Goal: Information Seeking & Learning: Find specific fact

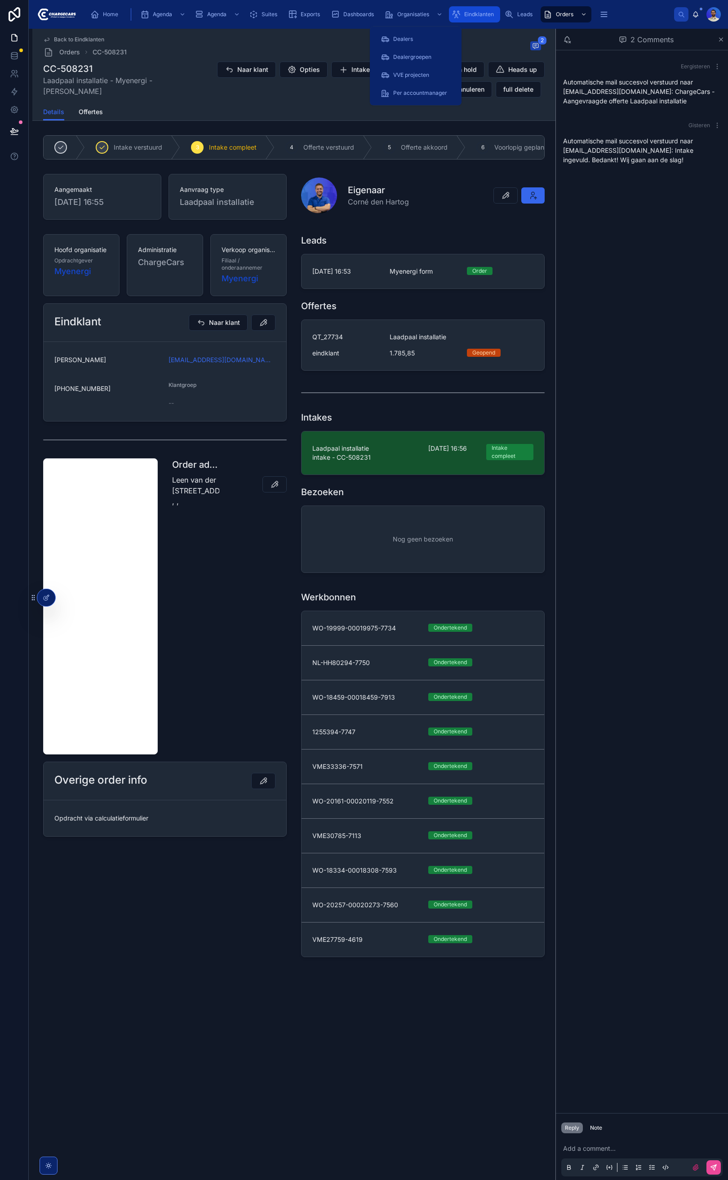
drag, startPoint x: 470, startPoint y: 8, endPoint x: 376, endPoint y: 1, distance: 94.6
click at [470, 9] on div "Eindklanten" at bounding box center [475, 14] width 46 height 14
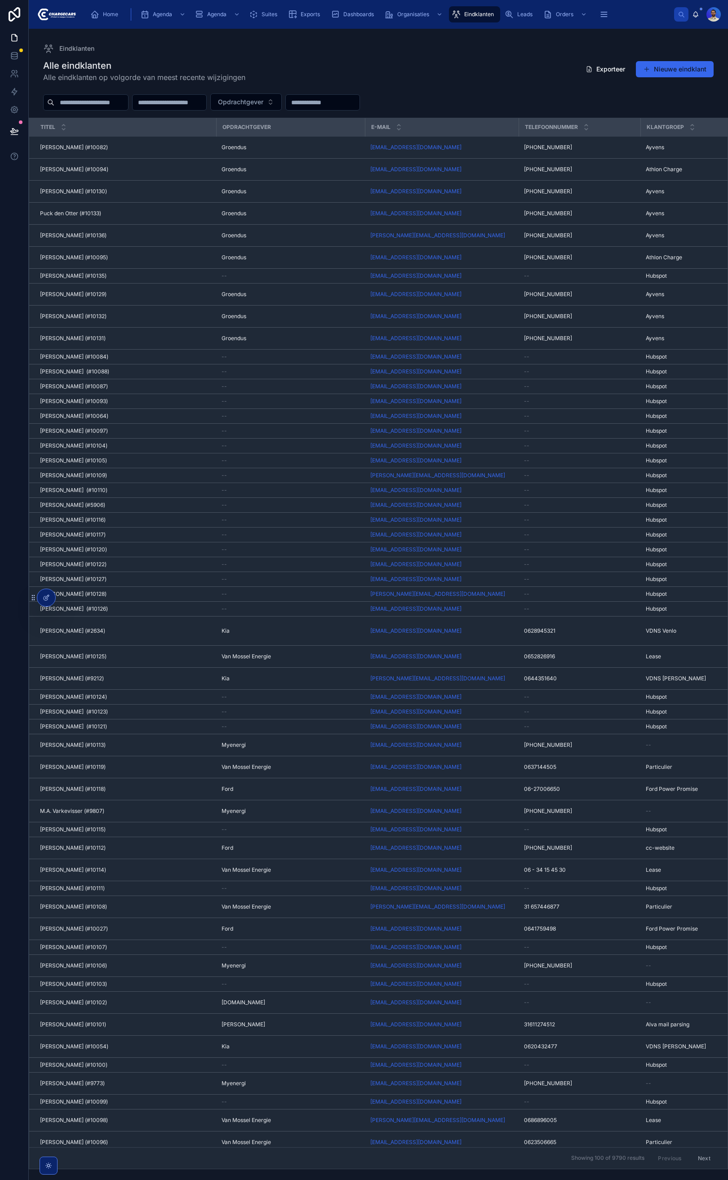
click at [89, 99] on input "text" at bounding box center [91, 102] width 74 height 13
type input "********"
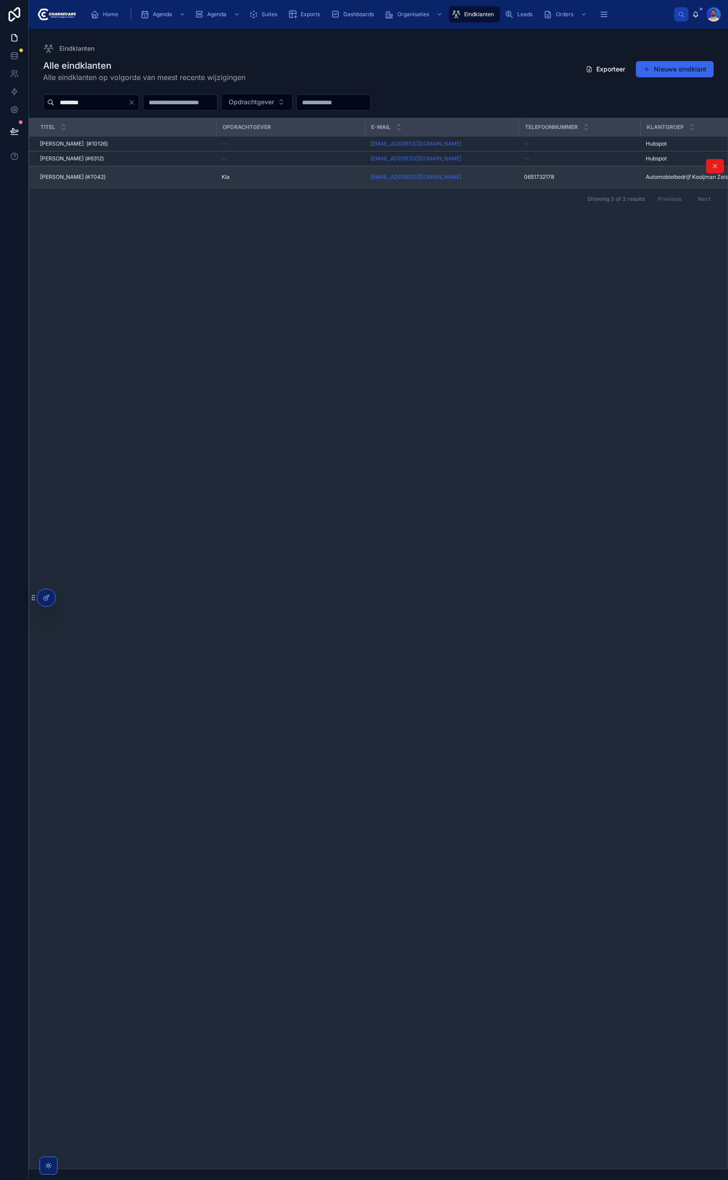
click at [72, 179] on span "Fred van Aken (#7042)" at bounding box center [73, 176] width 66 height 7
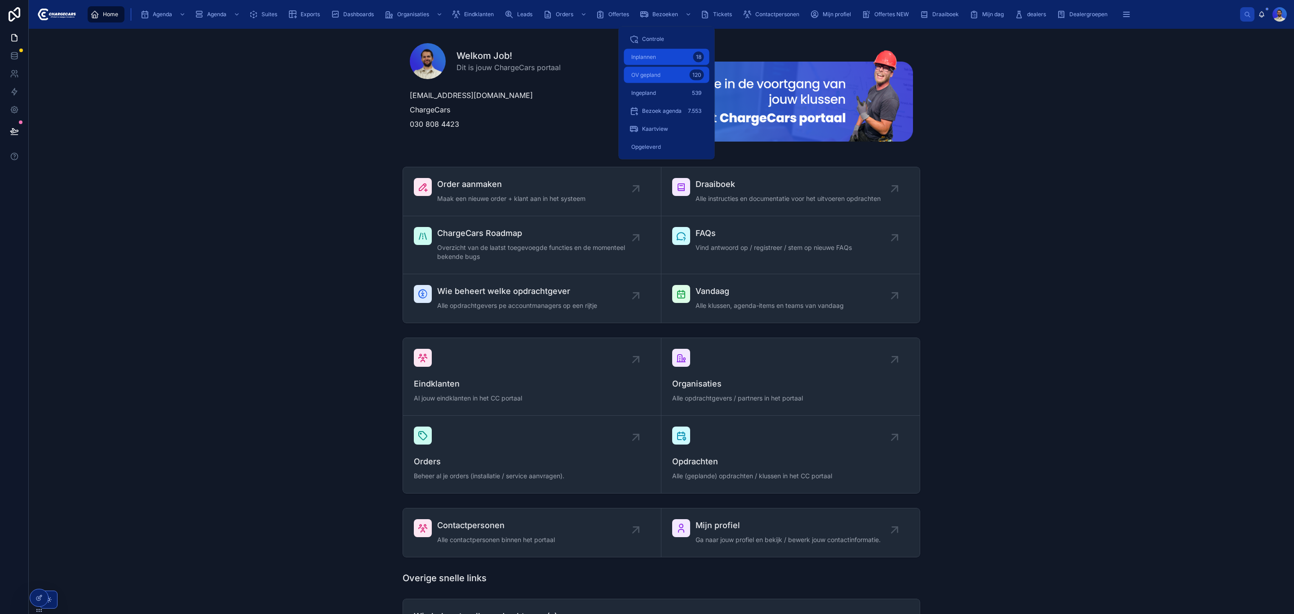
drag, startPoint x: 646, startPoint y: 57, endPoint x: 664, endPoint y: 71, distance: 23.7
click at [646, 57] on span "Inplannen" at bounding box center [643, 56] width 25 height 7
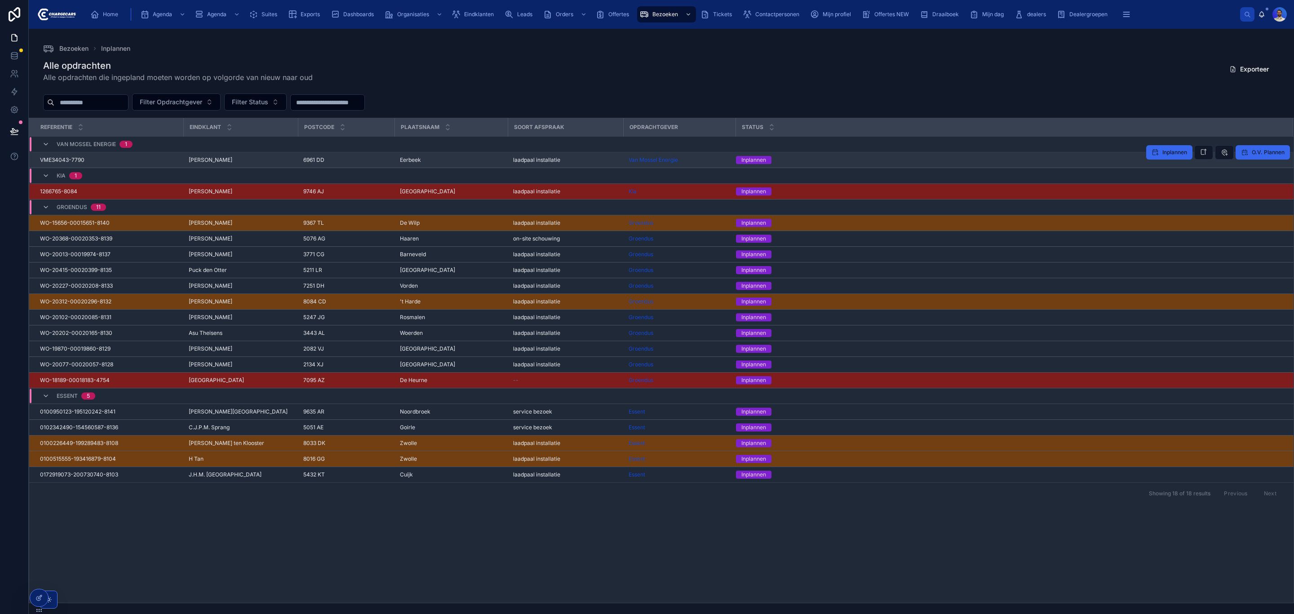
click at [304, 162] on span "6961 DD" at bounding box center [313, 159] width 21 height 7
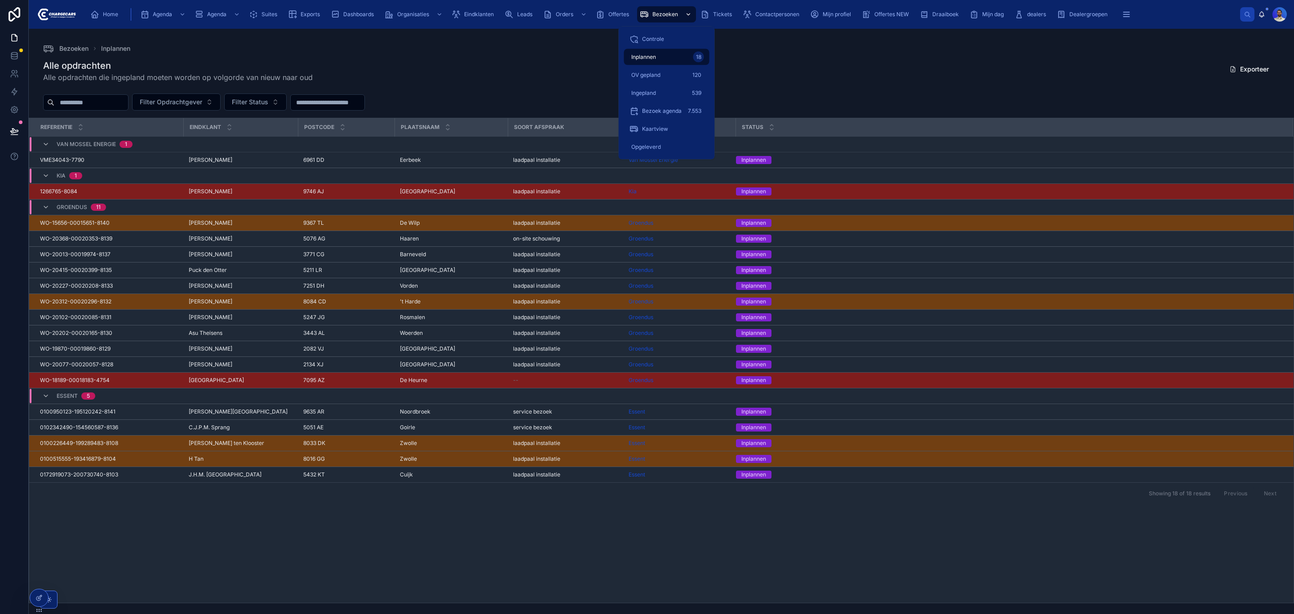
click at [643, 13] on icon "scrollable content" at bounding box center [644, 14] width 9 height 9
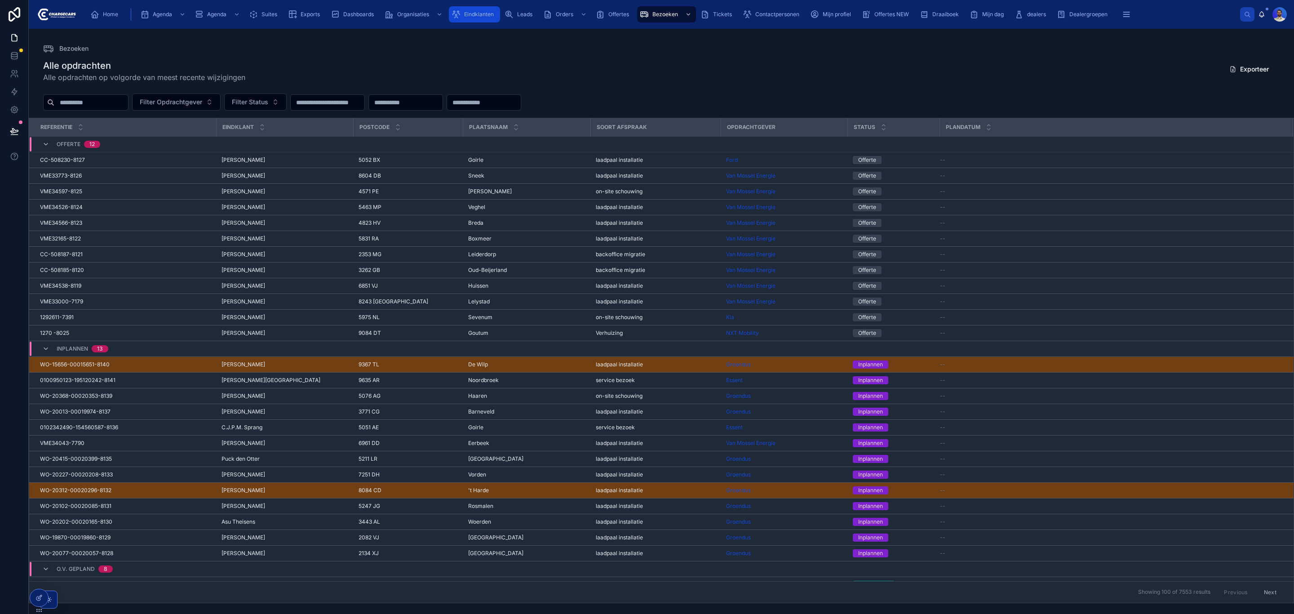
click at [458, 11] on icon "scrollable content" at bounding box center [456, 14] width 9 height 9
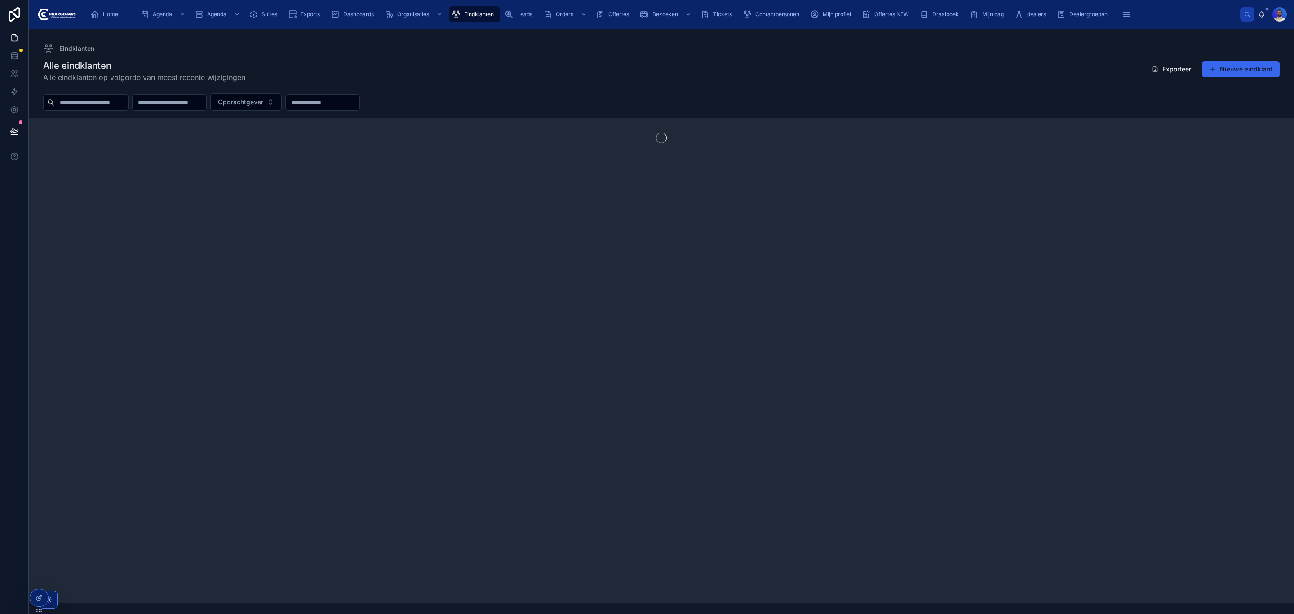
click at [93, 100] on input "text" at bounding box center [91, 102] width 74 height 13
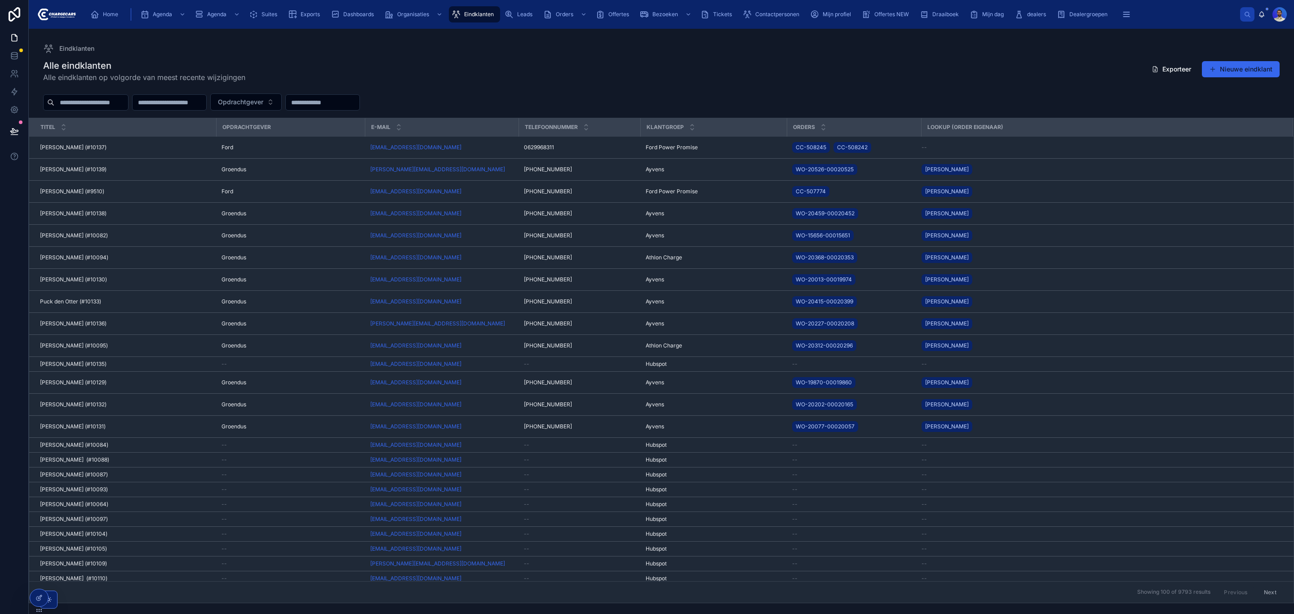
type input "*"
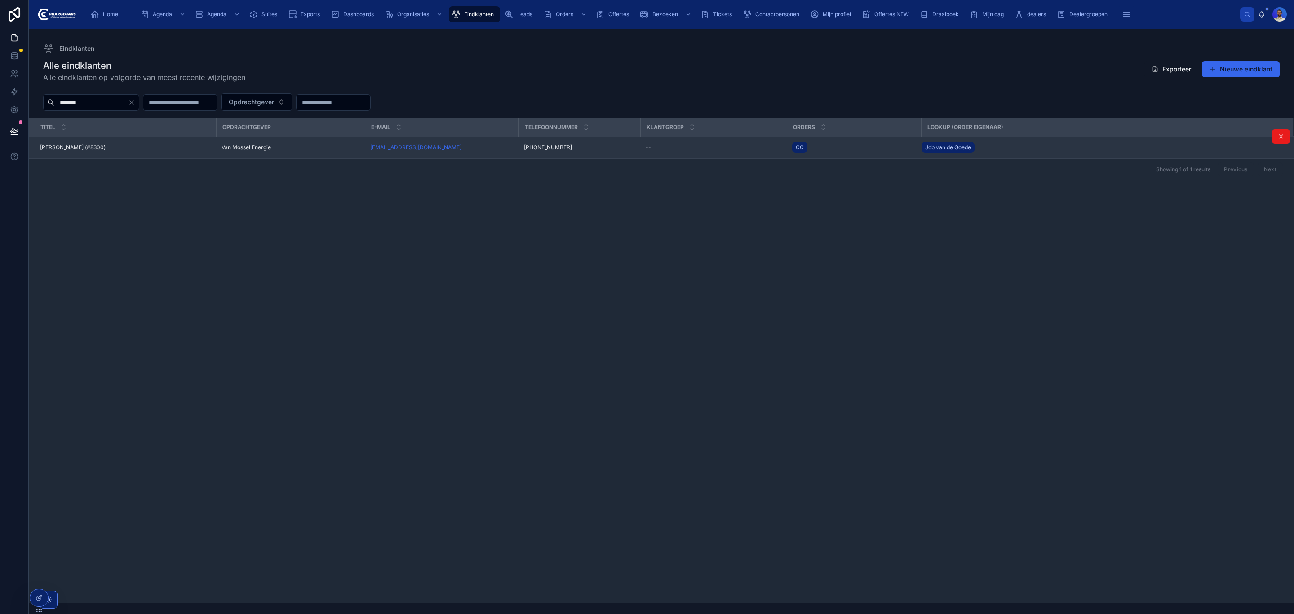
type input "*******"
click at [102, 151] on span "Marc Jan Dercksen (#8300)" at bounding box center [73, 147] width 66 height 7
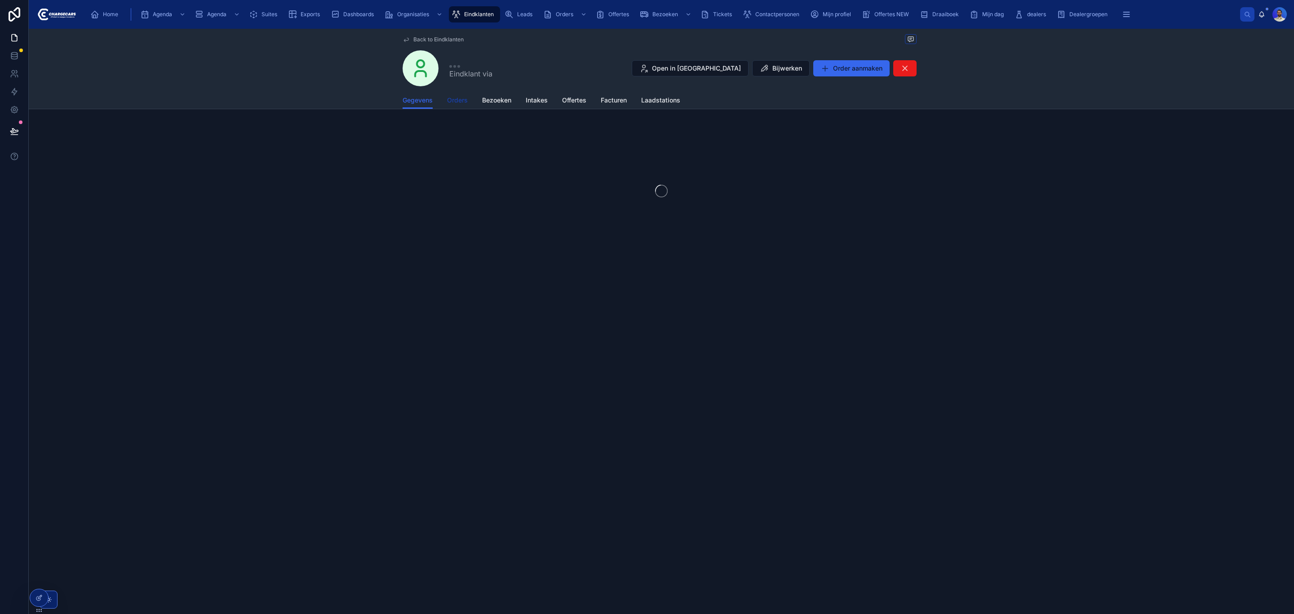
click at [466, 102] on span "Orders" at bounding box center [457, 100] width 21 height 9
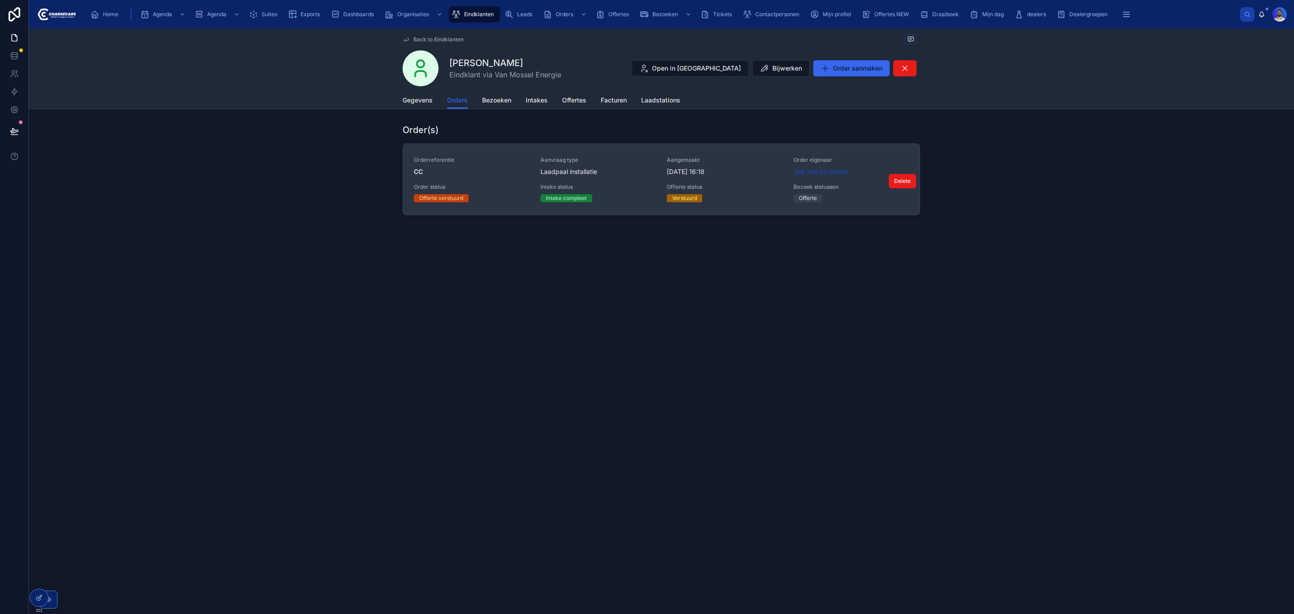
click at [542, 155] on link "Orderreferentie CC Aanvraag type Laadpaal installatie Aangemaakt 25-6-2025 16:1…" at bounding box center [661, 179] width 517 height 71
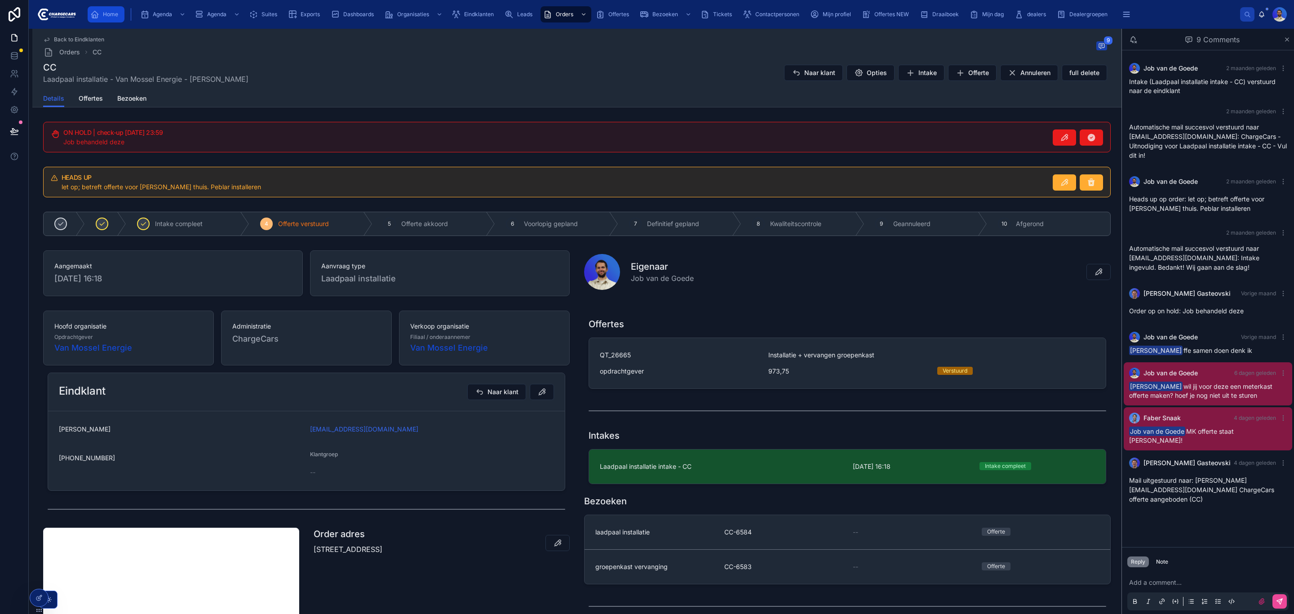
click at [112, 11] on span "Home" at bounding box center [110, 14] width 15 height 7
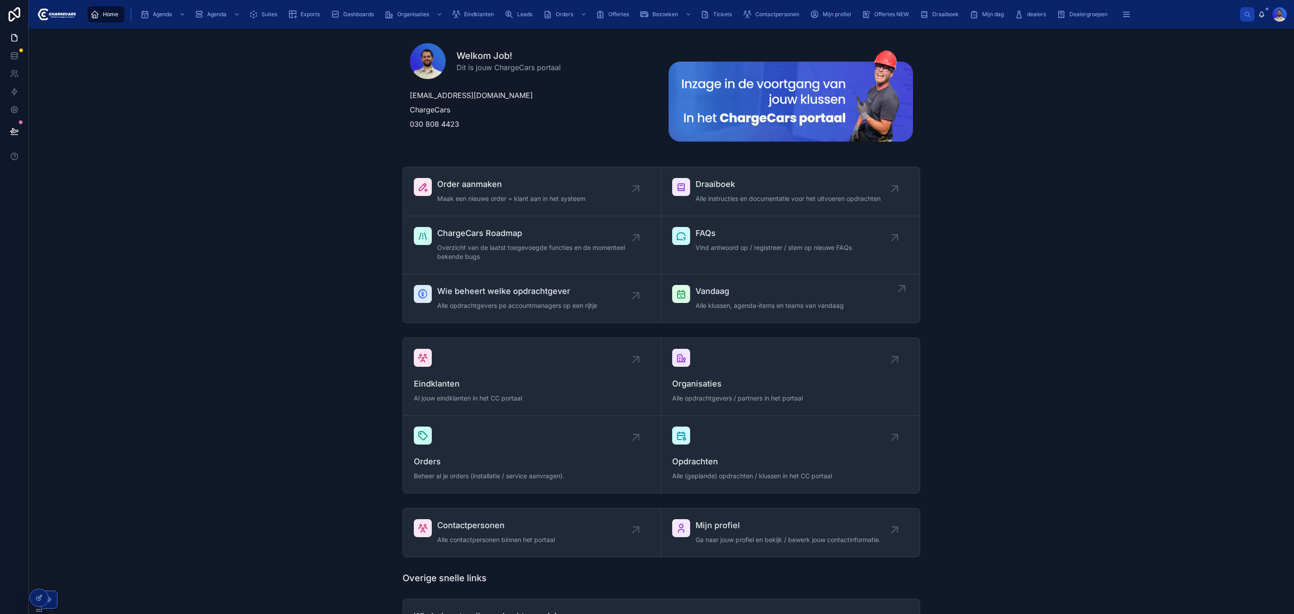
click at [724, 309] on span "Alle klussen, agenda-items en teams van vandaag" at bounding box center [769, 305] width 148 height 9
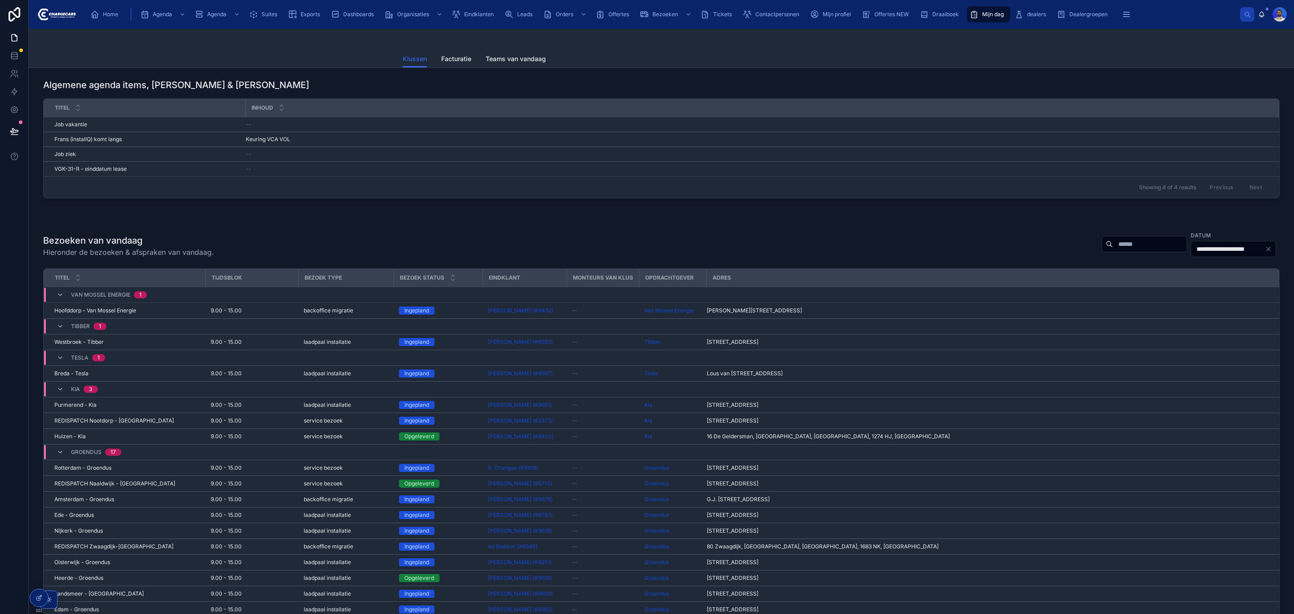
click at [1117, 248] on input "text" at bounding box center [1150, 244] width 74 height 13
type input "*****"
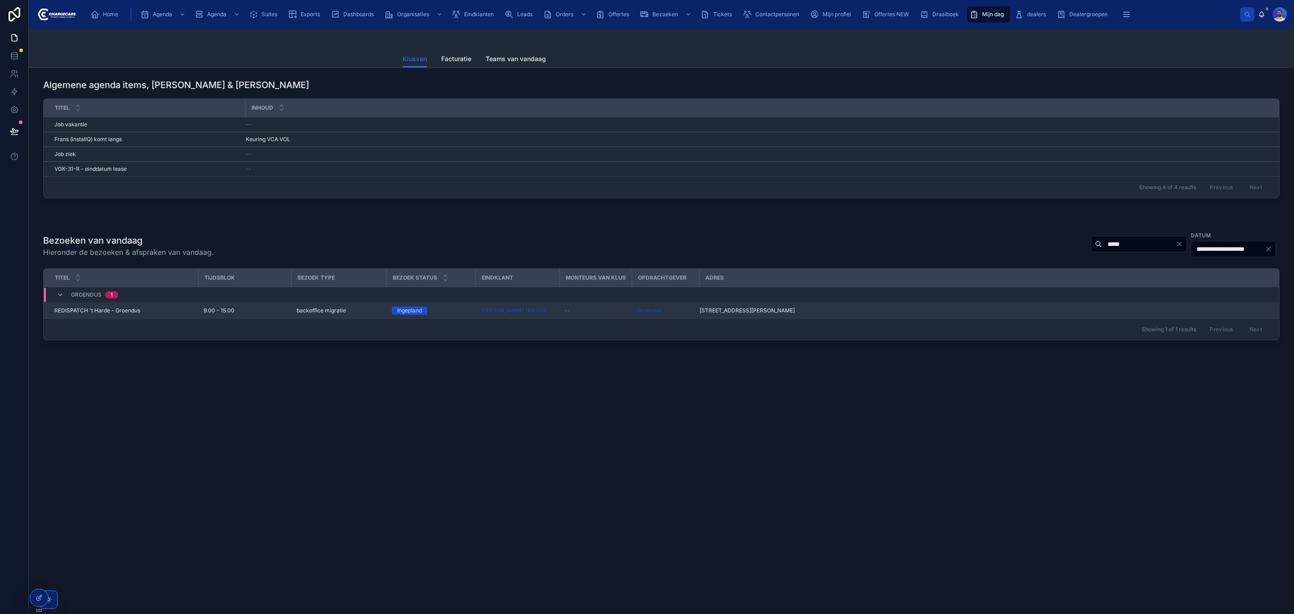
click at [195, 314] on td "REDISPATCH 't Harde - Groendus REDISPATCH 't Harde - Groendus" at bounding box center [121, 311] width 155 height 16
click at [204, 310] on span "9.00 - 15.00" at bounding box center [219, 310] width 31 height 7
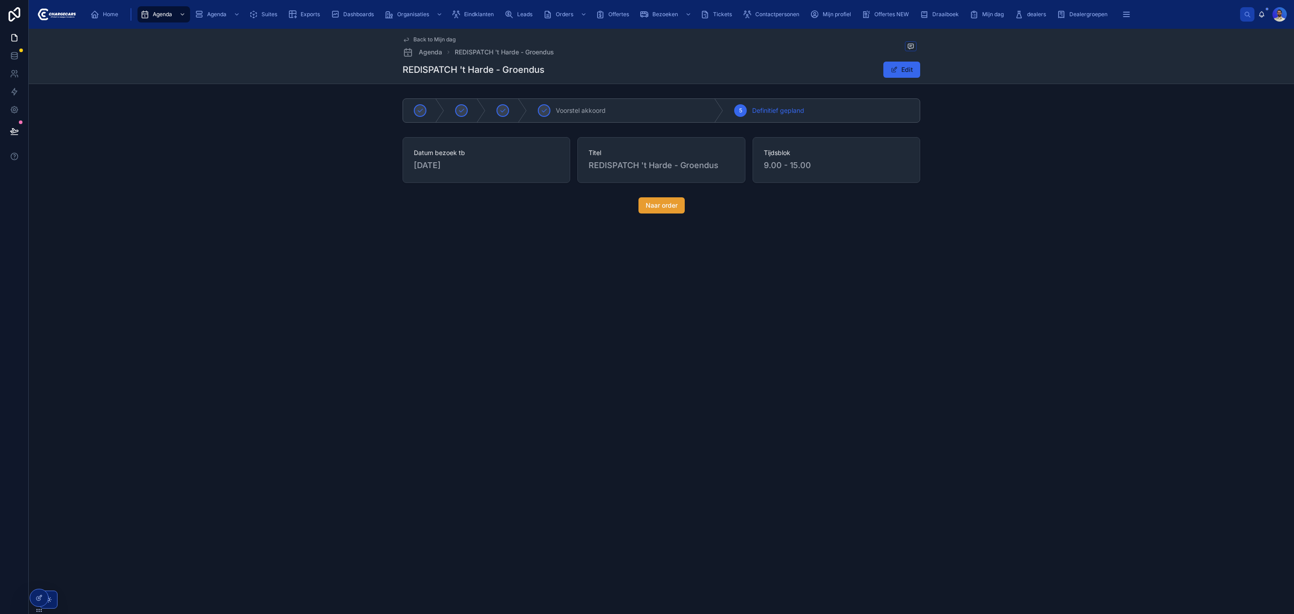
click at [664, 208] on span "Naar order" at bounding box center [662, 205] width 32 height 9
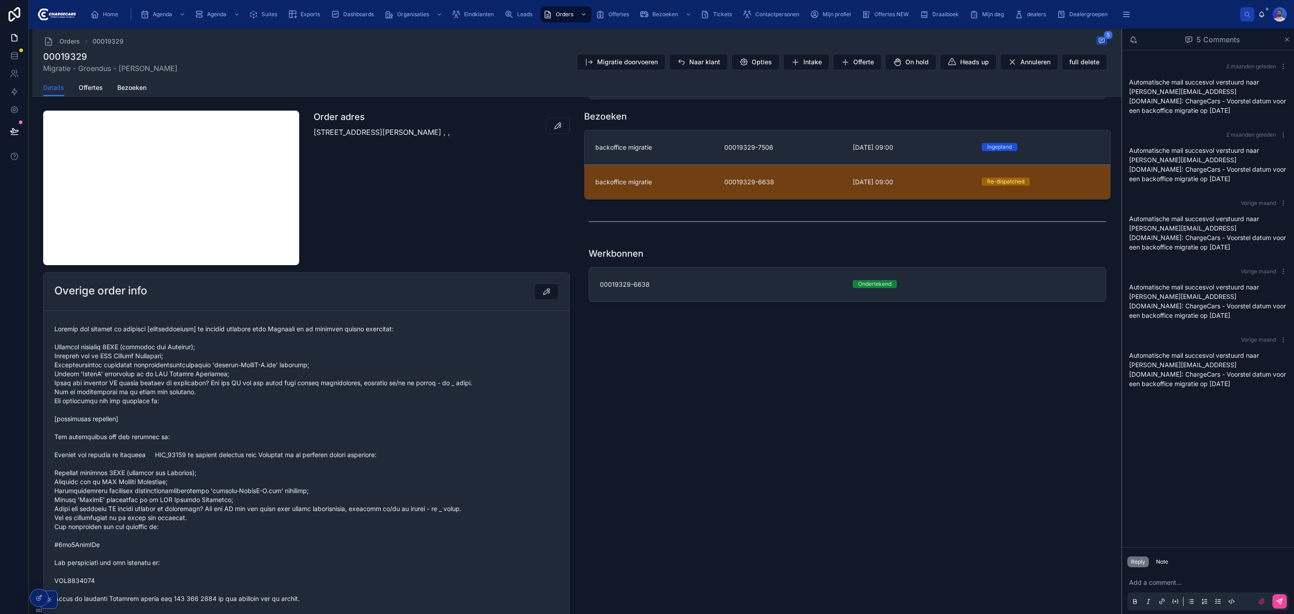
scroll to position [337, 0]
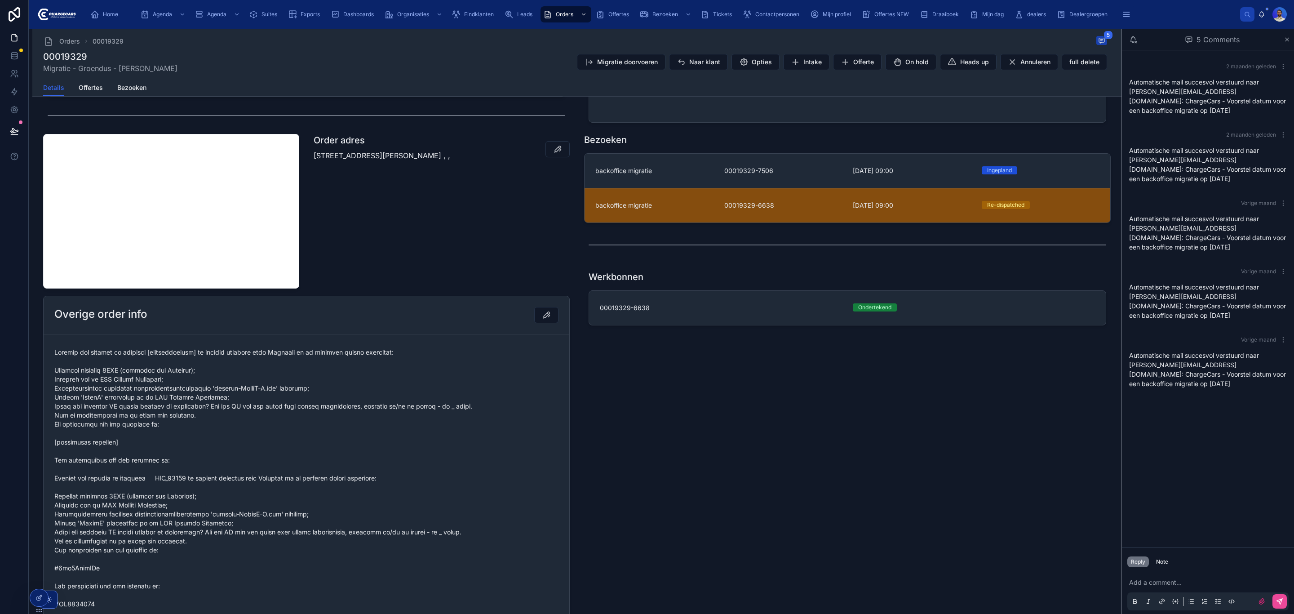
click at [670, 220] on link "backoffice migratie 00019329-6638 18-7-2025 09:00 Re-dispatched" at bounding box center [848, 205] width 526 height 35
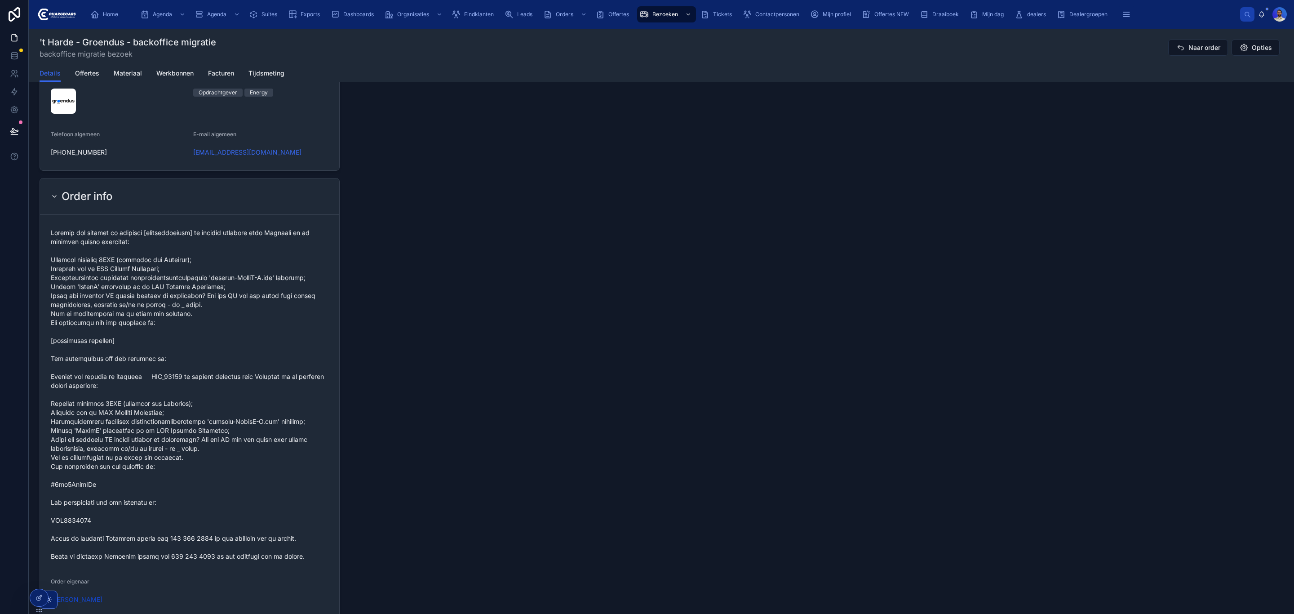
scroll to position [1079, 0]
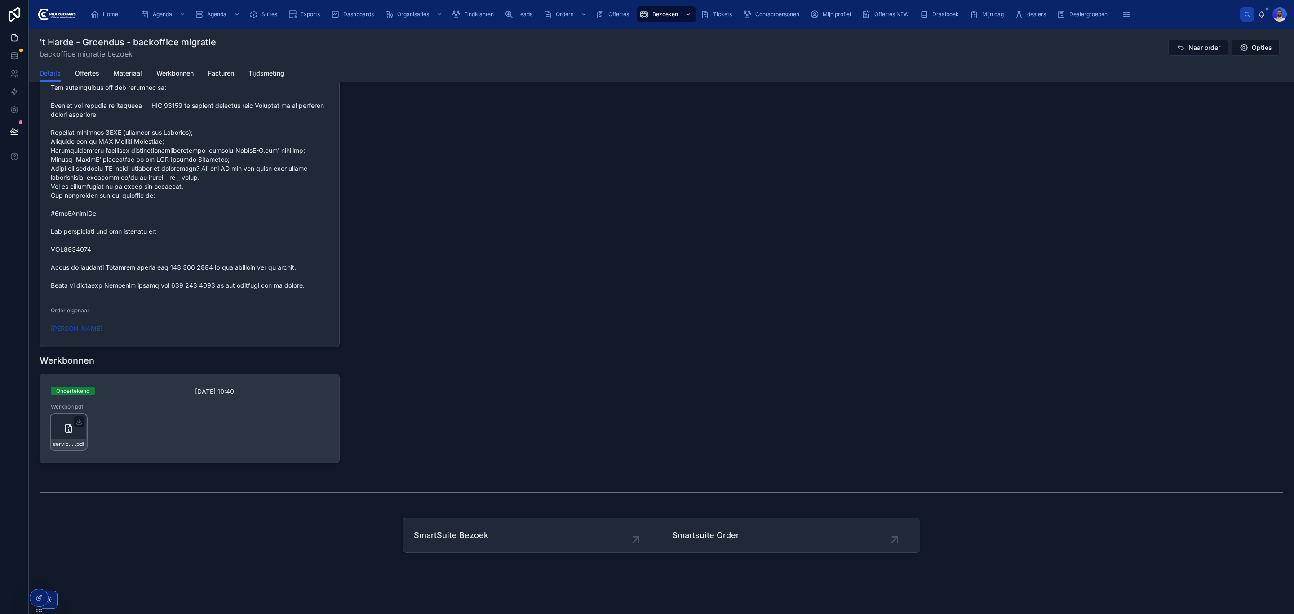
click at [69, 436] on div "service-werkbon_00019329-6638_undefined-wilfred-walstra_86c46tq1f .pdf" at bounding box center [69, 432] width 36 height 36
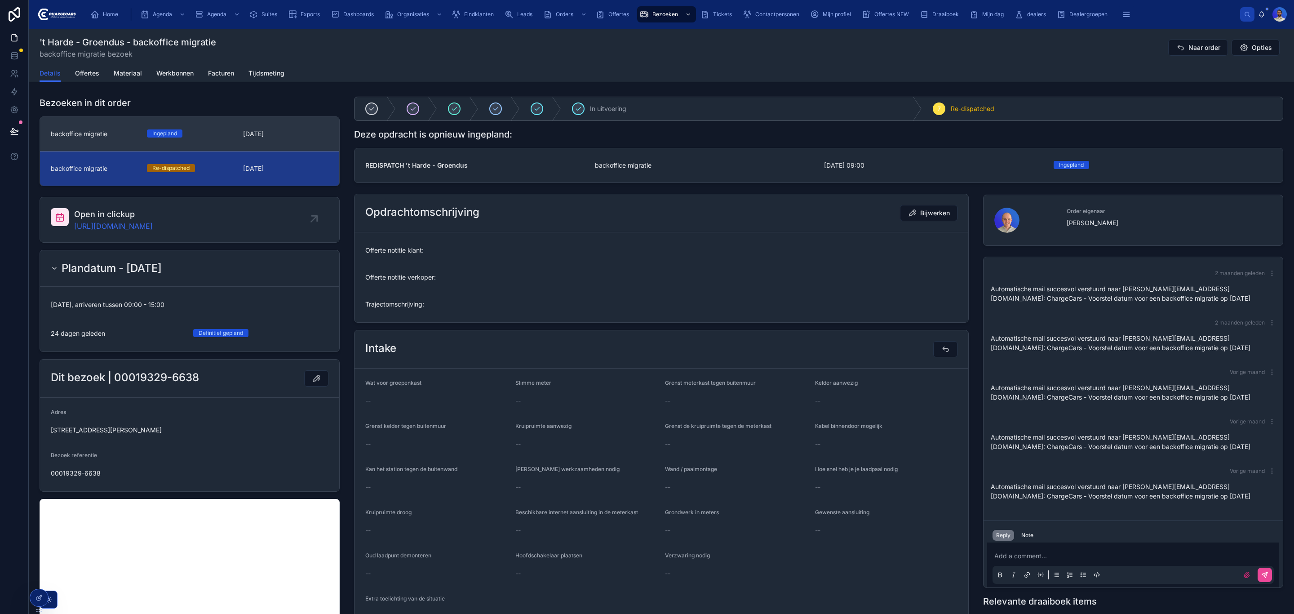
click at [221, 127] on link "backoffice migratie Ingepland 11-8-2025" at bounding box center [189, 134] width 299 height 34
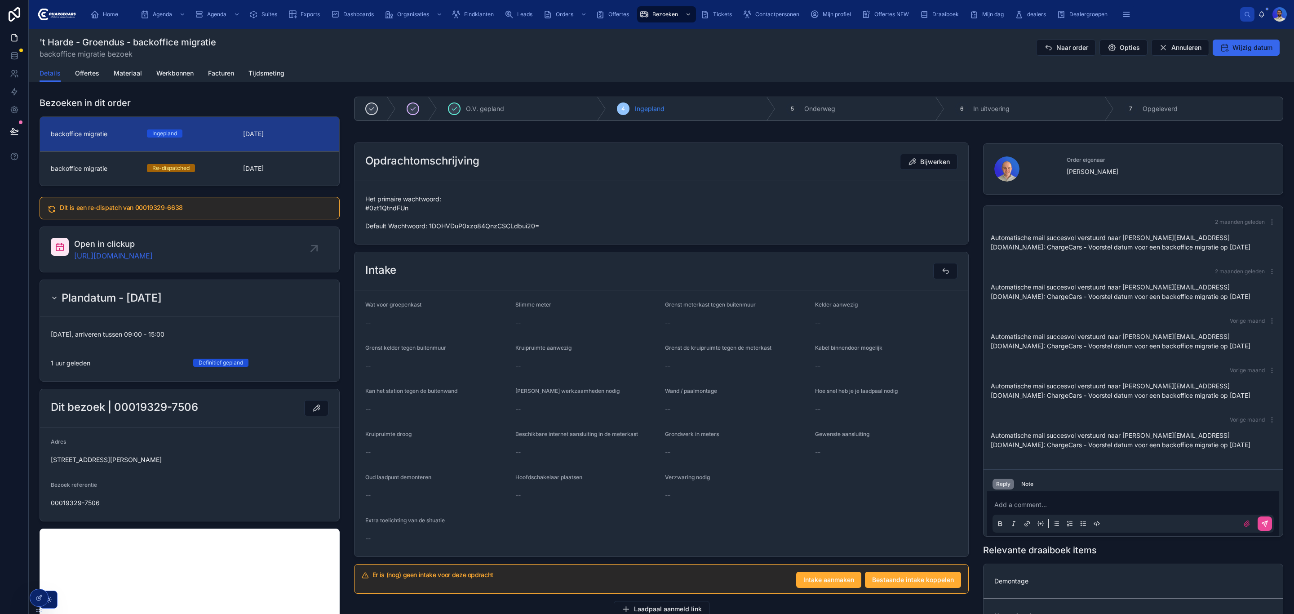
click at [399, 210] on span "Het primaire wachtwoord: #0zt1QtndFUn Default Wachtwoord: 1DOHVDuP0xzo84QnzCSCL…" at bounding box center [661, 213] width 592 height 36
click at [525, 213] on span "Het primaire wachtwoord: #0zt1QtndFUn Default Wachtwoord: 1DOHVDuP0xzo84QnzCSCL…" at bounding box center [661, 213] width 592 height 36
drag, startPoint x: 535, startPoint y: 226, endPoint x: 459, endPoint y: 229, distance: 76.4
click at [459, 229] on span "Het primaire wachtwoord: #0zt1QtndFUn Default Wachtwoord: 1DOHVDuP0xzo84QnzCSCL…" at bounding box center [661, 213] width 592 height 36
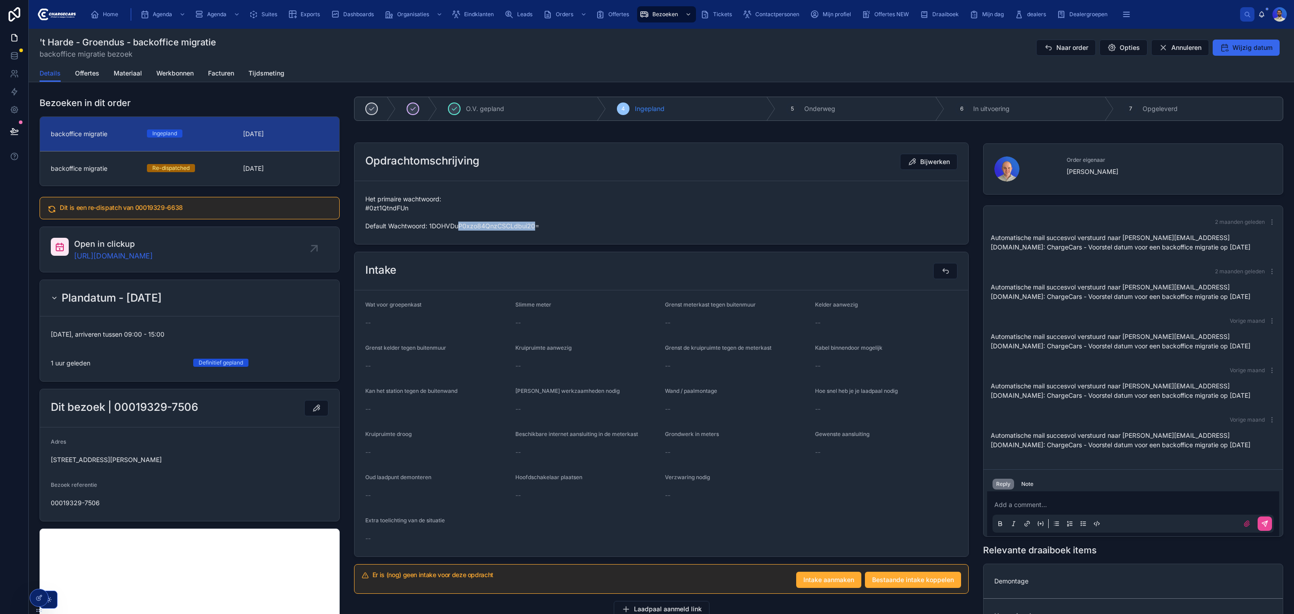
click at [529, 224] on span "Het primaire wachtwoord: #0zt1QtndFUn Default Wachtwoord: 1DOHVDuP0xzo84QnzCSCL…" at bounding box center [661, 213] width 592 height 36
drag, startPoint x: 539, startPoint y: 228, endPoint x: 428, endPoint y: 229, distance: 111.4
click at [428, 229] on span "Het primaire wachtwoord: #0zt1QtndFUn Default Wachtwoord: 1DOHVDuP0xzo84QnzCSCL…" at bounding box center [661, 213] width 592 height 36
copy span "1DOHVDuP0xzo84QnzCSCLdbui20="
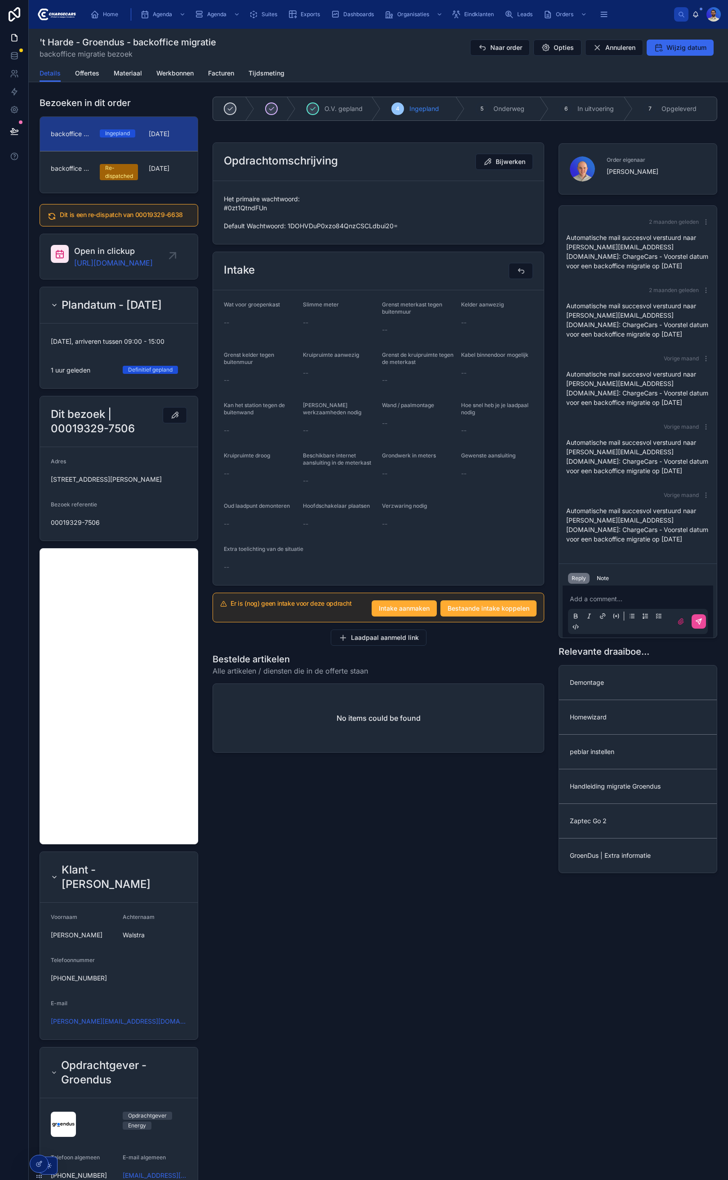
click at [236, 204] on span "Het primaire wachtwoord: #0zt1QtndFUn Default Wachtwoord: 1DOHVDuP0xzo84QnzCSCL…" at bounding box center [378, 213] width 309 height 36
click at [243, 209] on span "Het primaire wachtwoord: #0zt1QtndFUn Default Wachtwoord: 1DOHVDuP0xzo84QnzCSCL…" at bounding box center [378, 213] width 309 height 36
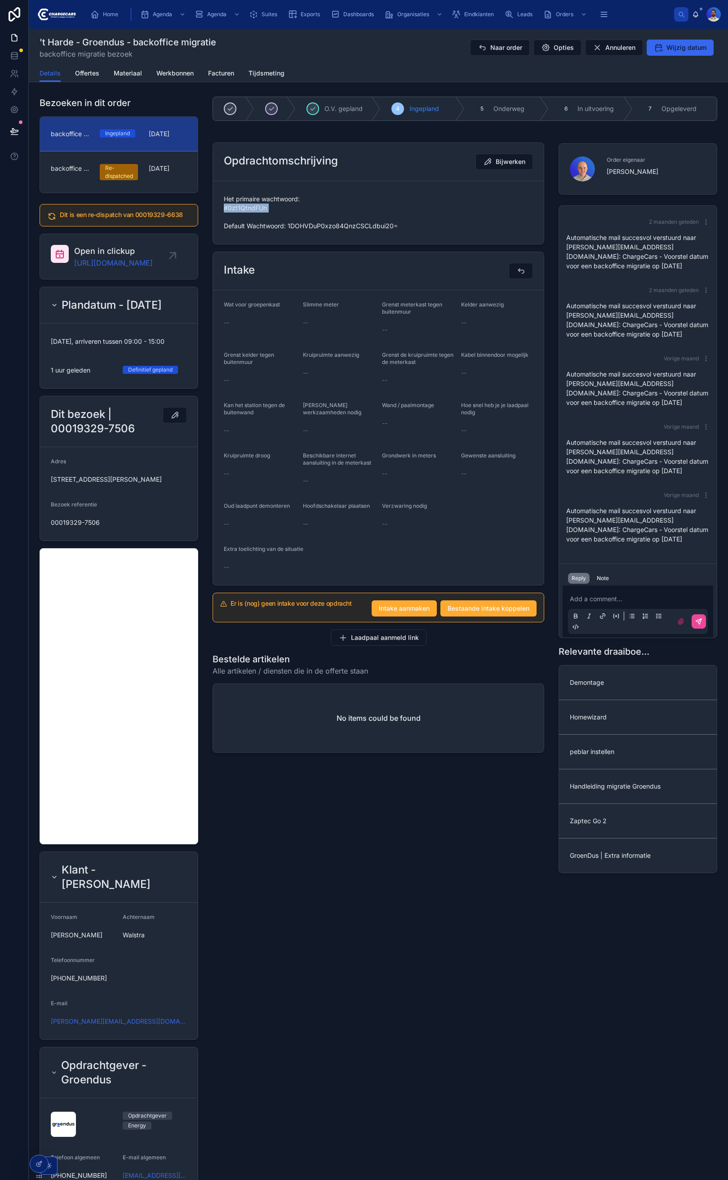
click at [243, 209] on span "Het primaire wachtwoord: #0zt1QtndFUn Default Wachtwoord: 1DOHVDuP0xzo84QnzCSCL…" at bounding box center [378, 213] width 309 height 36
drag, startPoint x: 271, startPoint y: 209, endPoint x: 256, endPoint y: 208, distance: 15.3
click at [271, 209] on span "Het primaire wachtwoord: #0zt1QtndFUn Default Wachtwoord: 1DOHVDuP0xzo84QnzCSCL…" at bounding box center [378, 213] width 309 height 36
click at [264, 205] on span "Het primaire wachtwoord: #0zt1QtndFUn Default Wachtwoord: 1DOHVDuP0xzo84QnzCSCL…" at bounding box center [378, 213] width 309 height 36
drag, startPoint x: 264, startPoint y: 208, endPoint x: 220, endPoint y: 212, distance: 44.2
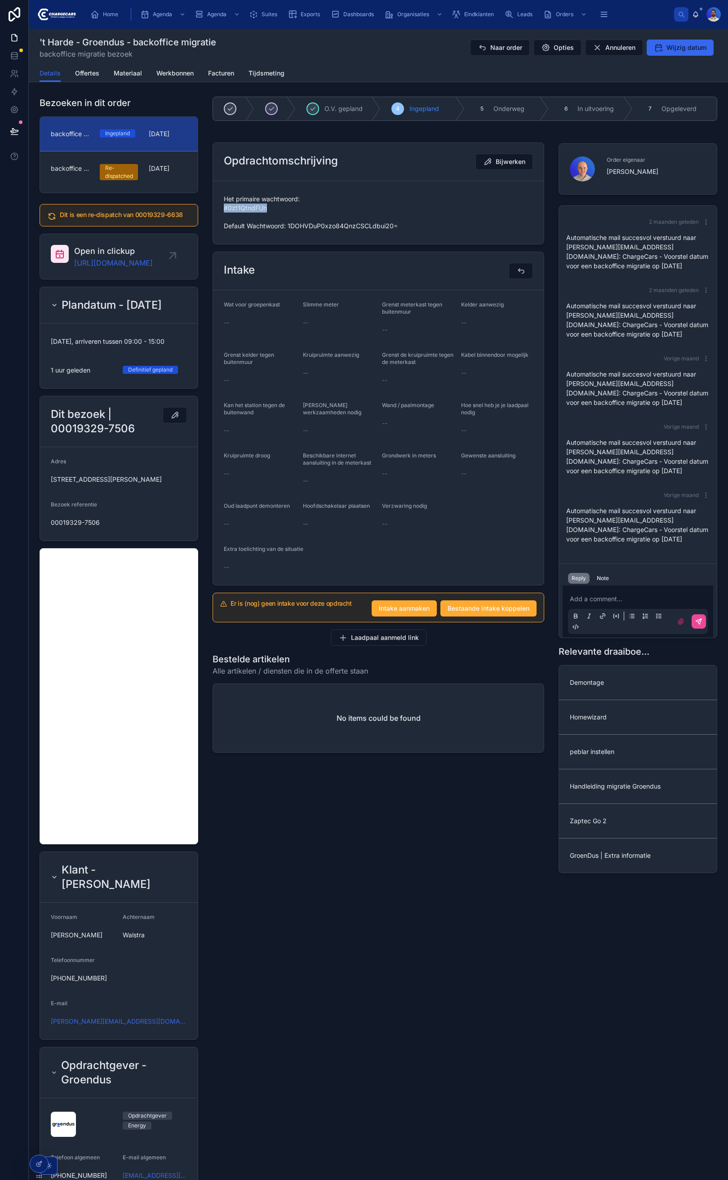
click at [220, 212] on form "Het primaire wachtwoord: #0zt1QtndFUn Default Wachtwoord: 1DOHVDuP0xzo84QnzCSCL…" at bounding box center [378, 212] width 331 height 63
copy span "#0zt1QtndFUn"
drag, startPoint x: 285, startPoint y: 227, endPoint x: 414, endPoint y: 228, distance: 129.4
click at [414, 228] on span "Het primaire wachtwoord: #0zt1QtndFUn Default Wachtwoord: 1DOHVDuP0xzo84QnzCSCL…" at bounding box center [378, 213] width 309 height 36
click at [394, 227] on span "Het primaire wachtwoord: #0zt1QtndFUn Default Wachtwoord: 1DOHVDuP0xzo84QnzCSCL…" at bounding box center [378, 213] width 309 height 36
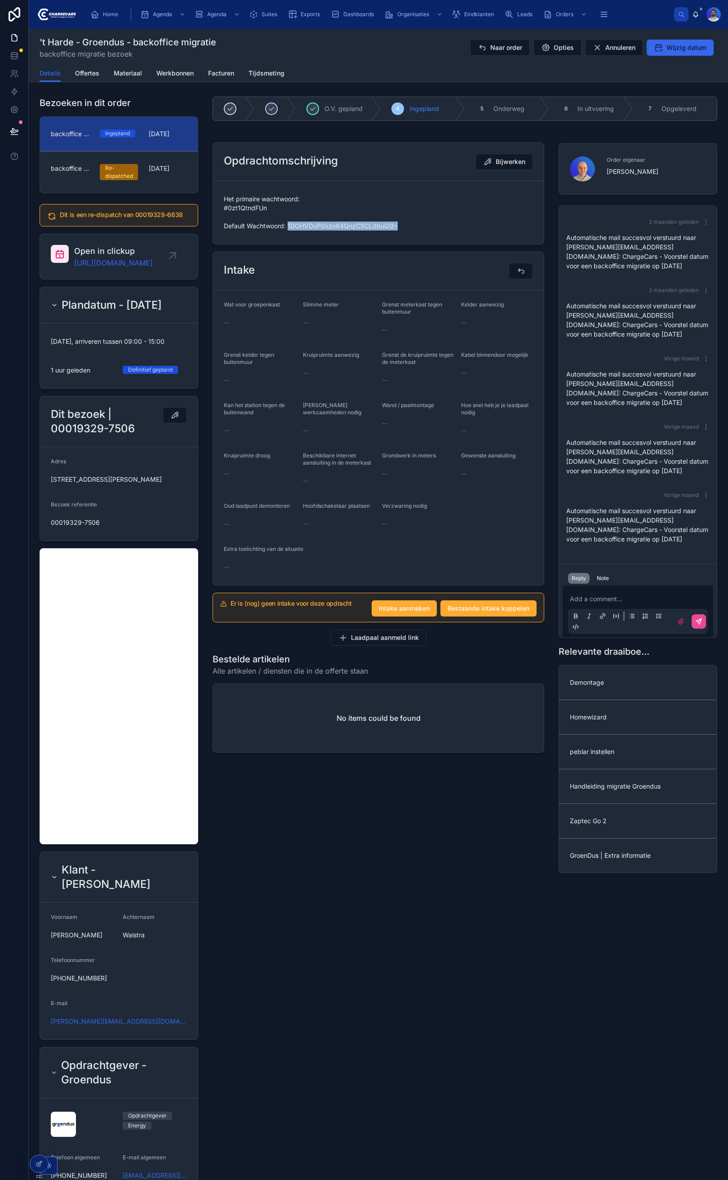
drag, startPoint x: 395, startPoint y: 226, endPoint x: 298, endPoint y: 230, distance: 96.6
click at [298, 230] on span "Het primaire wachtwoord: #0zt1QtndFUn Default Wachtwoord: 1DOHVDuP0xzo84QnzCSCL…" at bounding box center [378, 213] width 309 height 36
click at [248, 216] on span "Het primaire wachtwoord: #0zt1QtndFUn Default Wachtwoord: 1DOHVDuP0xzo84QnzCSCL…" at bounding box center [378, 213] width 309 height 36
click at [257, 205] on span "Het primaire wachtwoord: #0zt1QtndFUn Default Wachtwoord: 1DOHVDuP0xzo84QnzCSCL…" at bounding box center [378, 213] width 309 height 36
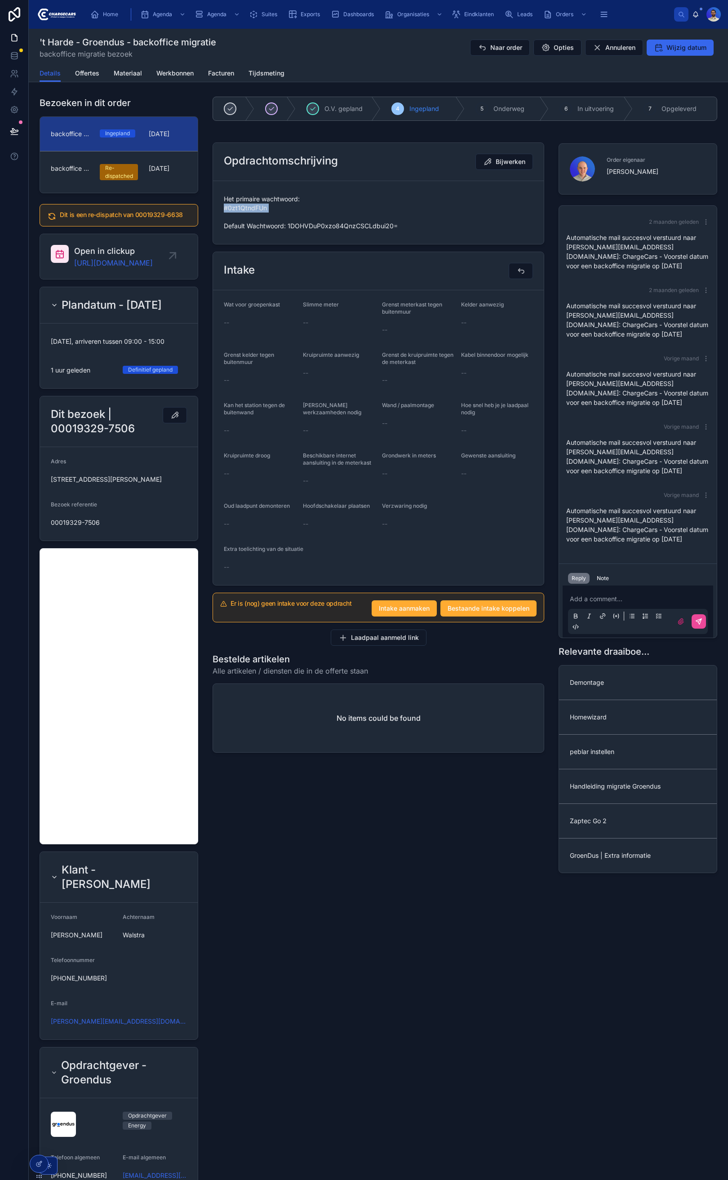
click at [257, 205] on span "Het primaire wachtwoord: #0zt1QtndFUn Default Wachtwoord: 1DOHVDuP0xzo84QnzCSCL…" at bounding box center [378, 213] width 309 height 36
click at [255, 209] on span "Het primaire wachtwoord: #0zt1QtndFUn Default Wachtwoord: 1DOHVDuP0xzo84QnzCSCL…" at bounding box center [378, 213] width 309 height 36
click at [266, 209] on span "Het primaire wachtwoord: #0zt1QtndFUn Default Wachtwoord: 1DOHVDuP0xzo84QnzCSCL…" at bounding box center [378, 213] width 309 height 36
click at [261, 209] on span "Het primaire wachtwoord: #0zt1QtndFUn Default Wachtwoord: 1DOHVDuP0xzo84QnzCSCL…" at bounding box center [378, 213] width 309 height 36
drag, startPoint x: 265, startPoint y: 209, endPoint x: 228, endPoint y: 209, distance: 36.4
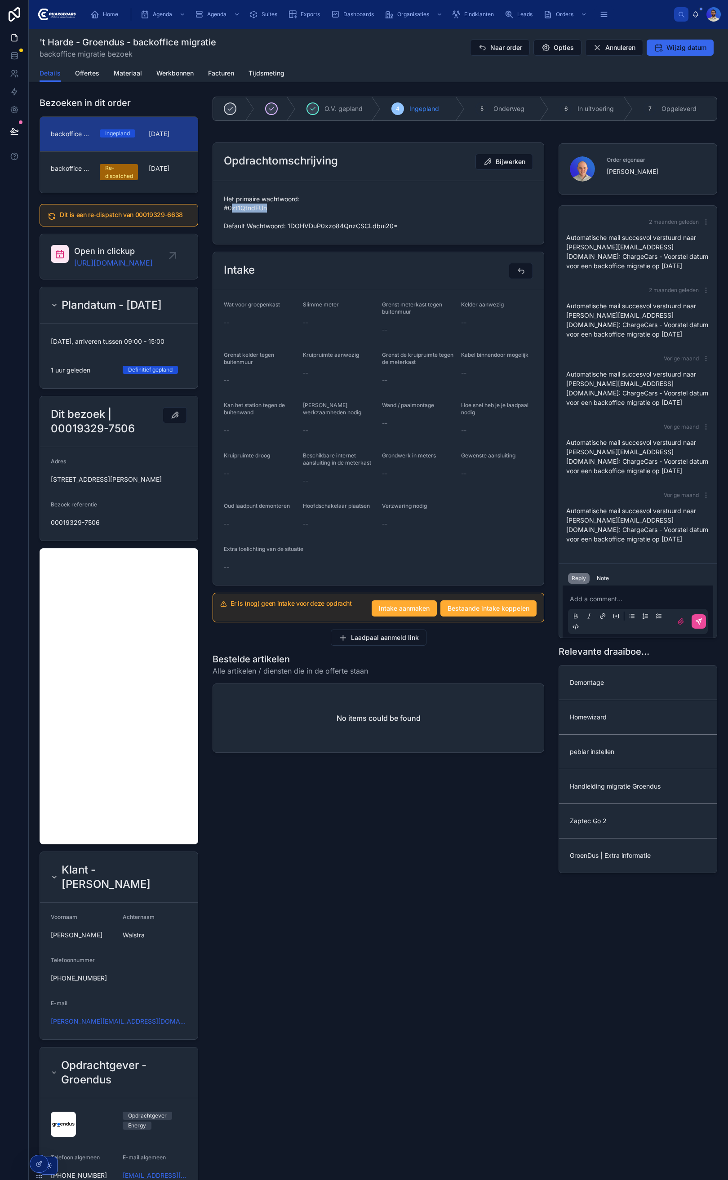
click at [228, 209] on span "Het primaire wachtwoord: #0zt1QtndFUn Default Wachtwoord: 1DOHVDuP0xzo84QnzCSCL…" at bounding box center [378, 213] width 309 height 36
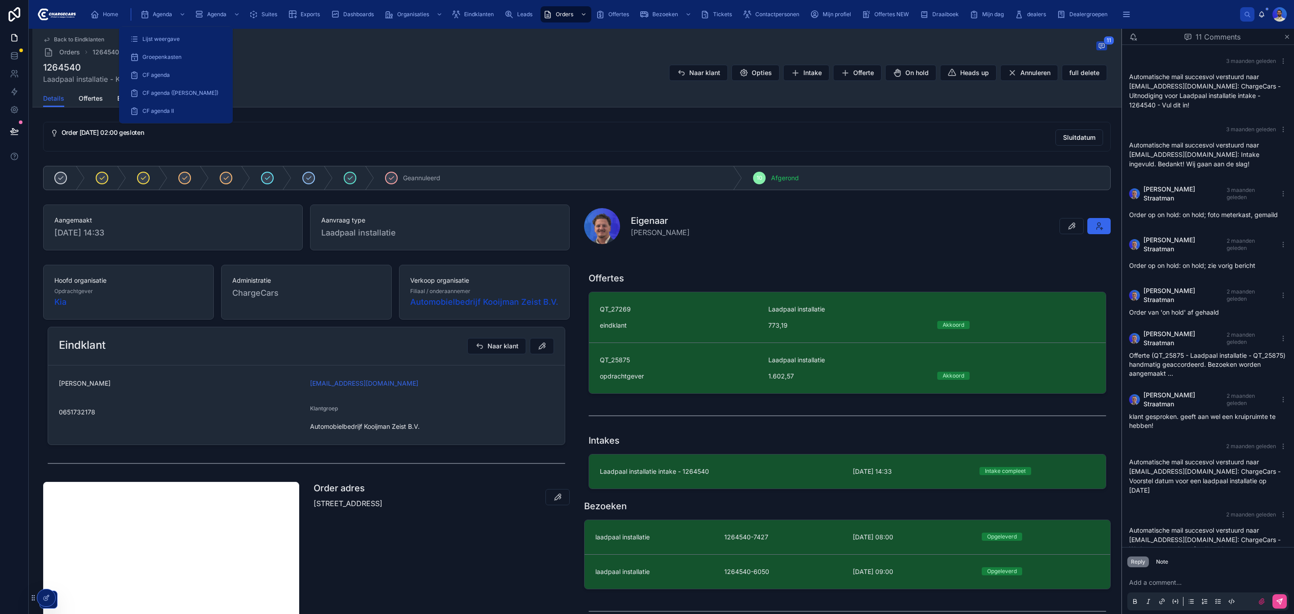
click at [85, 7] on div "Home Agenda Agenda Suites Exports Dashboards Organisaties Eindklanten Leads Ord…" at bounding box center [661, 14] width 1157 height 20
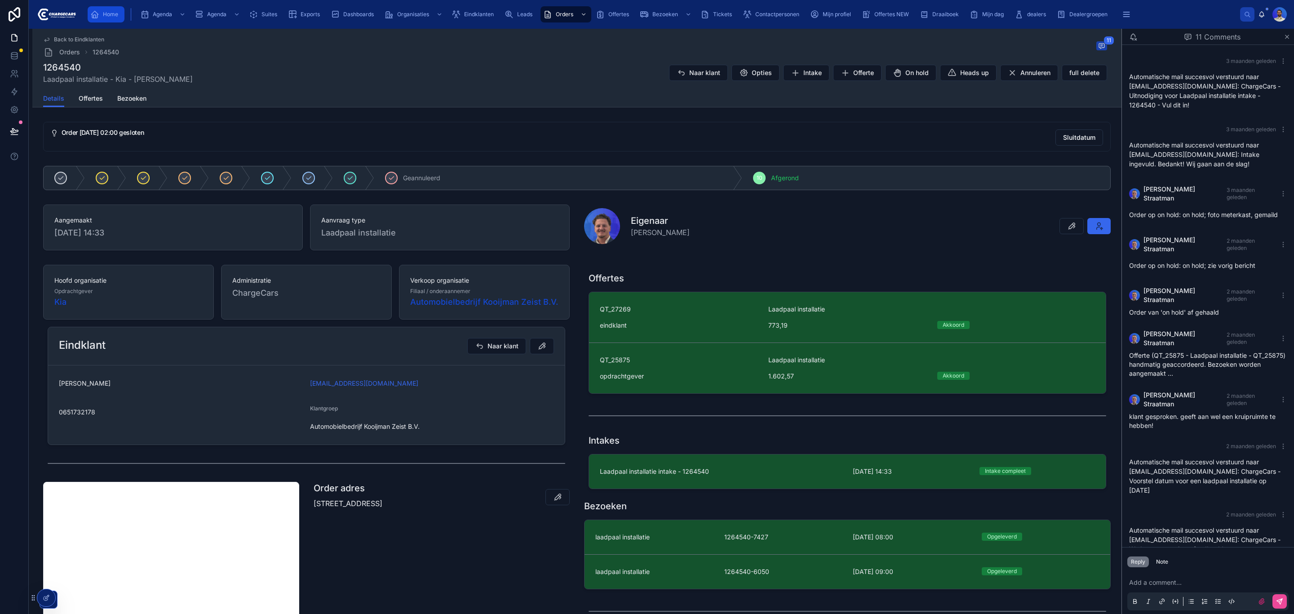
click at [102, 15] on div "Home" at bounding box center [105, 14] width 31 height 14
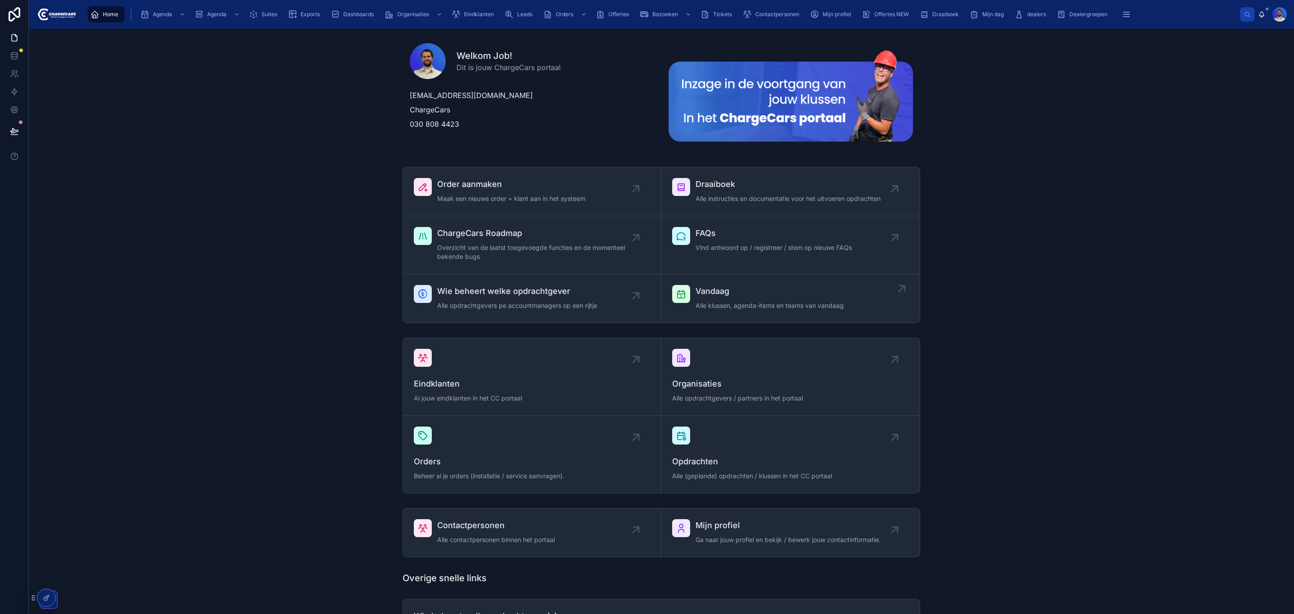
click at [733, 310] on span "Alle klussen, agenda-items en teams van vandaag" at bounding box center [769, 305] width 148 height 9
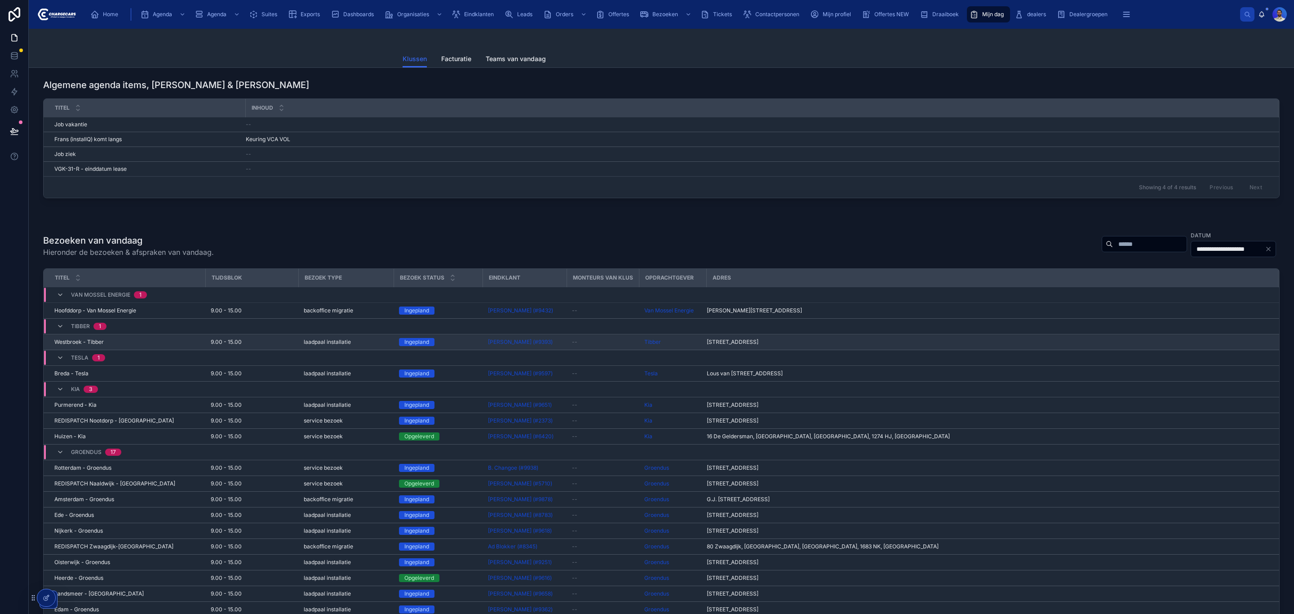
scroll to position [196, 0]
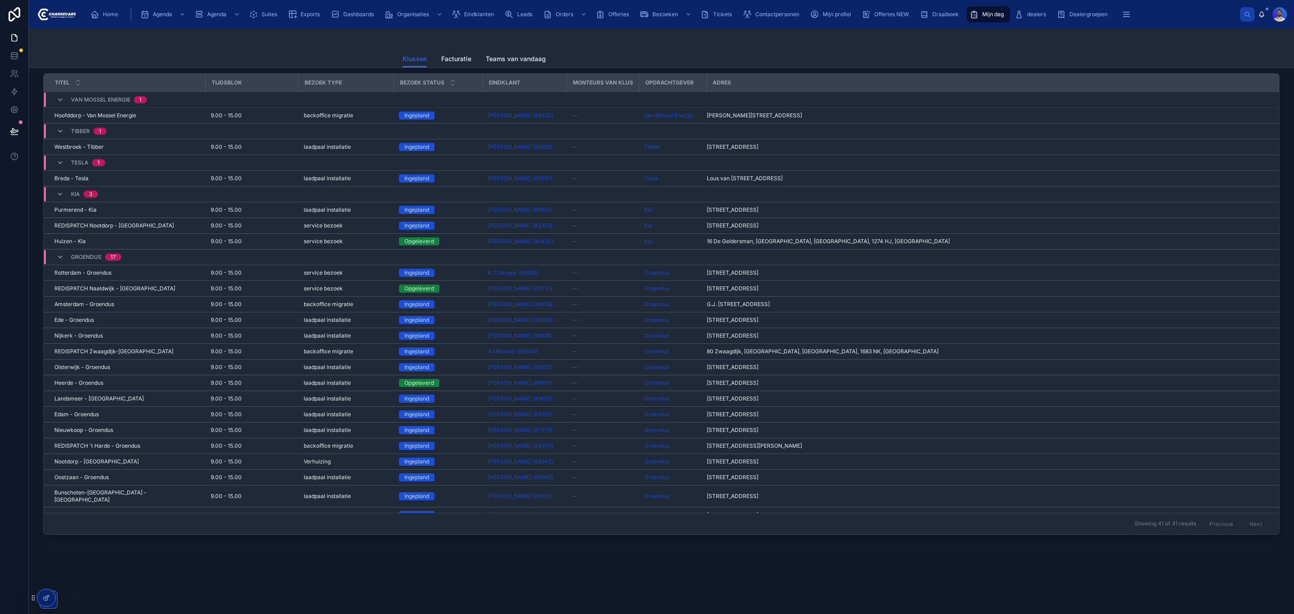
click at [351, 449] on div "backoffice migratie" at bounding box center [346, 445] width 84 height 7
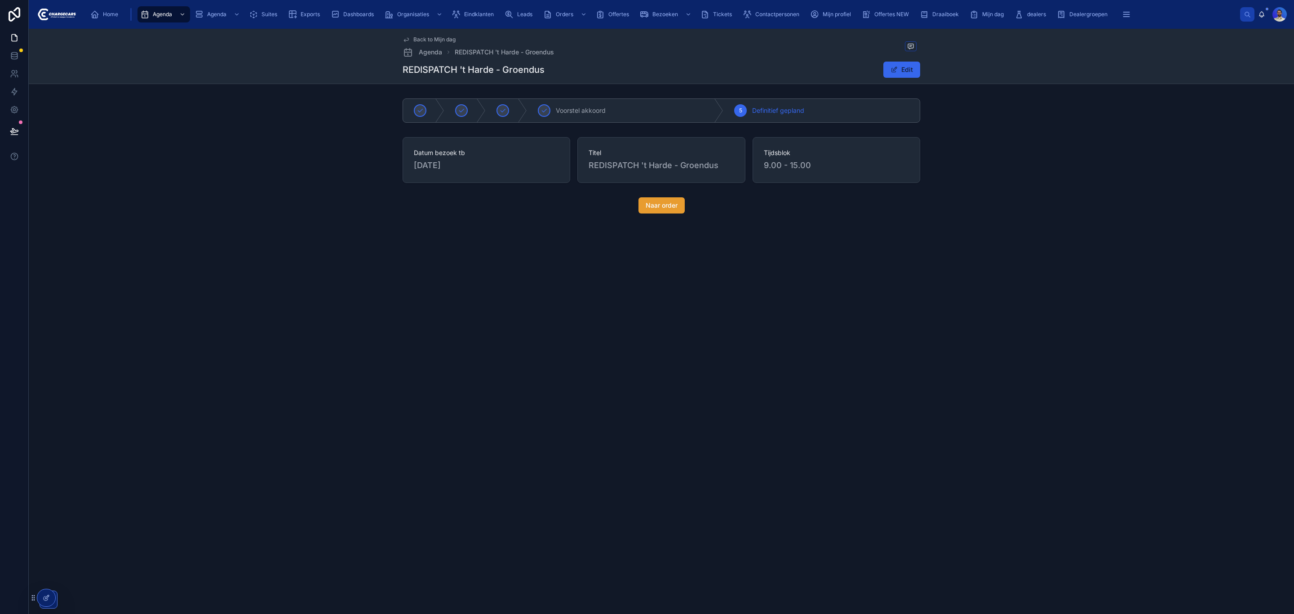
click at [667, 204] on span "Naar order" at bounding box center [662, 205] width 32 height 9
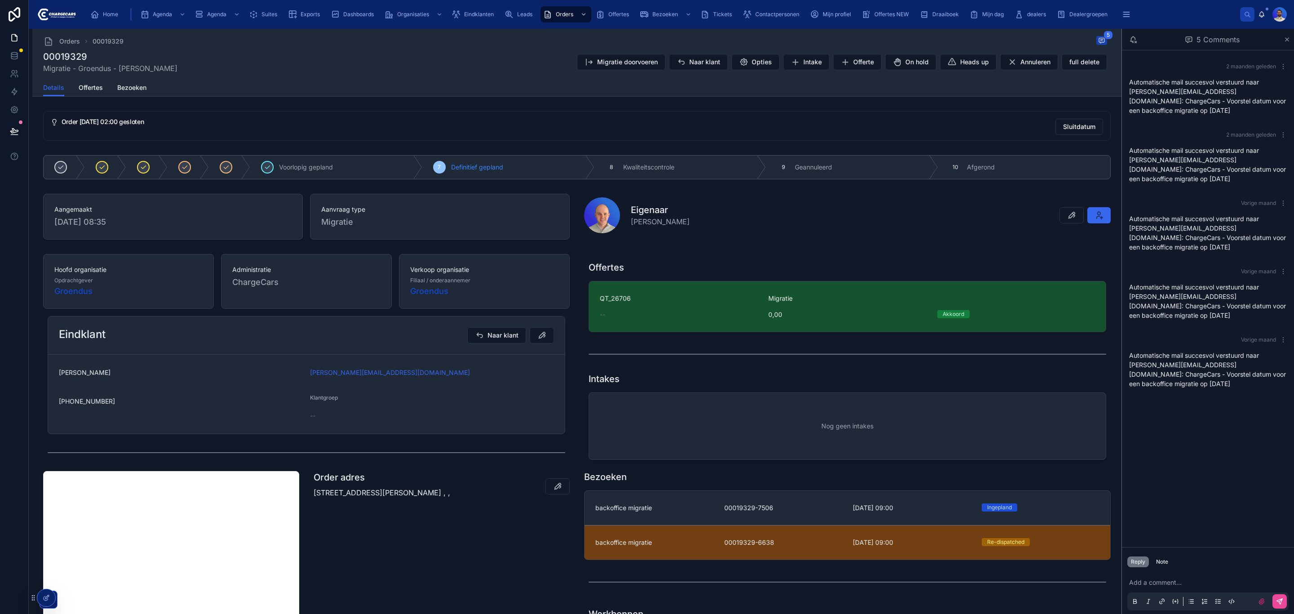
click at [313, 408] on div "Klantgroep --" at bounding box center [432, 408] width 244 height 29
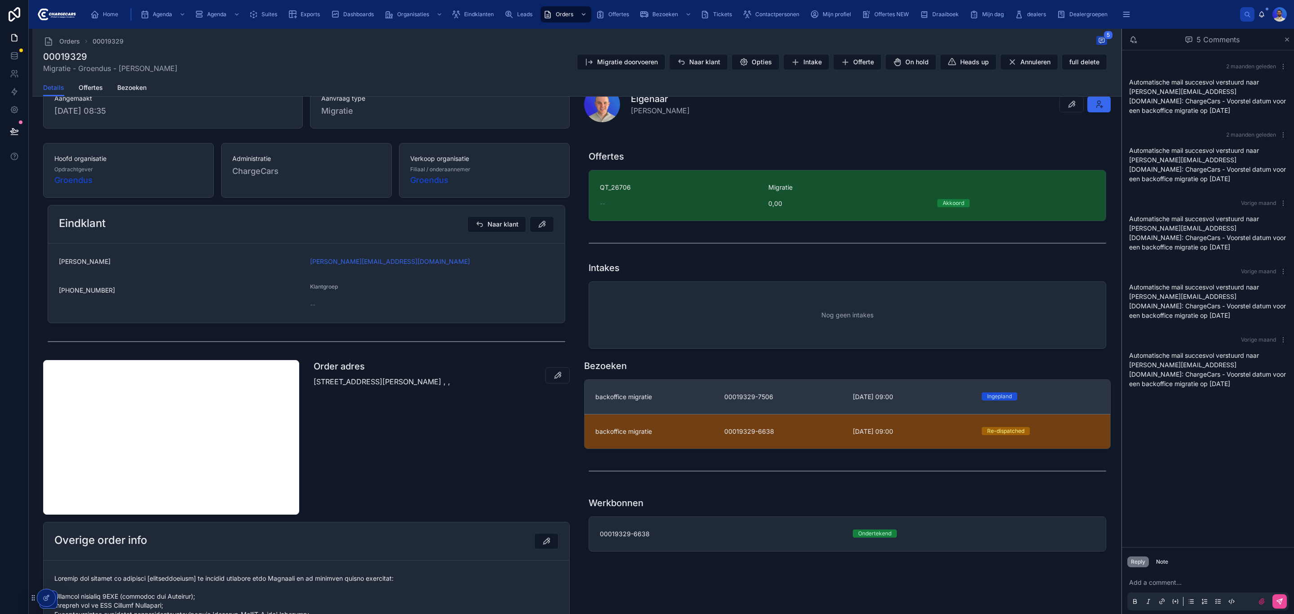
scroll to position [135, 0]
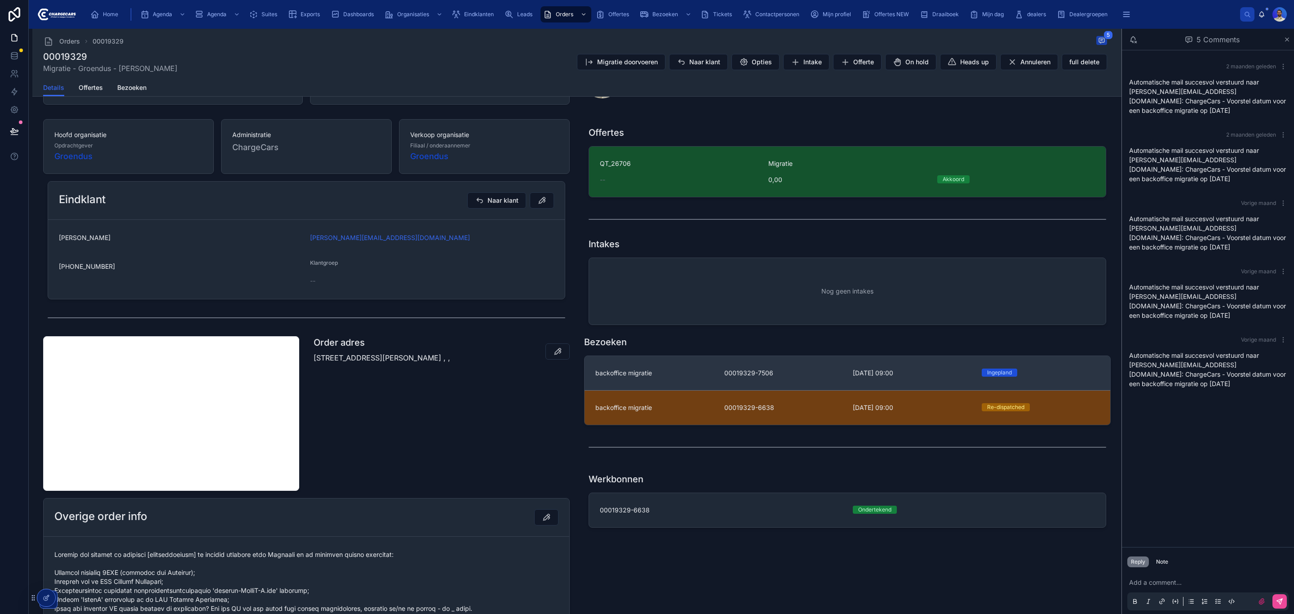
click at [654, 383] on link "backoffice migratie 00019329-7506 11-8-2025 09:00 Ingepland" at bounding box center [848, 373] width 526 height 34
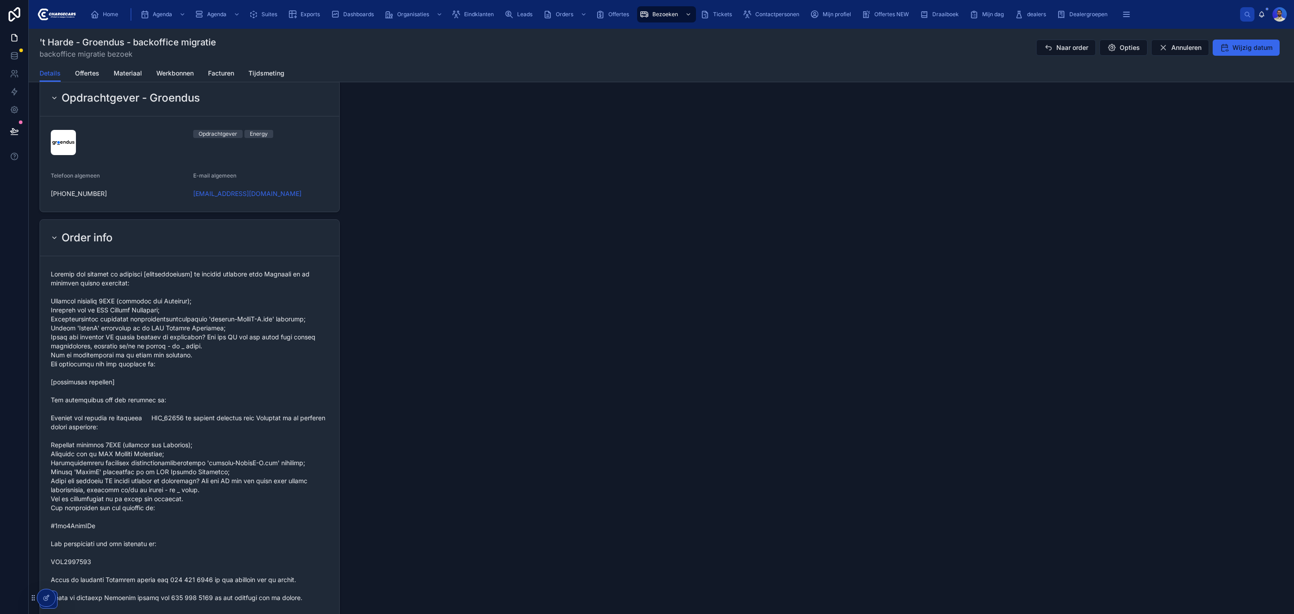
scroll to position [989, 0]
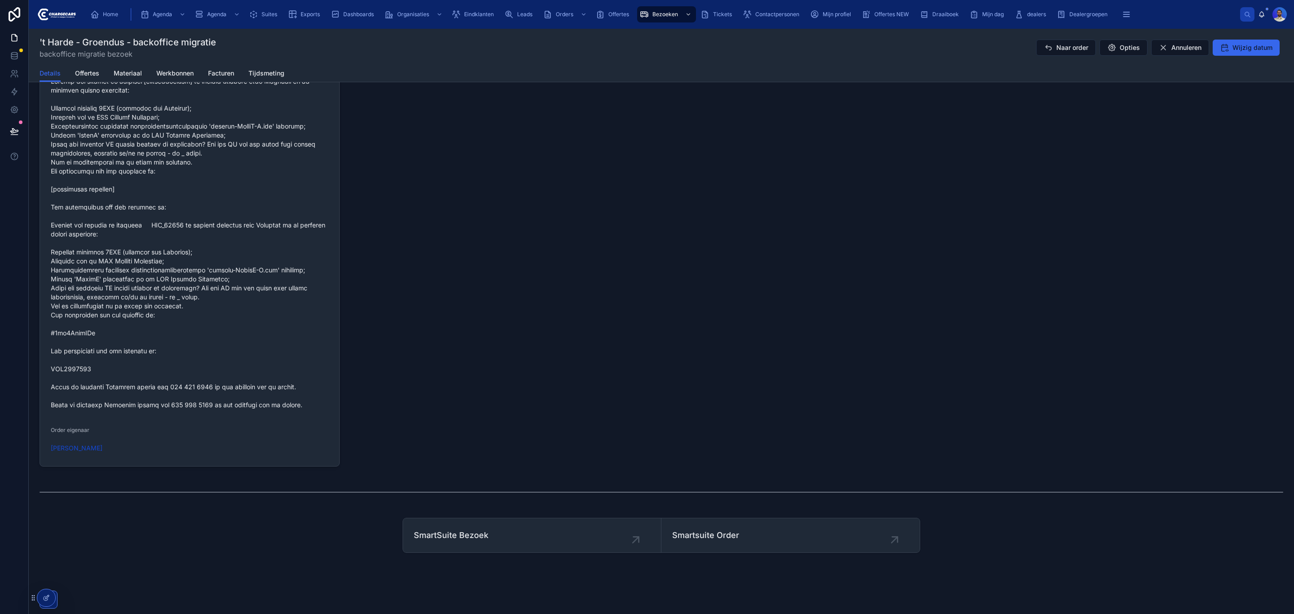
click at [78, 368] on span at bounding box center [190, 243] width 278 height 332
click at [96, 354] on span at bounding box center [190, 243] width 278 height 332
click at [96, 359] on span at bounding box center [190, 243] width 278 height 332
click at [83, 362] on span at bounding box center [190, 243] width 278 height 332
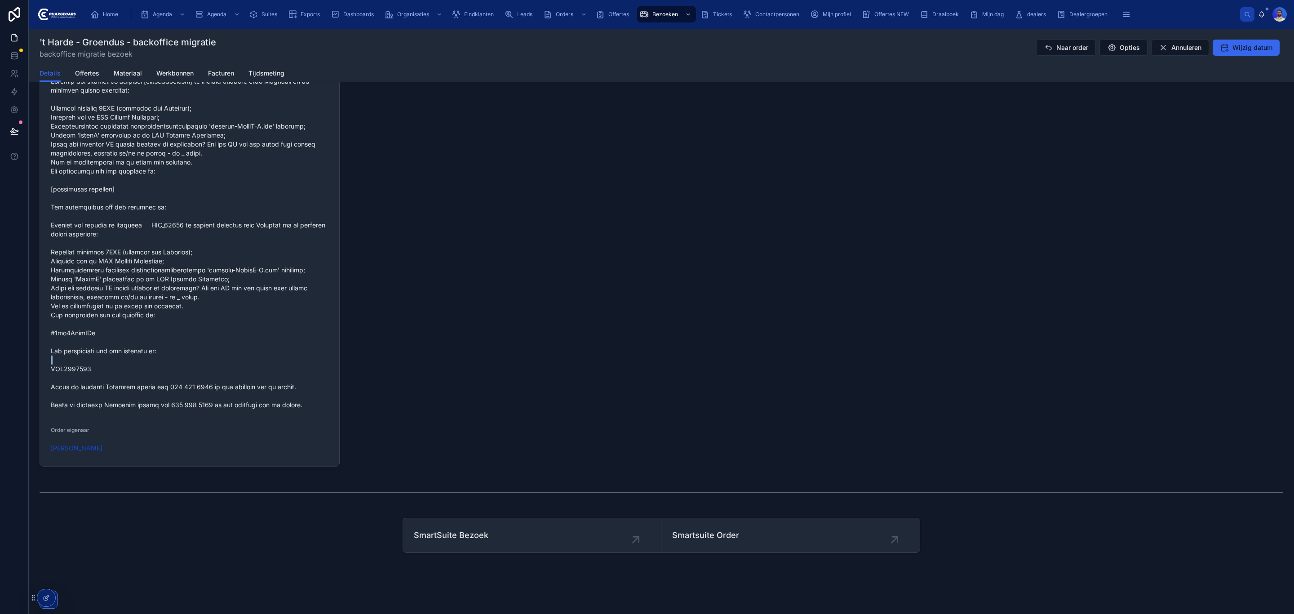
click at [83, 363] on span at bounding box center [190, 243] width 278 height 332
click at [83, 362] on span at bounding box center [190, 243] width 278 height 332
click at [98, 368] on span at bounding box center [190, 243] width 278 height 332
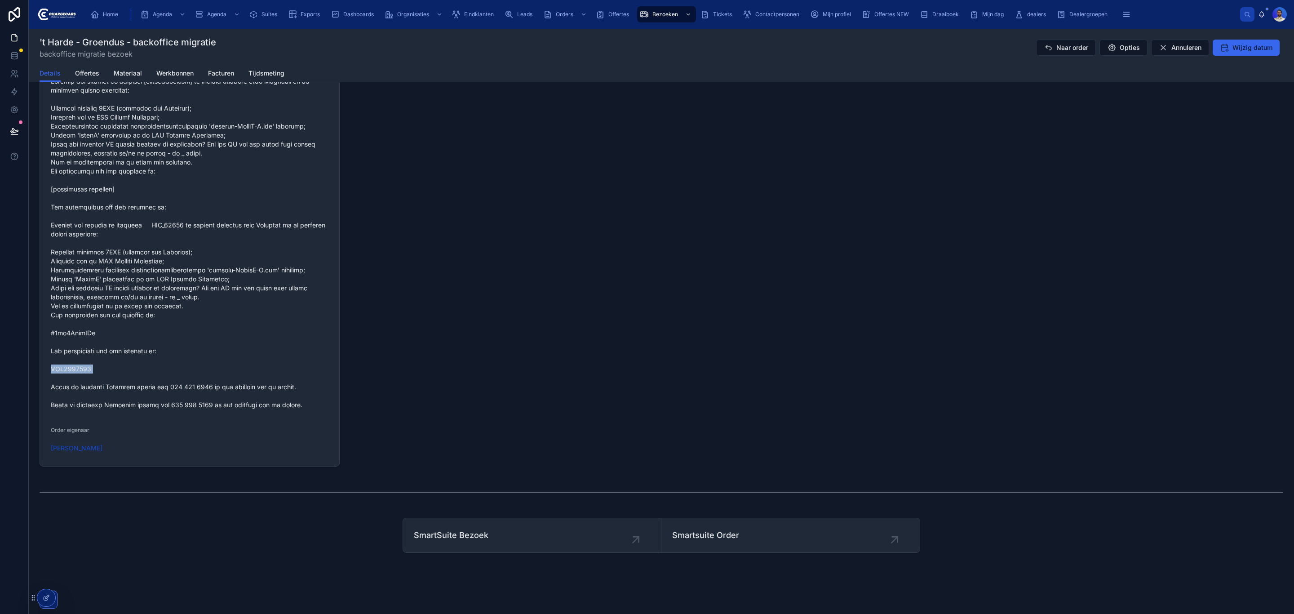
click at [96, 376] on span at bounding box center [190, 243] width 278 height 332
click at [75, 399] on span at bounding box center [190, 243] width 278 height 332
click at [81, 396] on span at bounding box center [190, 243] width 278 height 332
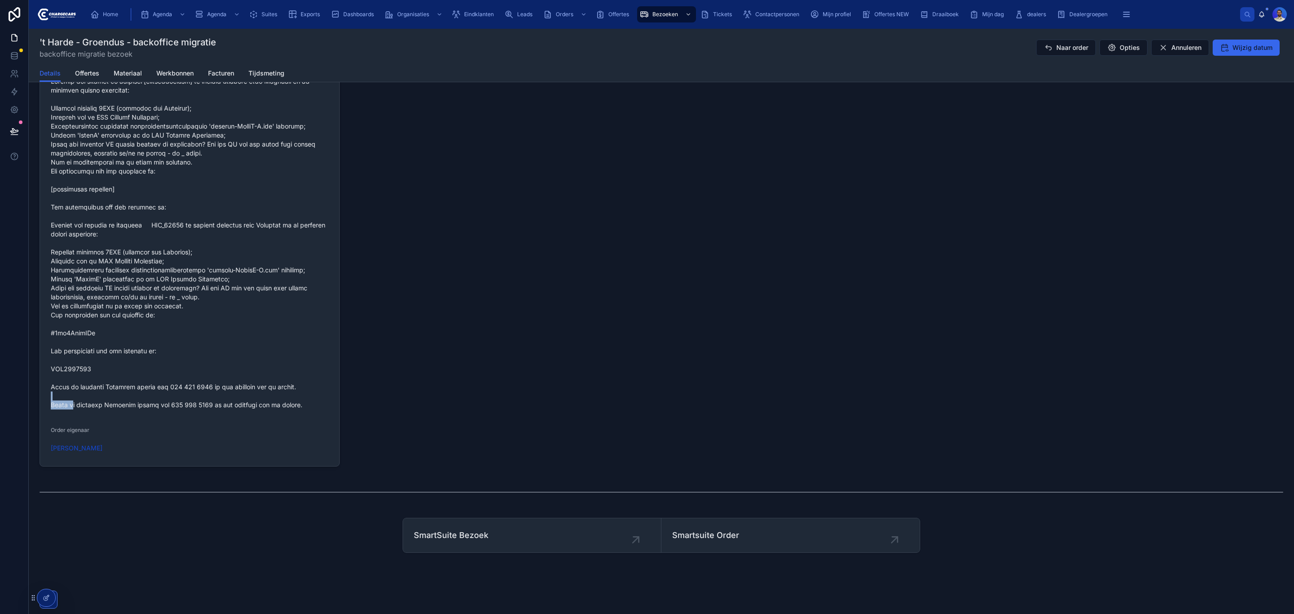
click at [81, 396] on span at bounding box center [190, 243] width 278 height 332
click at [59, 412] on form "Order eigenaar Yairo Jacobs" at bounding box center [189, 264] width 299 height 403
click at [58, 417] on form "Order eigenaar Yairo Jacobs" at bounding box center [189, 264] width 299 height 403
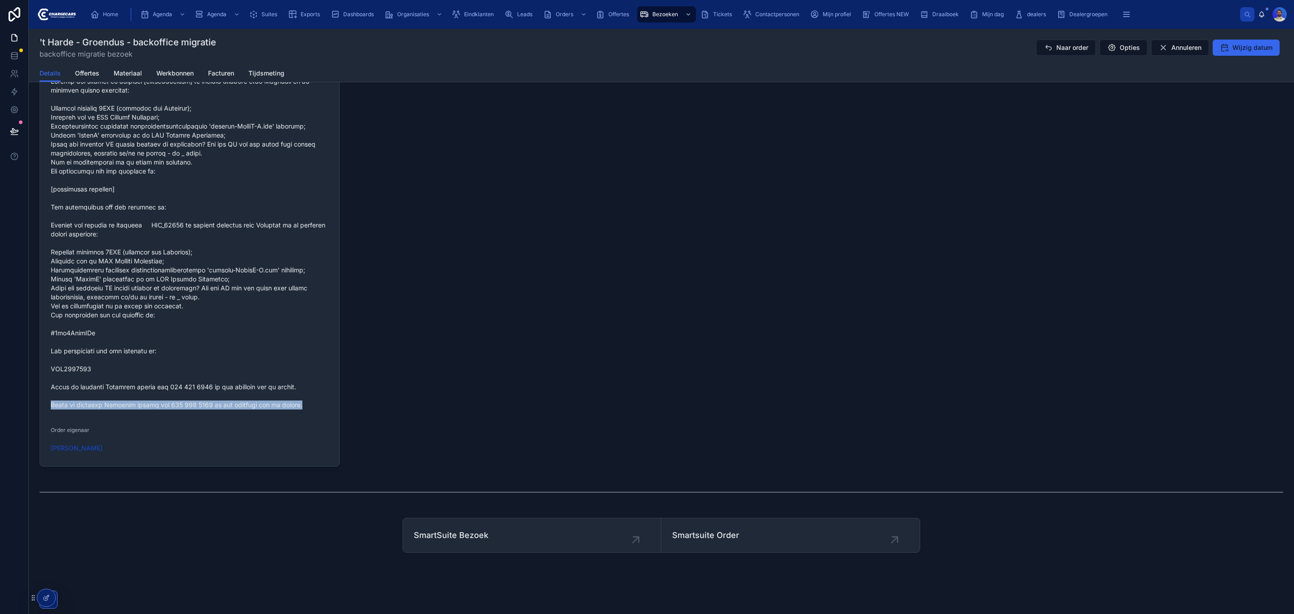
click at [58, 417] on form "Order eigenaar Yairo Jacobs" at bounding box center [189, 264] width 299 height 403
click at [62, 361] on span at bounding box center [190, 243] width 278 height 332
click at [61, 326] on span at bounding box center [190, 243] width 278 height 332
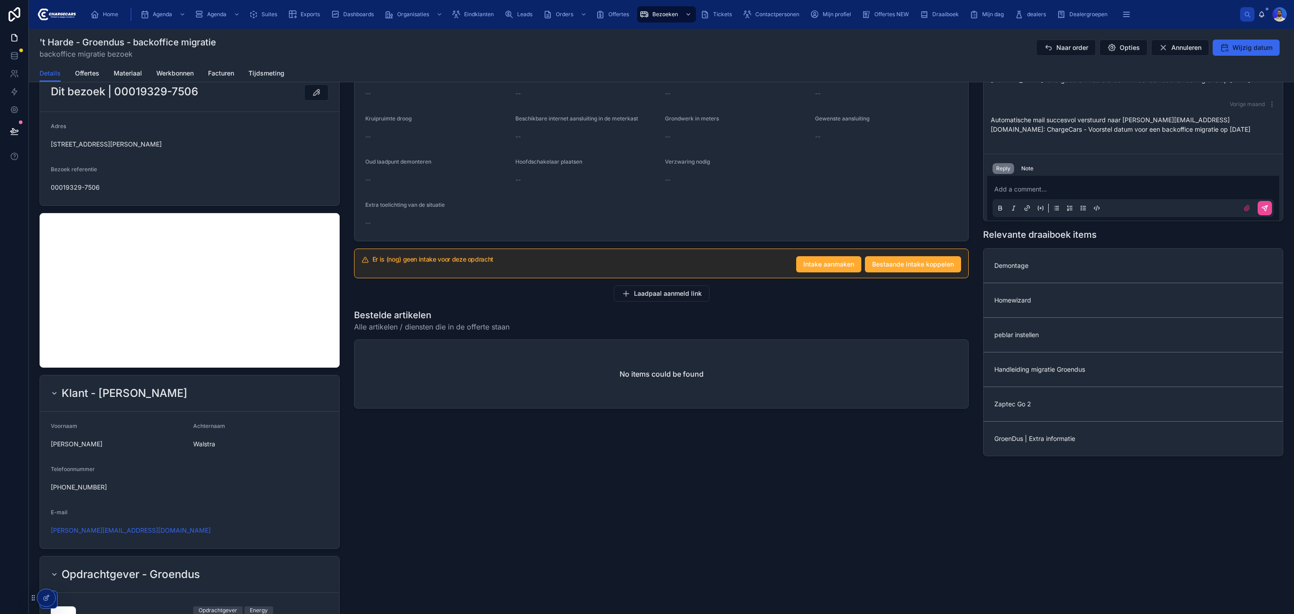
scroll to position [0, 0]
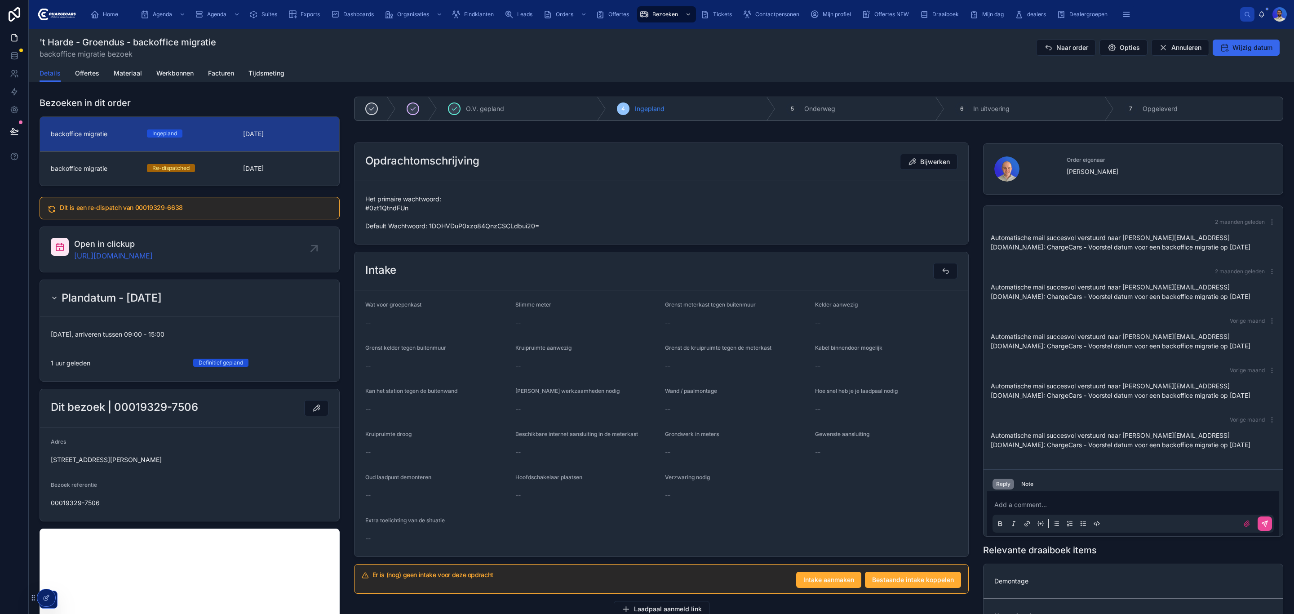
click at [495, 220] on span "Het primaire wachtwoord: #0zt1QtndFUn Default Wachtwoord: 1DOHVDuP0xzo84QnzCSCL…" at bounding box center [661, 213] width 592 height 36
click at [488, 230] on span "Het primaire wachtwoord: #0zt1QtndFUn Default Wachtwoord: 1DOHVDuP0xzo84QnzCSCL…" at bounding box center [661, 213] width 592 height 36
click at [499, 230] on span "Het primaire wachtwoord: #0zt1QtndFUn Default Wachtwoord: 1DOHVDuP0xzo84QnzCSCL…" at bounding box center [661, 213] width 592 height 36
drag, startPoint x: 432, startPoint y: 210, endPoint x: 363, endPoint y: 210, distance: 69.2
click at [363, 210] on form "Het primaire wachtwoord: #0zt1QtndFUn Default Wachtwoord: 1DOHVDuP0xzo84QnzCSCL…" at bounding box center [661, 212] width 614 height 63
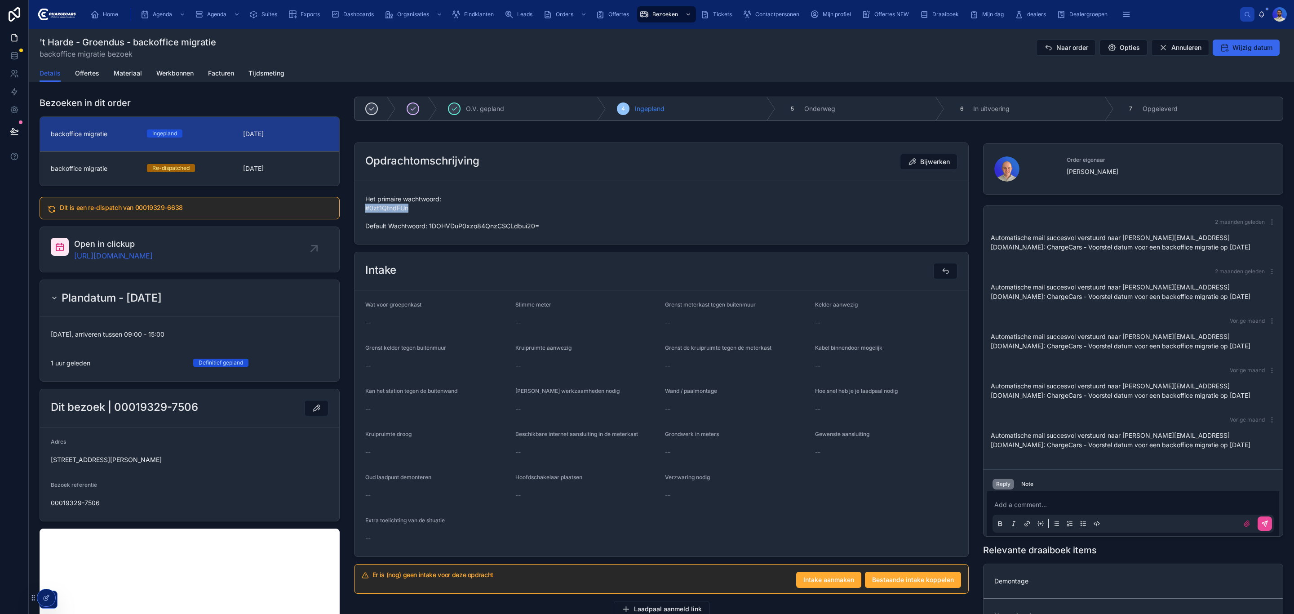
copy span "#0zt1QtndFUn"
click at [433, 230] on div "Het primaire wachtwoord: #0zt1QtndFUn Default Wachtwoord: 1DOHVDuP0xzo84QnzCSCL…" at bounding box center [661, 212] width 592 height 41
click at [397, 209] on span "Het primaire wachtwoord: #0zt1QtndFUn Default Wachtwoord: 1DOHVDuP0xzo84QnzCSCL…" at bounding box center [661, 213] width 592 height 36
click at [384, 217] on span "Het primaire wachtwoord: #0zt1QtndFUn Default Wachtwoord: 1DOHVDuP0xzo84QnzCSCL…" at bounding box center [661, 213] width 592 height 36
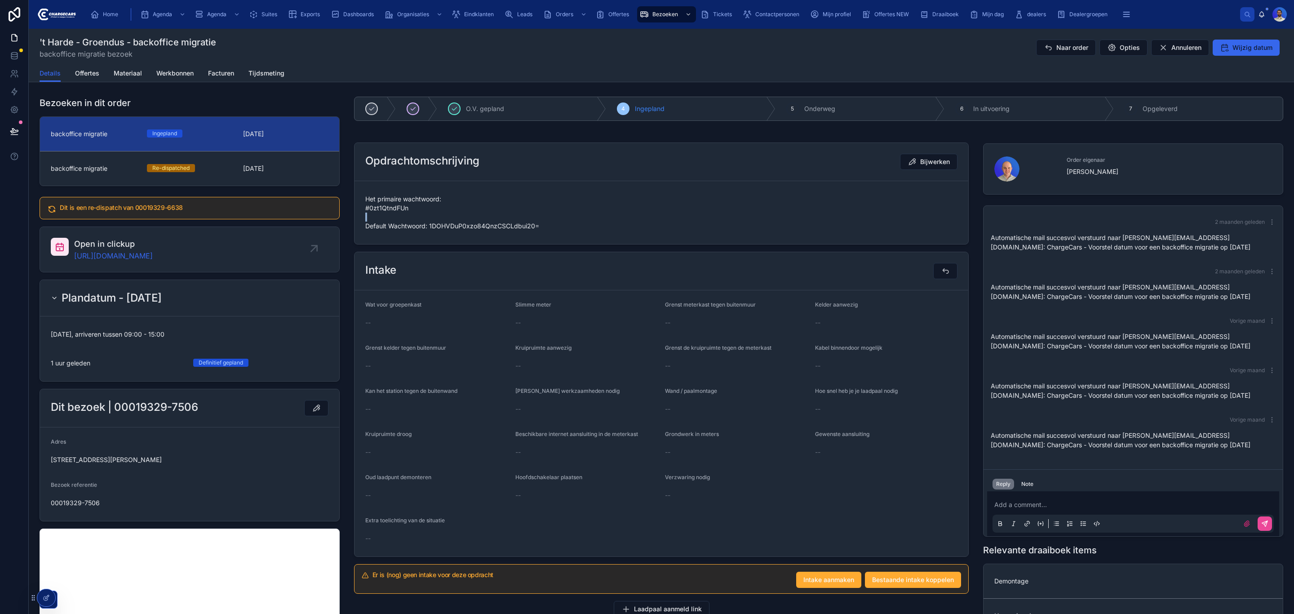
click at [364, 236] on form "Het primaire wachtwoord: #0zt1QtndFUn Default Wachtwoord: 1DOHVDuP0xzo84QnzCSCL…" at bounding box center [661, 212] width 614 height 63
click at [371, 214] on span "Het primaire wachtwoord: #0zt1QtndFUn Default Wachtwoord: 1DOHVDuP0xzo84QnzCSCL…" at bounding box center [661, 213] width 592 height 36
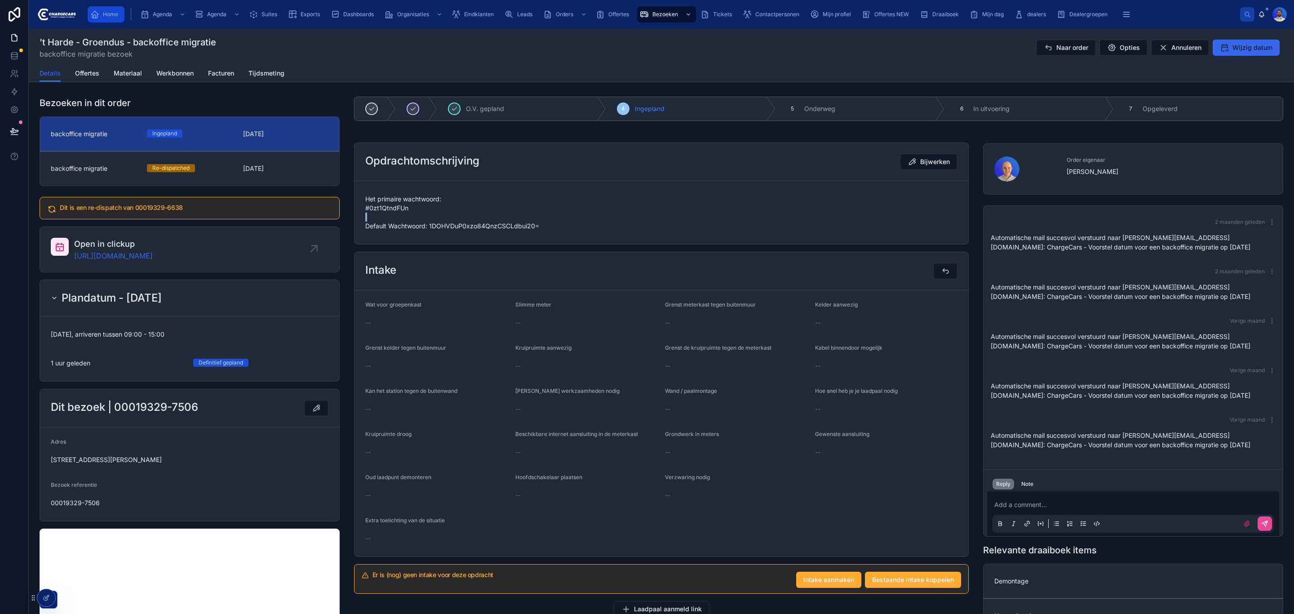
drag, startPoint x: 89, startPoint y: 9, endPoint x: 111, endPoint y: 18, distance: 22.6
click at [90, 9] on div "Home" at bounding box center [105, 14] width 31 height 14
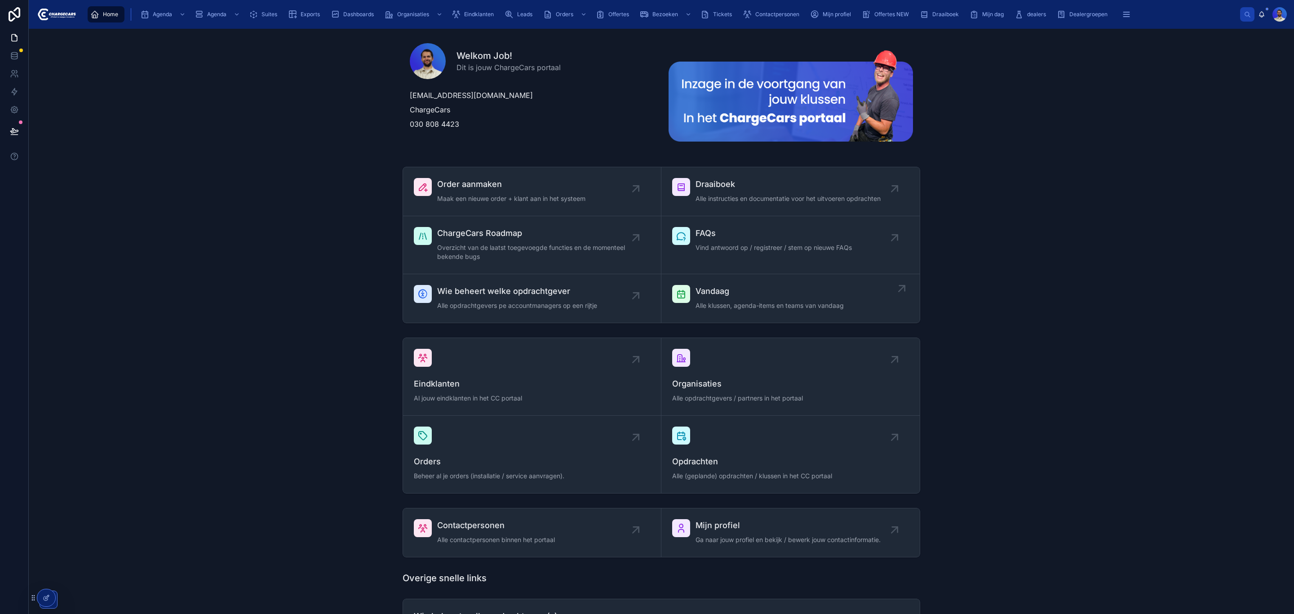
click at [731, 300] on div "Vandaag Alle klussen, agenda-items en teams van vandaag" at bounding box center [769, 298] width 148 height 27
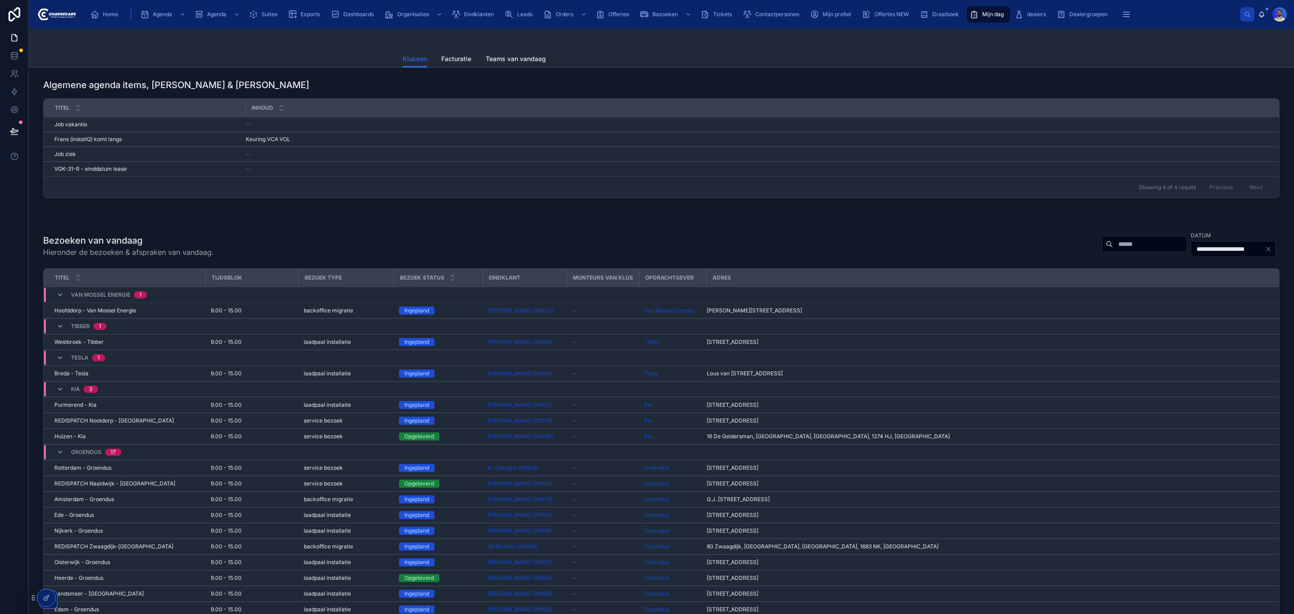
click at [1117, 250] on input "text" at bounding box center [1150, 244] width 74 height 13
type input "******"
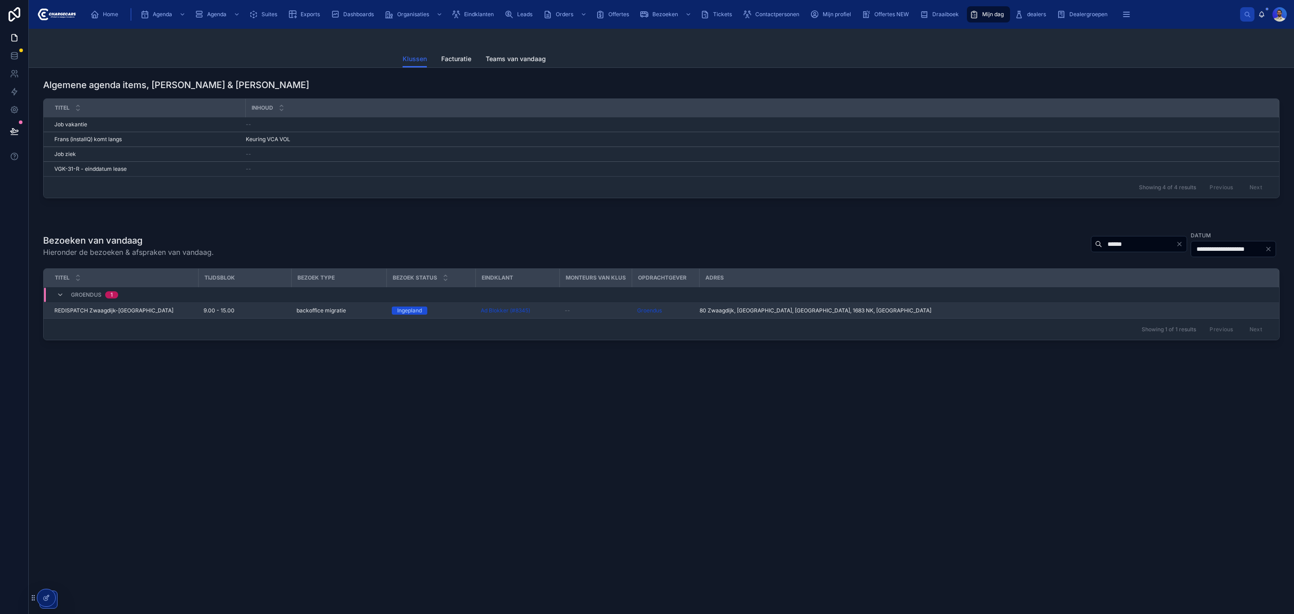
click at [200, 309] on td "9.00 - 15.00" at bounding box center [244, 311] width 93 height 16
click at [244, 313] on div "9.00 - 15.00" at bounding box center [245, 310] width 82 height 7
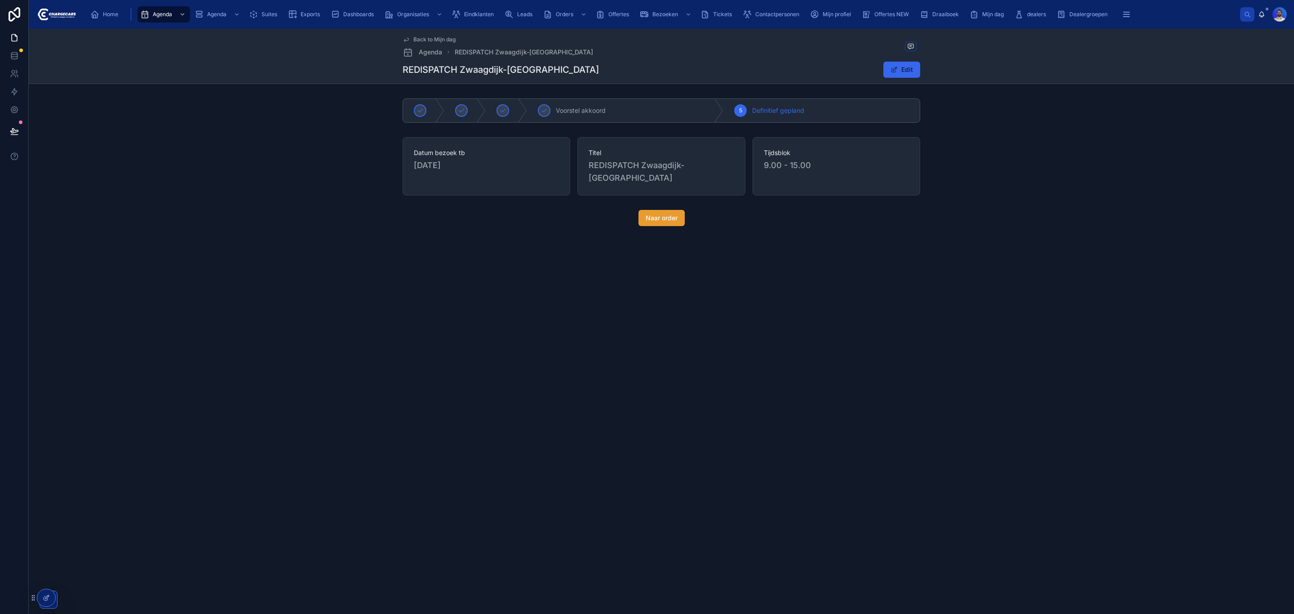
click at [652, 220] on span "Naar order" at bounding box center [662, 217] width 32 height 9
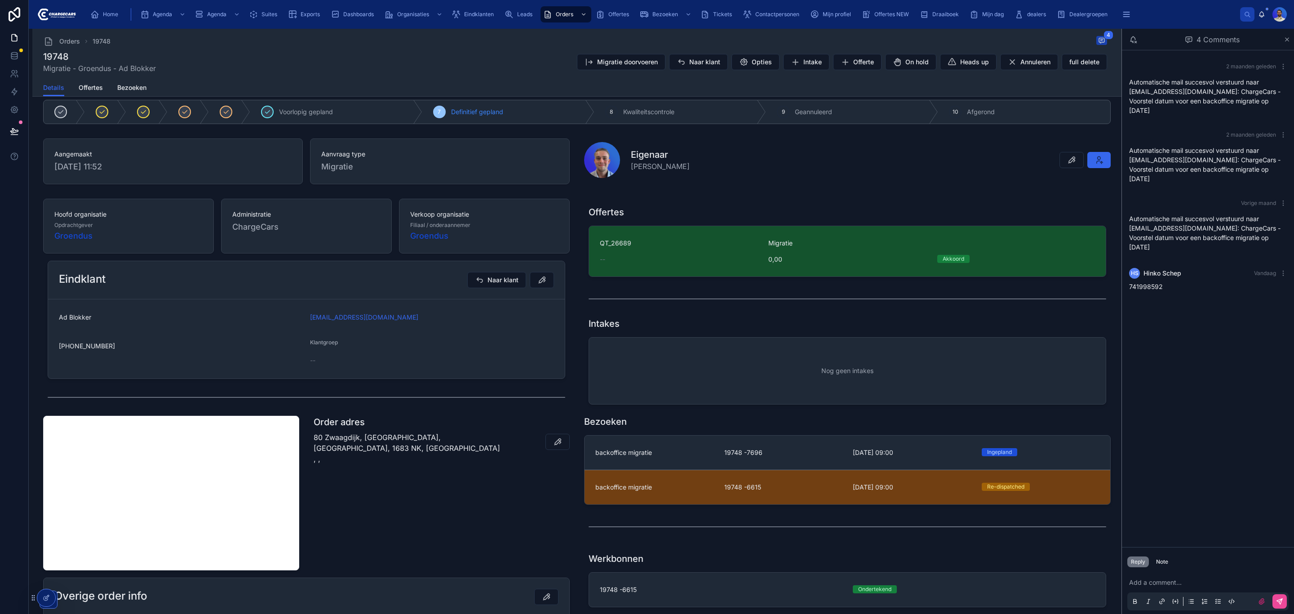
scroll to position [135, 0]
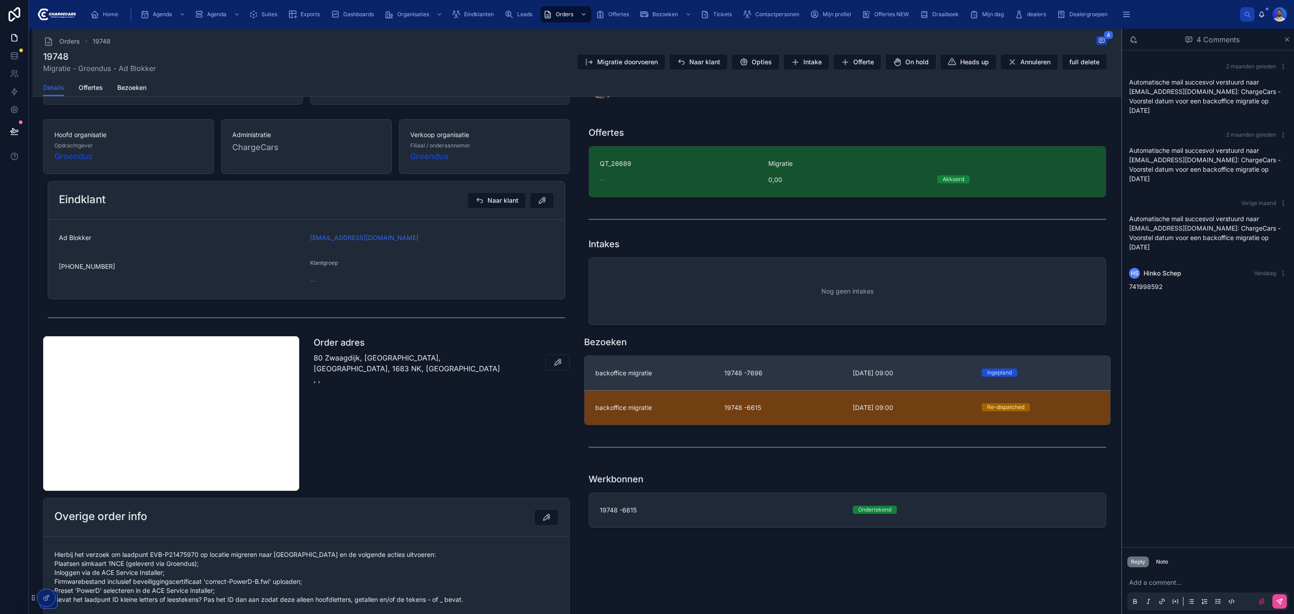
click at [671, 379] on link "backoffice migratie 19748 -7696 11-8-2025 09:00 Ingepland" at bounding box center [848, 373] width 526 height 34
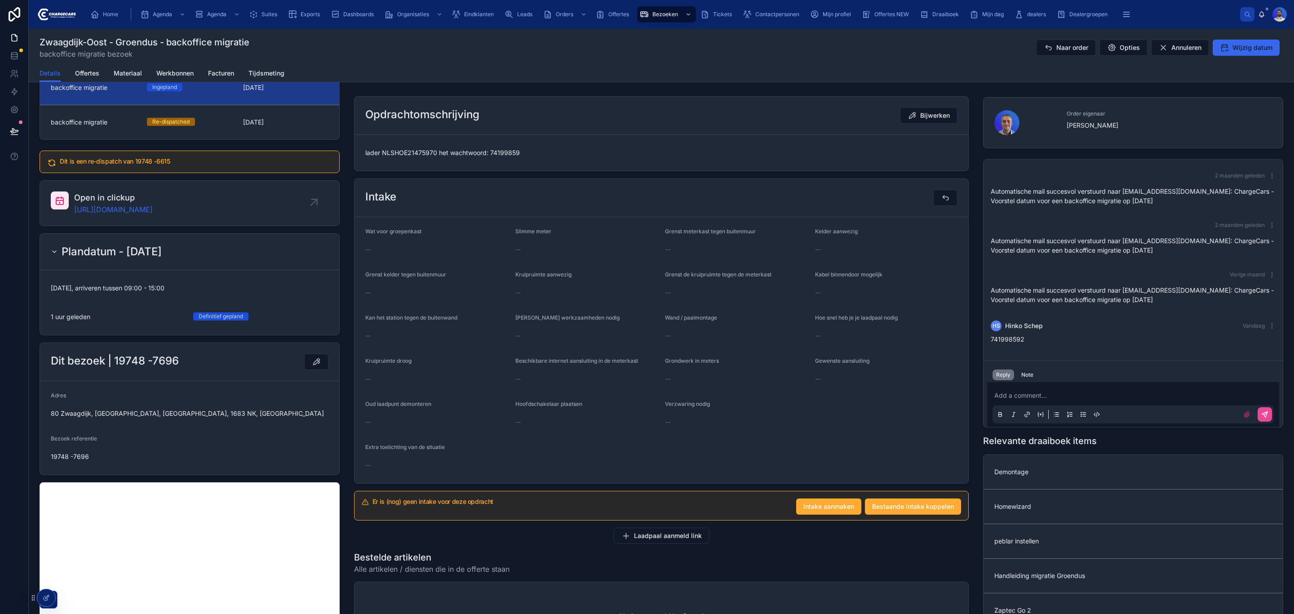
scroll to position [67, 0]
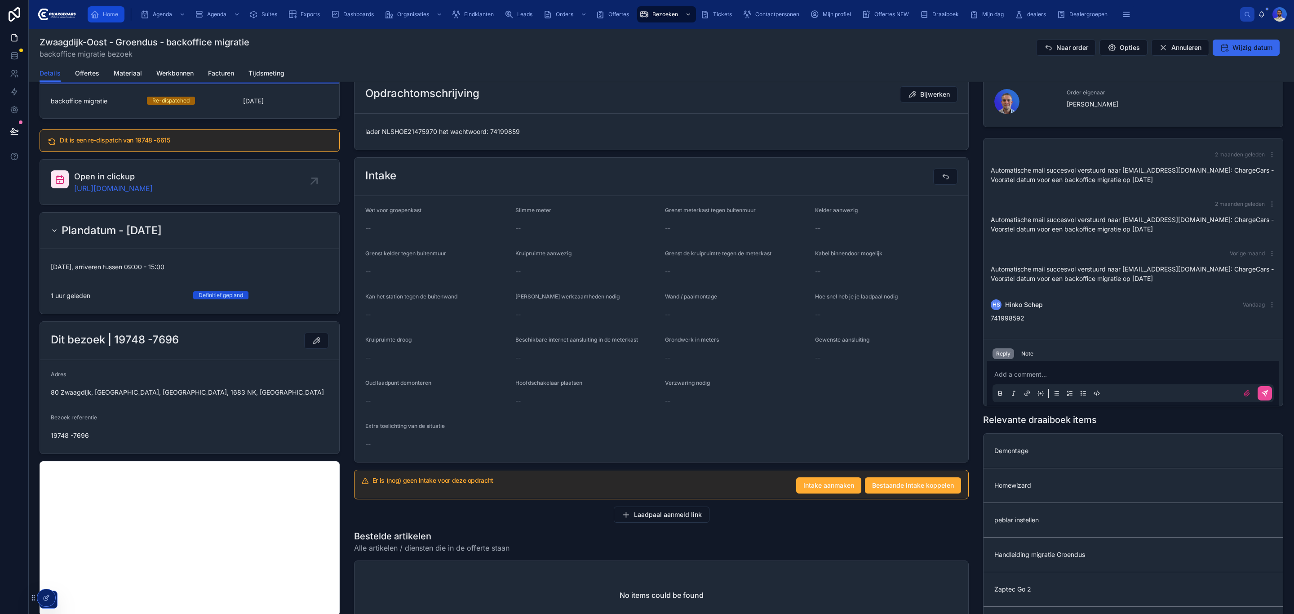
drag, startPoint x: 111, startPoint y: 11, endPoint x: 116, endPoint y: 15, distance: 6.4
click at [111, 11] on span "Home" at bounding box center [110, 14] width 15 height 7
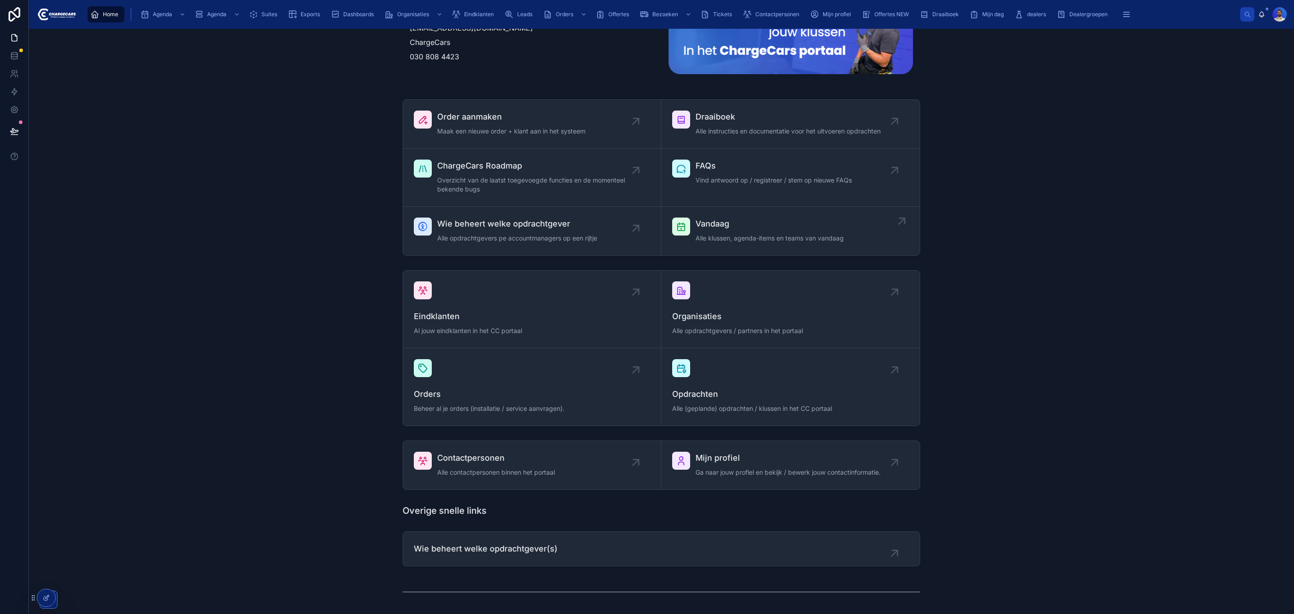
click at [735, 242] on span "Alle klussen, agenda-items en teams van vandaag" at bounding box center [769, 238] width 148 height 9
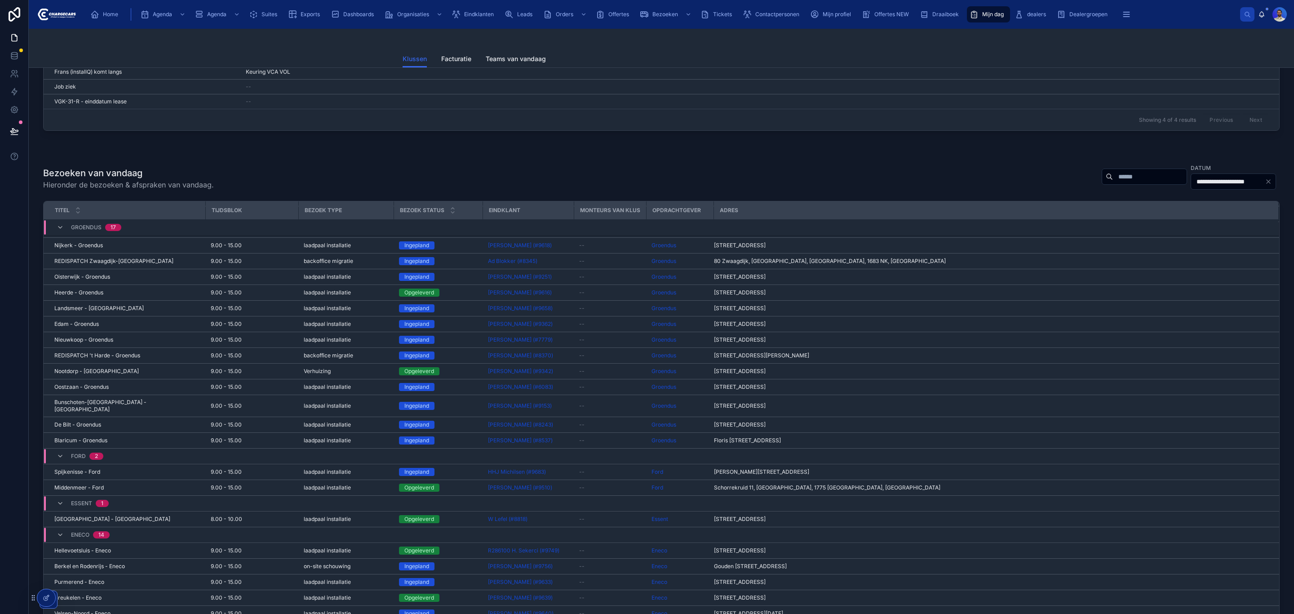
click at [1113, 178] on input "text" at bounding box center [1150, 176] width 74 height 13
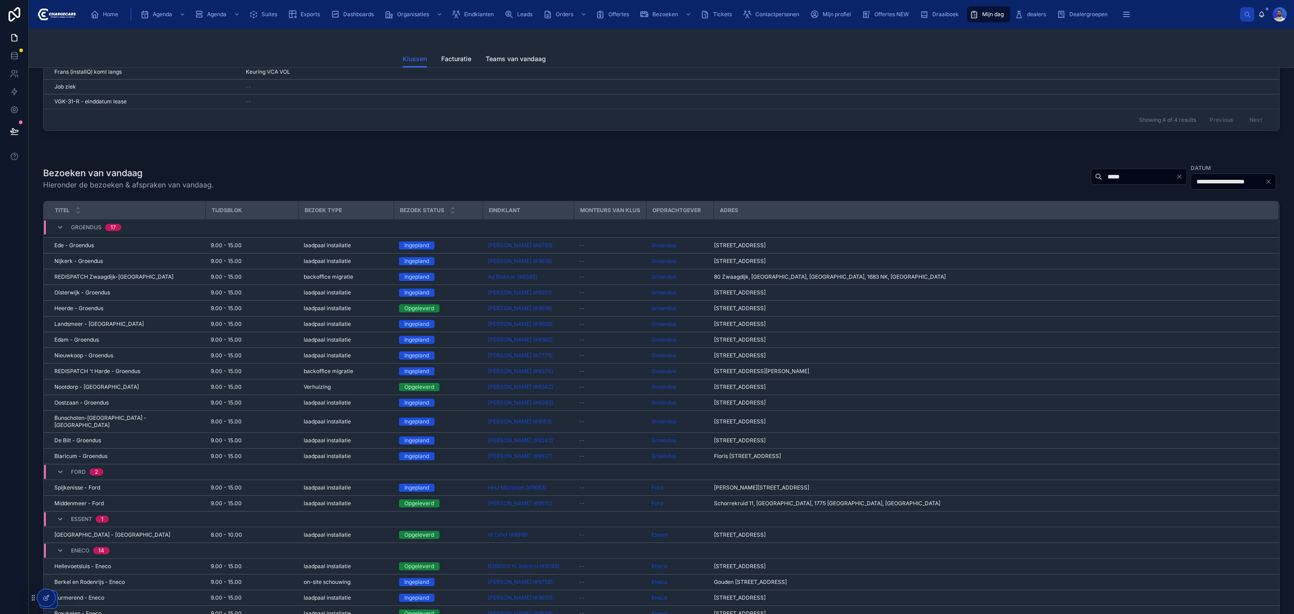
type input "*****"
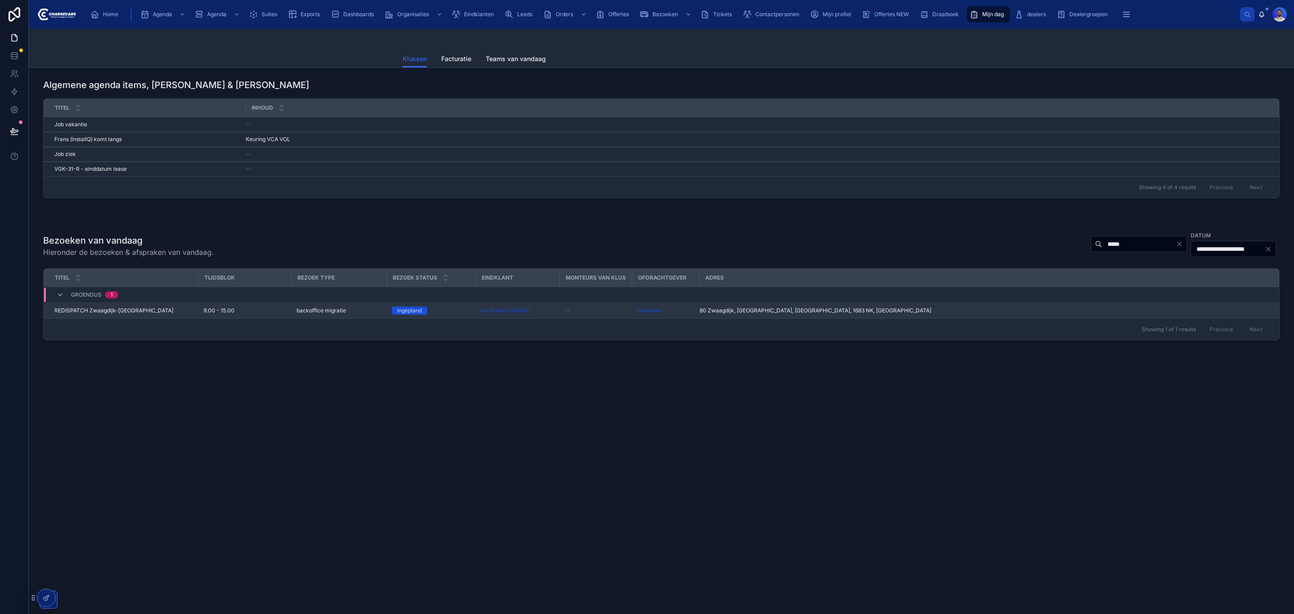
click at [302, 314] on span "backoffice migratie" at bounding box center [321, 310] width 49 height 7
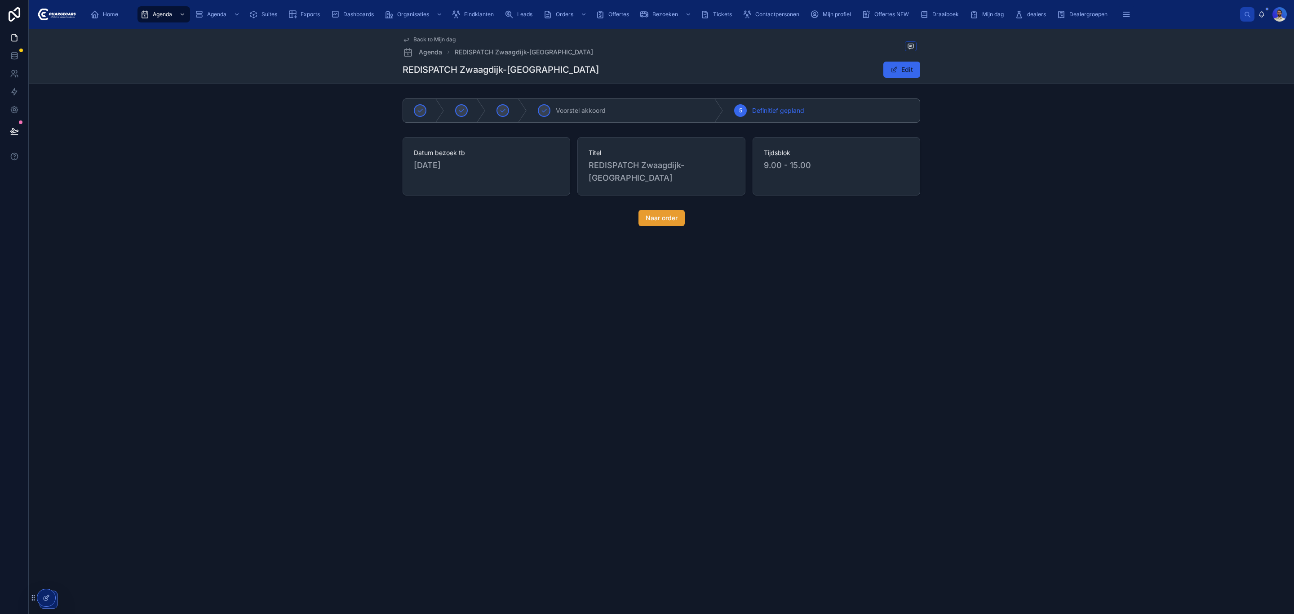
click at [666, 218] on span "Naar order" at bounding box center [662, 217] width 32 height 9
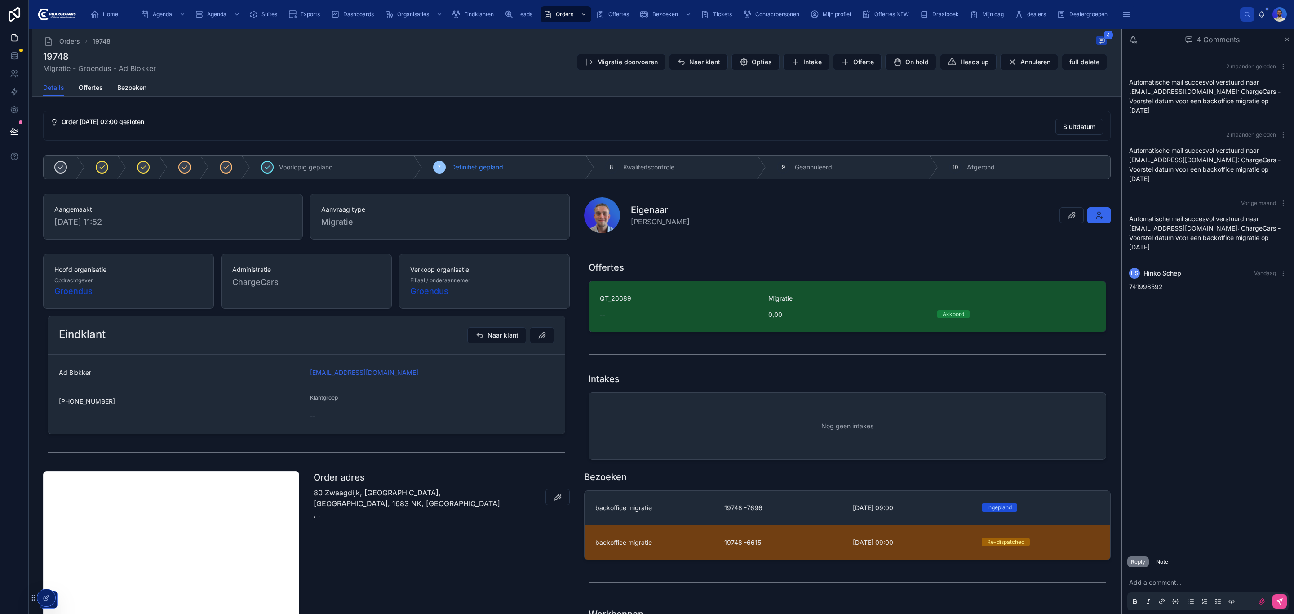
click at [763, 559] on link "backoffice migratie 19748 -6615 14-7-2025 09:00 Re-dispatched" at bounding box center [848, 542] width 526 height 35
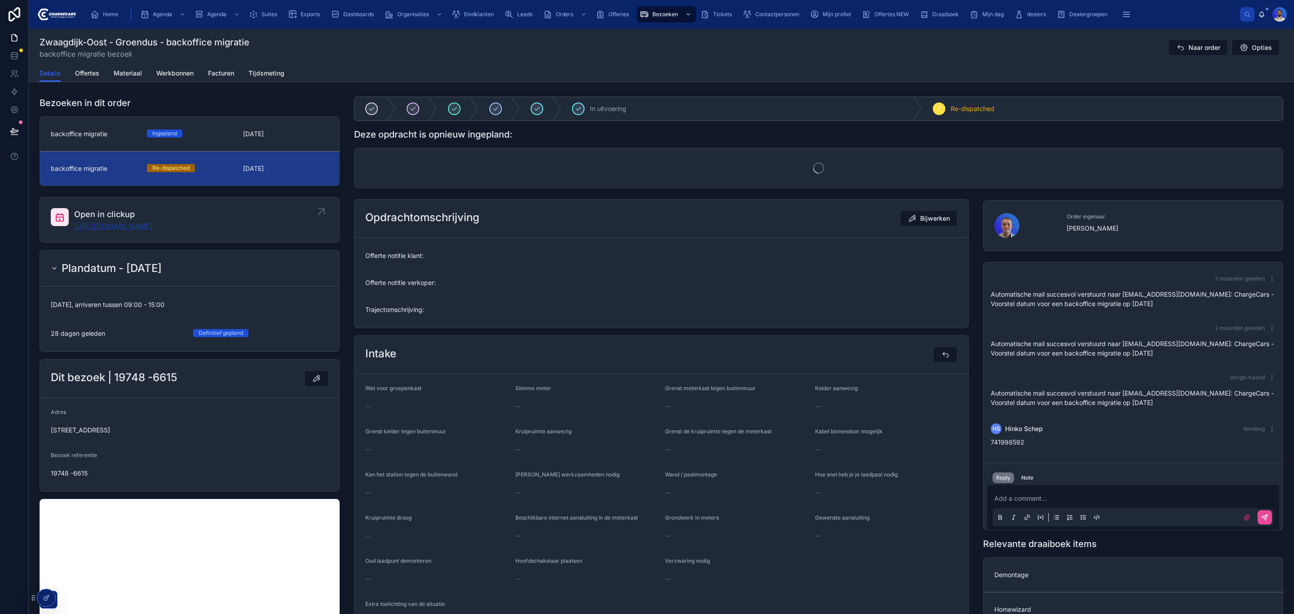
click at [116, 221] on link "https://app.clickup.com/t/86c46jzde" at bounding box center [113, 226] width 79 height 11
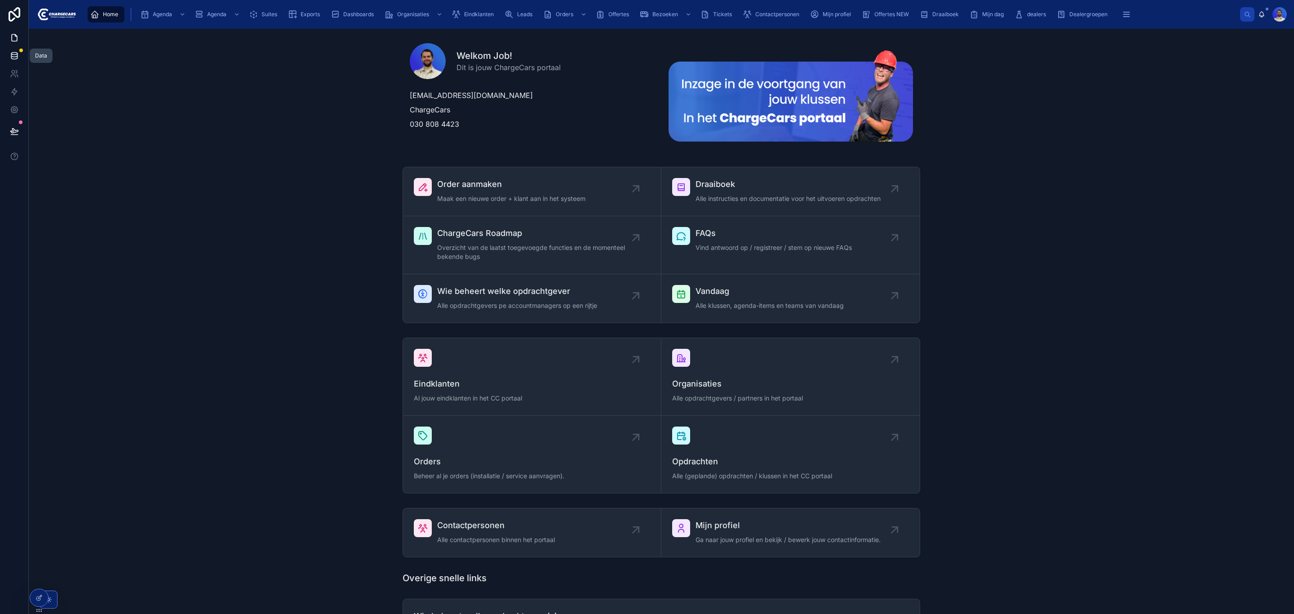
click at [12, 55] on icon at bounding box center [14, 55] width 9 height 9
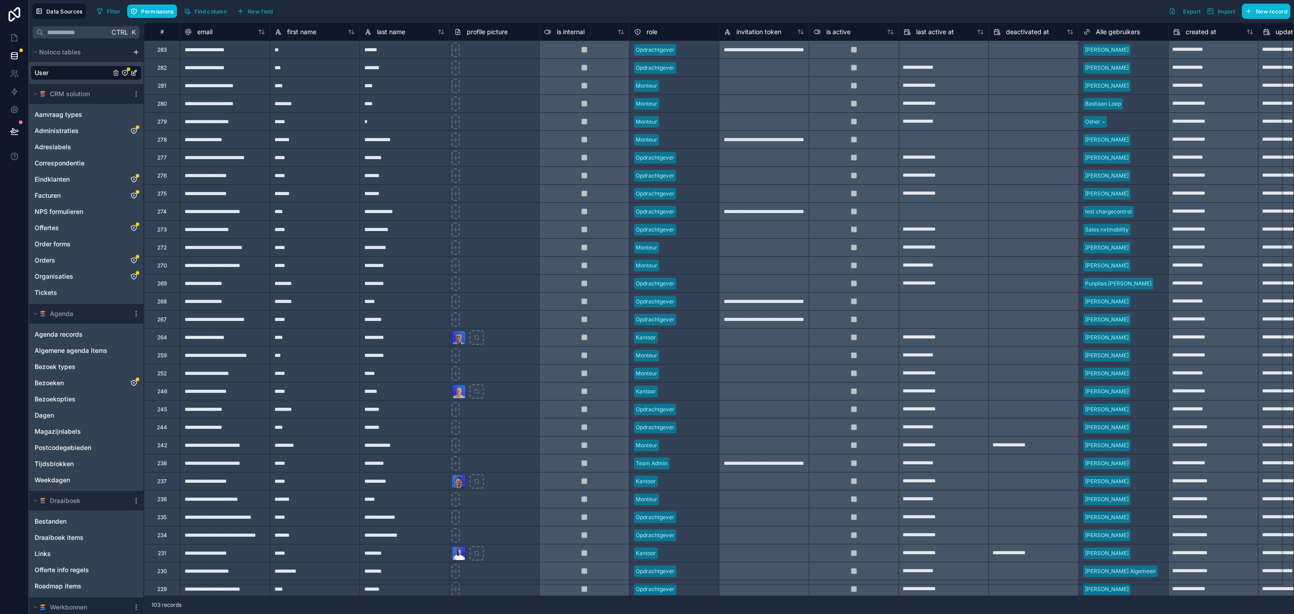
click at [133, 51] on html "Data Sources Filter Permissions Find column New field Export Import New record …" at bounding box center [647, 307] width 1294 height 614
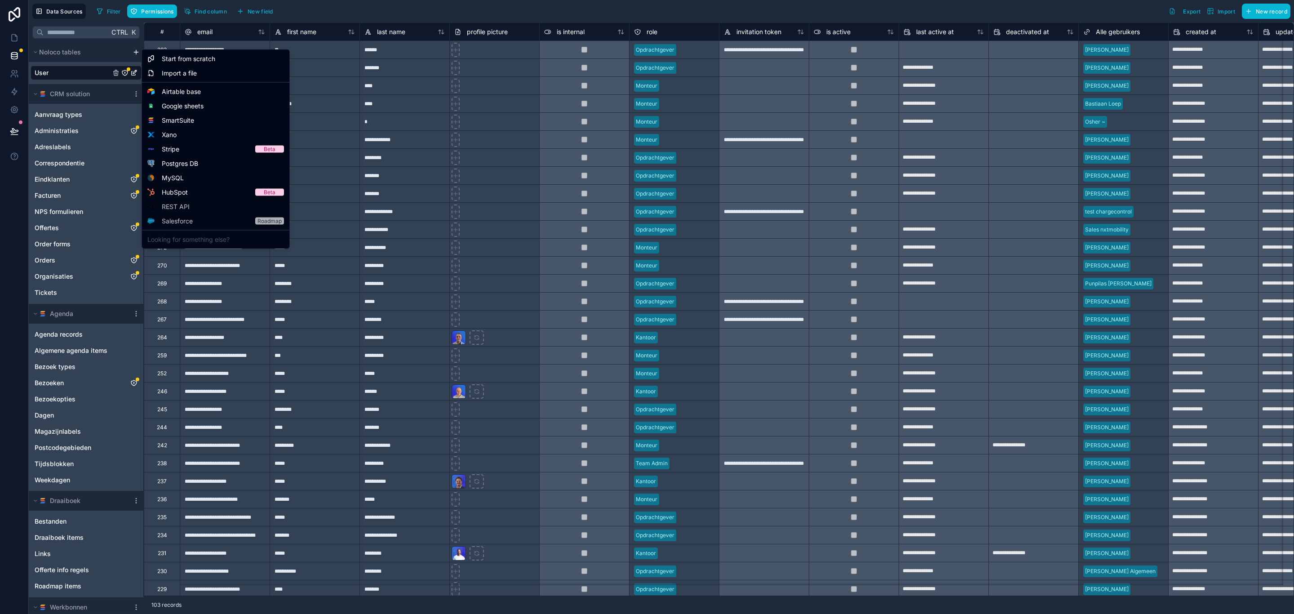
click at [100, 60] on html "Data Sources Filter Permissions Find column New field Export Import New record …" at bounding box center [647, 307] width 1294 height 614
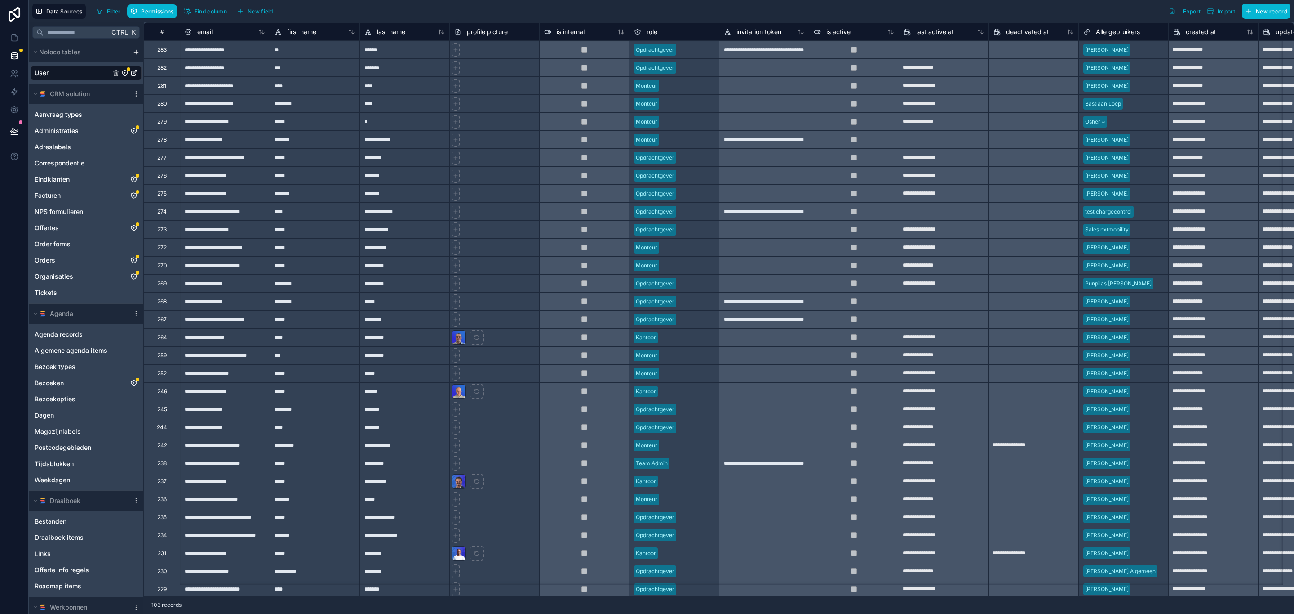
click at [134, 50] on html "Data Sources Filter Permissions Find column New field Export Import New record …" at bounding box center [647, 307] width 1294 height 614
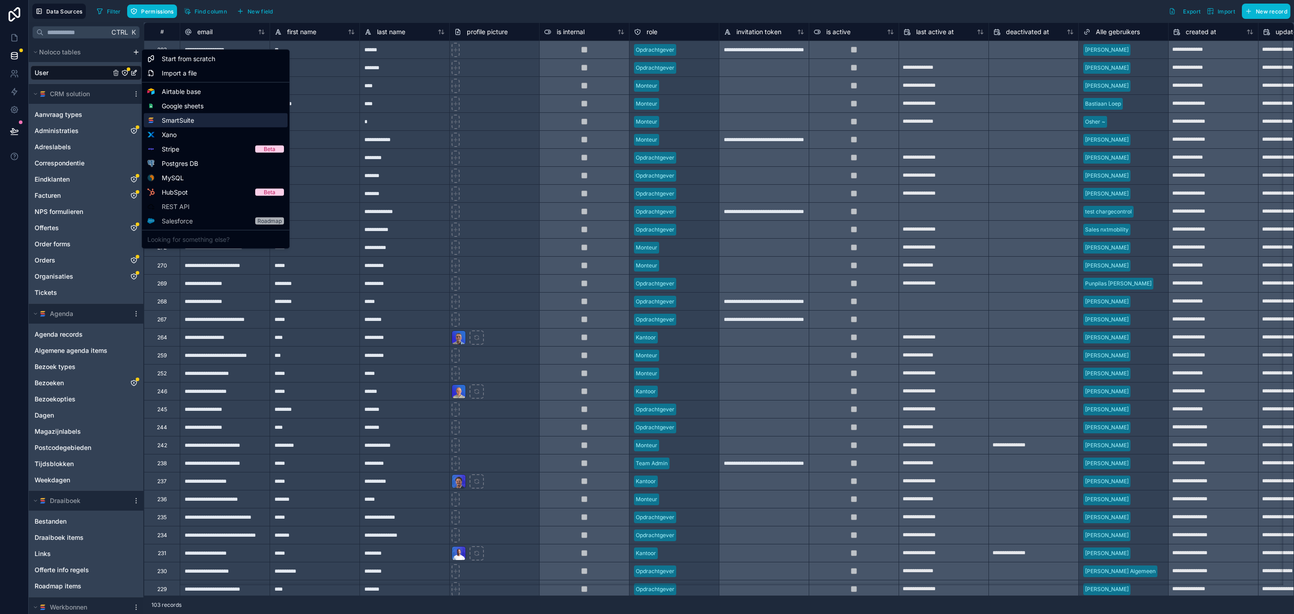
click at [185, 119] on span "SmartSuite" at bounding box center [178, 120] width 32 height 9
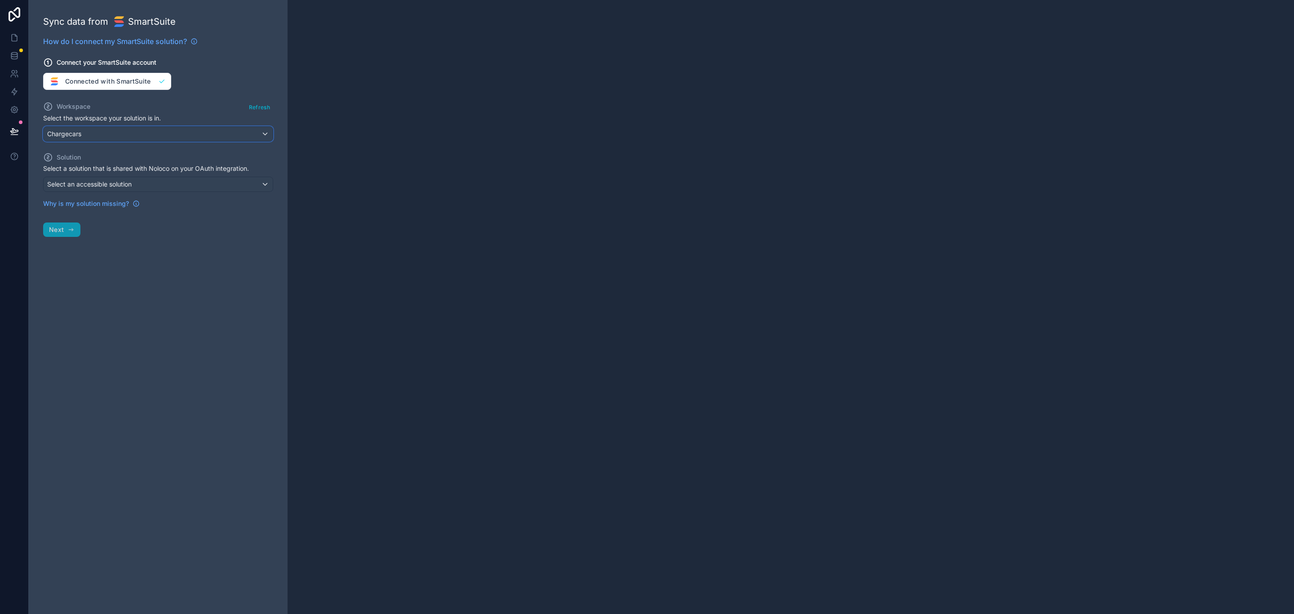
click at [193, 137] on div "Chargecars" at bounding box center [158, 134] width 229 height 14
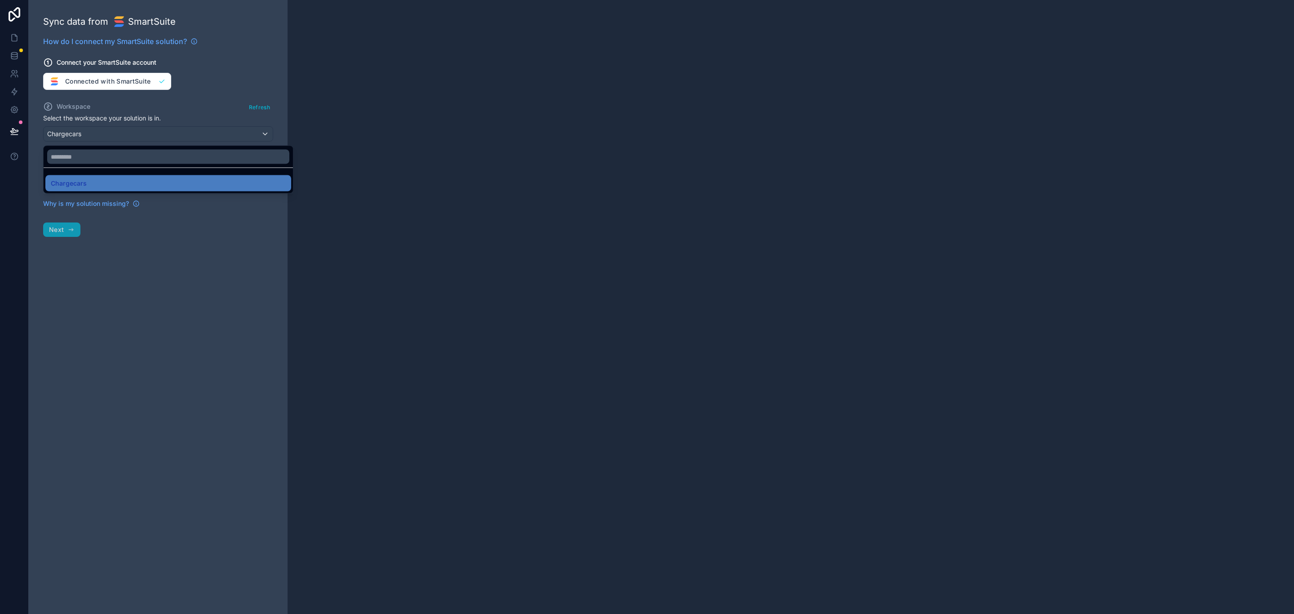
click at [201, 137] on div at bounding box center [647, 307] width 1294 height 614
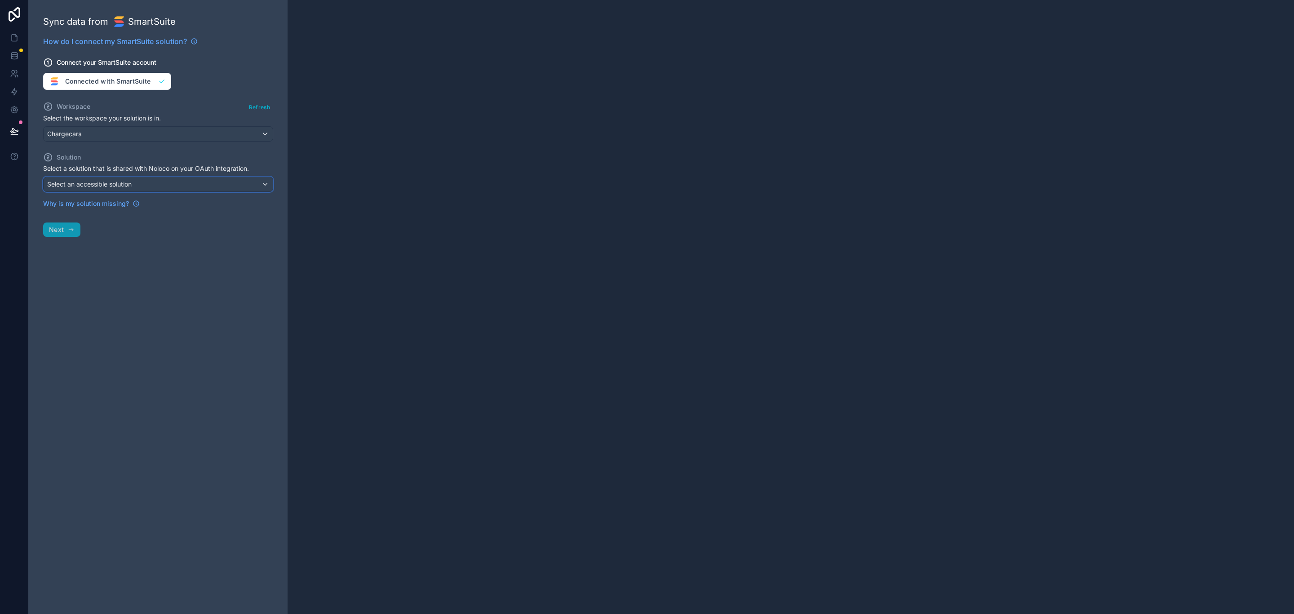
click at [247, 190] on div "Select an accessible solution" at bounding box center [158, 184] width 229 height 14
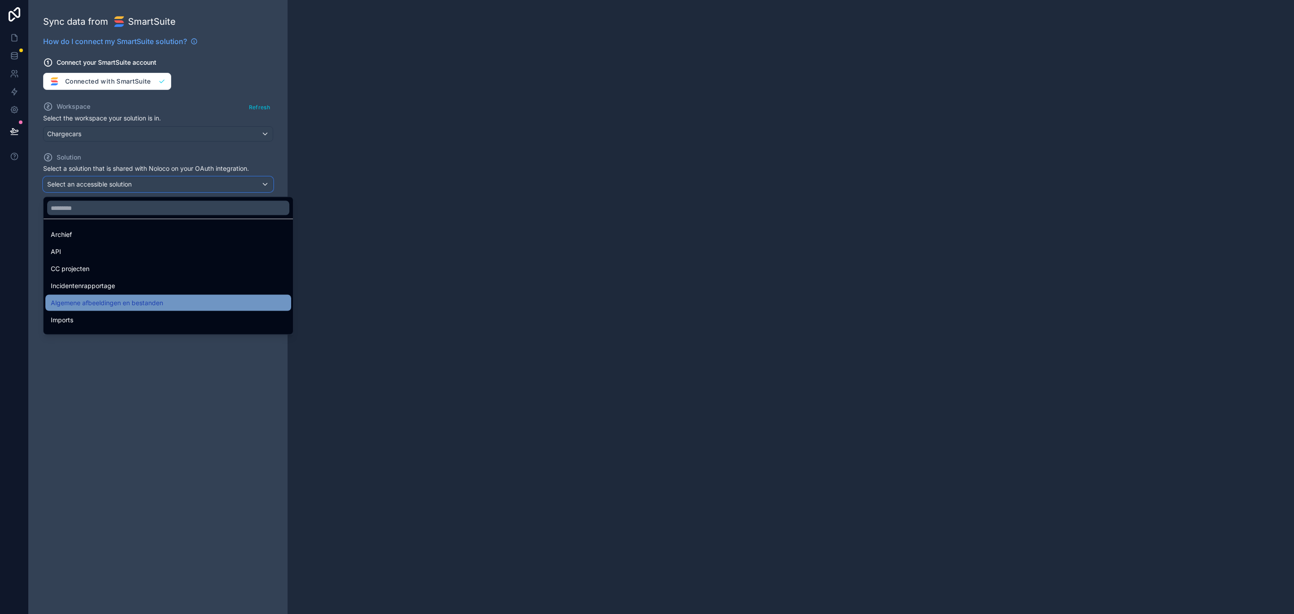
scroll to position [12, 0]
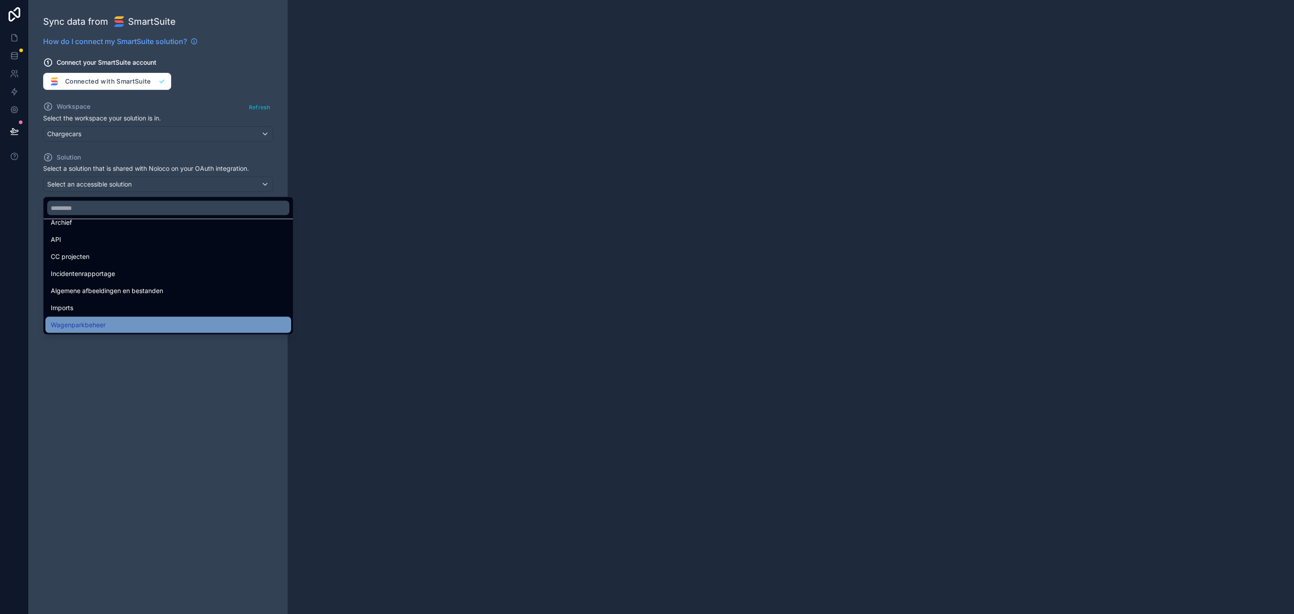
click at [135, 324] on div "Wagenparkbeheer" at bounding box center [168, 324] width 235 height 11
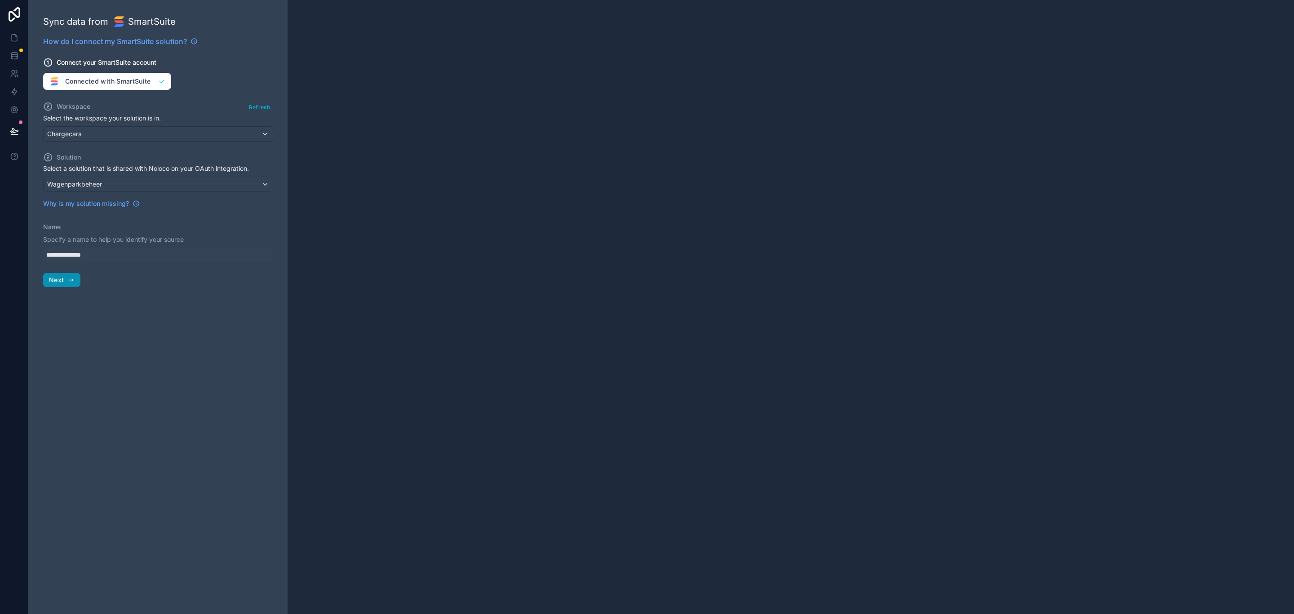
click at [55, 282] on span "Next" at bounding box center [56, 280] width 15 height 8
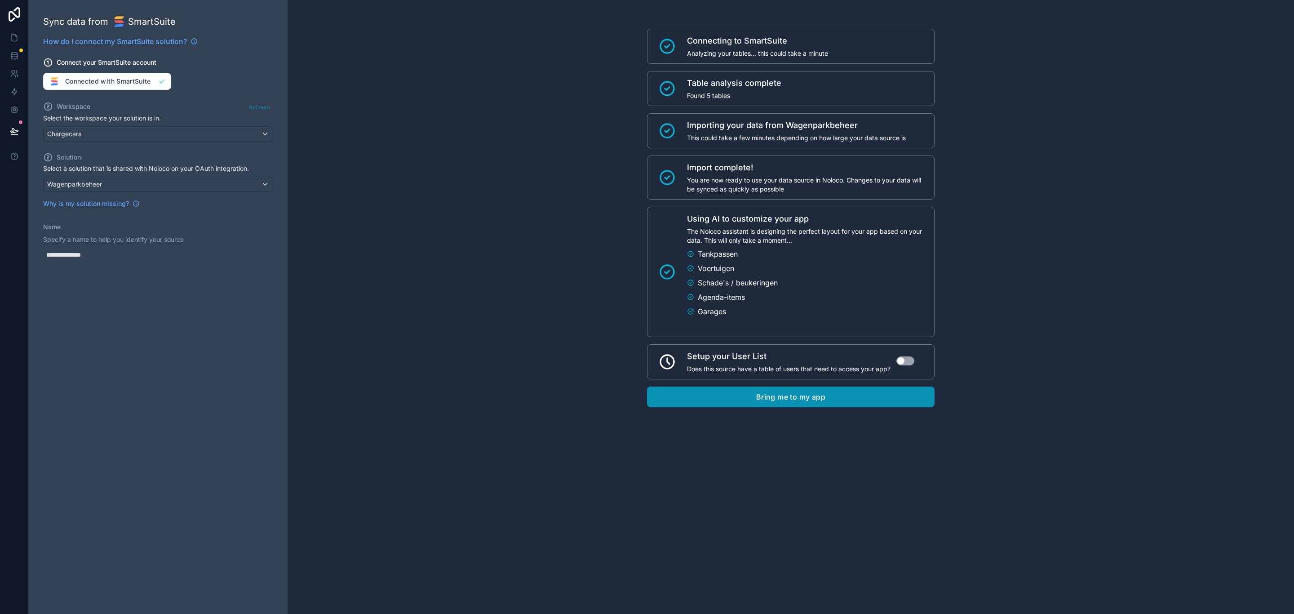
click at [712, 402] on button "Bring me to my app" at bounding box center [791, 396] width 288 height 21
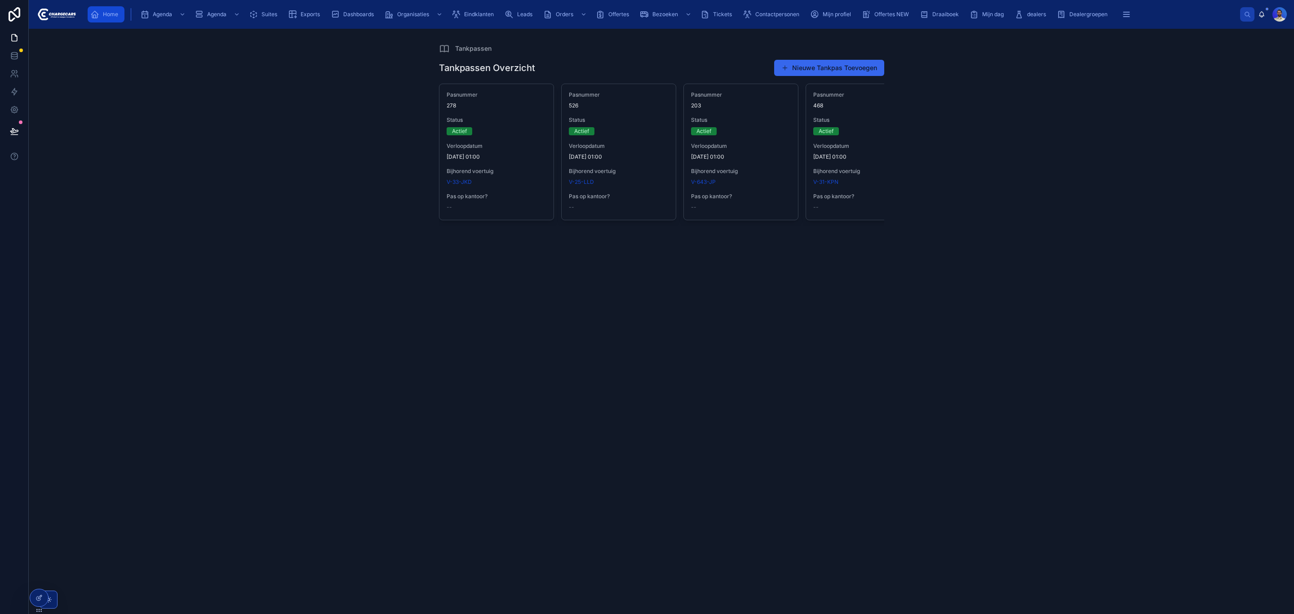
click at [104, 14] on span "Home" at bounding box center [110, 14] width 15 height 7
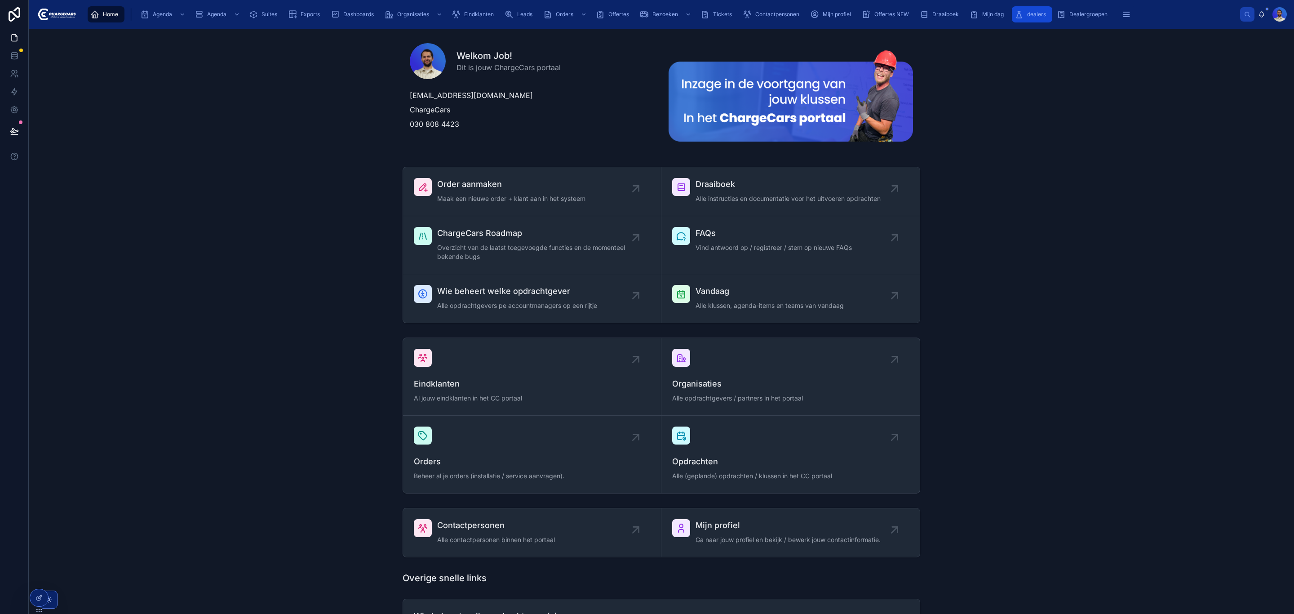
click at [1028, 11] on span "dealers" at bounding box center [1036, 14] width 19 height 7
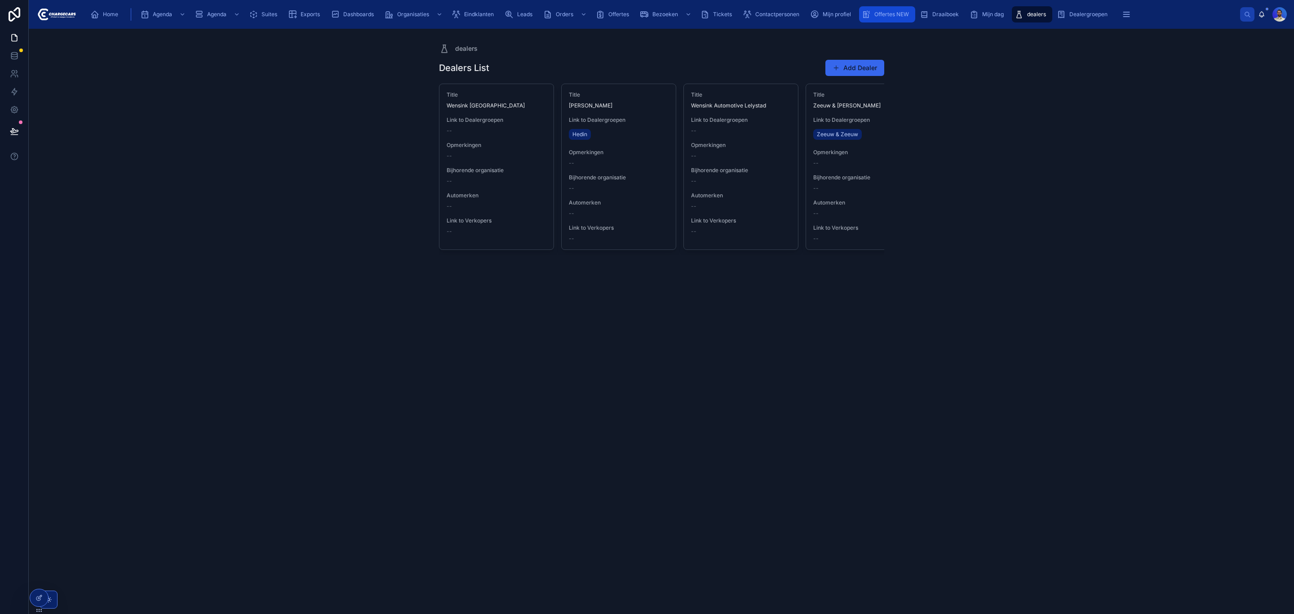
click at [890, 16] on span "Offertes NEW" at bounding box center [891, 14] width 35 height 7
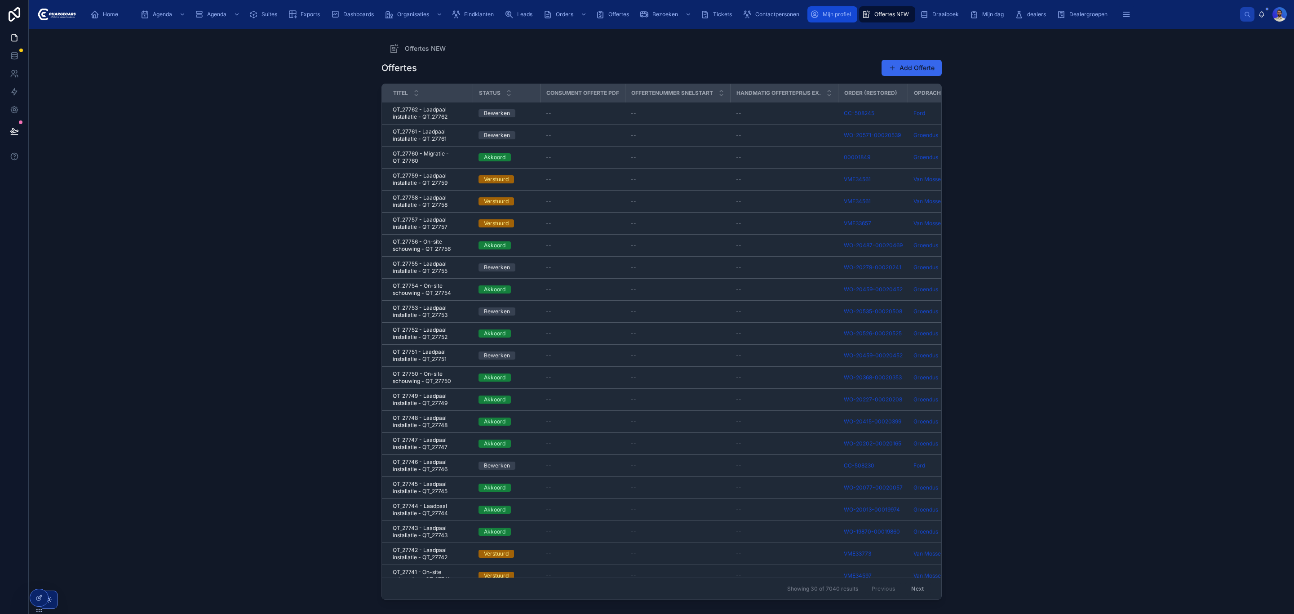
click at [808, 11] on link "Mijn profiel" at bounding box center [832, 14] width 50 height 16
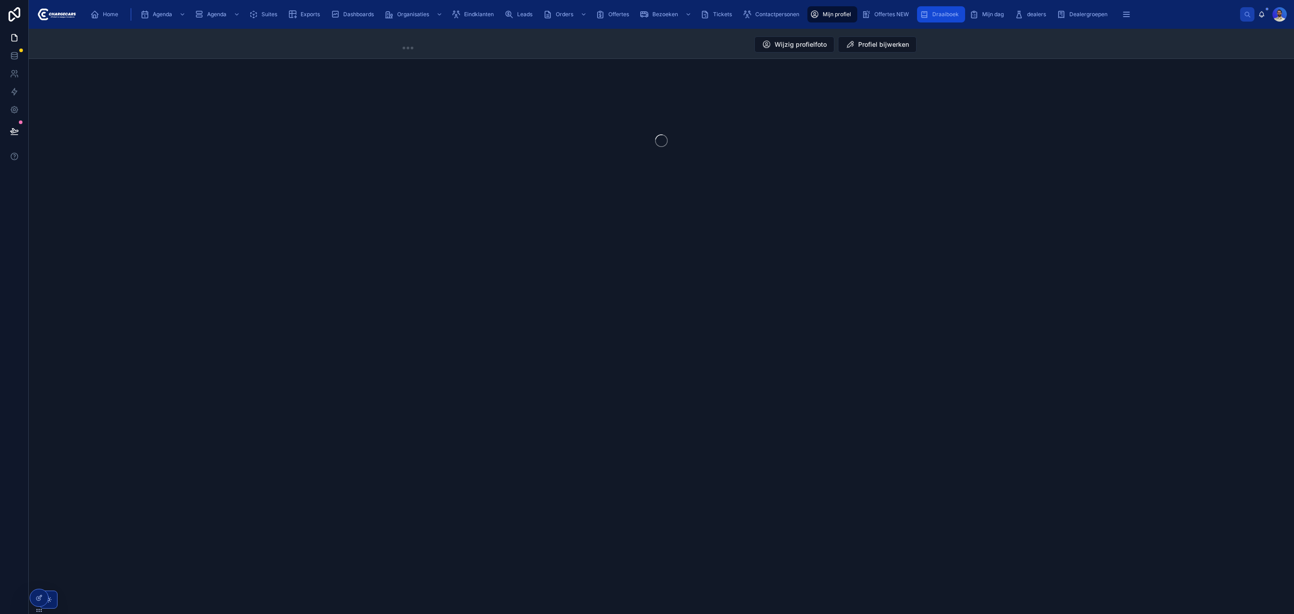
click at [938, 14] on span "Draaiboek" at bounding box center [945, 14] width 27 height 7
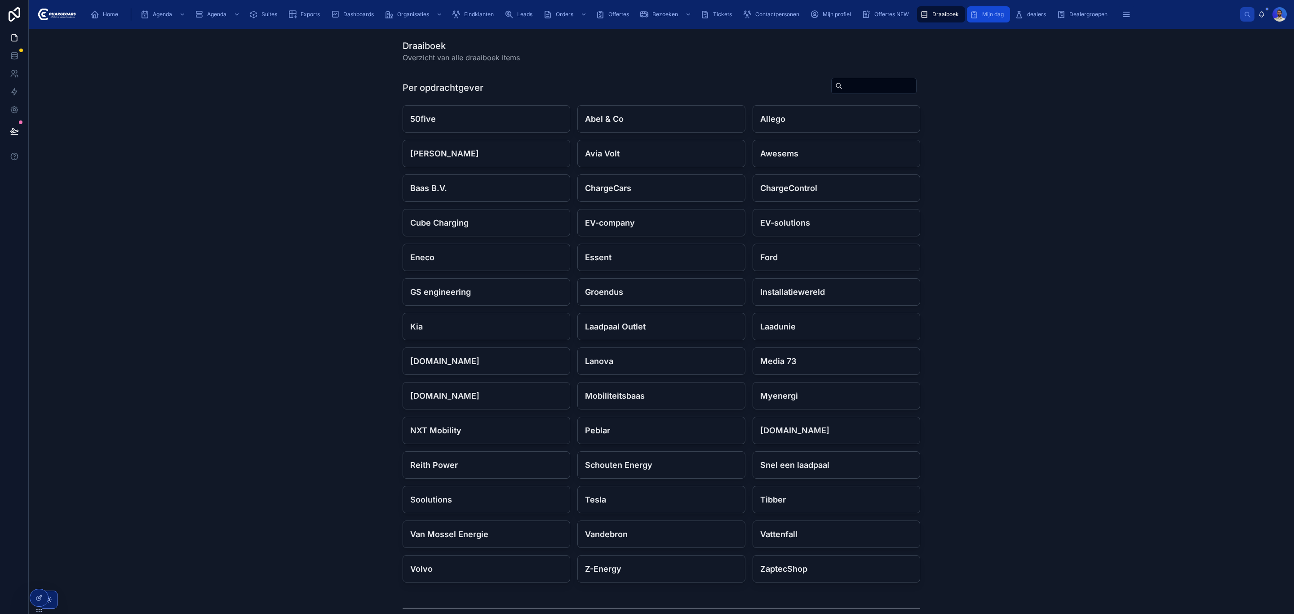
click at [983, 15] on span "Mijn dag" at bounding box center [993, 14] width 22 height 7
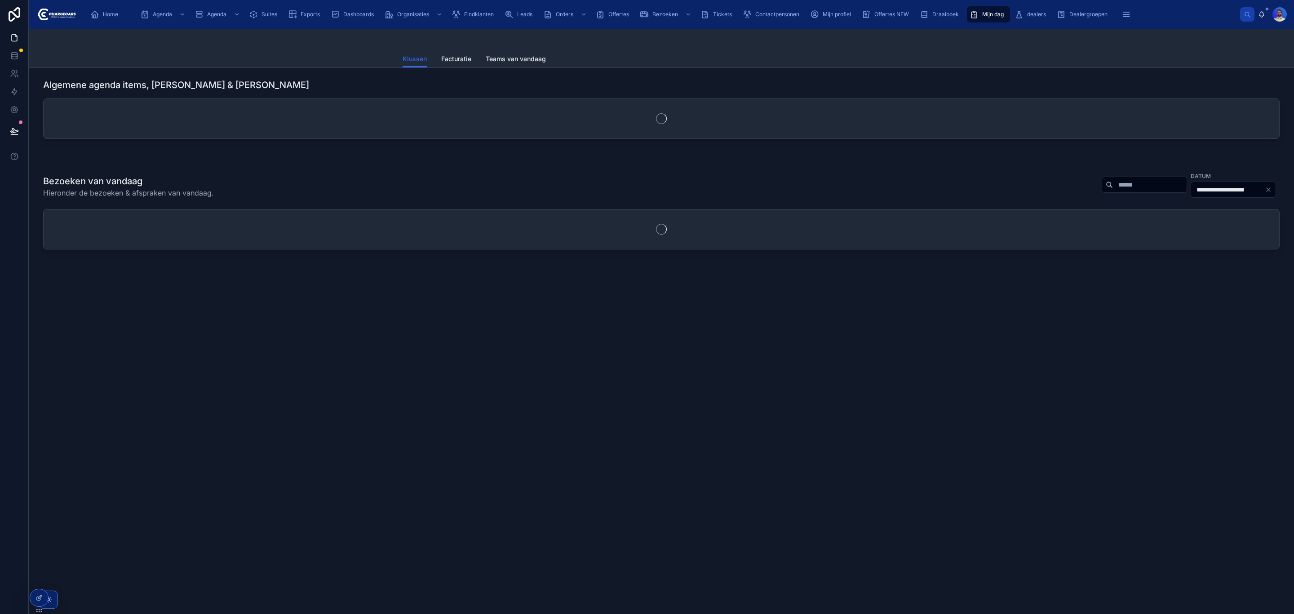
click at [1053, 16] on div "Dealergroepen" at bounding box center [1084, 14] width 62 height 16
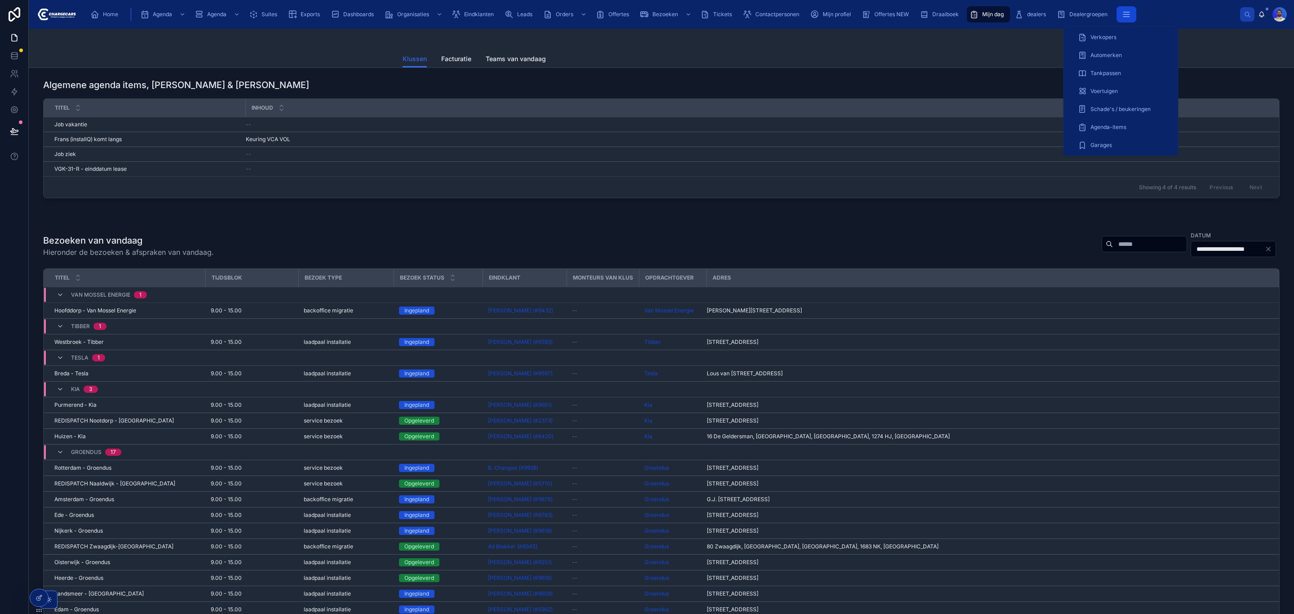
click at [1129, 12] on icon "scrollable content" at bounding box center [1126, 14] width 9 height 9
click at [1119, 139] on div "Garages" at bounding box center [1121, 145] width 86 height 14
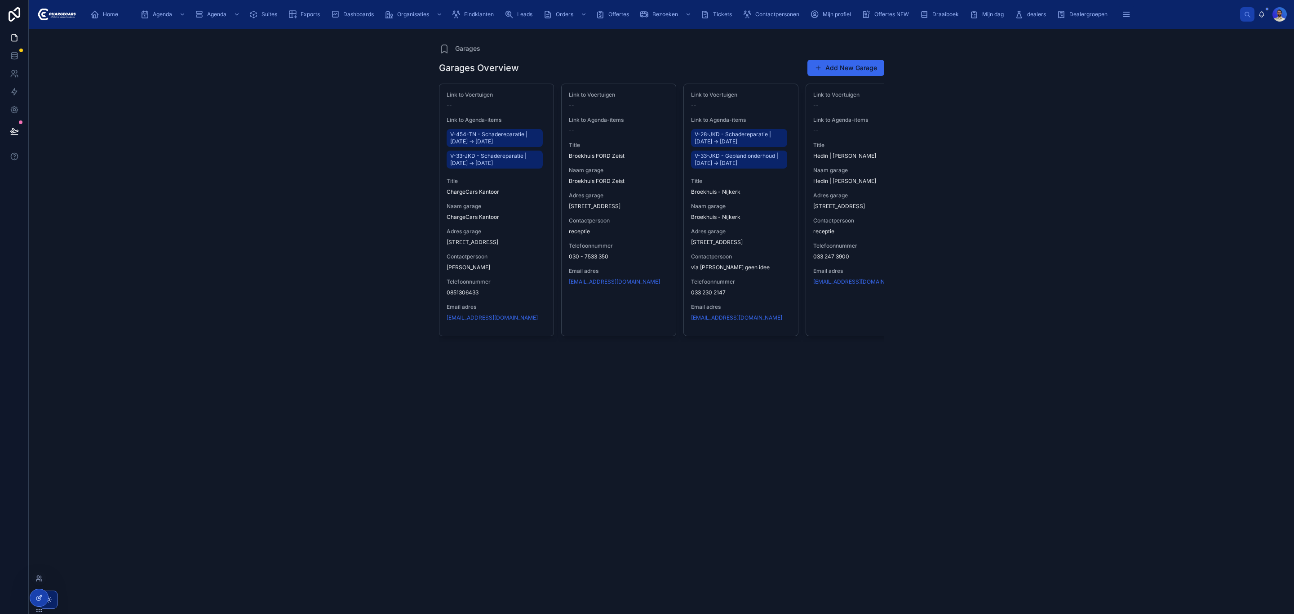
click at [34, 595] on div at bounding box center [39, 597] width 18 height 17
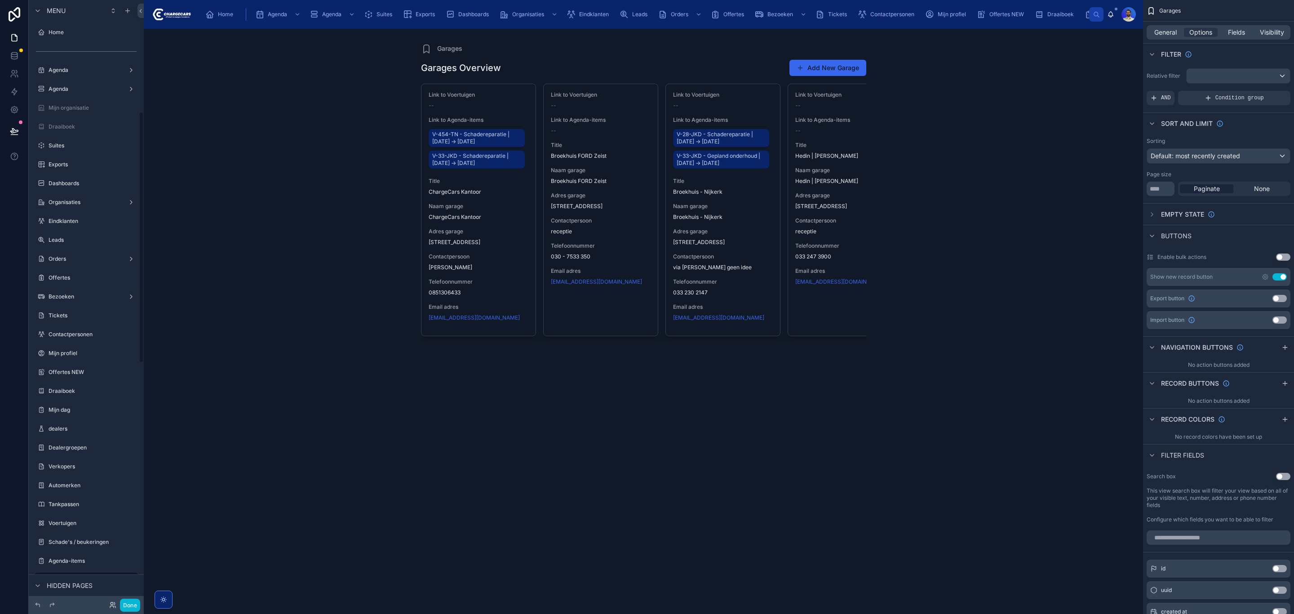
scroll to position [267, 0]
click at [128, 309] on icon "scrollable content" at bounding box center [131, 312] width 7 height 7
click at [178, 323] on span "Remove" at bounding box center [172, 324] width 24 height 9
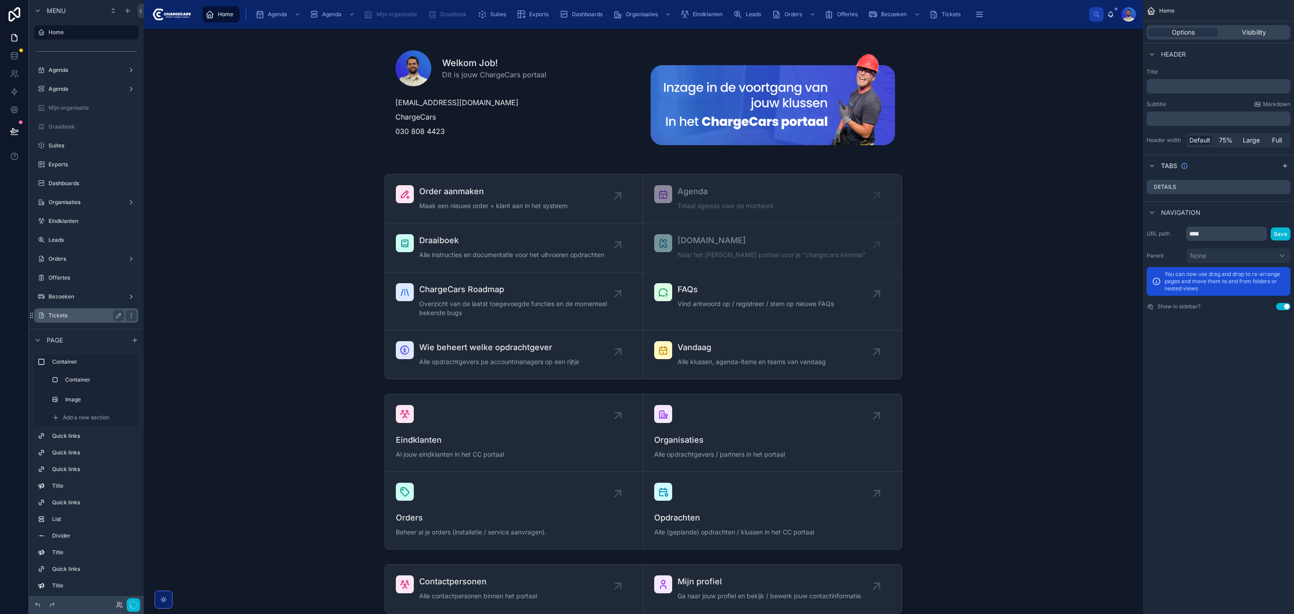
click at [80, 312] on label "Tickets" at bounding box center [85, 315] width 72 height 7
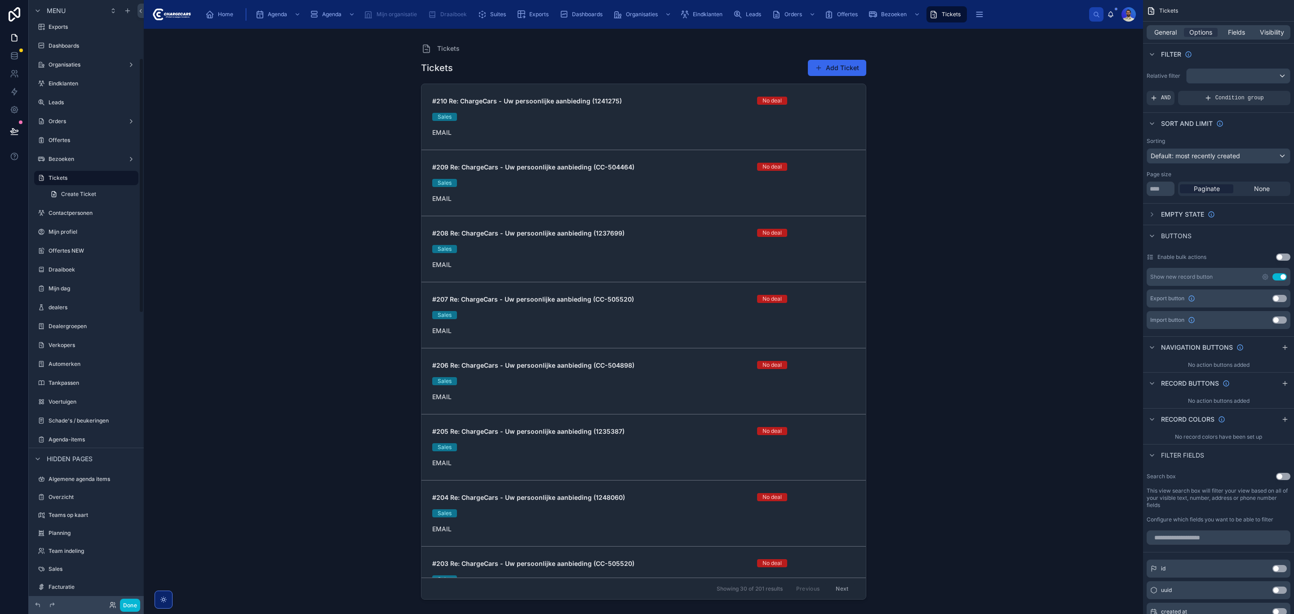
scroll to position [138, 0]
click at [76, 434] on div "Agenda-items" at bounding box center [86, 439] width 75 height 11
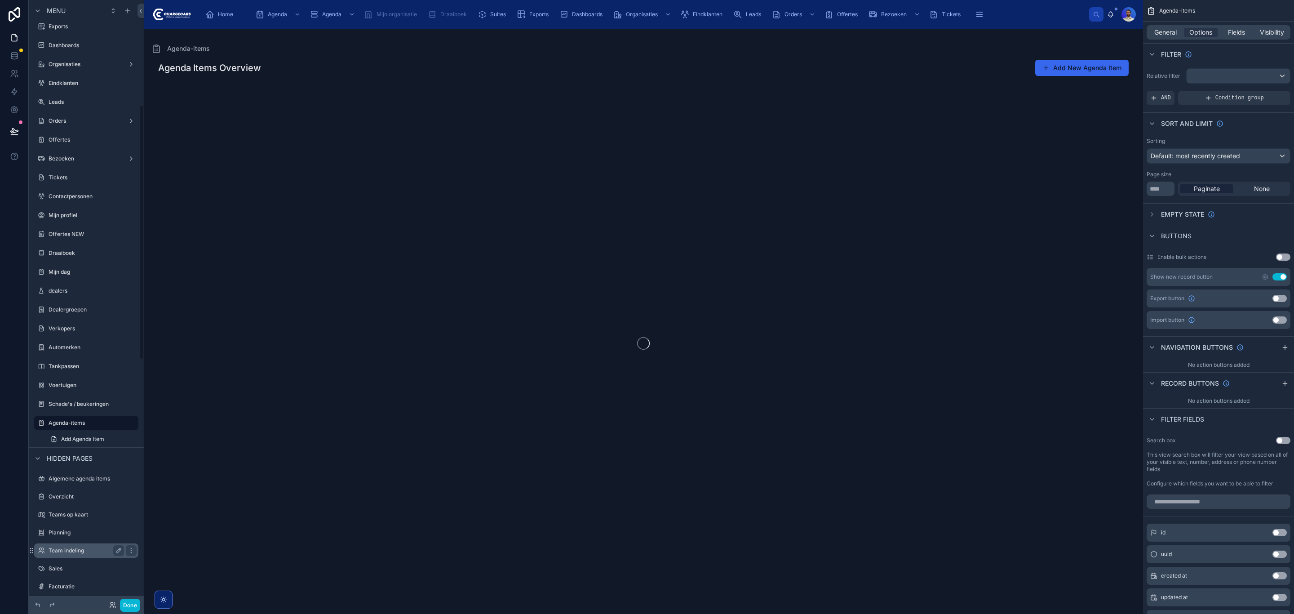
scroll to position [248, 0]
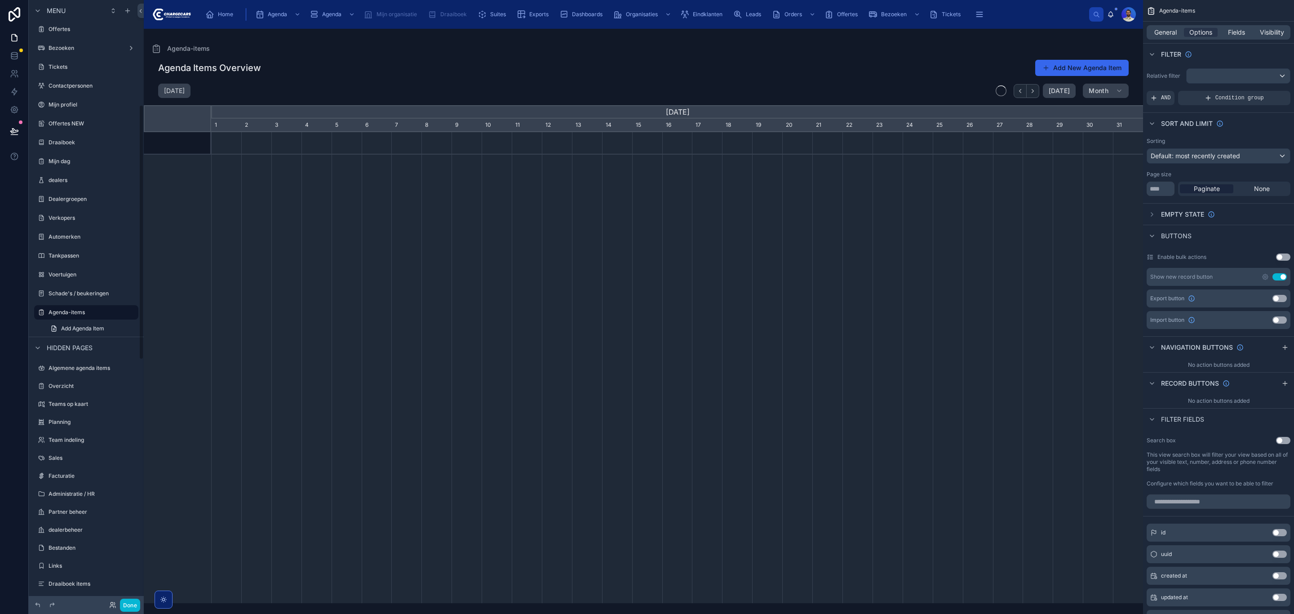
scroll to position [0, 932]
click at [129, 311] on icon "scrollable content" at bounding box center [131, 312] width 7 height 7
click at [0, 0] on icon "scrollable content" at bounding box center [0, 0] width 0 height 0
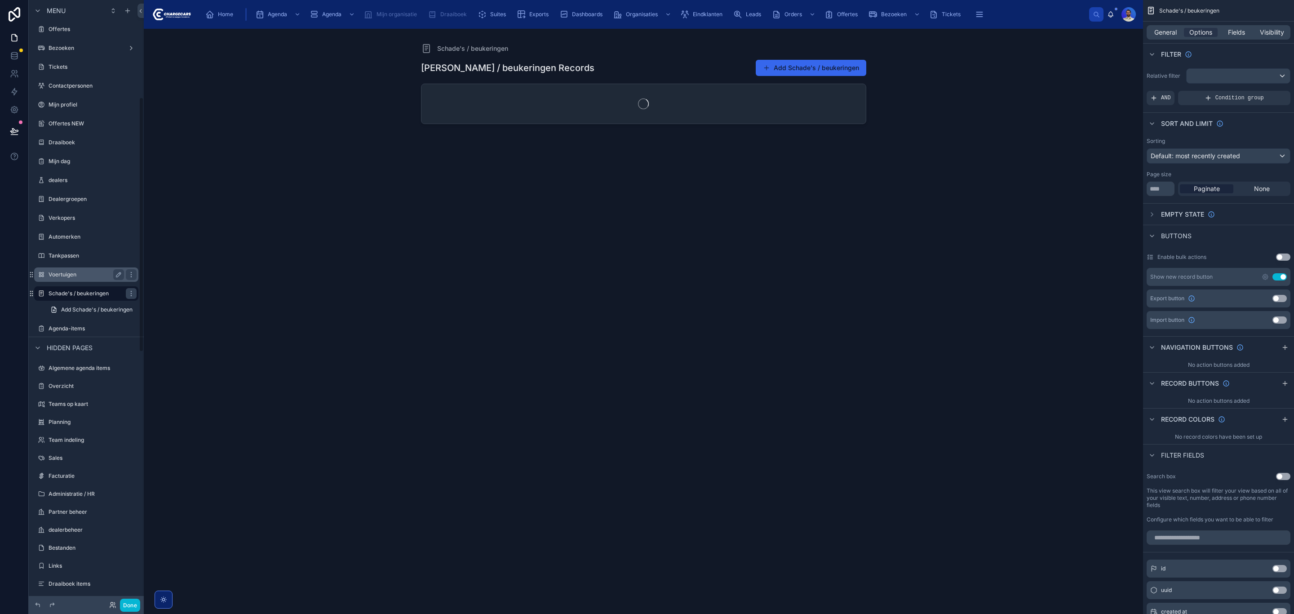
scroll to position [230, 0]
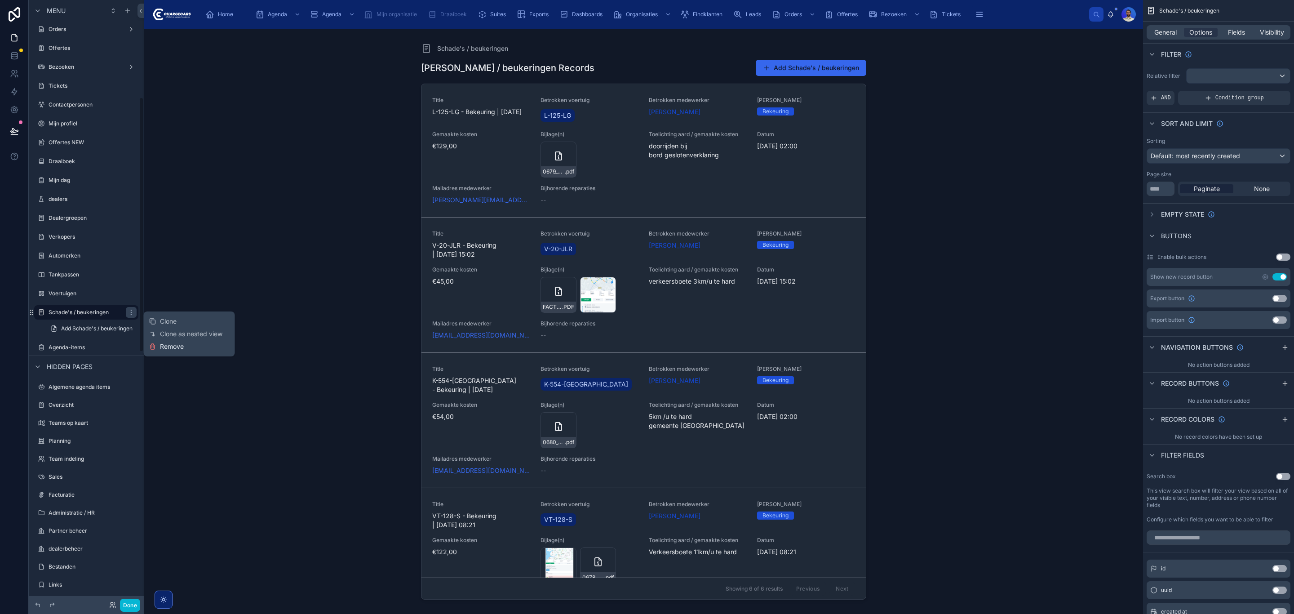
click at [172, 343] on span "Remove" at bounding box center [172, 346] width 24 height 9
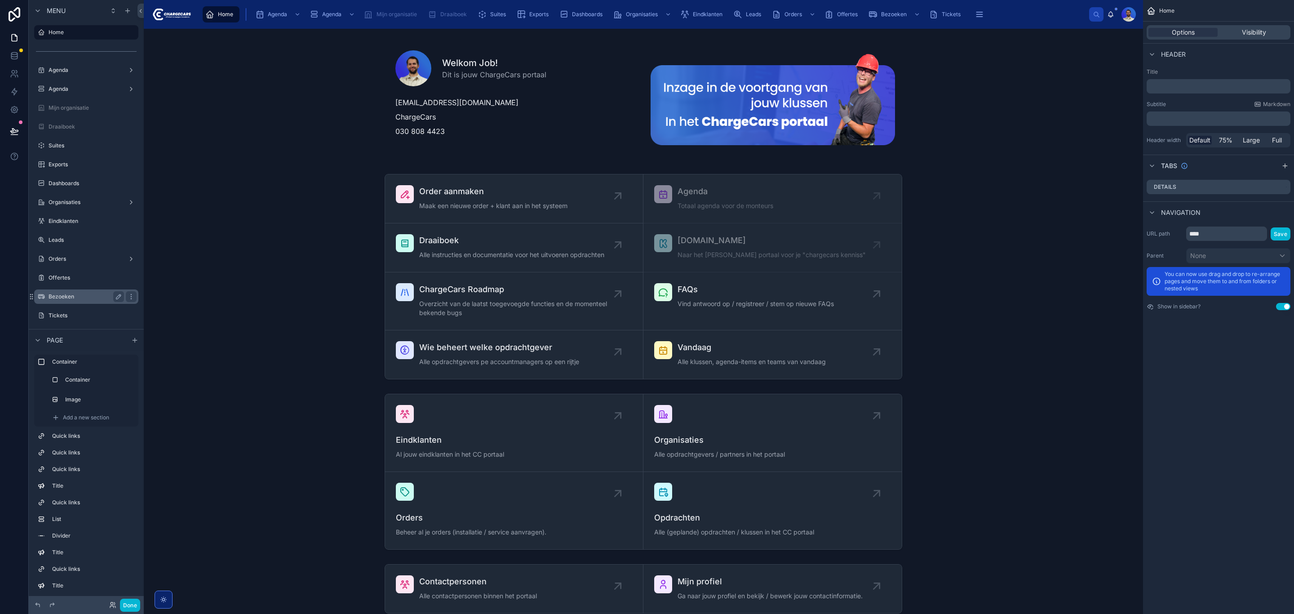
click at [61, 291] on div "Bezoeken" at bounding box center [86, 296] width 75 height 11
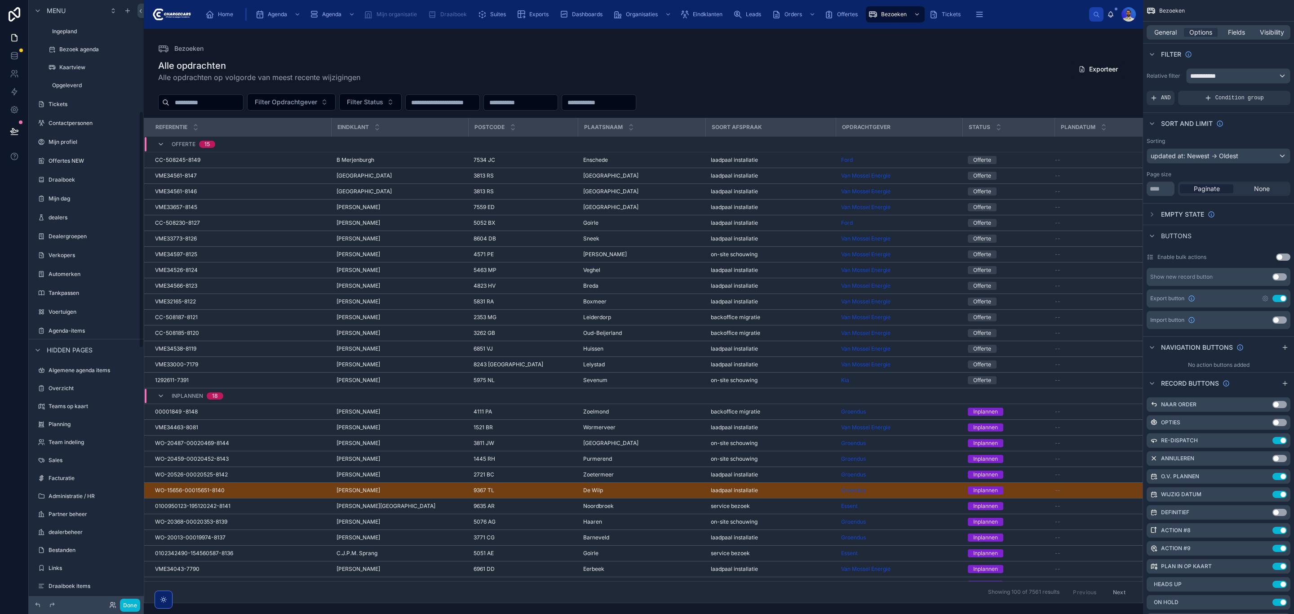
scroll to position [539, 0]
click at [131, 124] on icon "scrollable content" at bounding box center [131, 124] width 0 height 0
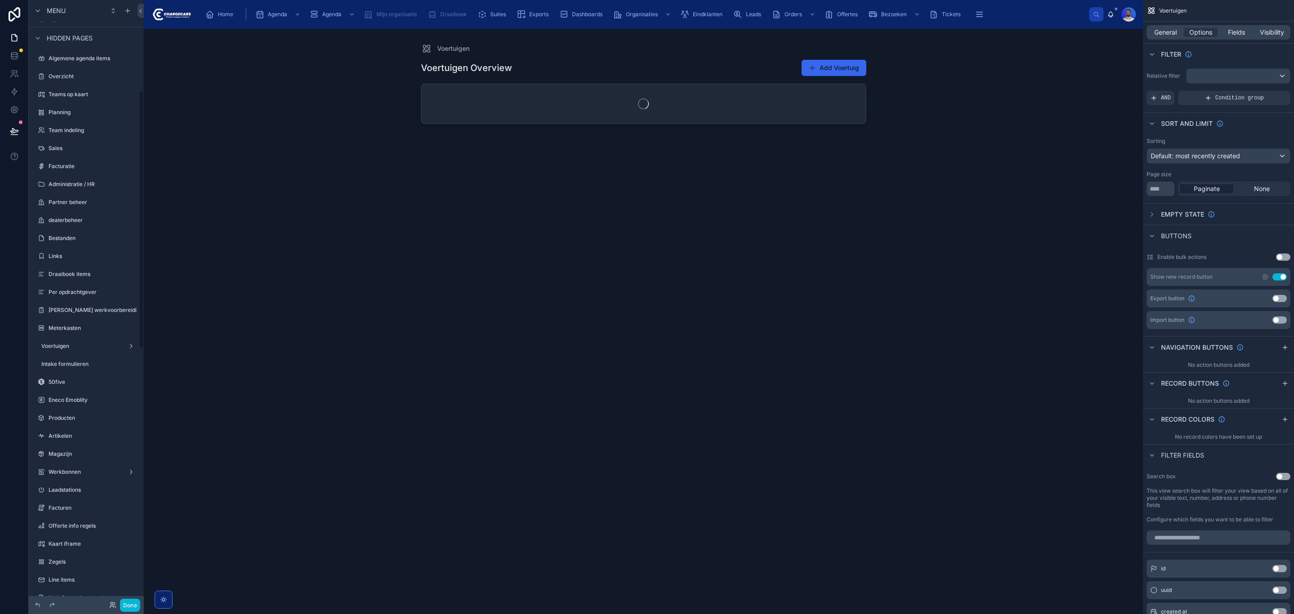
scroll to position [211, 0]
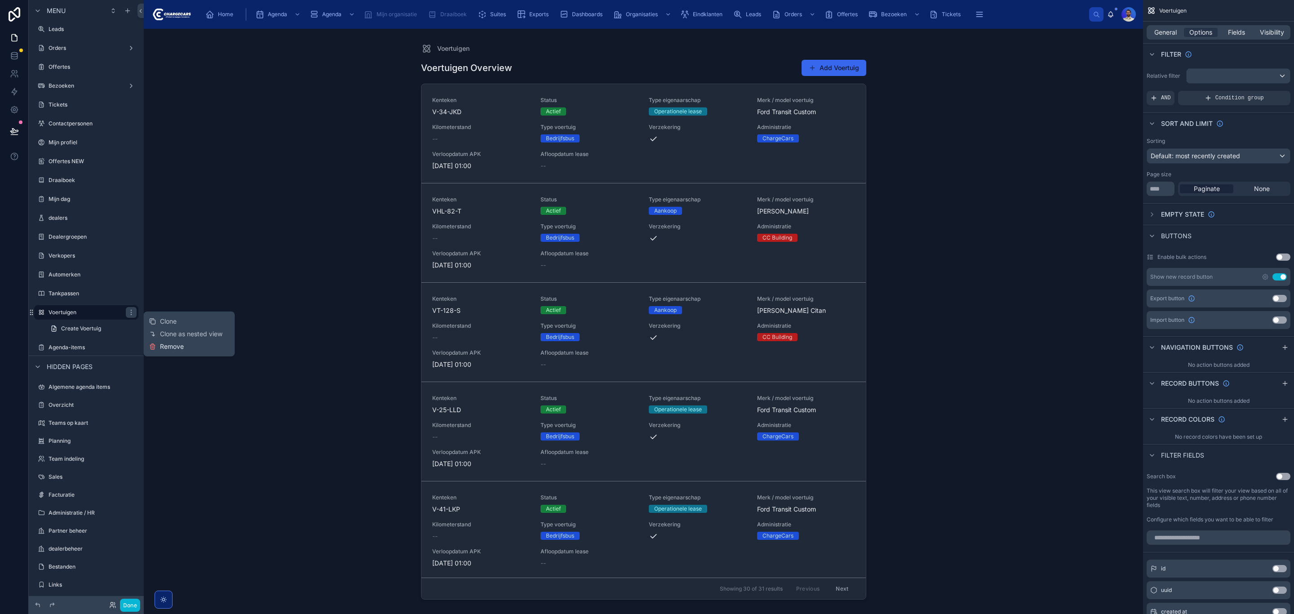
click at [171, 344] on span "Remove" at bounding box center [172, 346] width 24 height 9
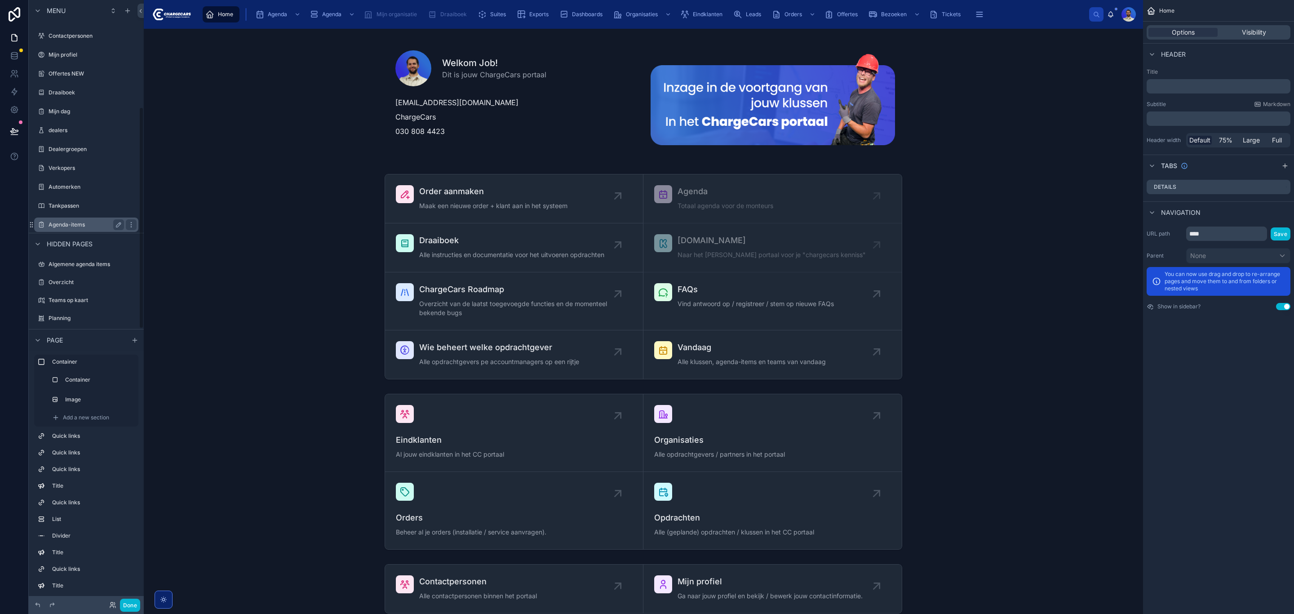
scroll to position [270, 0]
drag, startPoint x: 130, startPoint y: 235, endPoint x: 160, endPoint y: 293, distance: 65.9
click at [0, 0] on icon "scrollable content" at bounding box center [0, 0] width 0 height 0
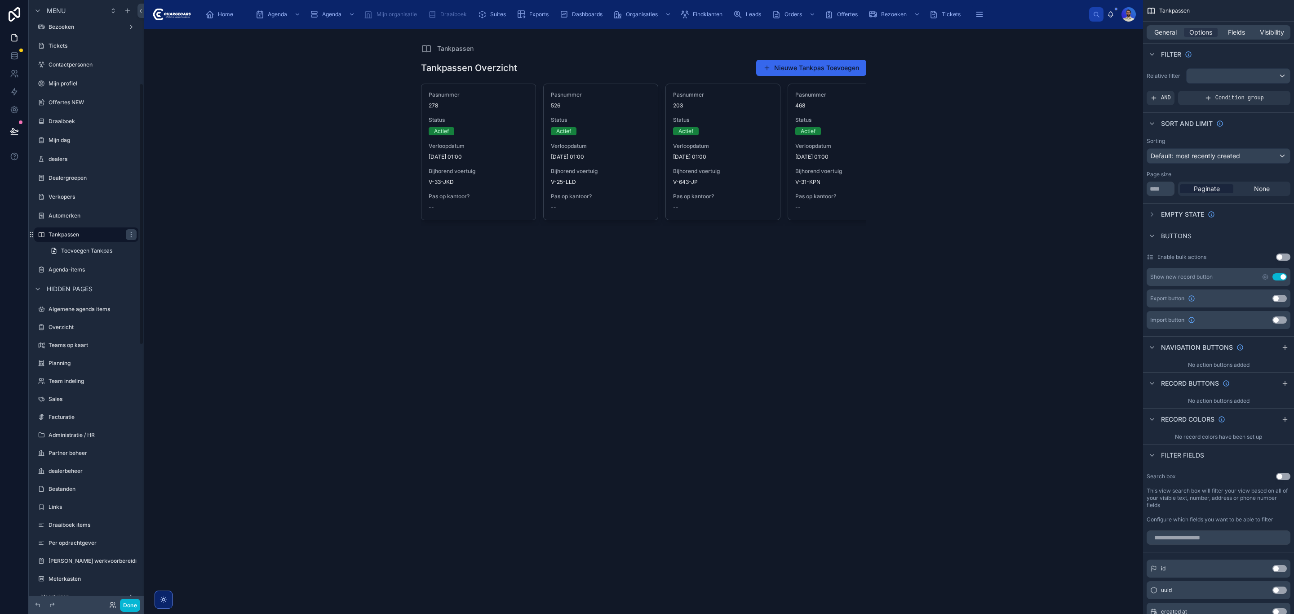
scroll to position [192, 0]
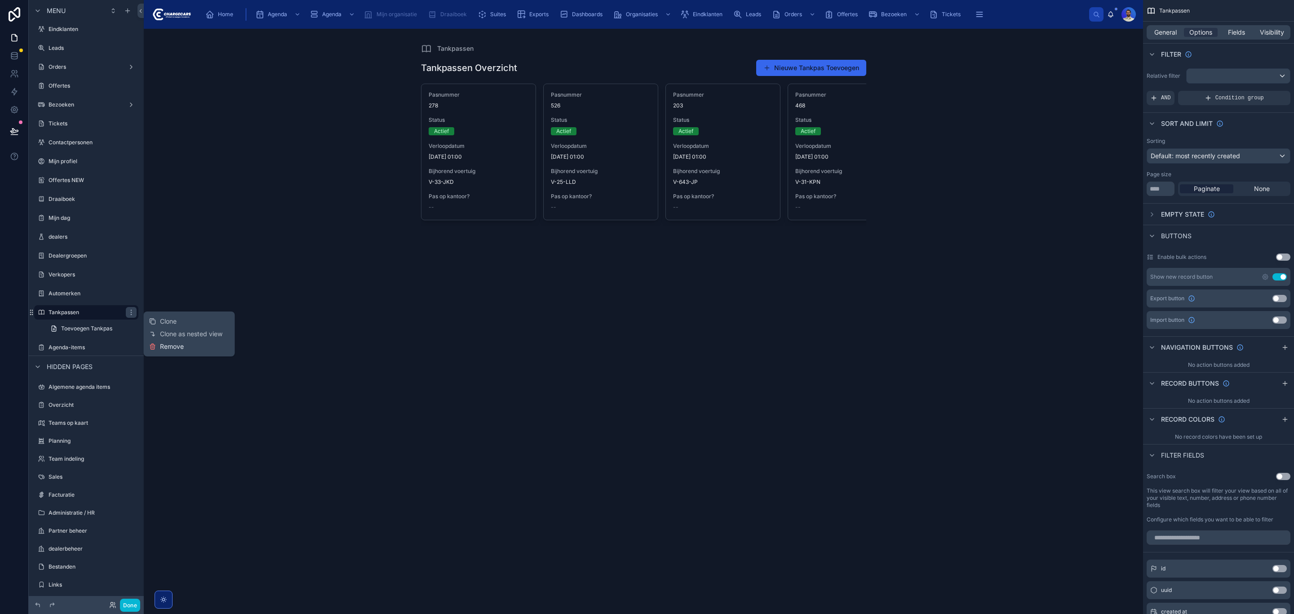
click at [166, 348] on span "Remove" at bounding box center [172, 346] width 24 height 9
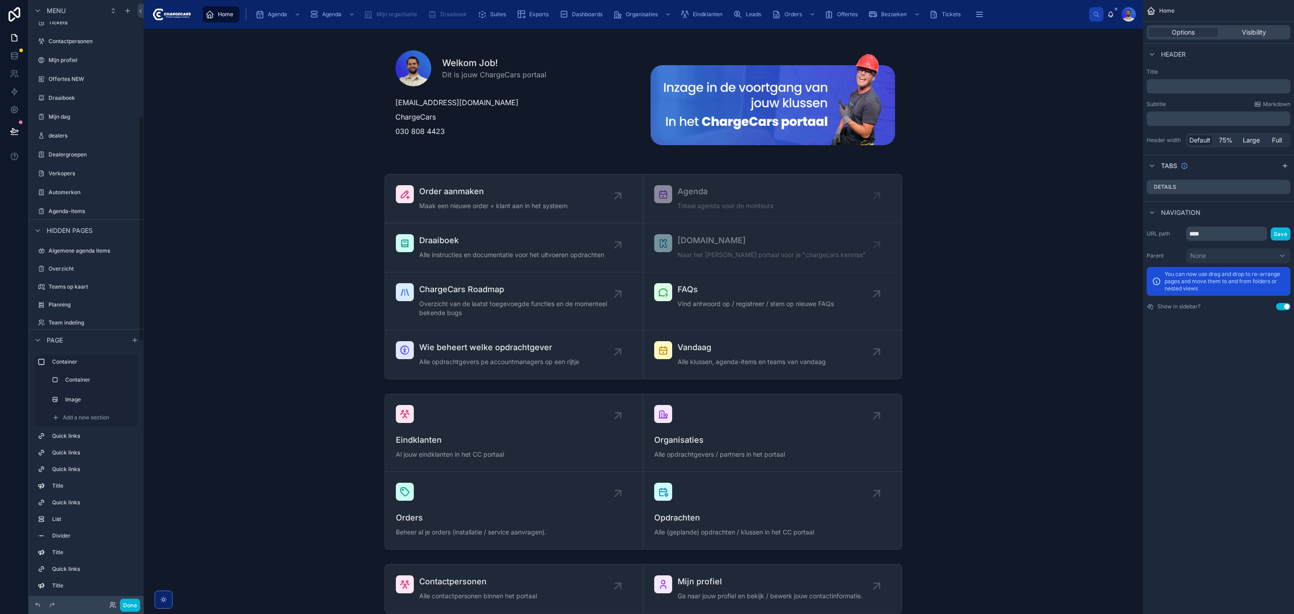
scroll to position [270, 0]
click at [133, 213] on icon "scrollable content" at bounding box center [131, 215] width 7 height 7
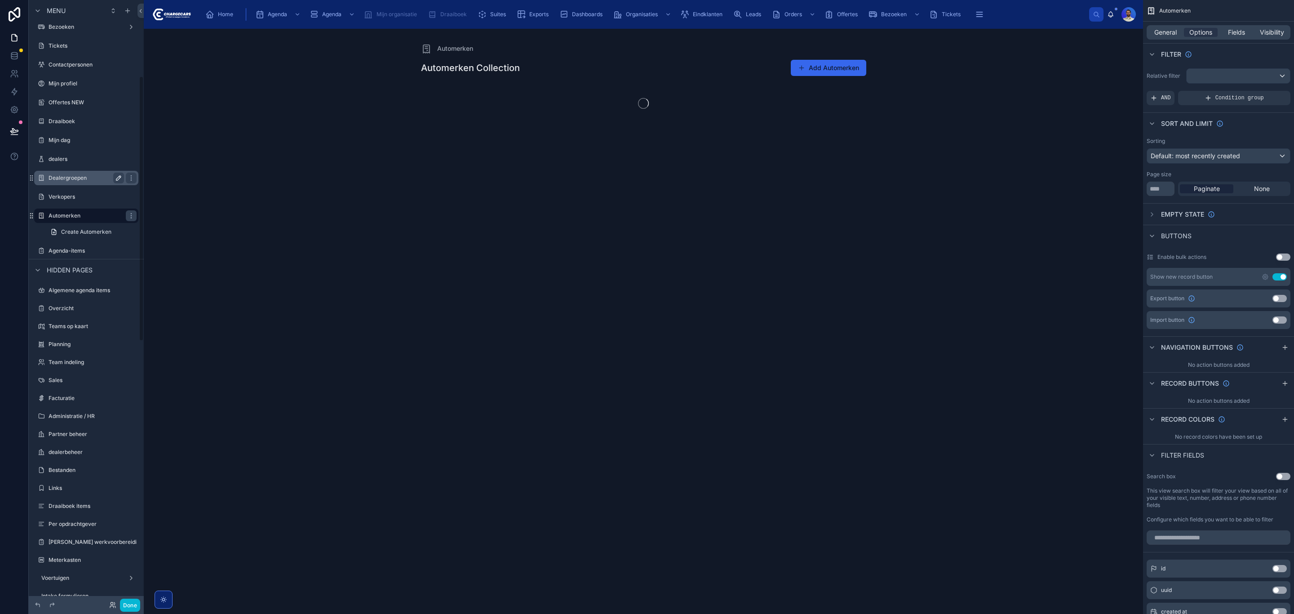
scroll to position [173, 0]
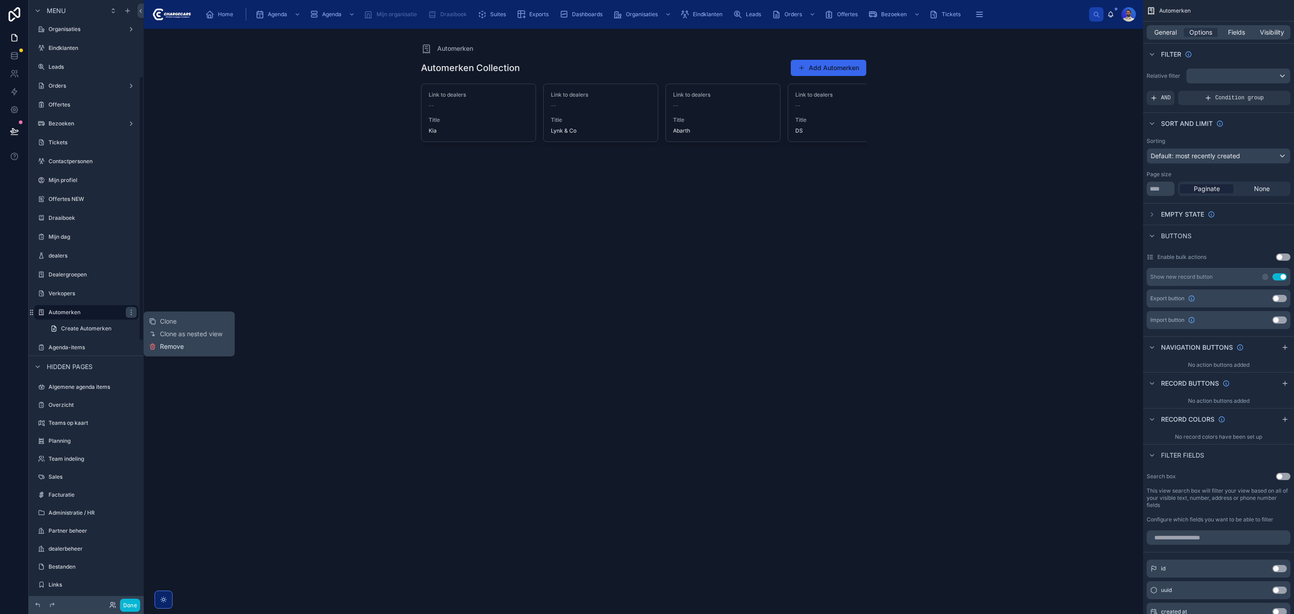
click at [178, 347] on span "Remove" at bounding box center [172, 346] width 24 height 9
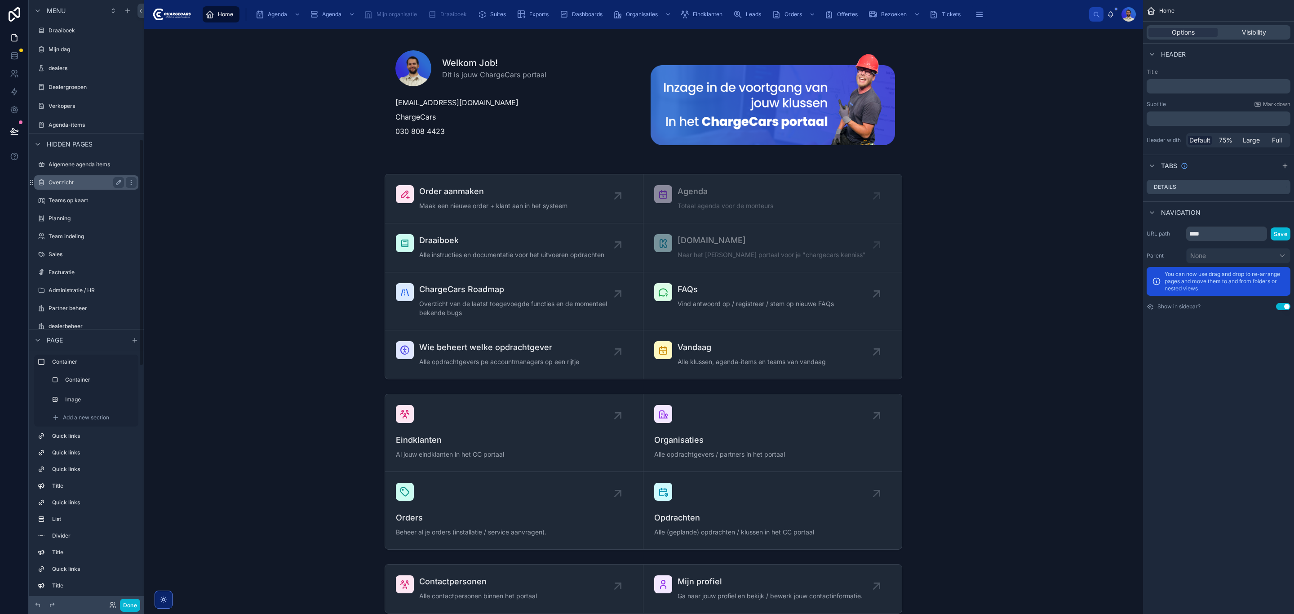
scroll to position [337, 0]
click at [0, 0] on icon "scrollable content" at bounding box center [0, 0] width 0 height 0
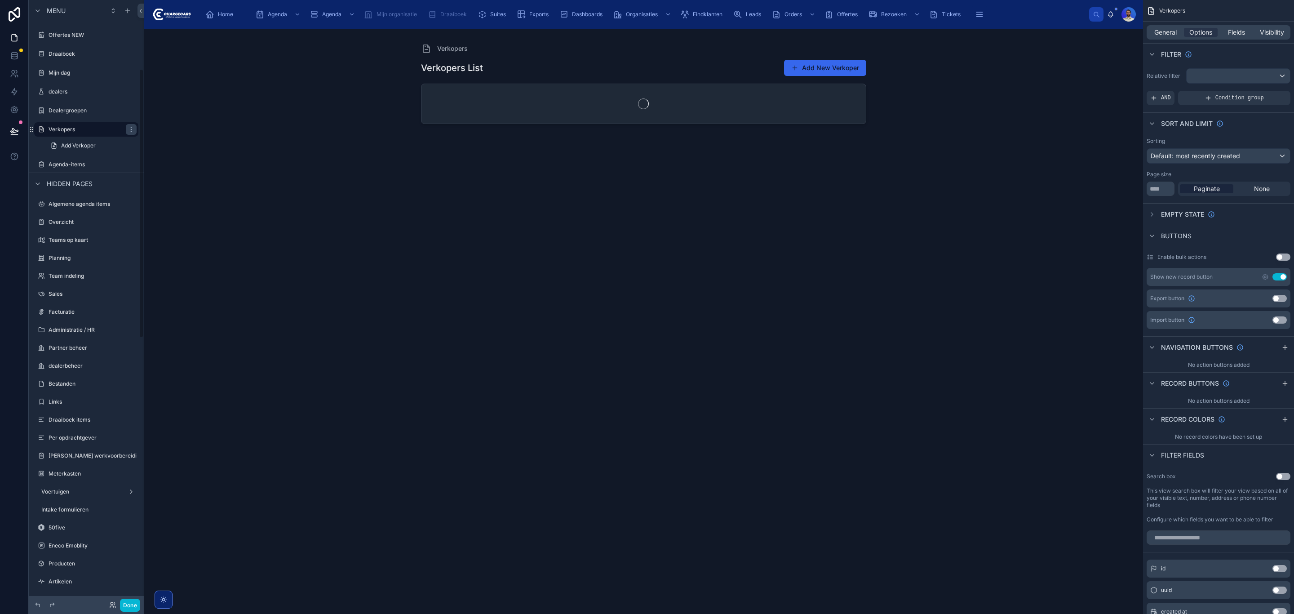
scroll to position [154, 0]
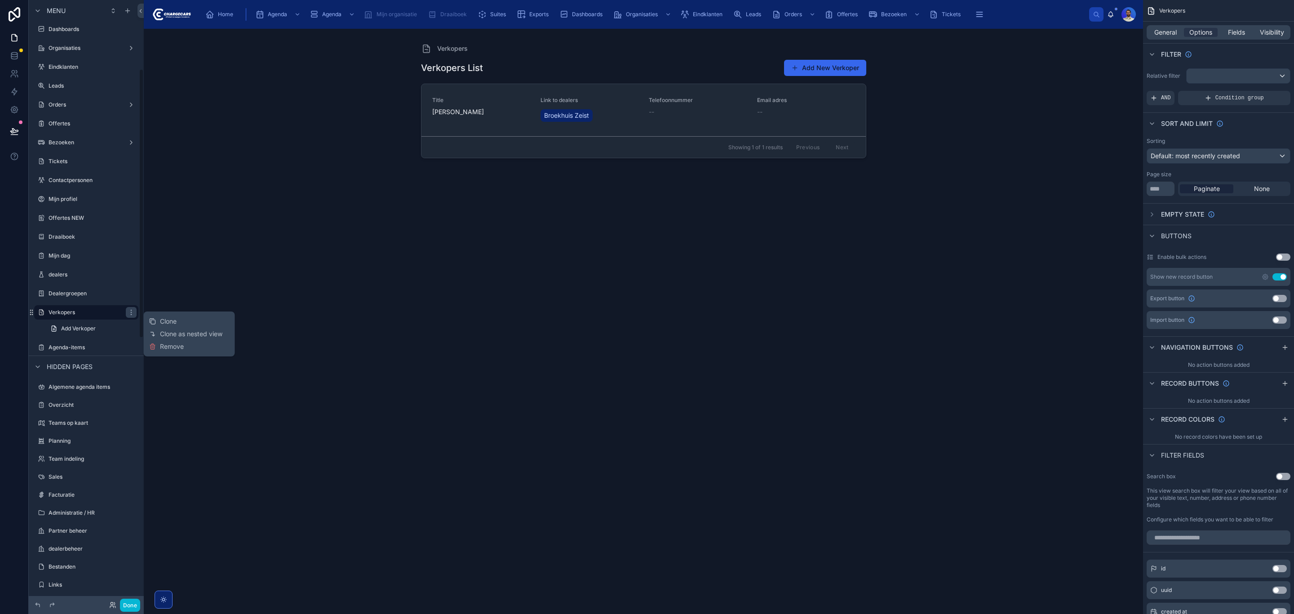
drag, startPoint x: 181, startPoint y: 346, endPoint x: 287, endPoint y: 386, distance: 113.2
click at [181, 345] on span "Remove" at bounding box center [172, 346] width 24 height 9
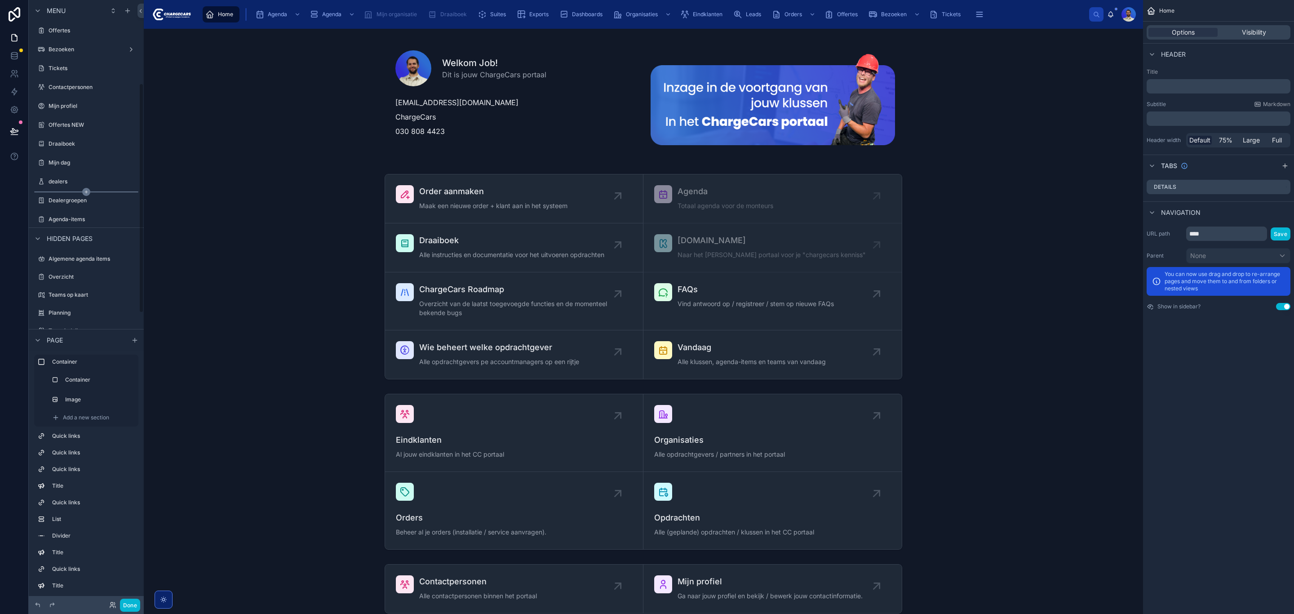
scroll to position [270, 0]
click at [133, 173] on div "scrollable content" at bounding box center [131, 178] width 11 height 11
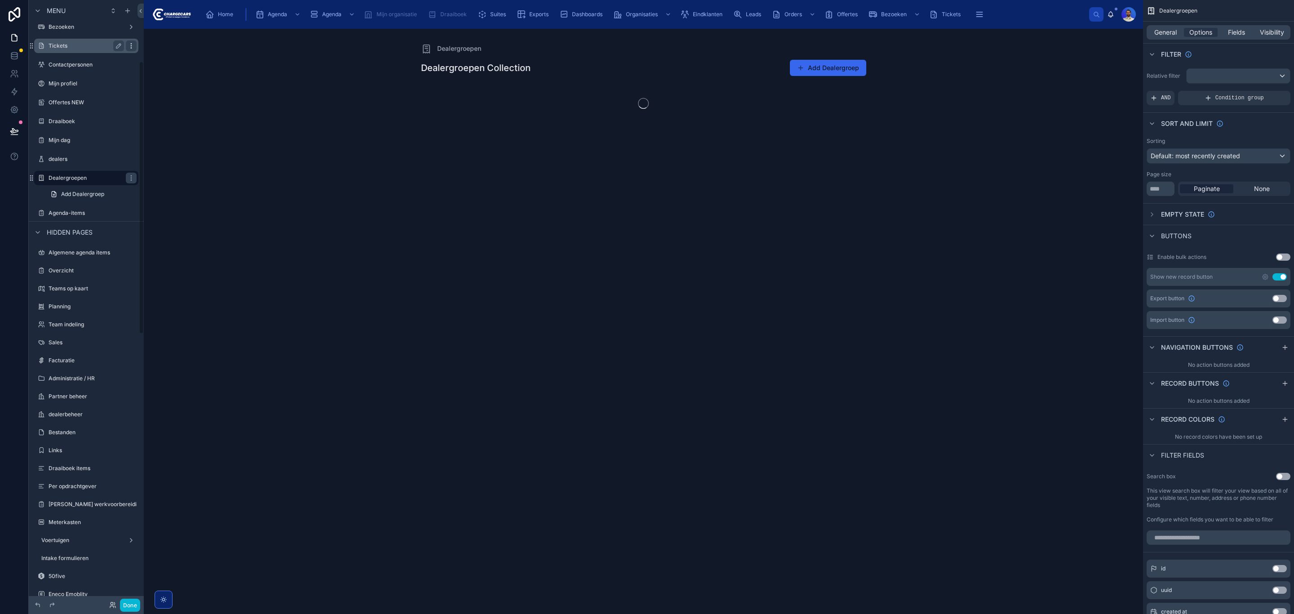
scroll to position [135, 0]
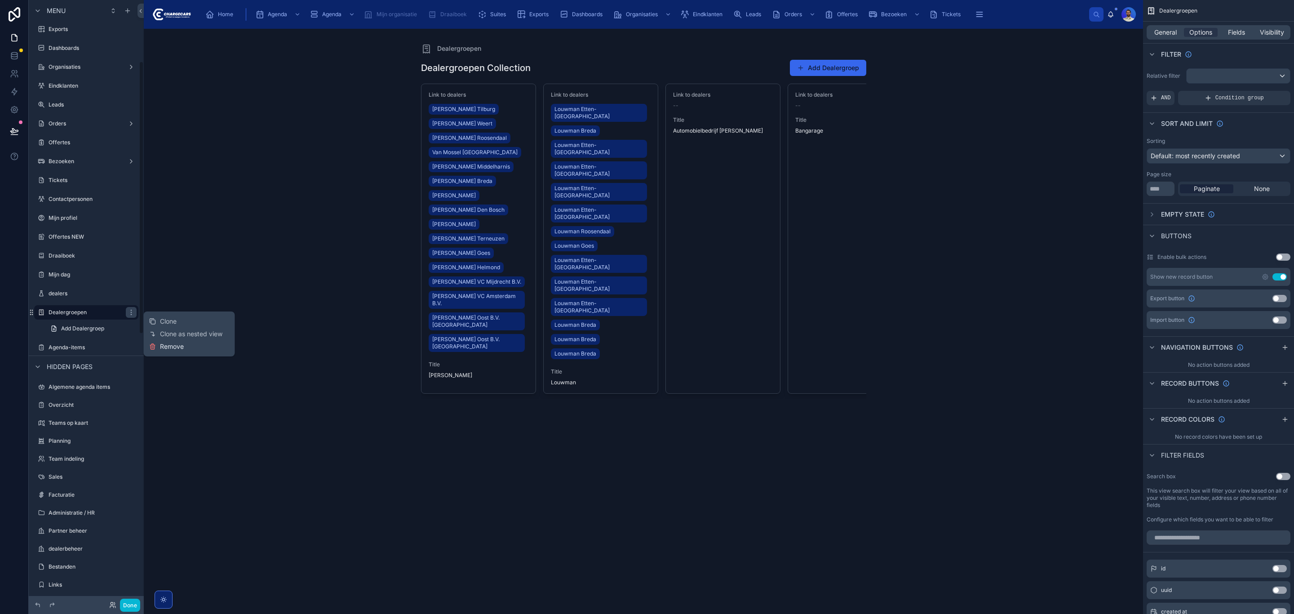
click at [182, 349] on span "Remove" at bounding box center [172, 346] width 24 height 9
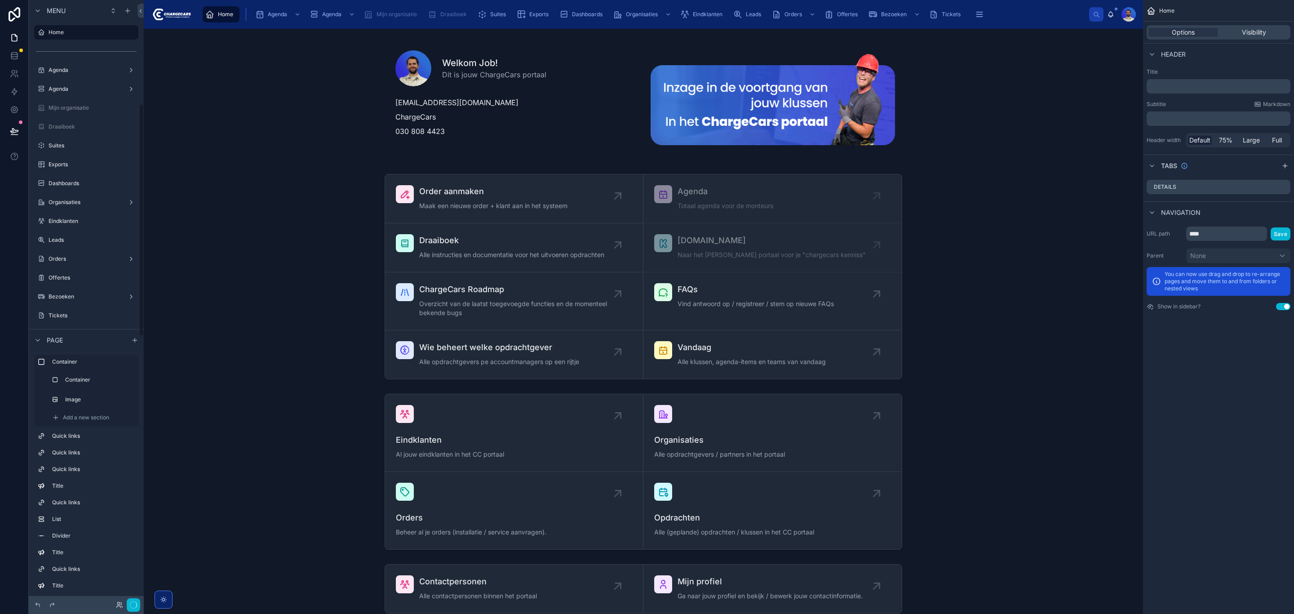
scroll to position [270, 0]
click at [128, 155] on icon "scrollable content" at bounding box center [131, 158] width 7 height 7
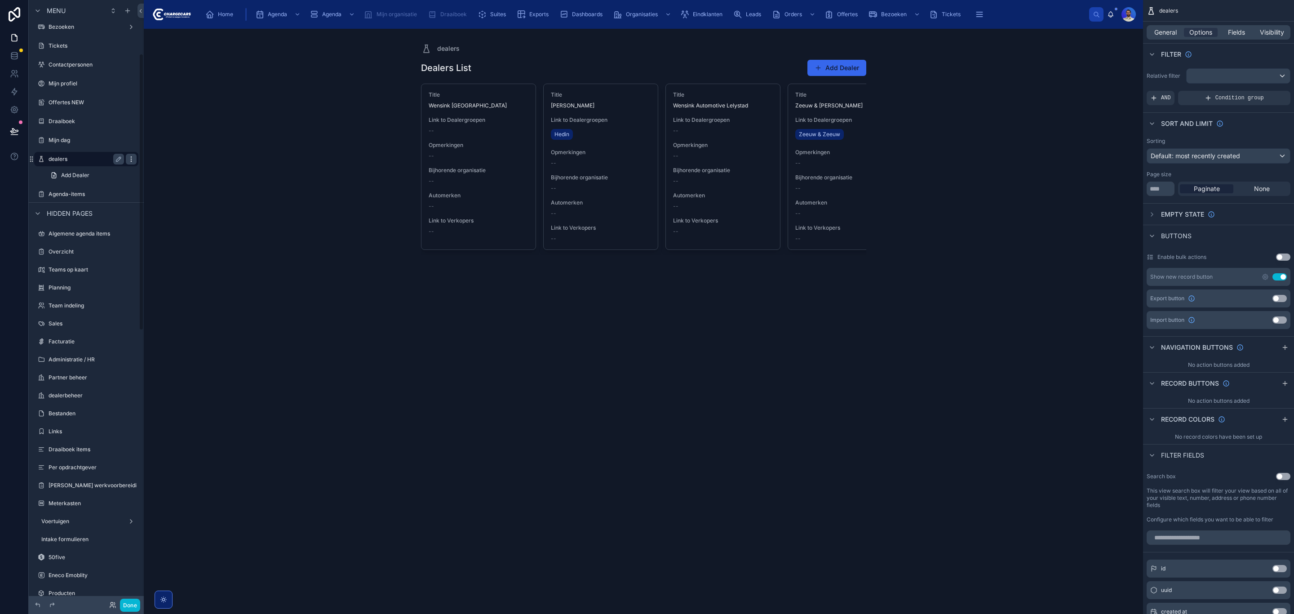
scroll to position [116, 0]
click at [164, 345] on span "Remove" at bounding box center [172, 346] width 24 height 9
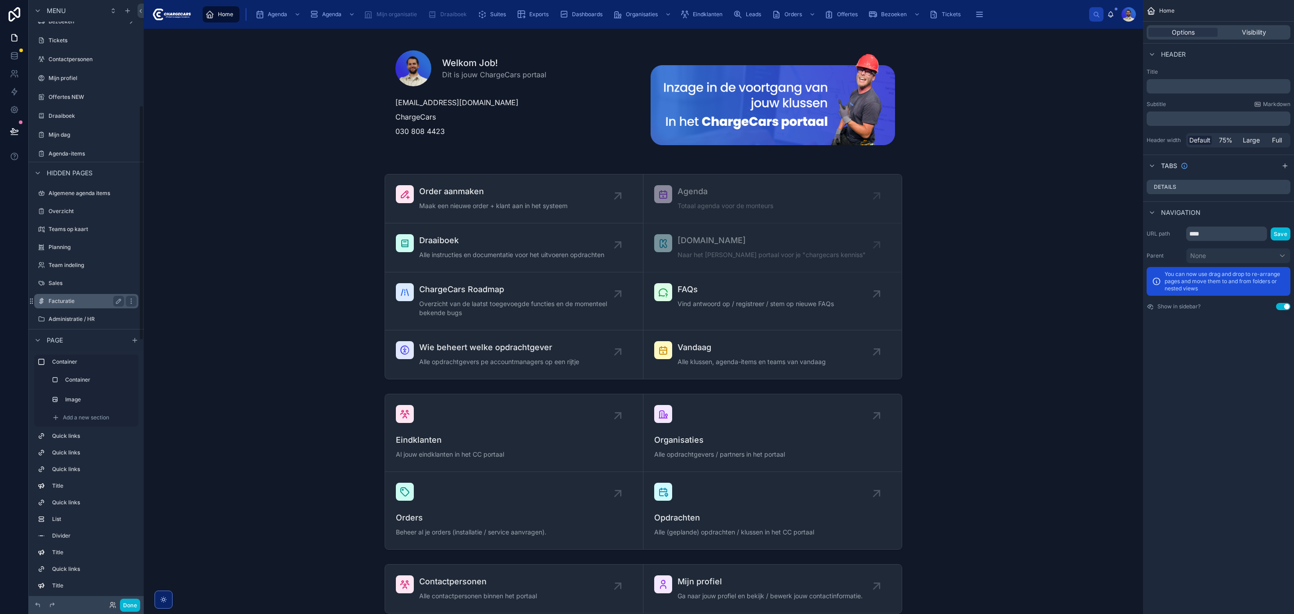
scroll to position [270, 0]
click at [0, 0] on icon "scrollable content" at bounding box center [0, 0] width 0 height 0
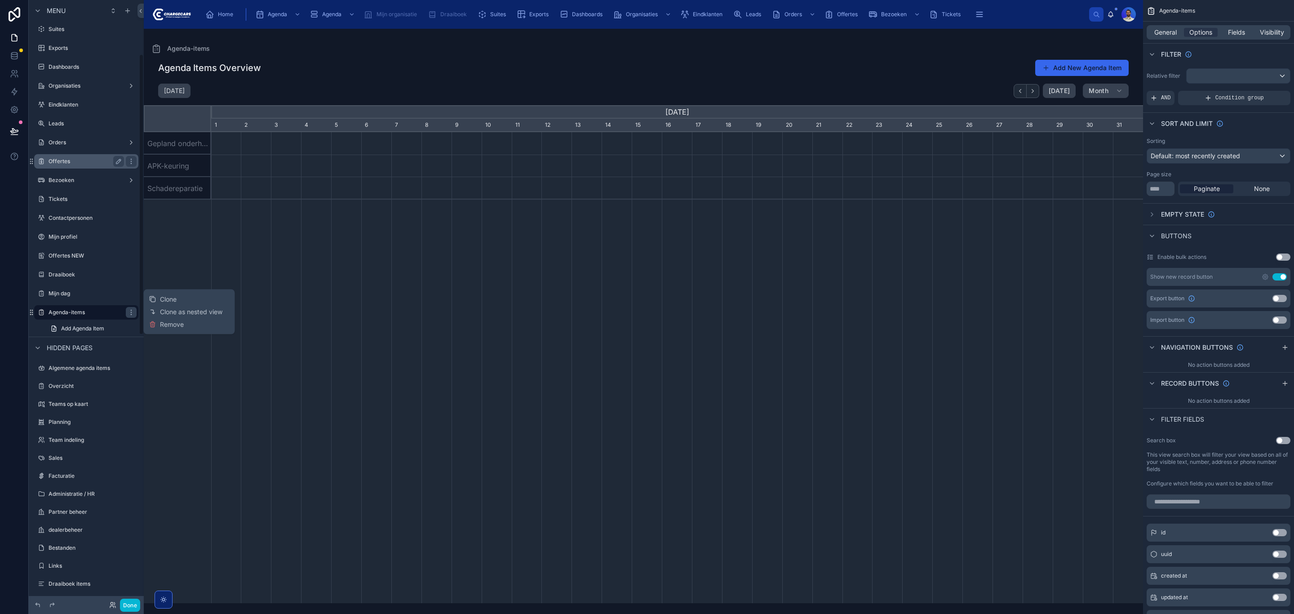
scroll to position [0, 932]
click at [58, 314] on label "Agenda-items" at bounding box center [85, 312] width 72 height 7
click at [972, 67] on div at bounding box center [643, 316] width 999 height 574
click at [1166, 31] on span "General" at bounding box center [1165, 32] width 22 height 9
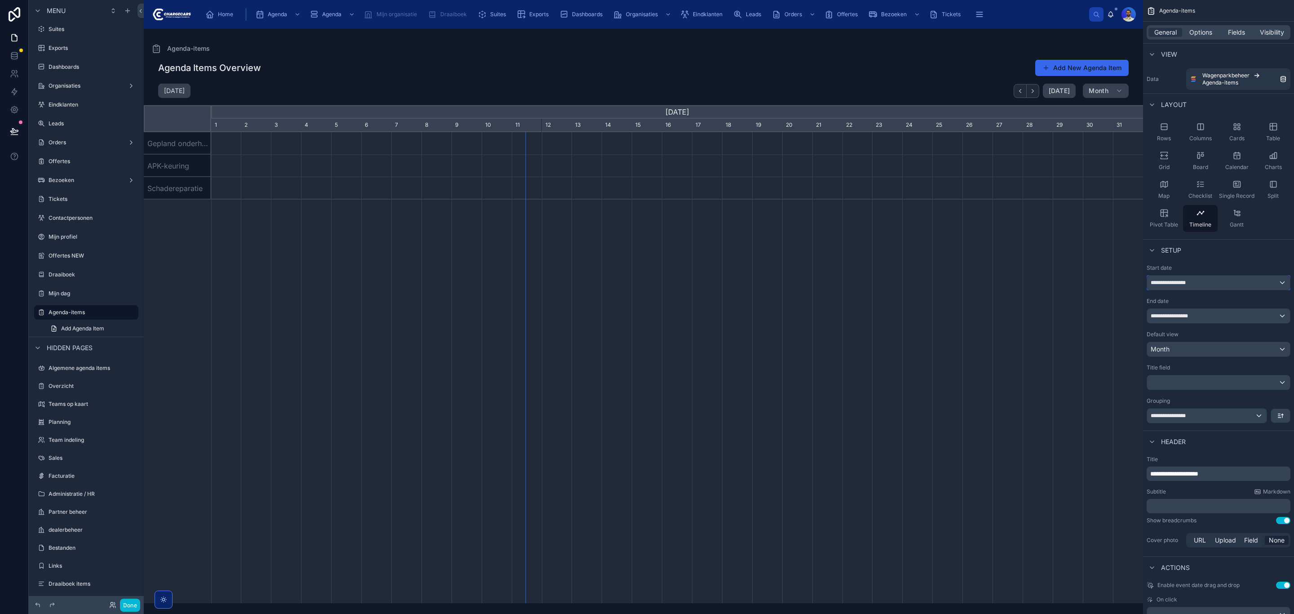
click at [1221, 283] on div "**********" at bounding box center [1218, 282] width 143 height 14
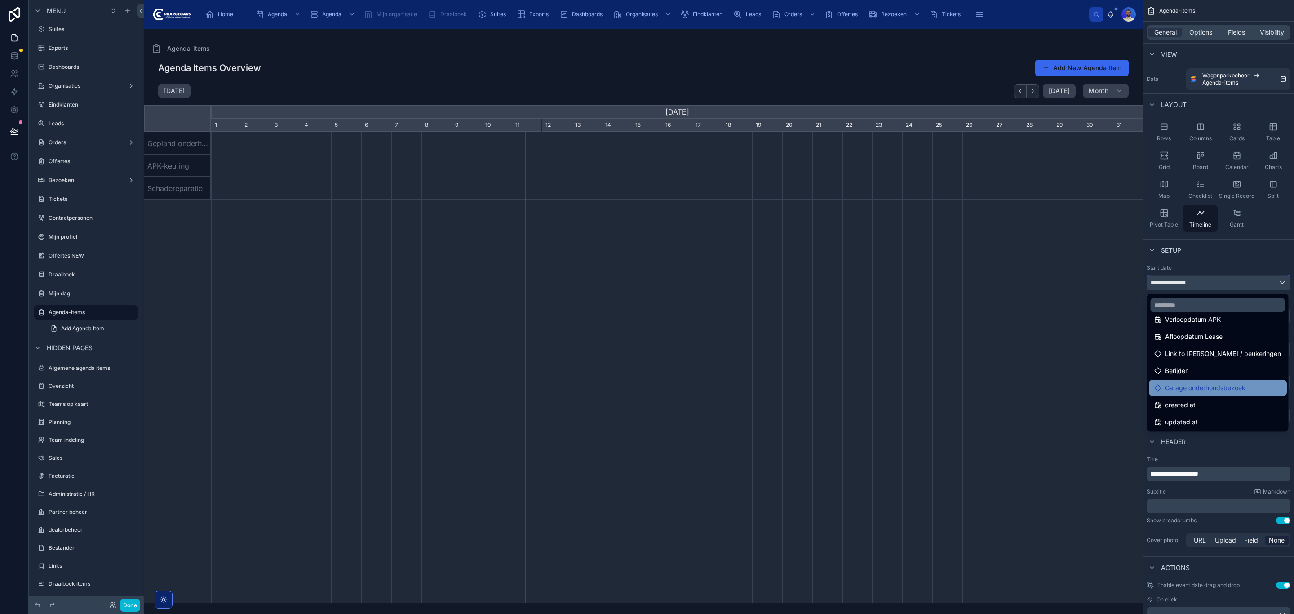
scroll to position [0, 0]
click at [1210, 278] on div "scrollable content" at bounding box center [647, 307] width 1294 height 614
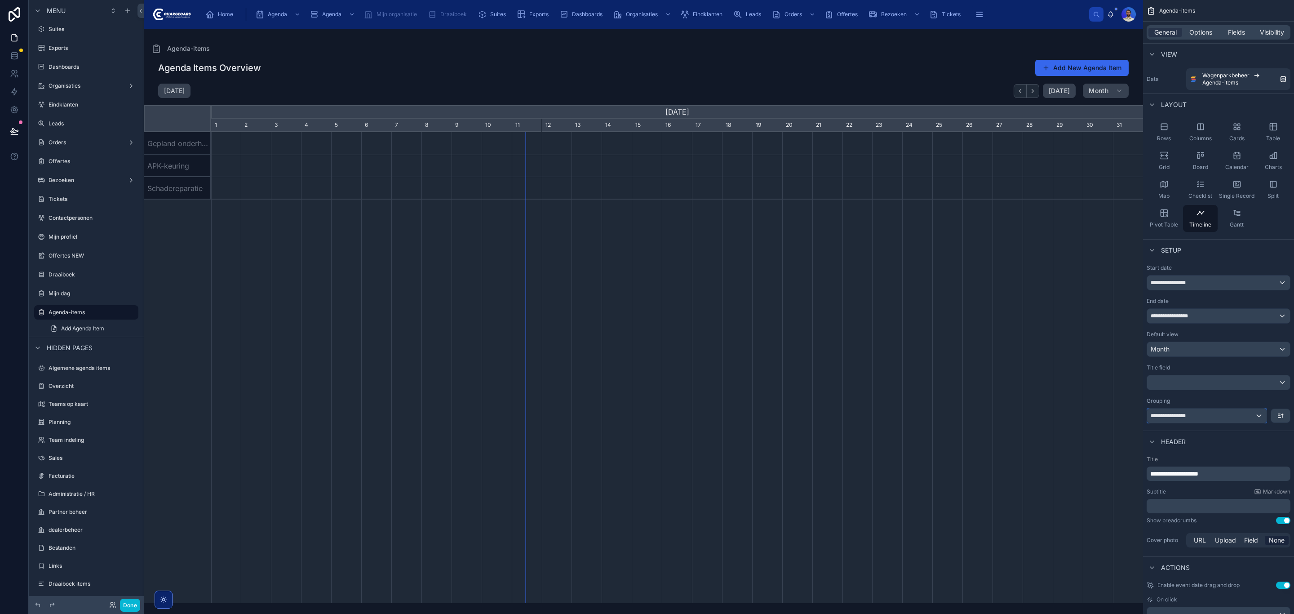
click at [1208, 414] on div "**********" at bounding box center [1207, 415] width 120 height 14
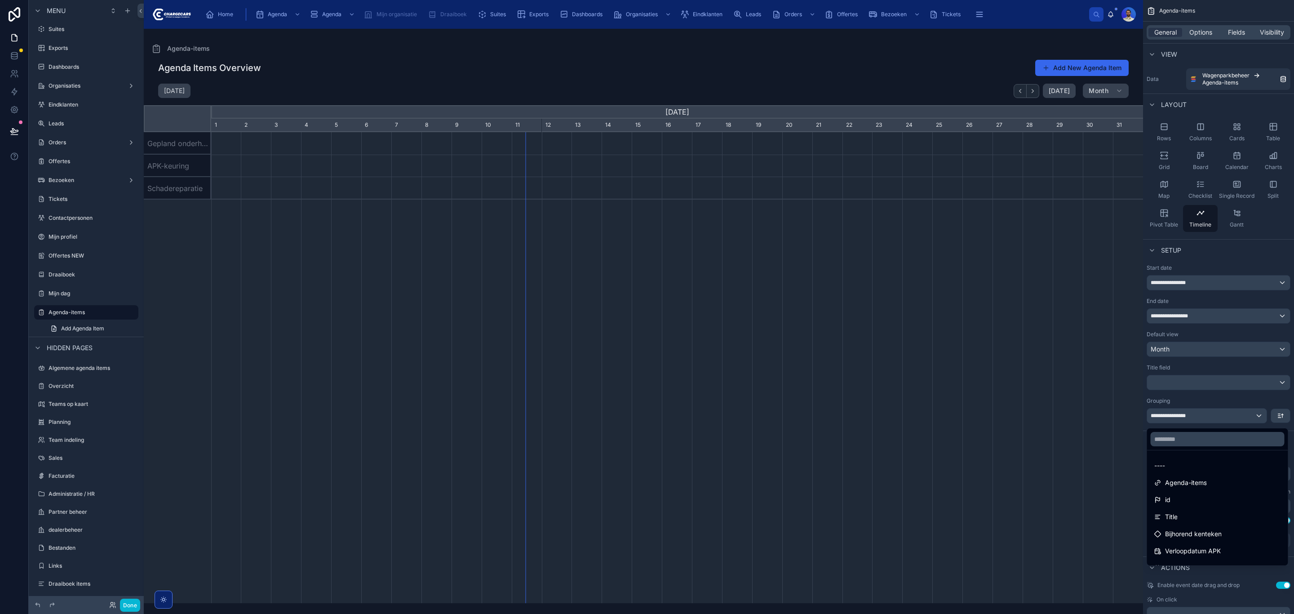
click at [1208, 414] on div "scrollable content" at bounding box center [647, 307] width 1294 height 614
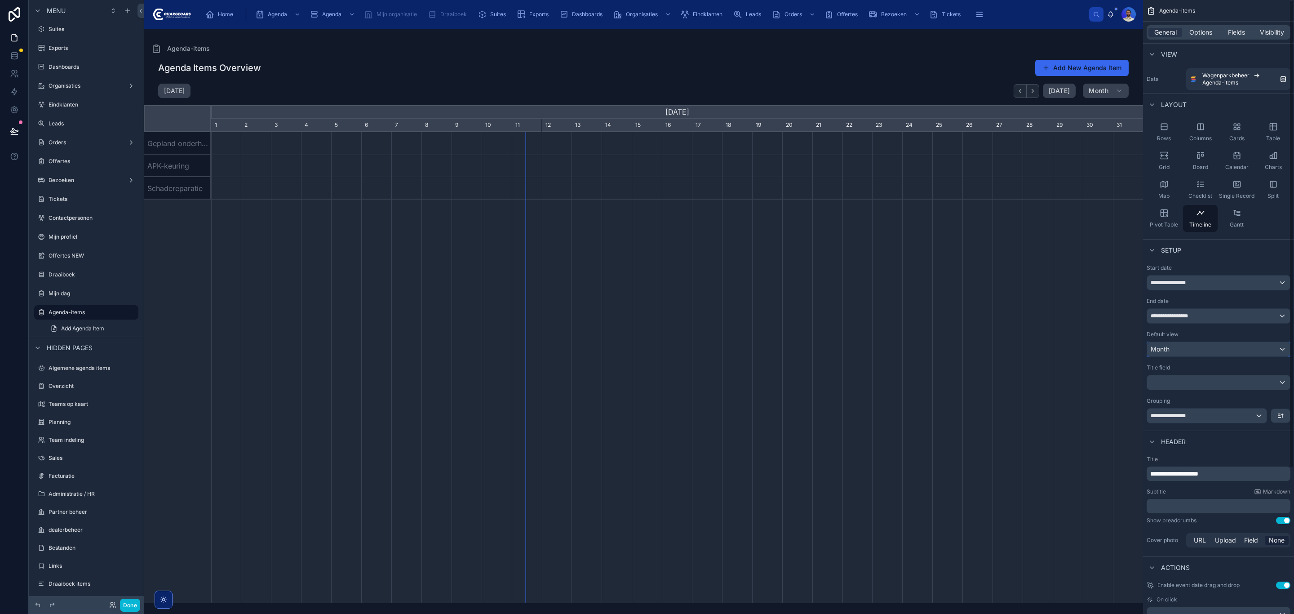
click at [1182, 347] on div "Month" at bounding box center [1218, 349] width 143 height 14
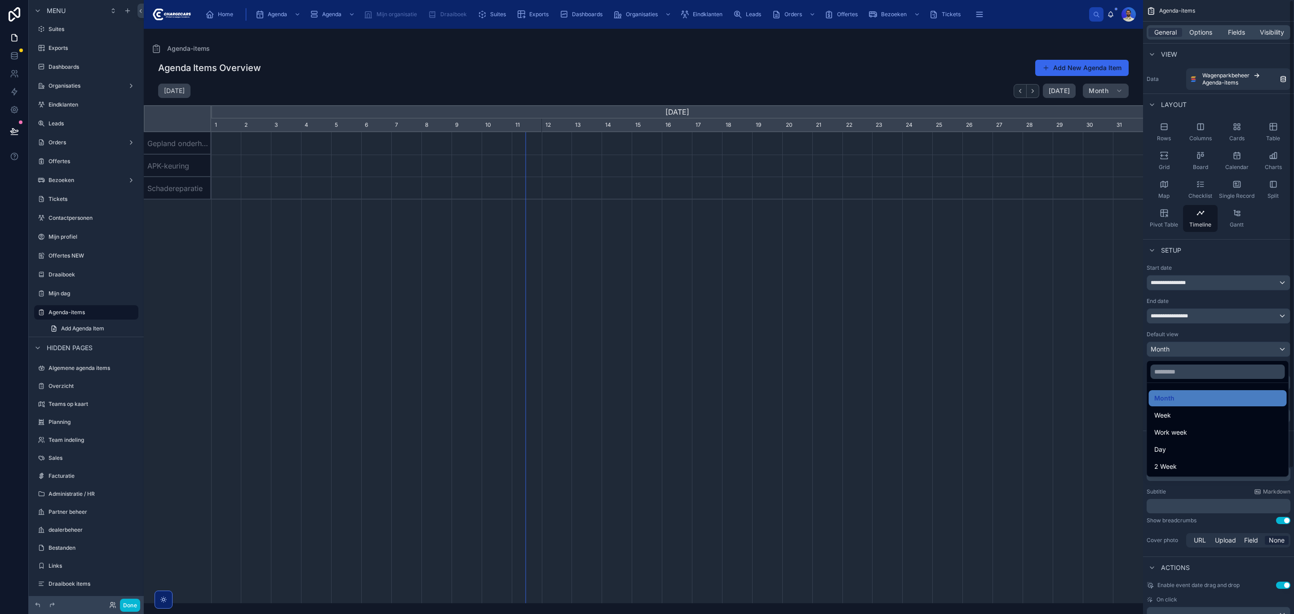
click at [1193, 347] on div "scrollable content" at bounding box center [647, 307] width 1294 height 614
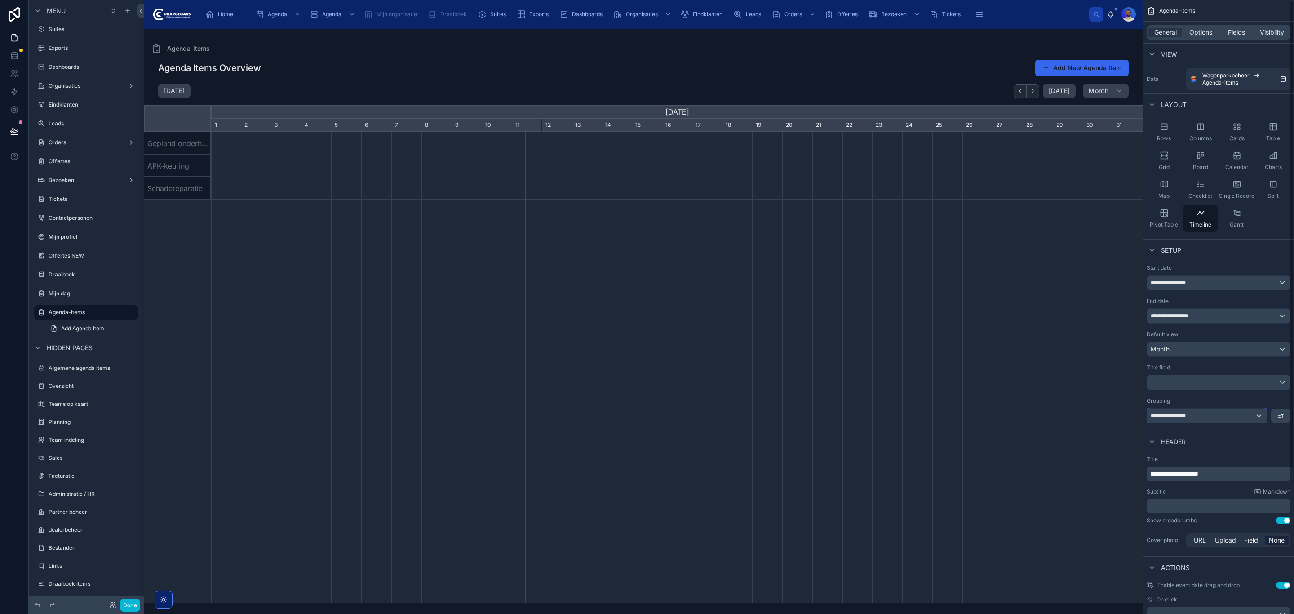
click at [1191, 412] on div "**********" at bounding box center [1207, 415] width 120 height 14
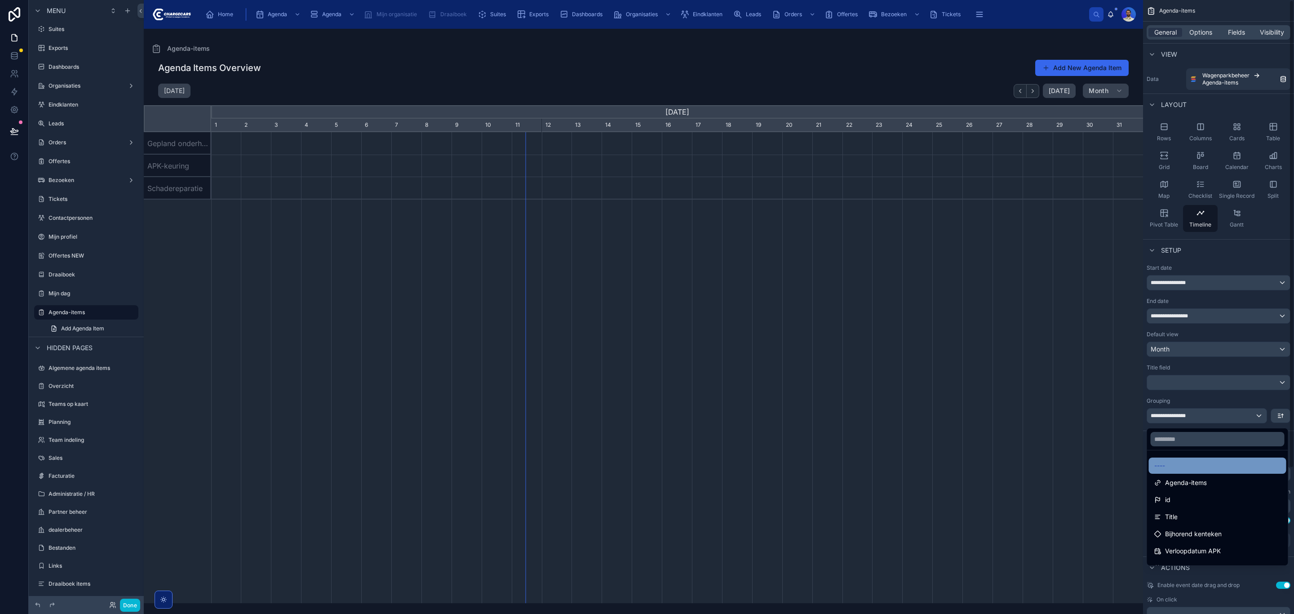
click at [1178, 462] on div "----" at bounding box center [1217, 465] width 127 height 11
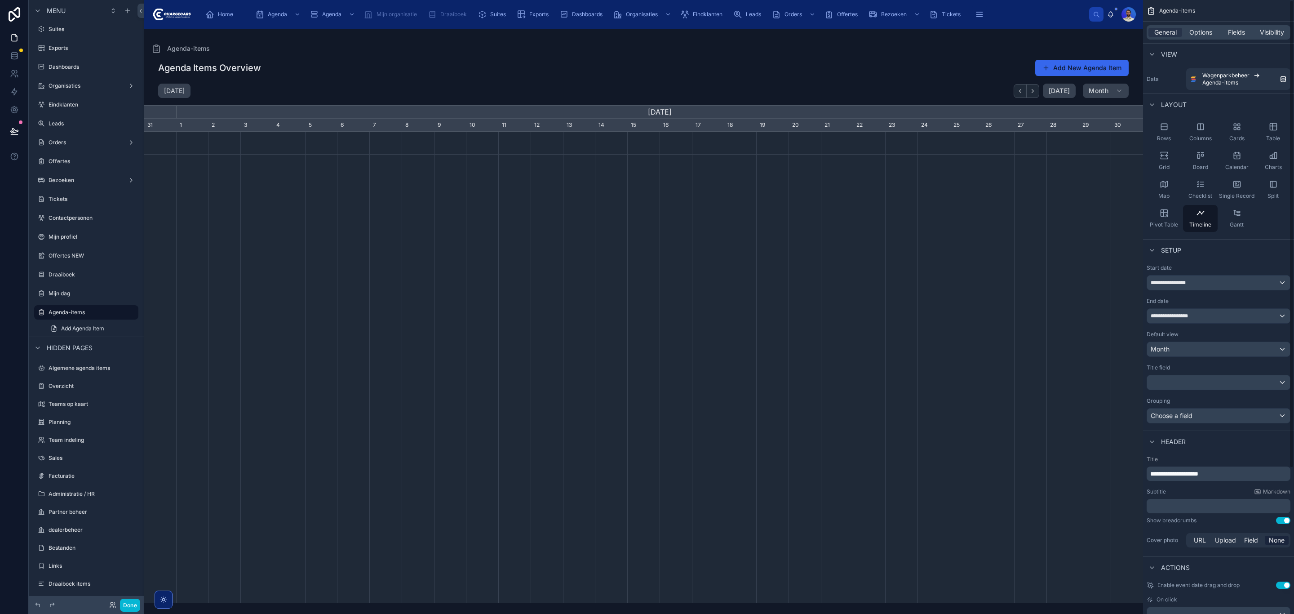
scroll to position [0, 999]
click at [1036, 88] on icon "button" at bounding box center [1032, 91] width 7 height 7
click at [1191, 417] on div "Choose a field" at bounding box center [1218, 415] width 143 height 14
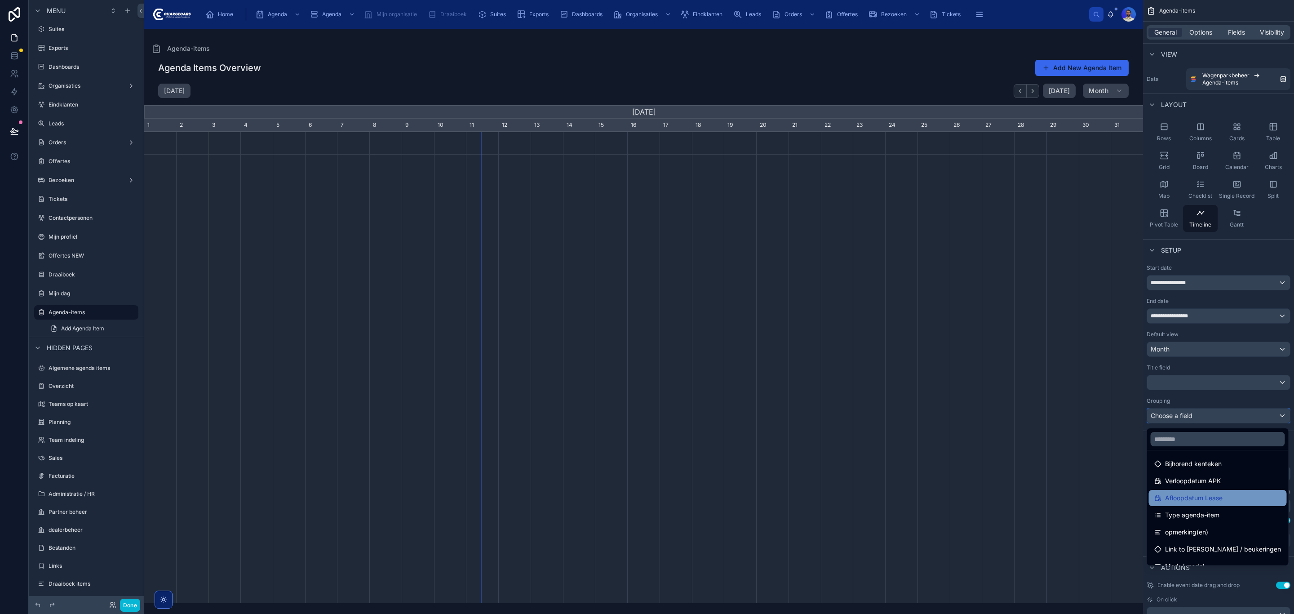
scroll to position [49, 0]
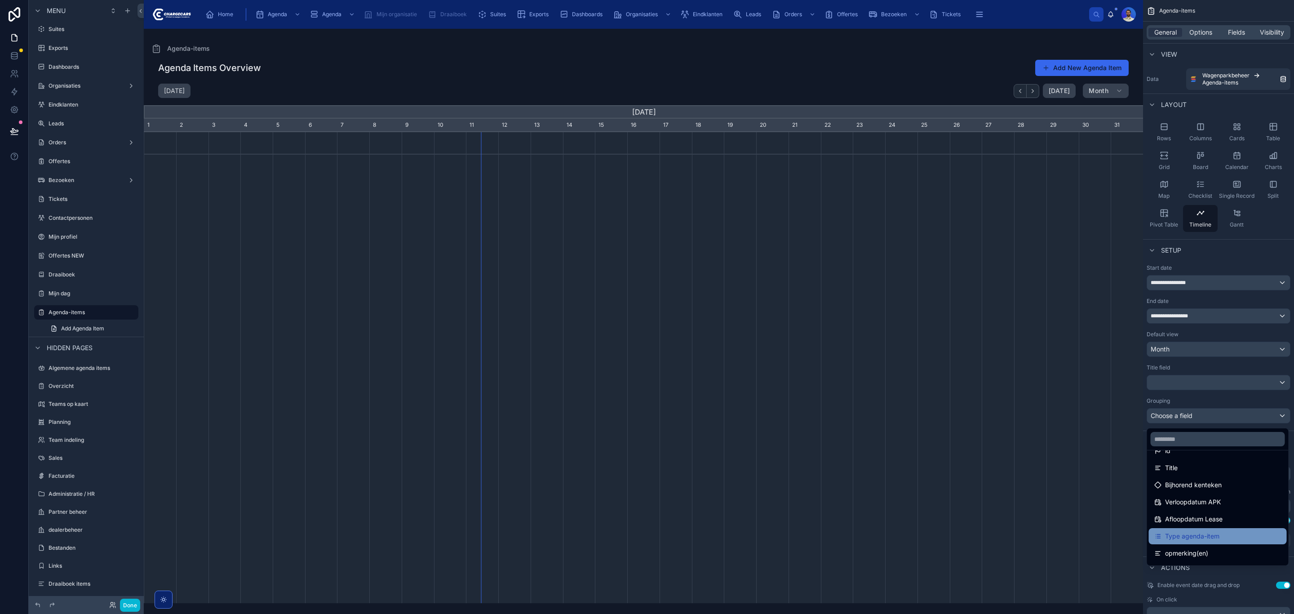
click at [1214, 536] on span "Type agenda-item" at bounding box center [1192, 536] width 54 height 11
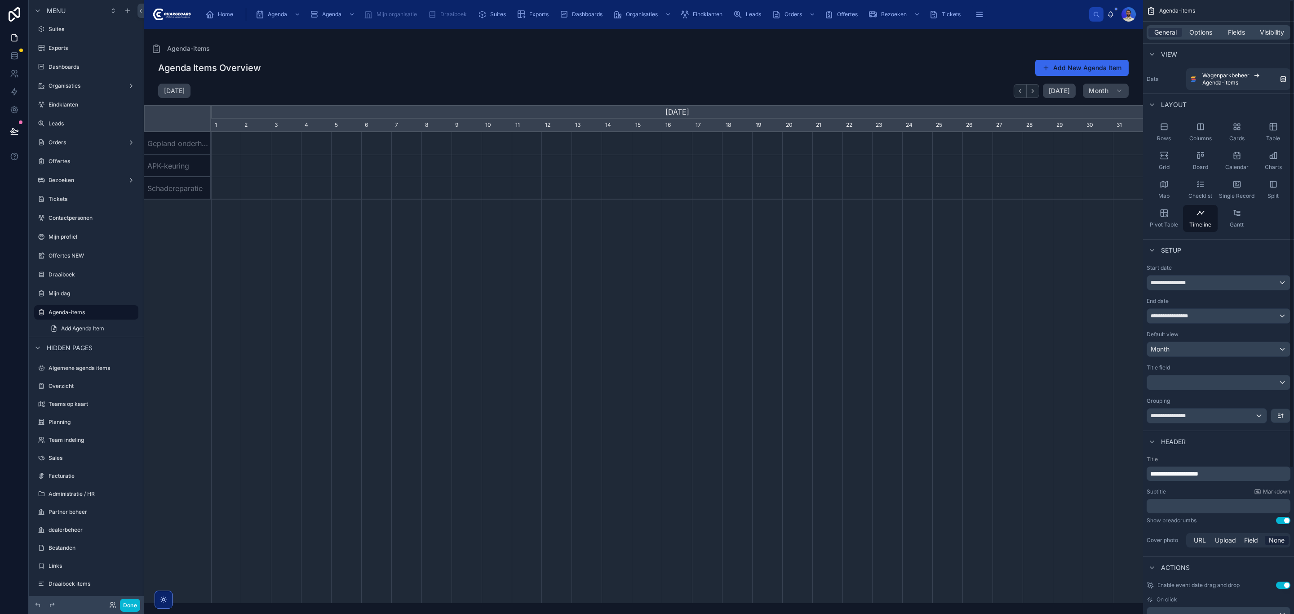
scroll to position [0, 932]
click at [1185, 383] on div "scrollable content" at bounding box center [1218, 382] width 143 height 14
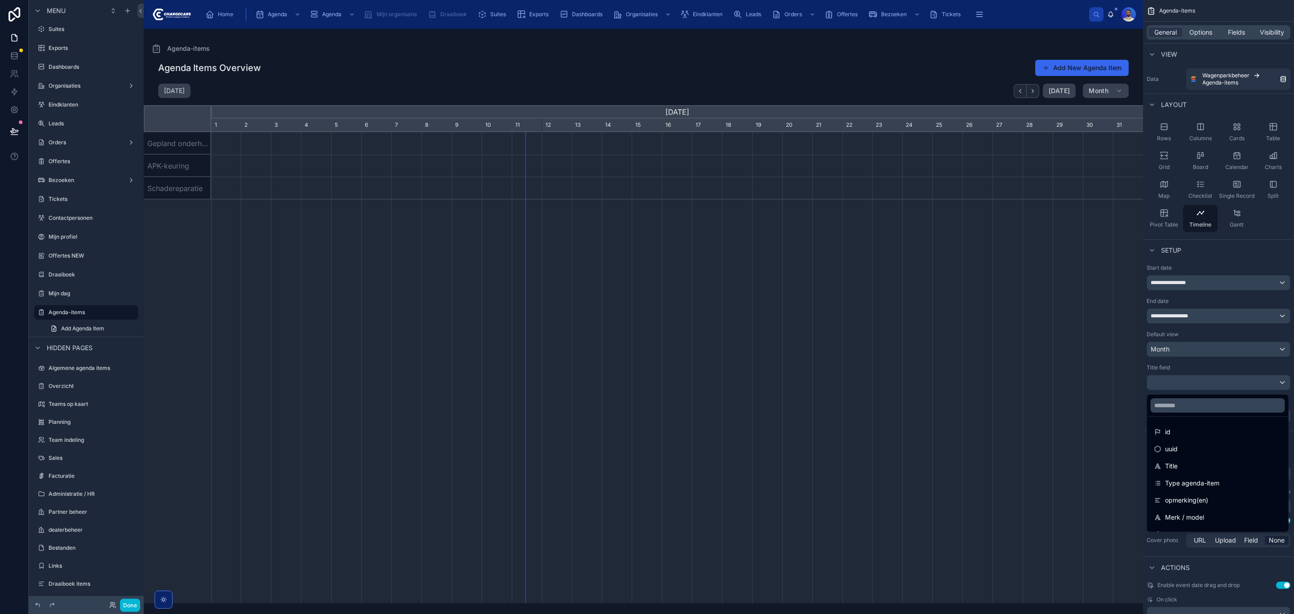
click at [1185, 383] on div "scrollable content" at bounding box center [647, 307] width 1294 height 614
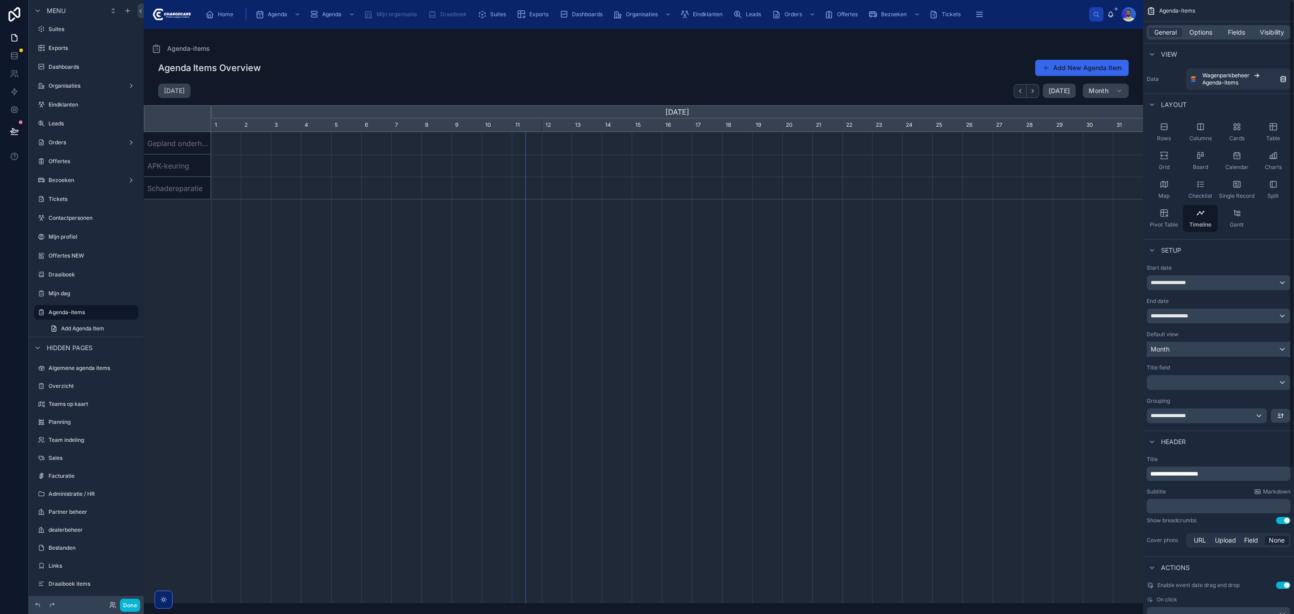
click at [1185, 347] on div "Month" at bounding box center [1218, 349] width 143 height 14
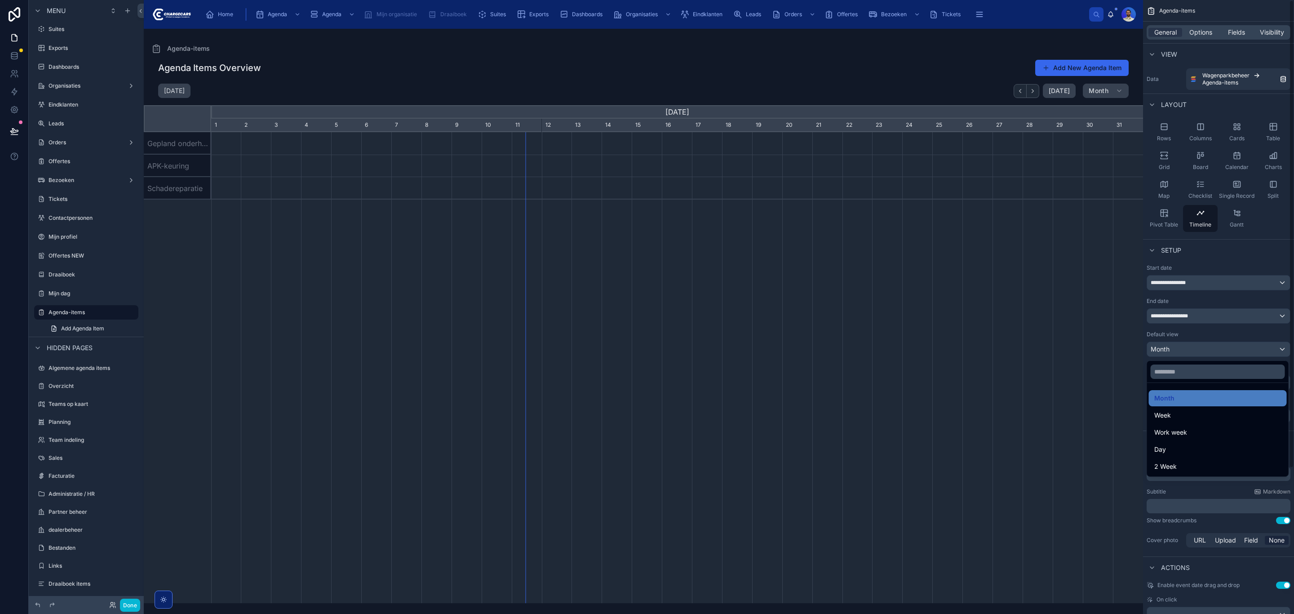
click at [1185, 347] on div "scrollable content" at bounding box center [647, 307] width 1294 height 614
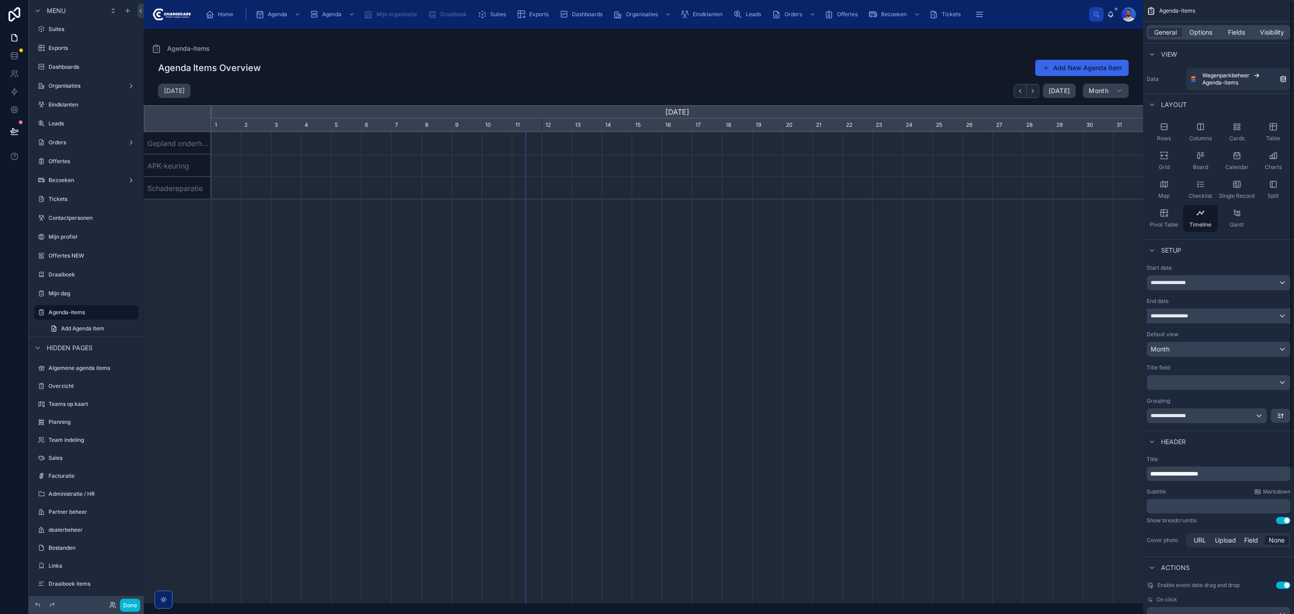
click at [1187, 317] on span "**********" at bounding box center [1175, 315] width 49 height 7
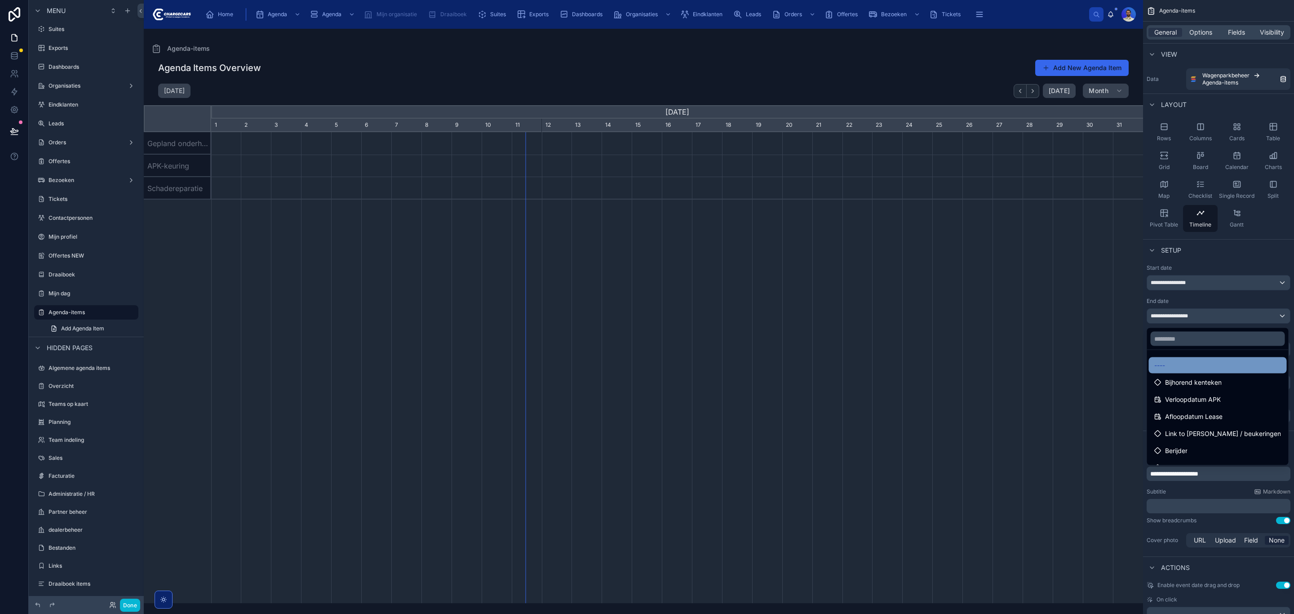
click at [1177, 361] on div "----" at bounding box center [1217, 365] width 127 height 11
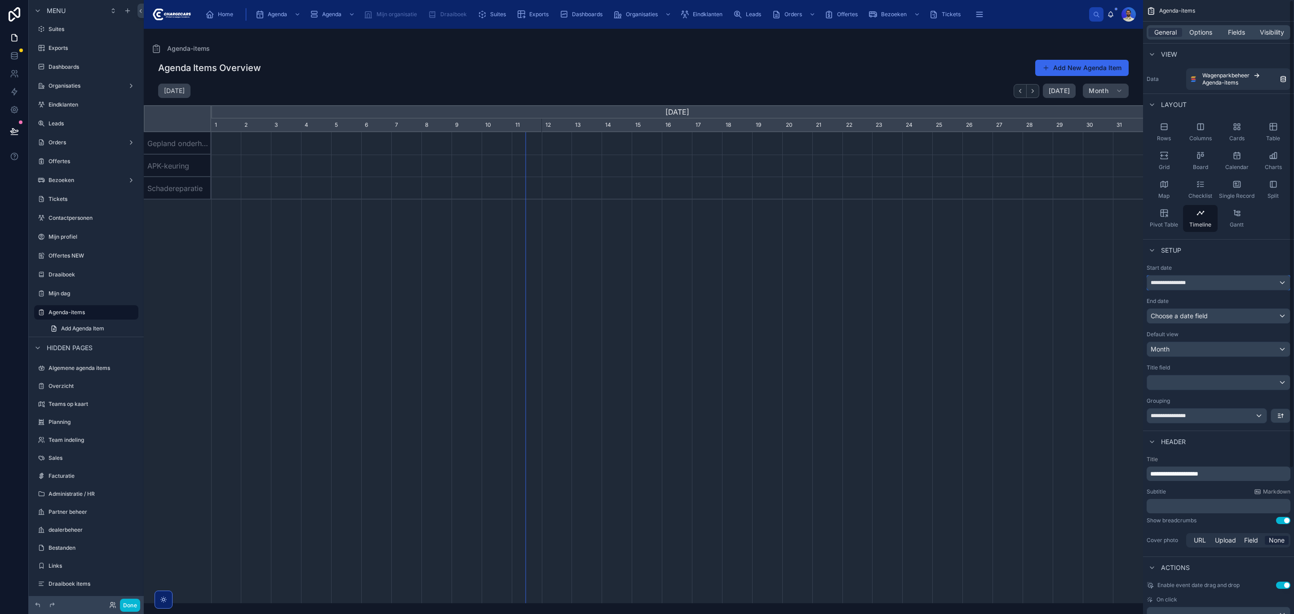
click at [1173, 285] on span "**********" at bounding box center [1175, 282] width 48 height 7
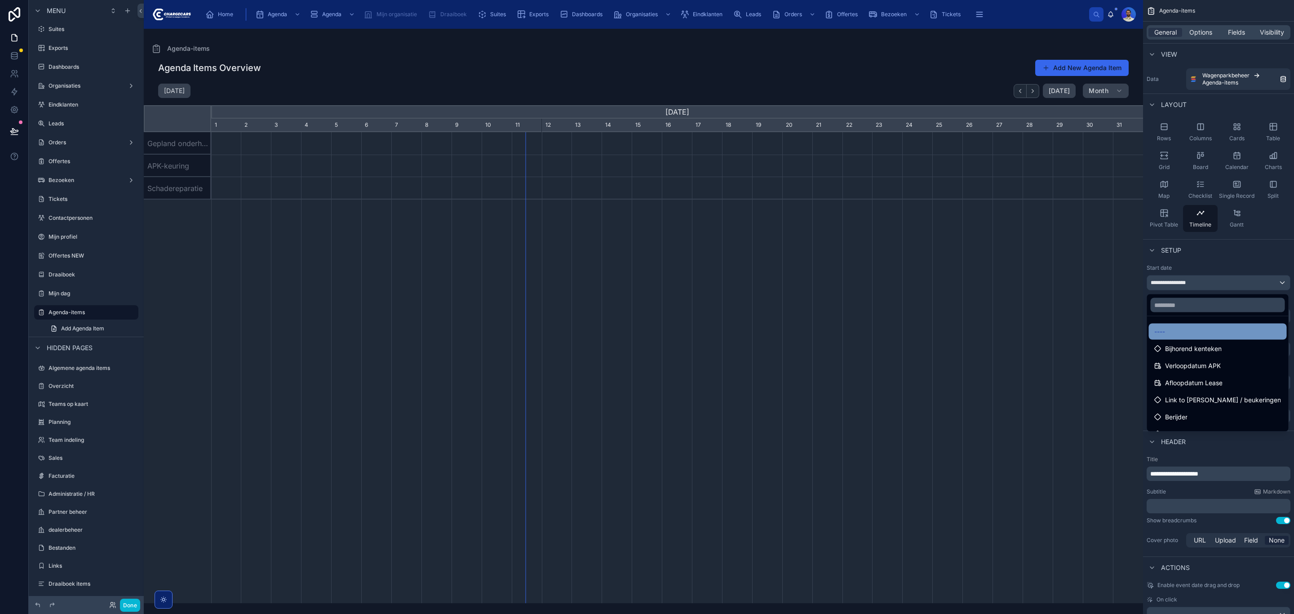
click at [1166, 333] on div "----" at bounding box center [1217, 331] width 127 height 11
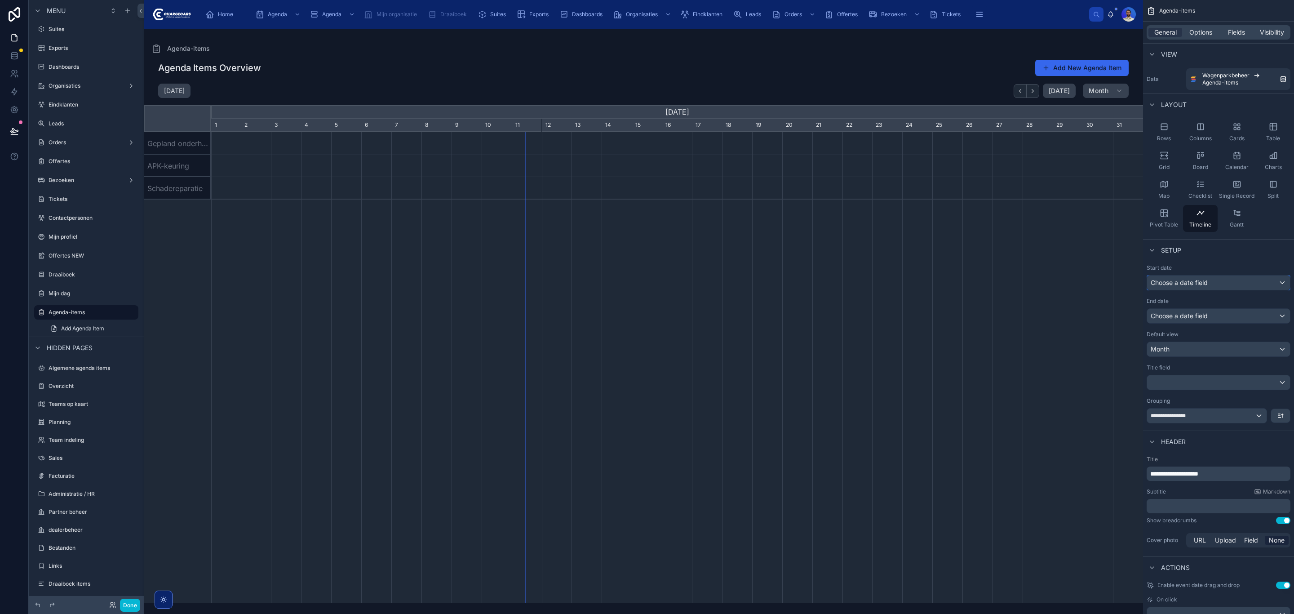
click at [1191, 283] on div "Choose a date field" at bounding box center [1218, 282] width 143 height 14
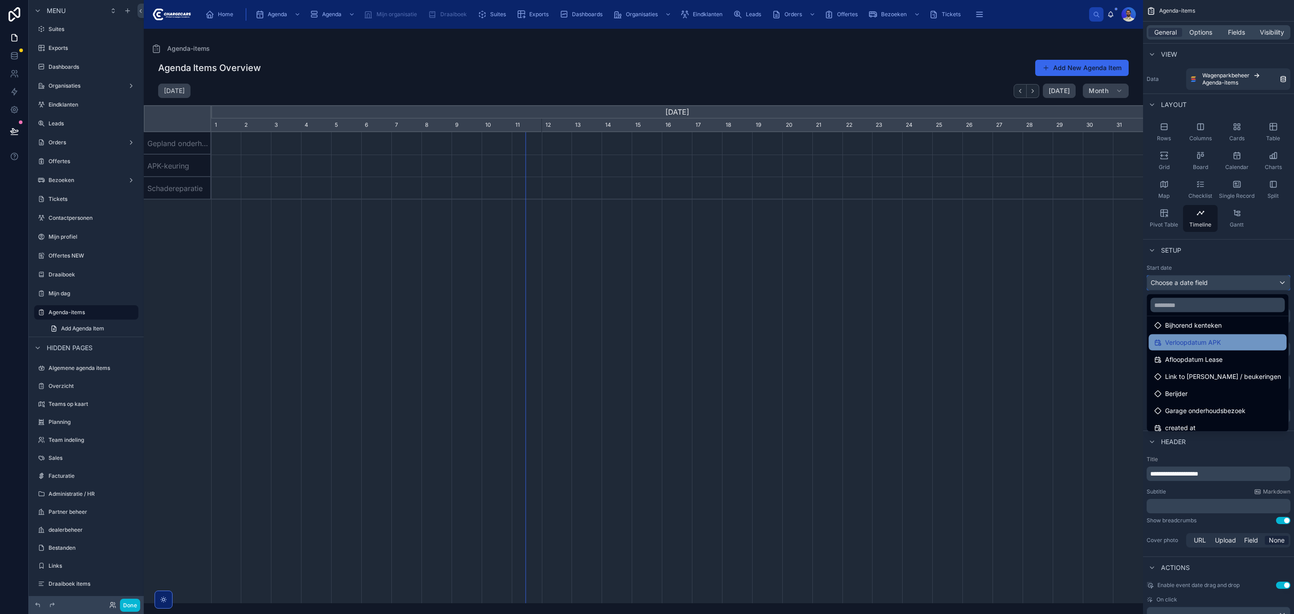
scroll to position [46, 0]
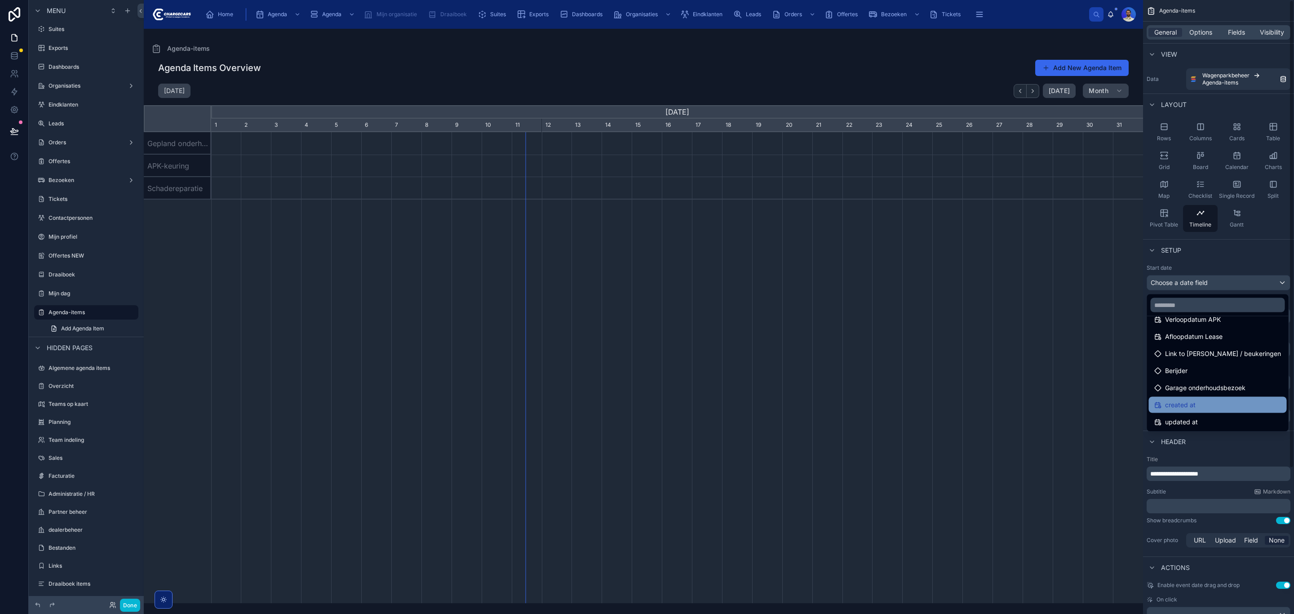
click at [1187, 403] on span "created at" at bounding box center [1180, 404] width 31 height 11
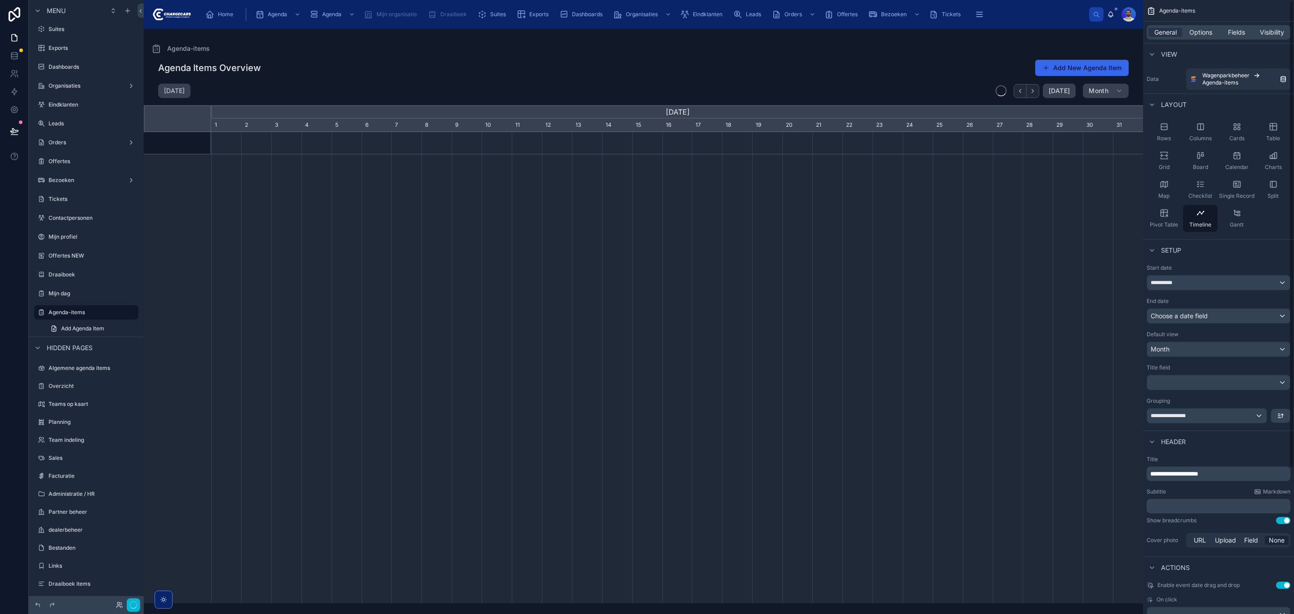
scroll to position [0, 932]
click at [1180, 315] on div "Choose a date field" at bounding box center [1218, 316] width 143 height 14
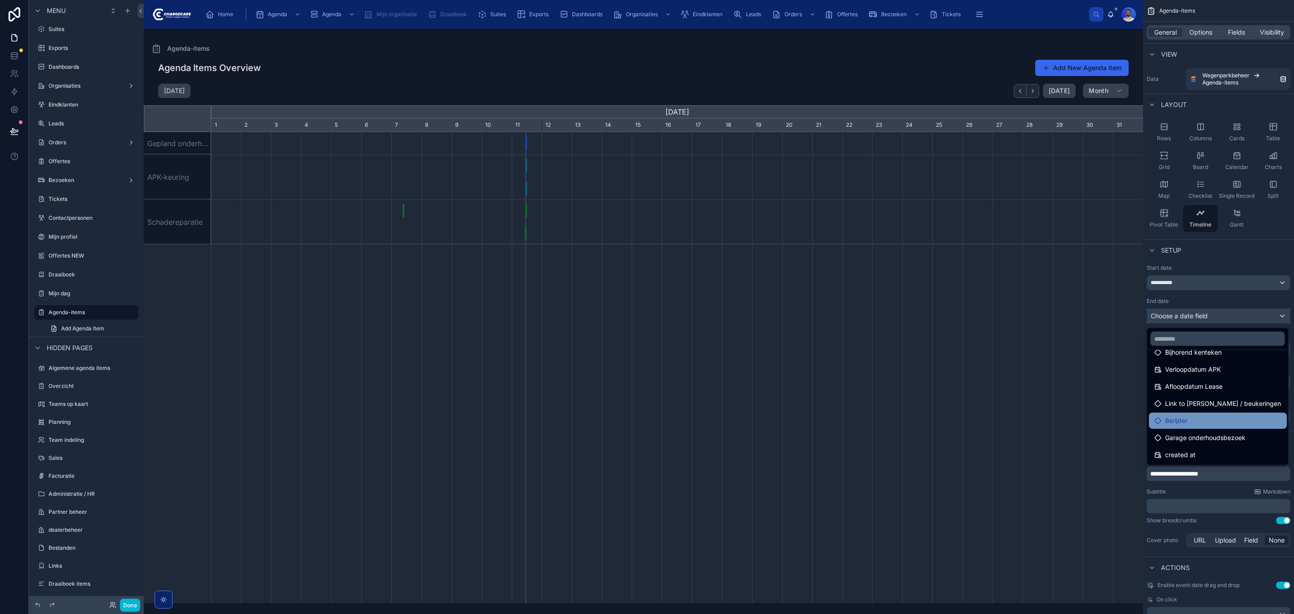
scroll to position [46, 0]
click at [1189, 435] on span "created at" at bounding box center [1180, 438] width 31 height 11
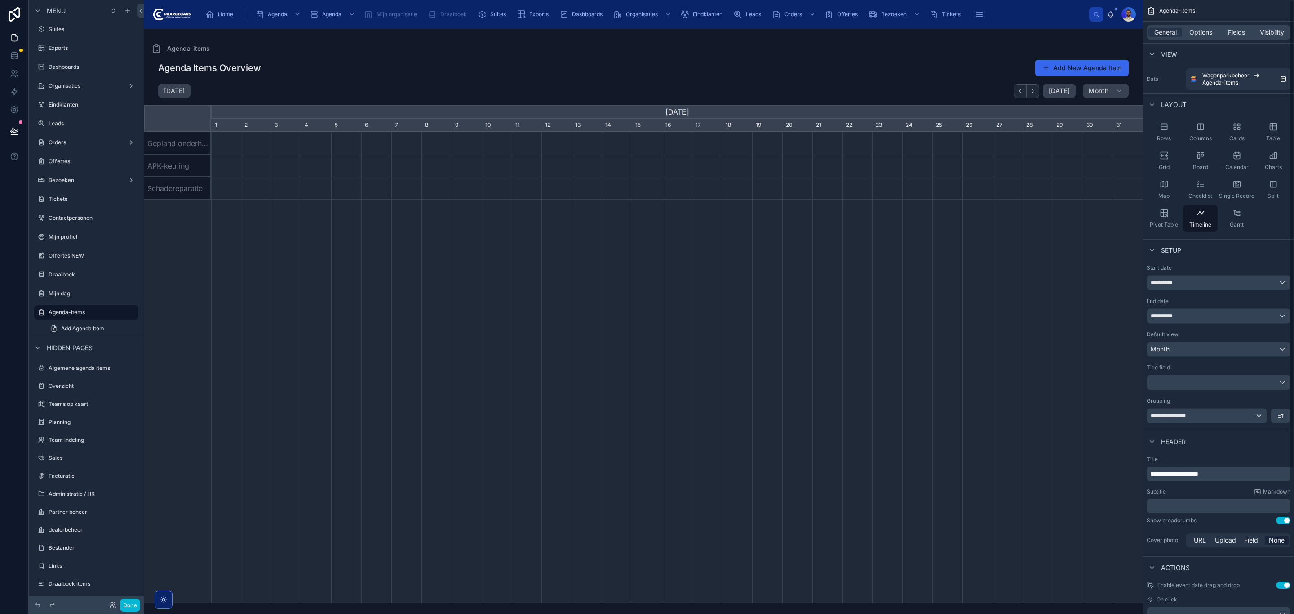
scroll to position [0, 932]
click at [526, 189] on div "V-33-JKD - Schadereparatie | 12 Aug, 2025 → 12 Aug, 2025" at bounding box center [526, 188] width 2 height 15
click at [469, 247] on div "V-28-JKD - Schadereparatie | 22 Aug, 2025 → 25 Aug, 2025 V-33-JKD - Gepland ond…" at bounding box center [677, 367] width 932 height 471
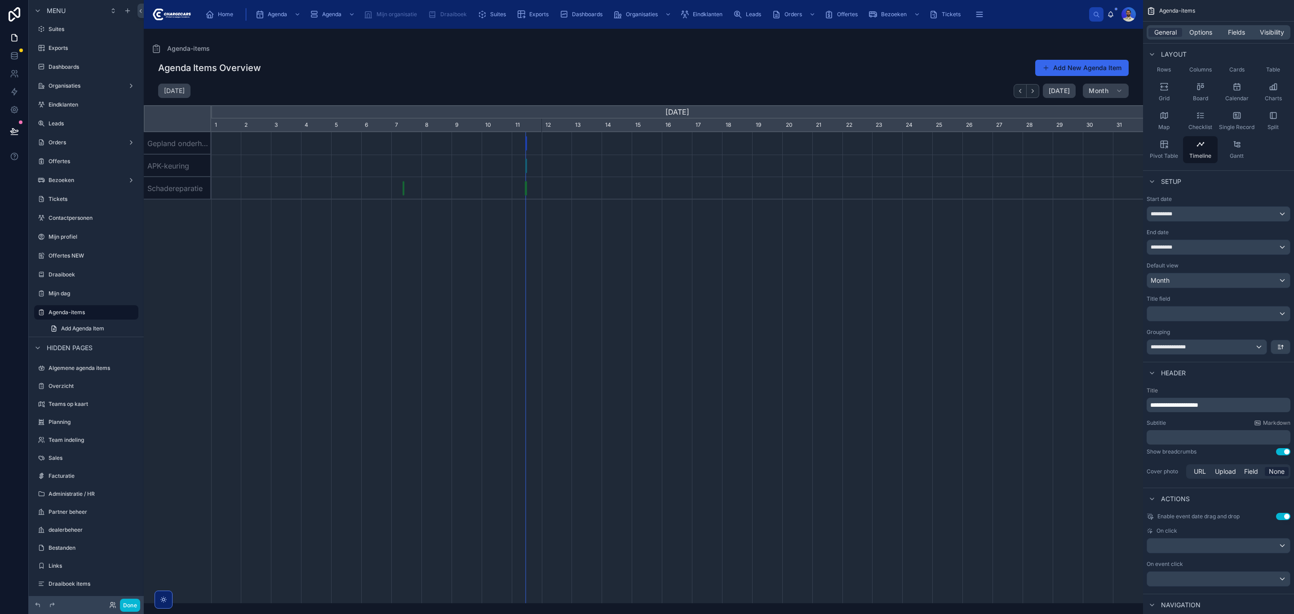
scroll to position [135, 0]
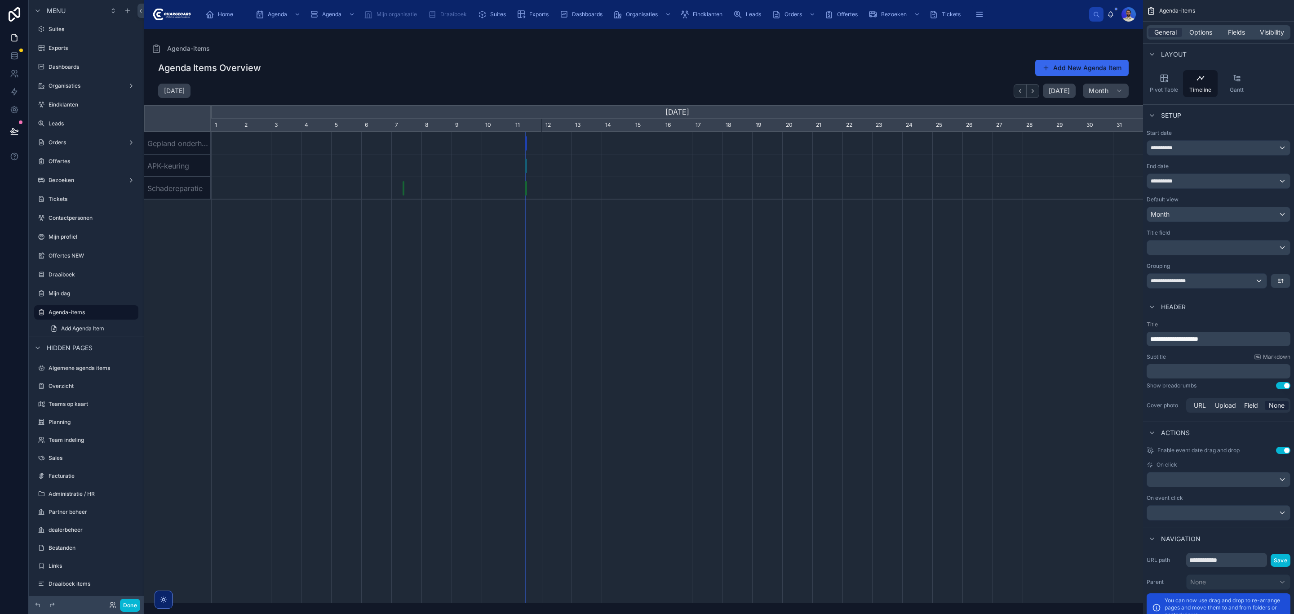
click at [525, 144] on div "V-33-JKD - Gepland onderhoud | 26 Aug, 2025 → 26 Aug, 2025" at bounding box center [526, 143] width 2 height 15
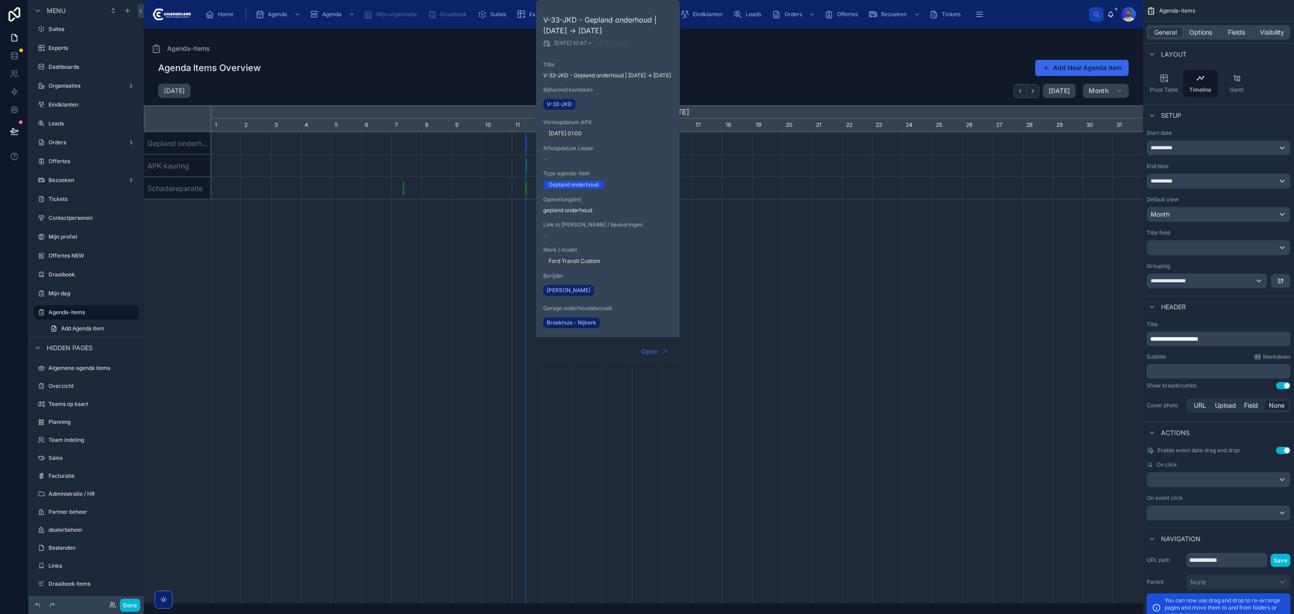
click at [494, 168] on div at bounding box center [676, 166] width 2795 height 22
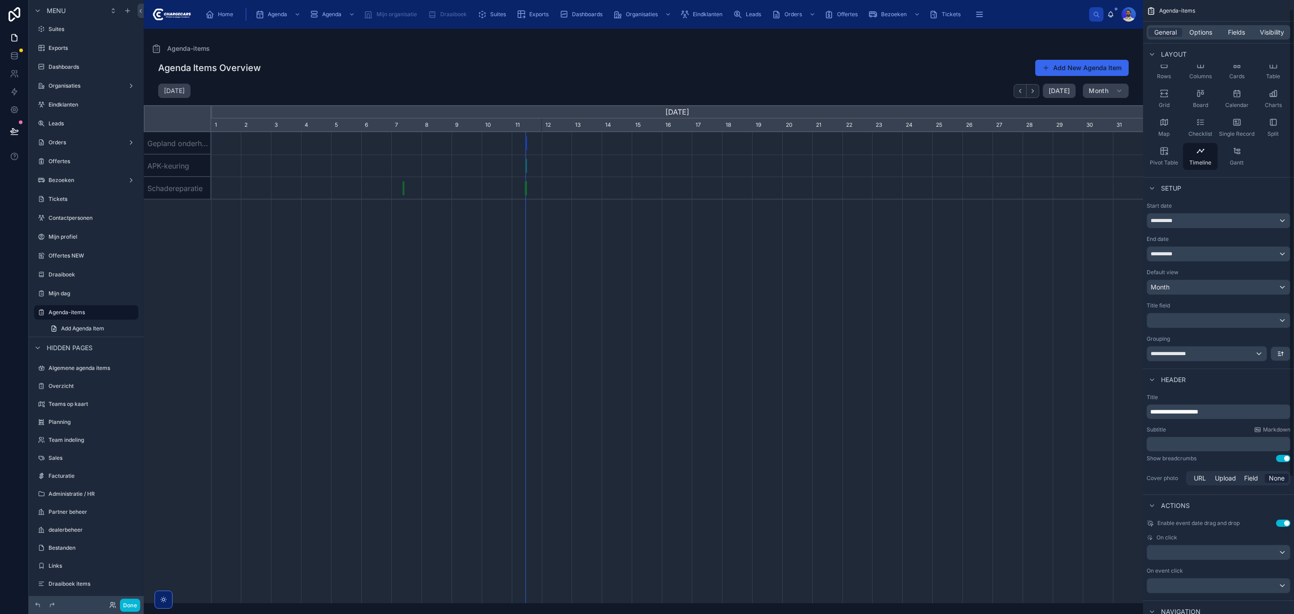
scroll to position [0, 0]
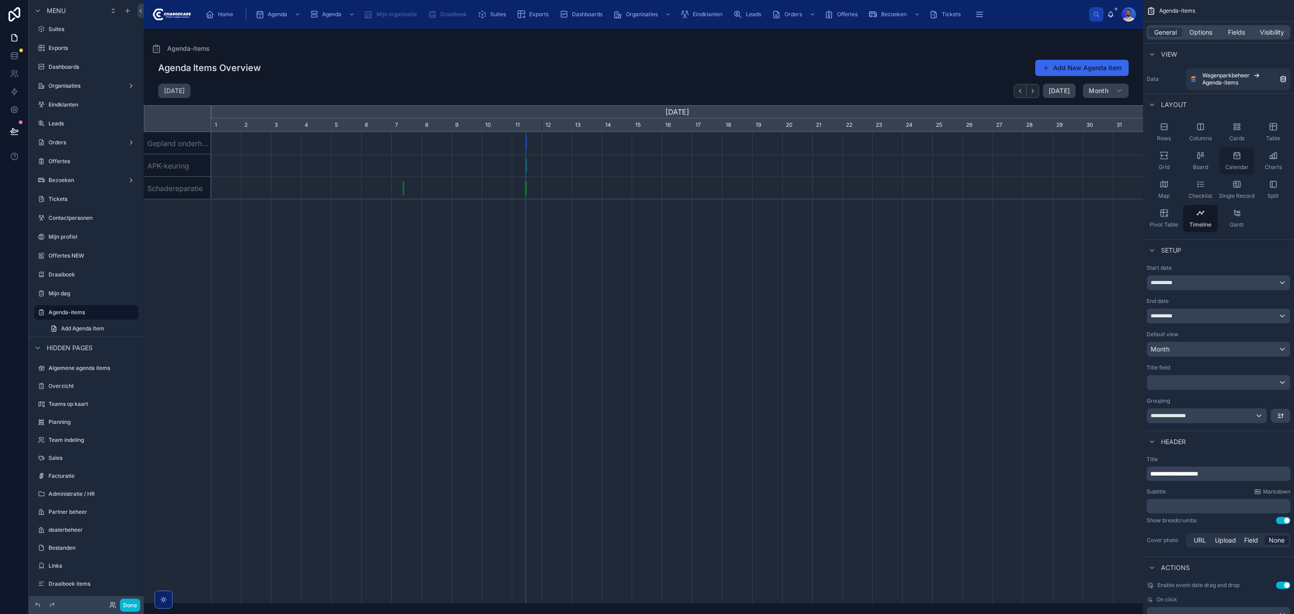
click at [1243, 151] on div "Calendar" at bounding box center [1236, 160] width 35 height 27
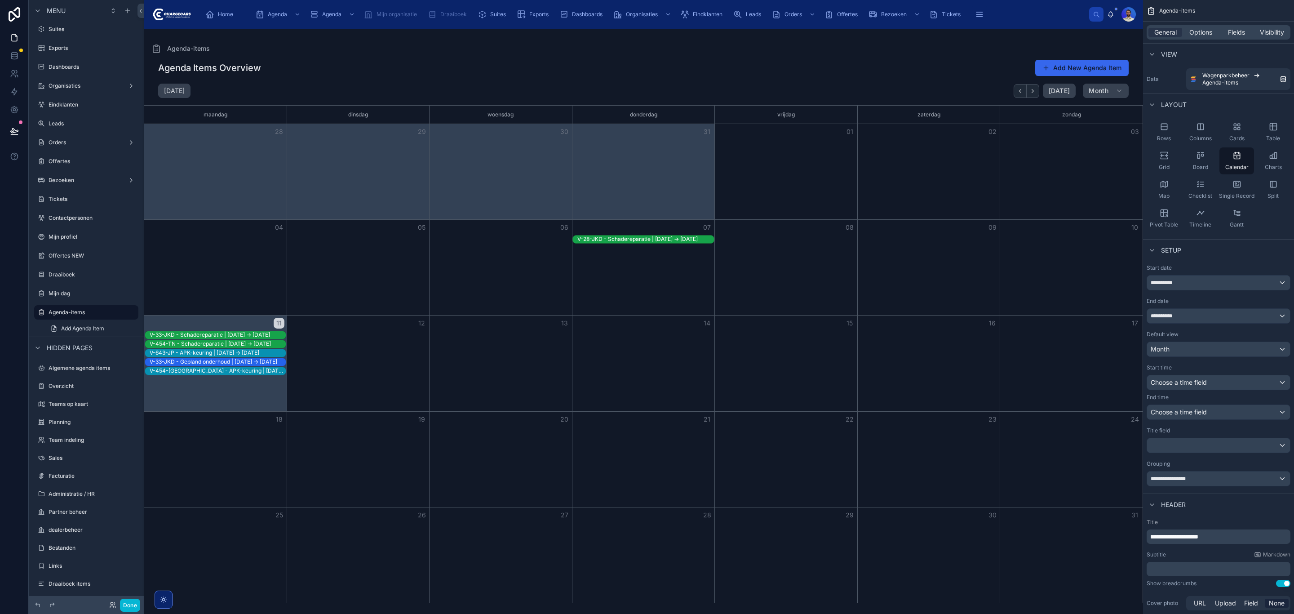
click at [1207, 291] on div "**********" at bounding box center [1219, 375] width 144 height 222
click at [1206, 281] on div "**********" at bounding box center [1218, 282] width 143 height 14
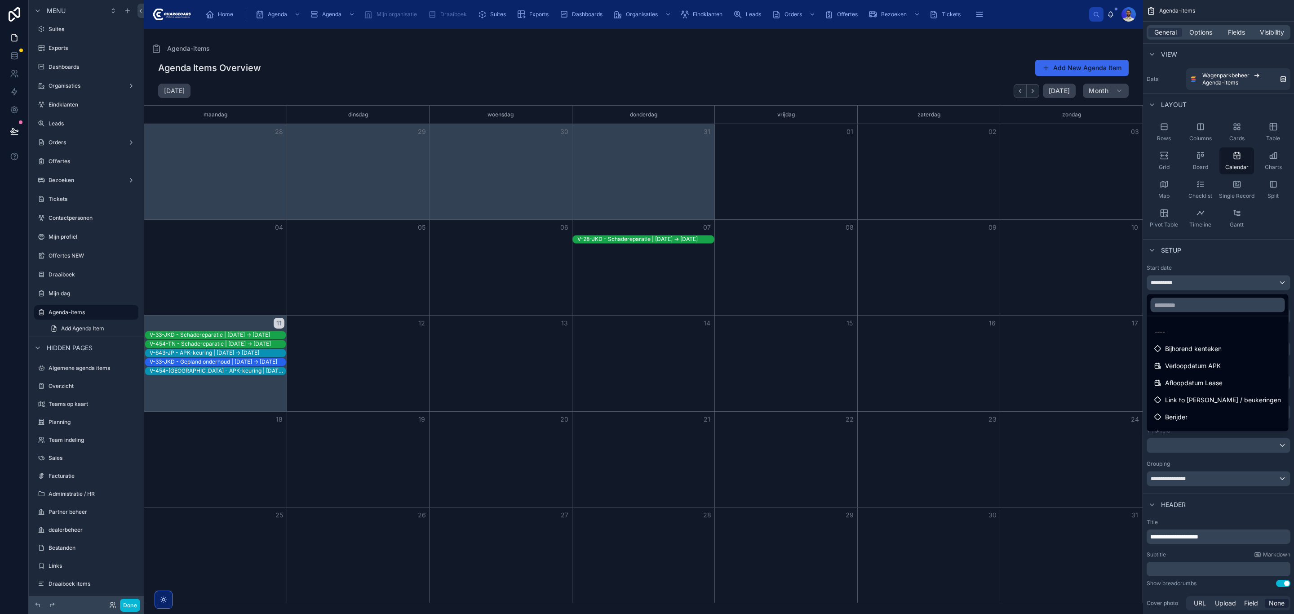
drag, startPoint x: 1214, startPoint y: 325, endPoint x: 1207, endPoint y: 325, distance: 7.6
click at [1214, 324] on div "----" at bounding box center [1218, 331] width 138 height 16
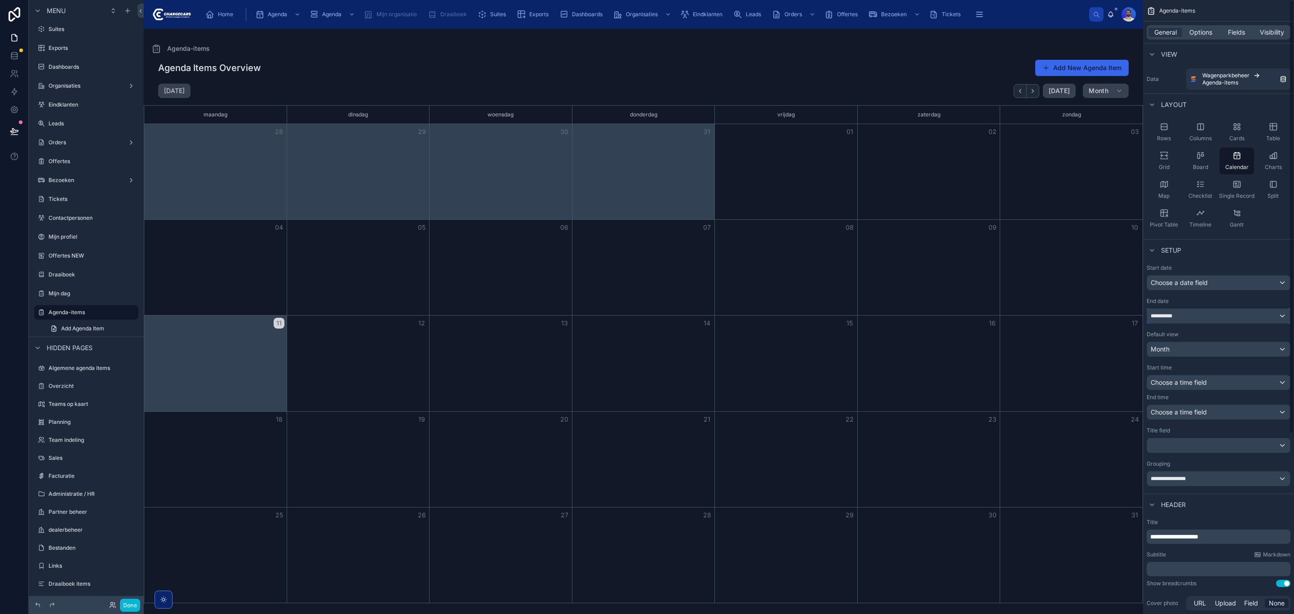
click at [1189, 318] on div "**********" at bounding box center [1218, 316] width 143 height 14
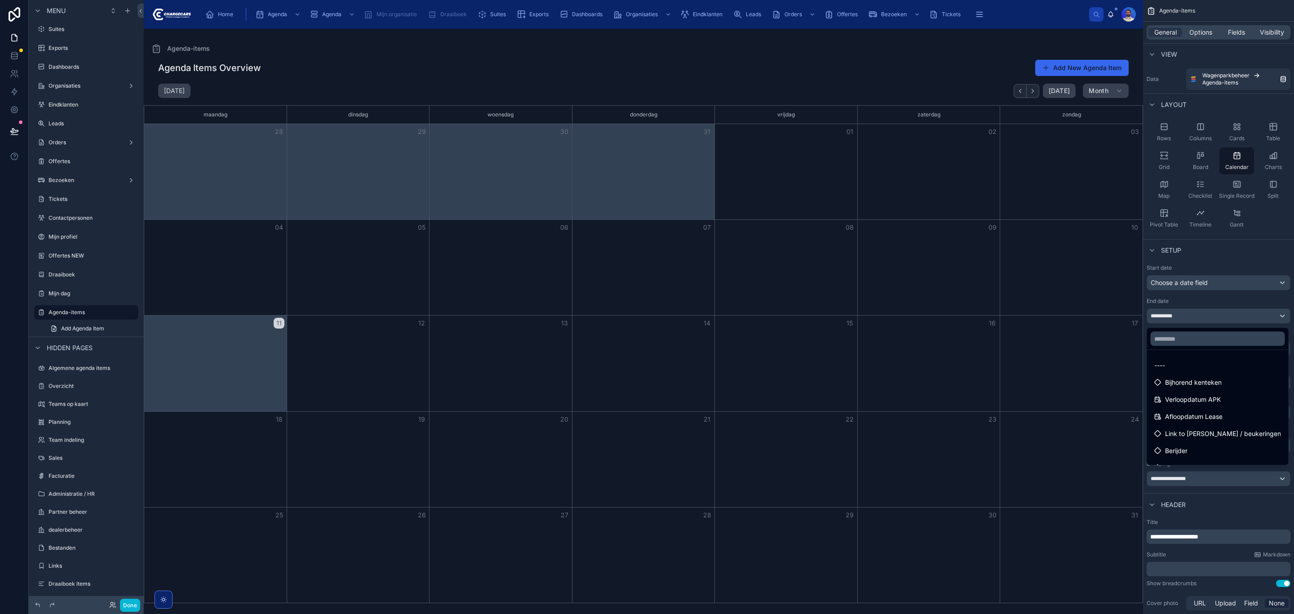
drag, startPoint x: 1178, startPoint y: 364, endPoint x: 1197, endPoint y: 371, distance: 19.5
click at [1178, 364] on div "----" at bounding box center [1217, 365] width 127 height 11
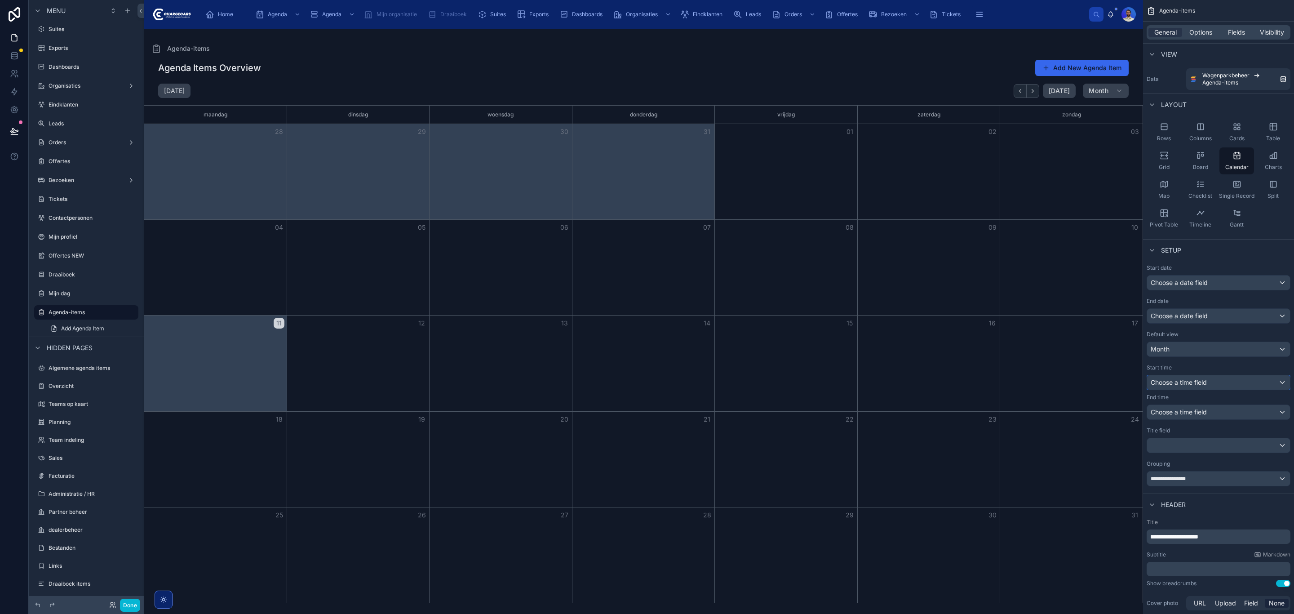
click at [1235, 389] on div "Choose a time field" at bounding box center [1218, 382] width 143 height 14
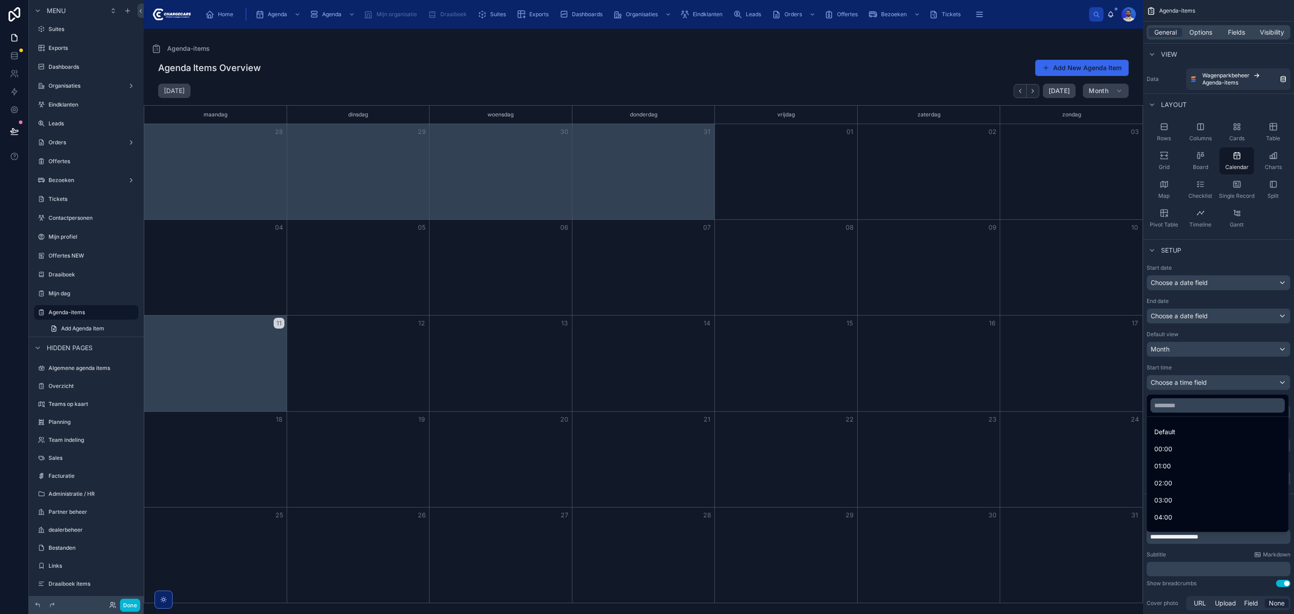
click at [1234, 384] on div "scrollable content" at bounding box center [647, 307] width 1294 height 614
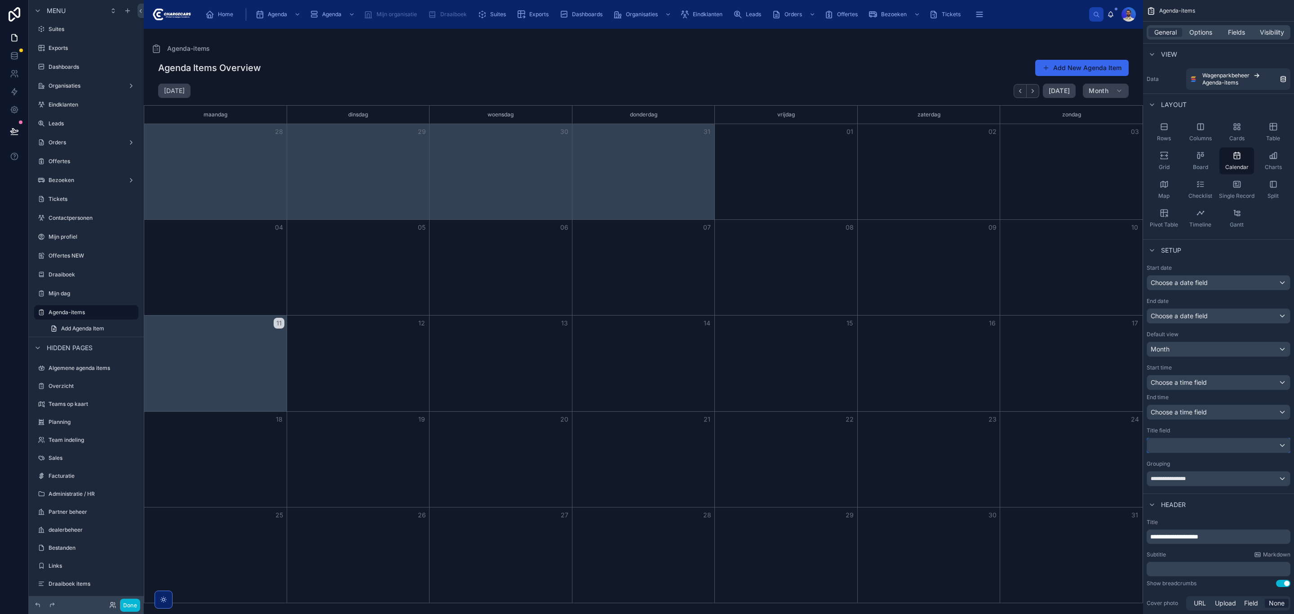
click at [1218, 450] on div "scrollable content" at bounding box center [1218, 445] width 143 height 14
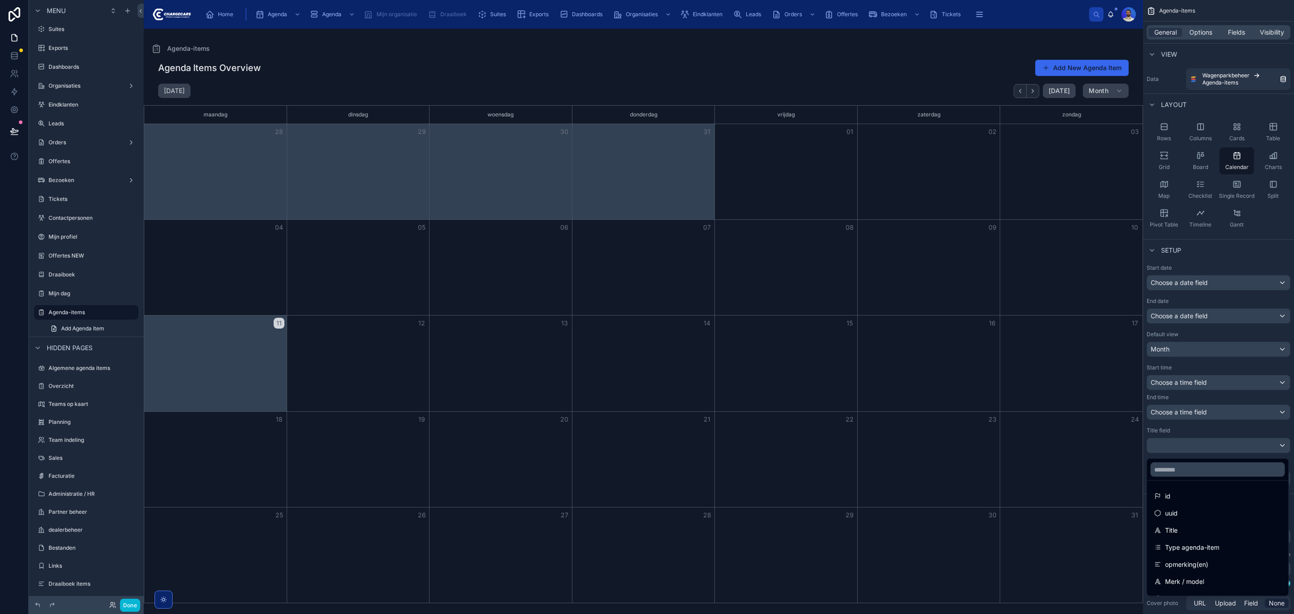
click at [1218, 450] on div "scrollable content" at bounding box center [647, 307] width 1294 height 614
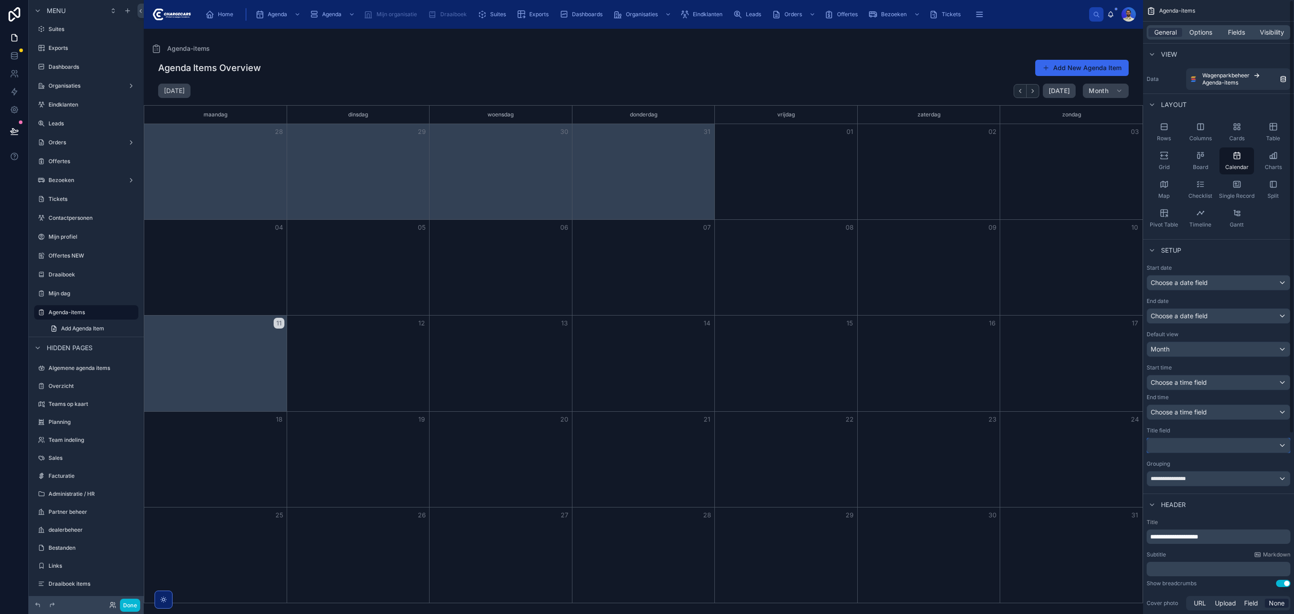
click at [1219, 450] on div "scrollable content" at bounding box center [1218, 445] width 143 height 14
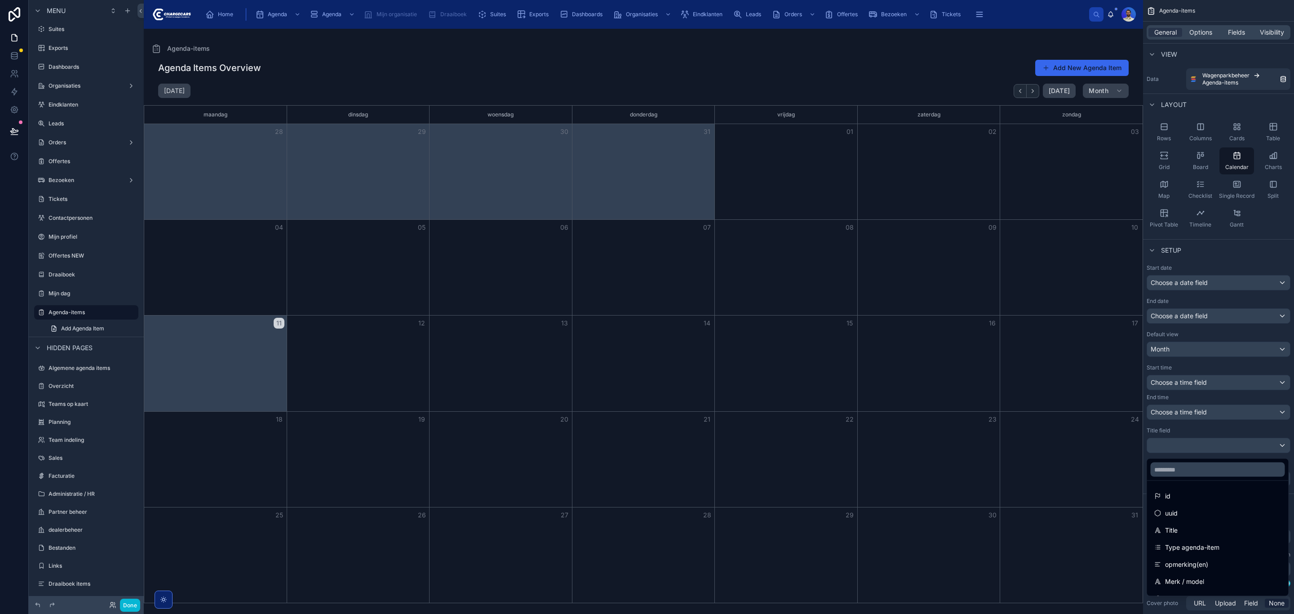
click at [1167, 495] on span "id" at bounding box center [1167, 496] width 5 height 11
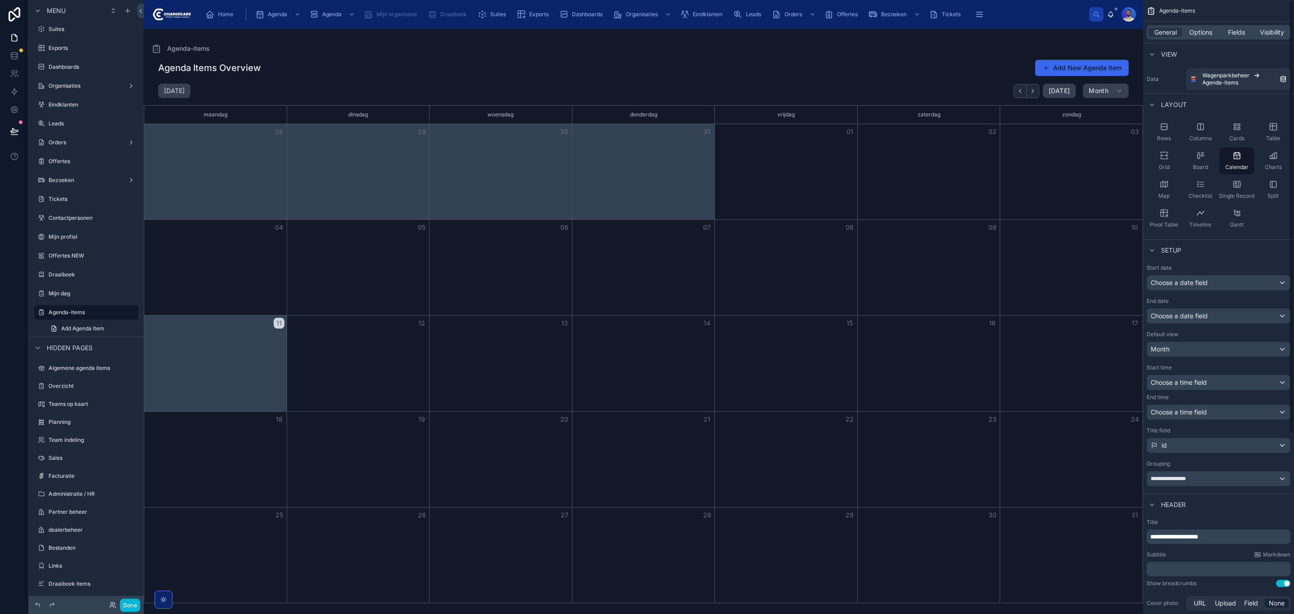
click at [1175, 267] on div "Start date" at bounding box center [1219, 267] width 144 height 7
click at [1181, 281] on div "Choose a date field" at bounding box center [1218, 282] width 143 height 14
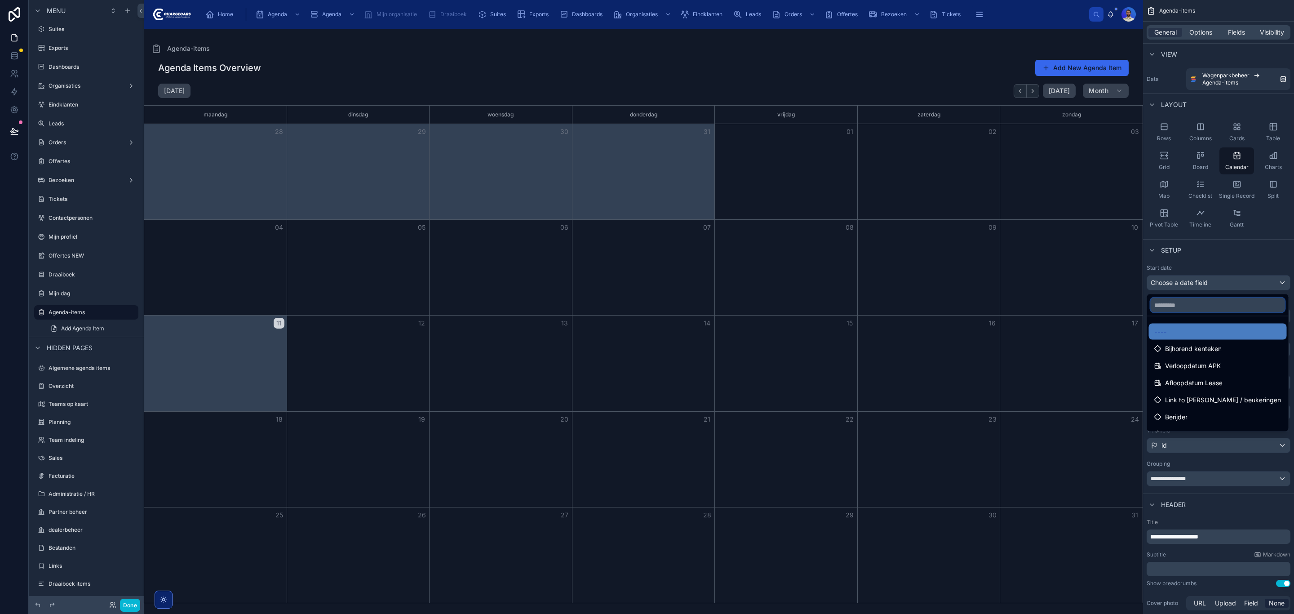
click at [1191, 308] on input "text" at bounding box center [1218, 305] width 134 height 14
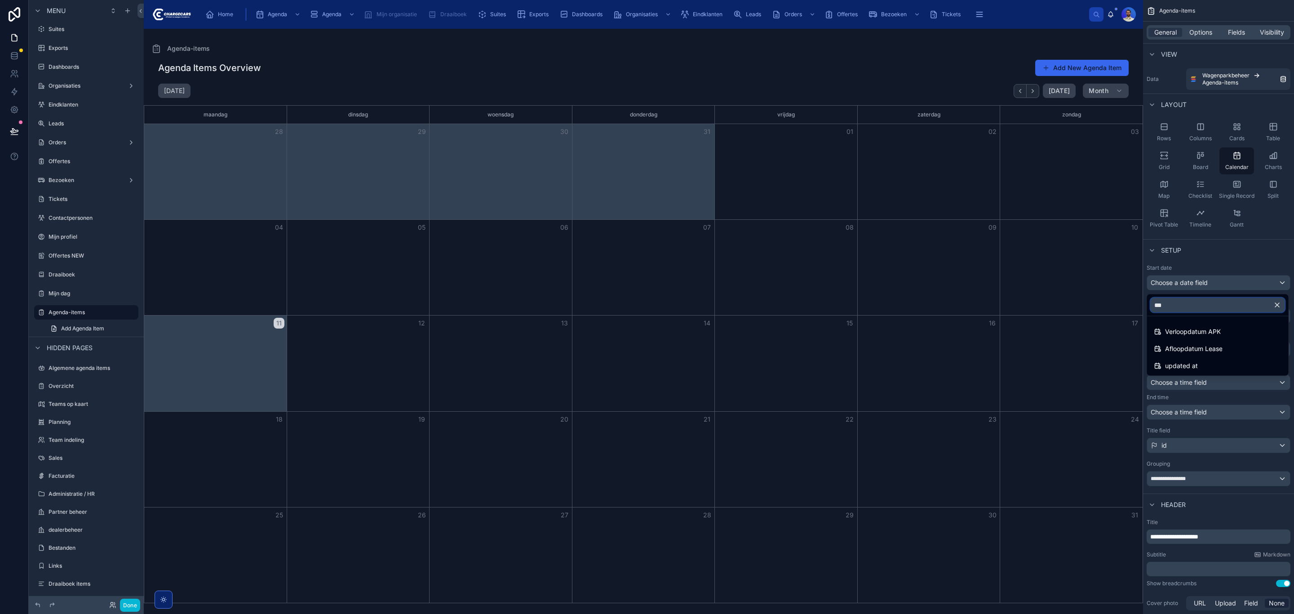
type input "***"
click at [1264, 124] on div "scrollable content" at bounding box center [647, 307] width 1294 height 614
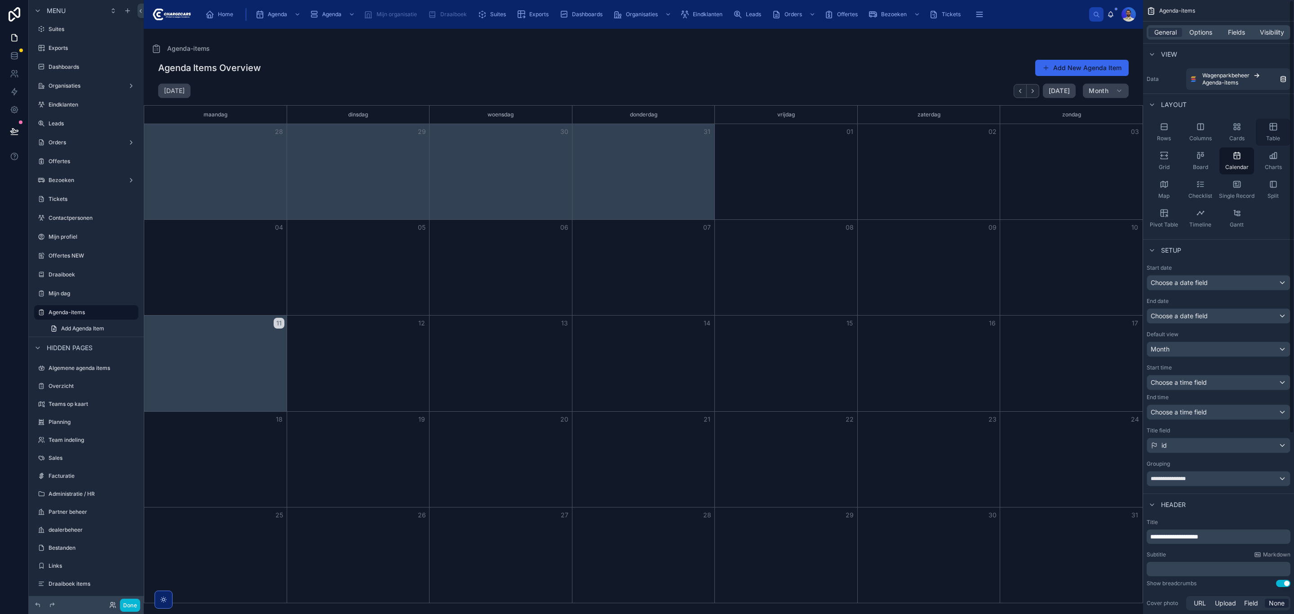
click at [1271, 131] on icon "scrollable content" at bounding box center [1273, 126] width 9 height 9
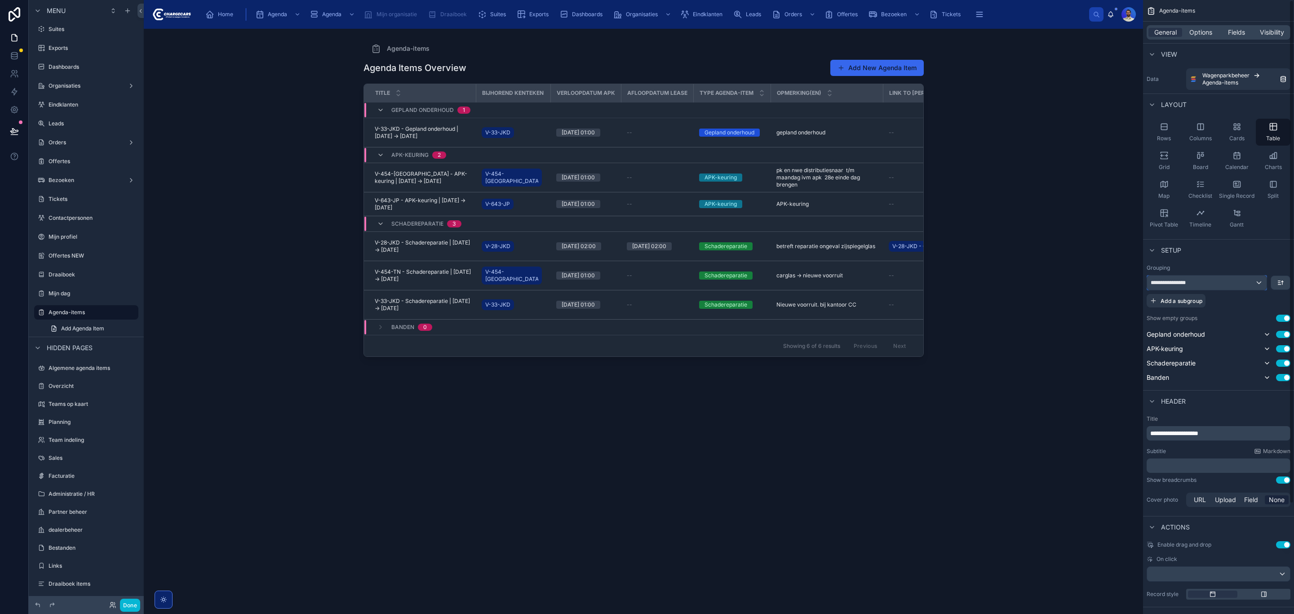
click at [1216, 278] on div "**********" at bounding box center [1207, 282] width 120 height 14
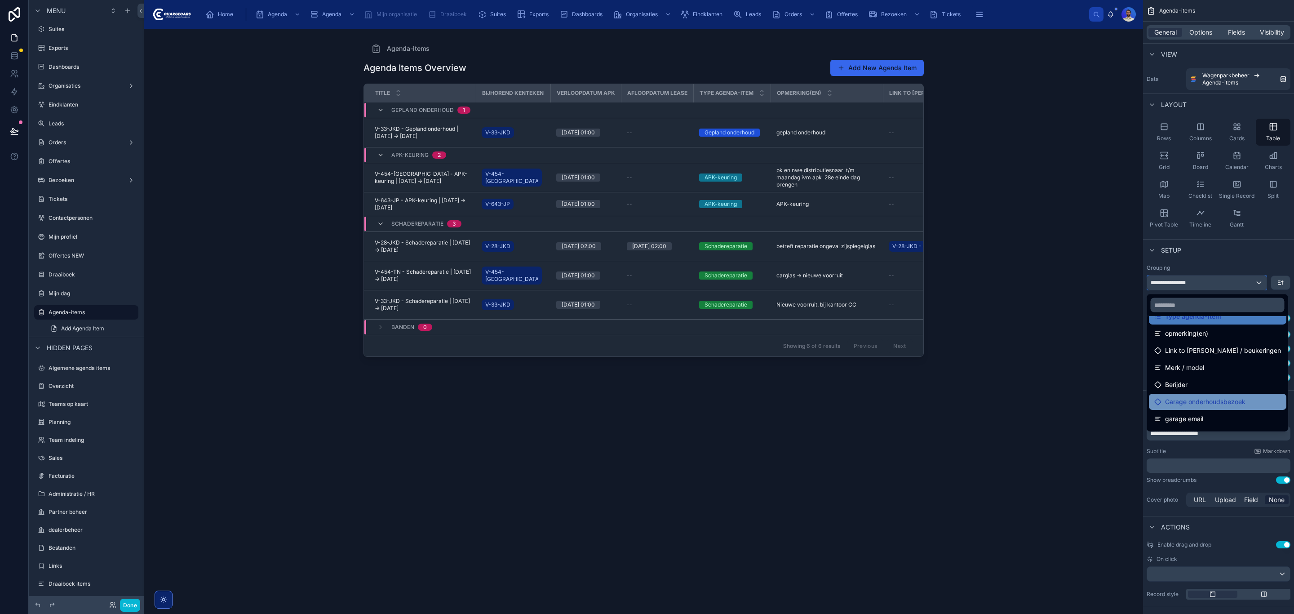
scroll to position [202, 0]
click at [1206, 405] on div "Datum" at bounding box center [1217, 402] width 127 height 11
click at [1132, 394] on span "From" at bounding box center [1132, 395] width 15 height 11
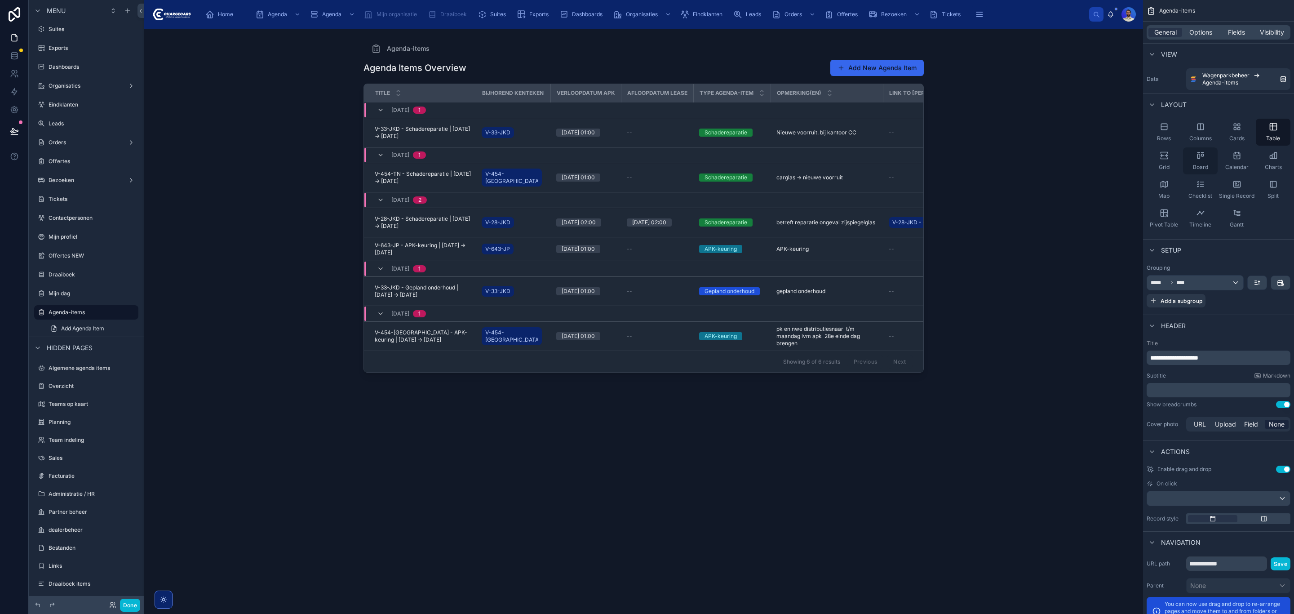
click at [1212, 162] on div "Board" at bounding box center [1200, 160] width 35 height 27
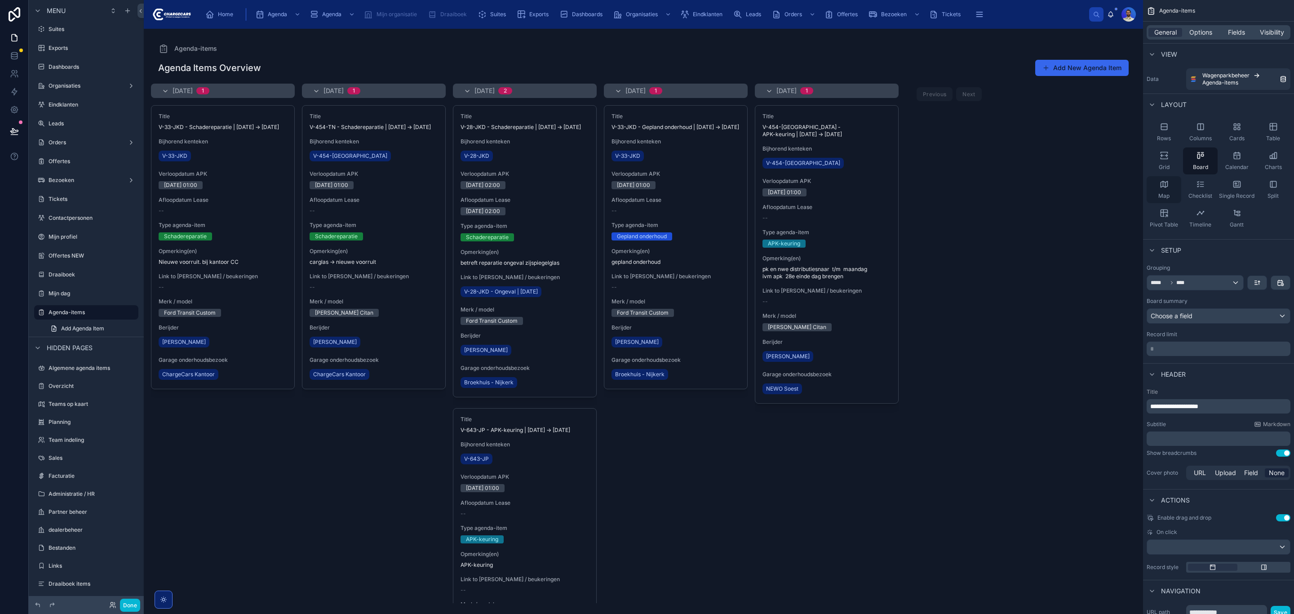
click at [1162, 186] on icon "scrollable content" at bounding box center [1164, 184] width 9 height 9
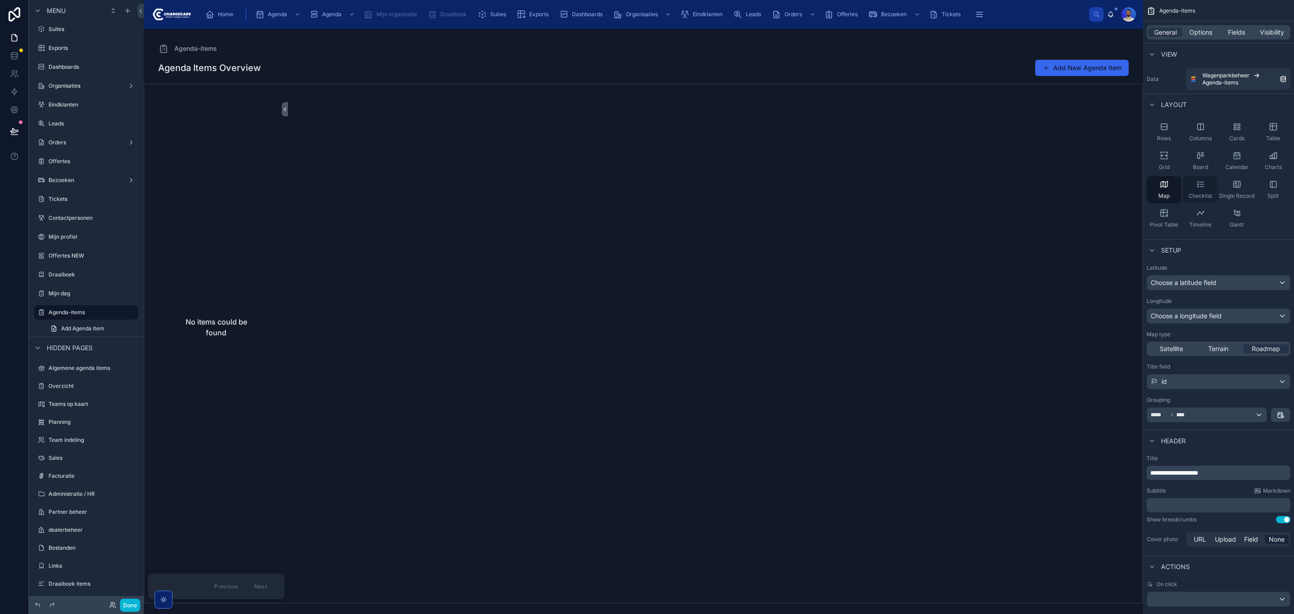
click at [1195, 186] on div "Checklist" at bounding box center [1200, 189] width 35 height 27
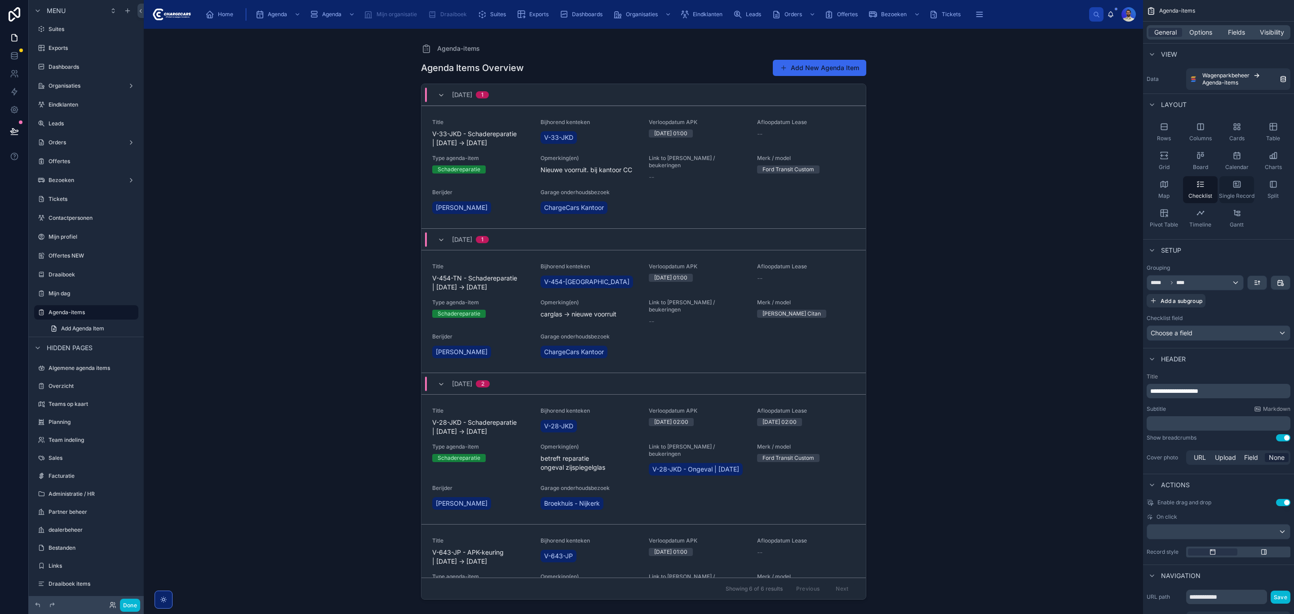
click at [1235, 190] on div "Single Record" at bounding box center [1236, 189] width 35 height 27
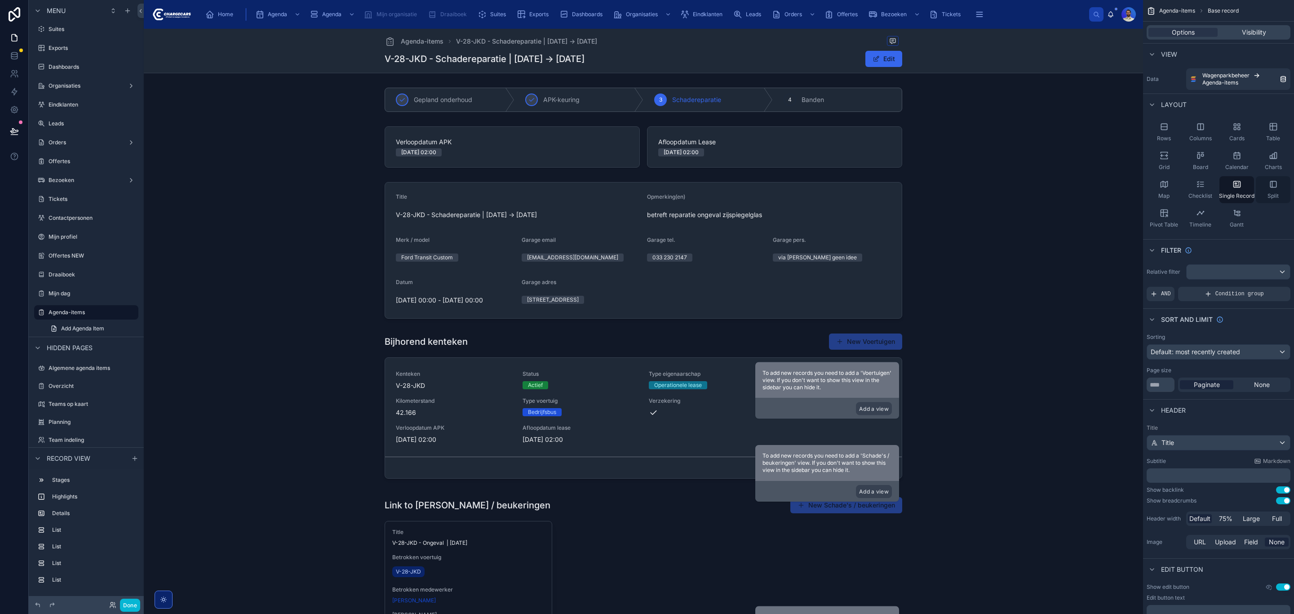
click at [1270, 190] on div "Split" at bounding box center [1273, 189] width 35 height 27
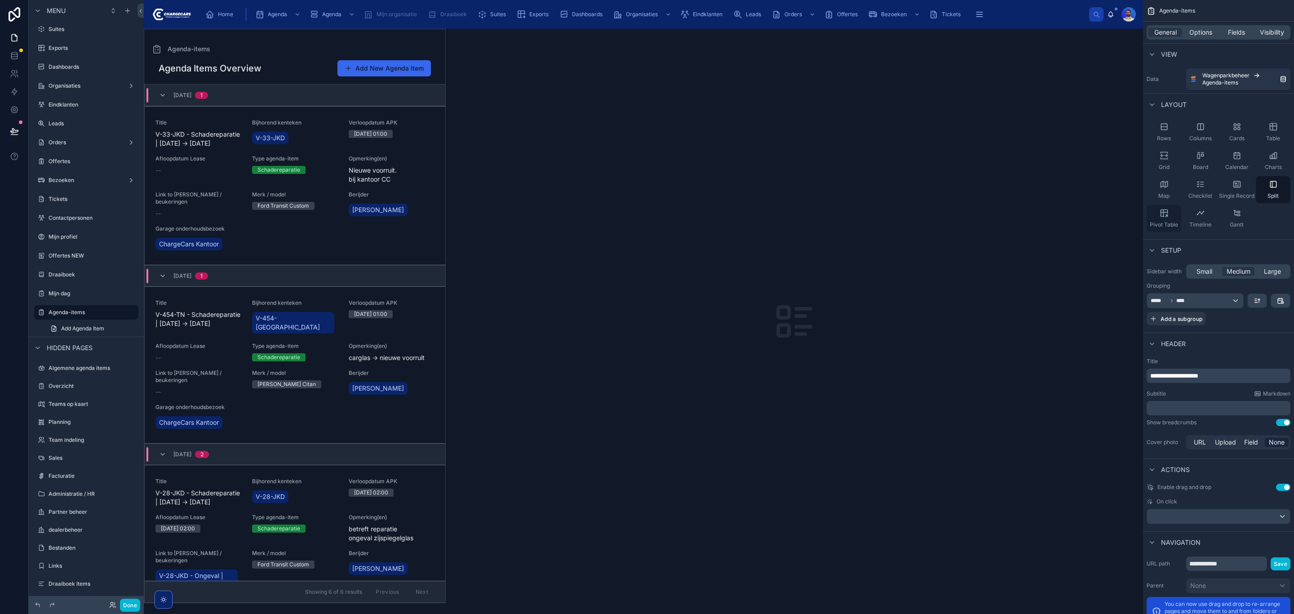
click at [1173, 215] on div "Pivot Table" at bounding box center [1164, 218] width 35 height 27
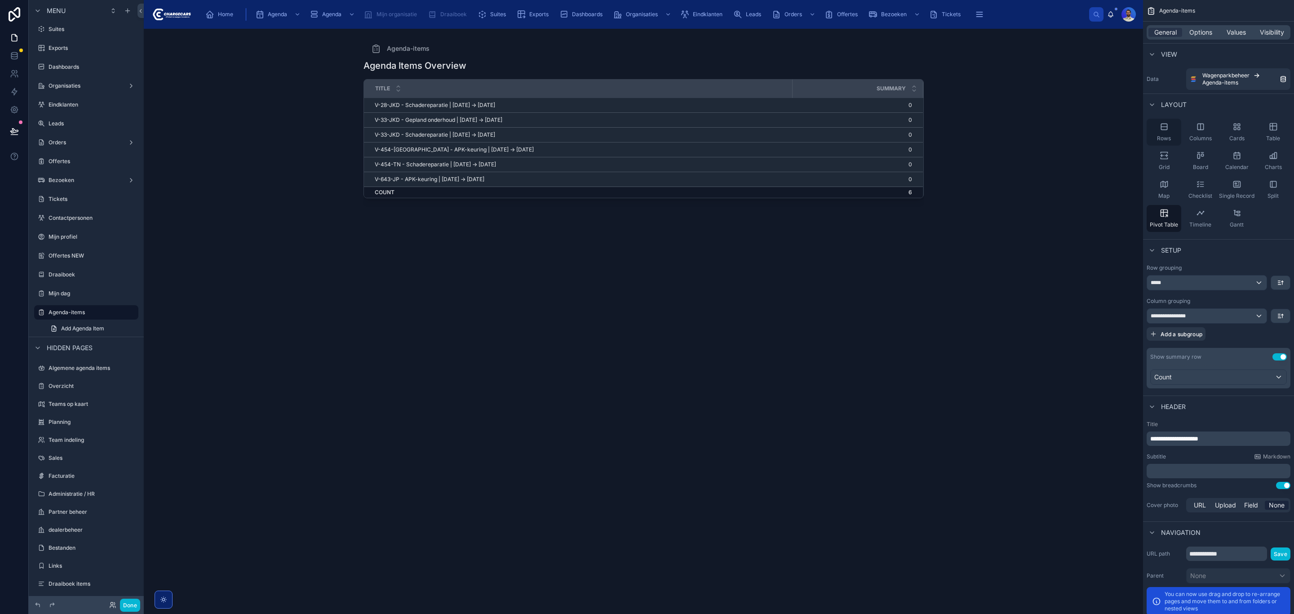
click at [1169, 130] on div "Rows" at bounding box center [1164, 132] width 35 height 27
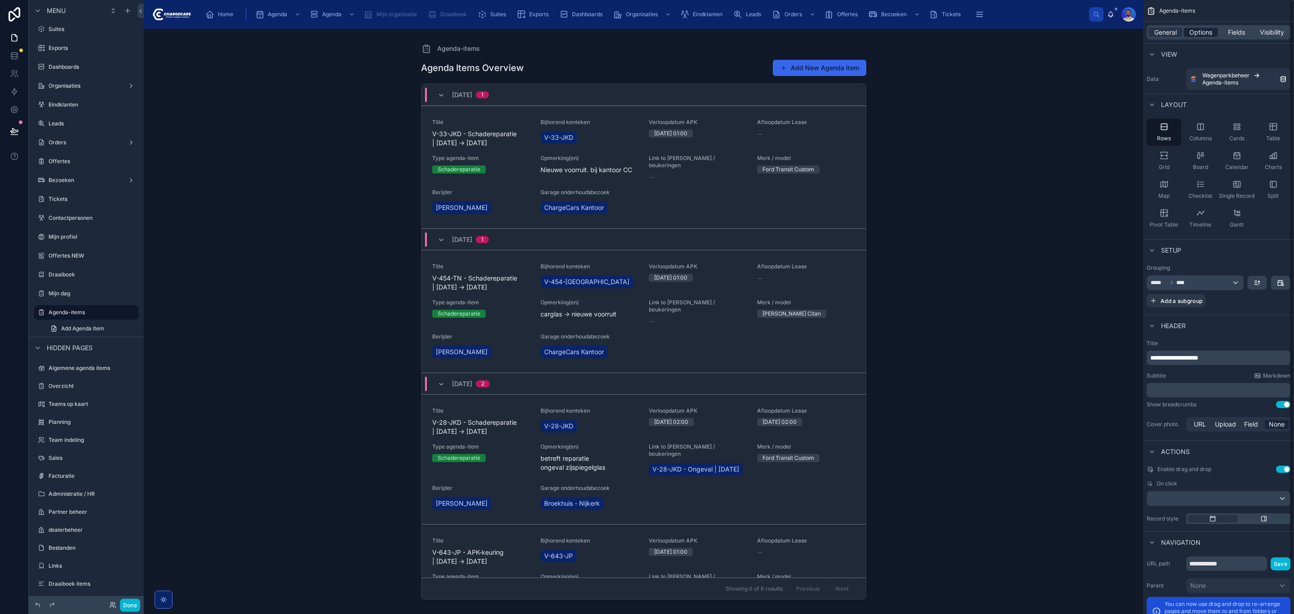
click at [1203, 33] on span "Options" at bounding box center [1200, 32] width 23 height 9
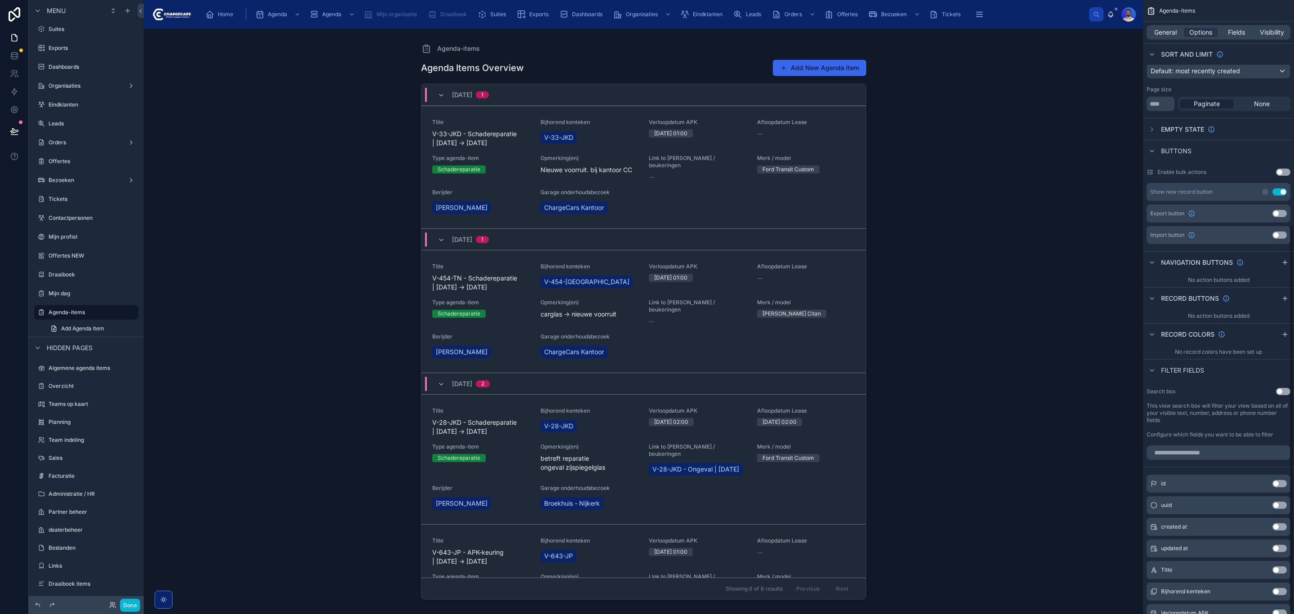
scroll to position [0, 0]
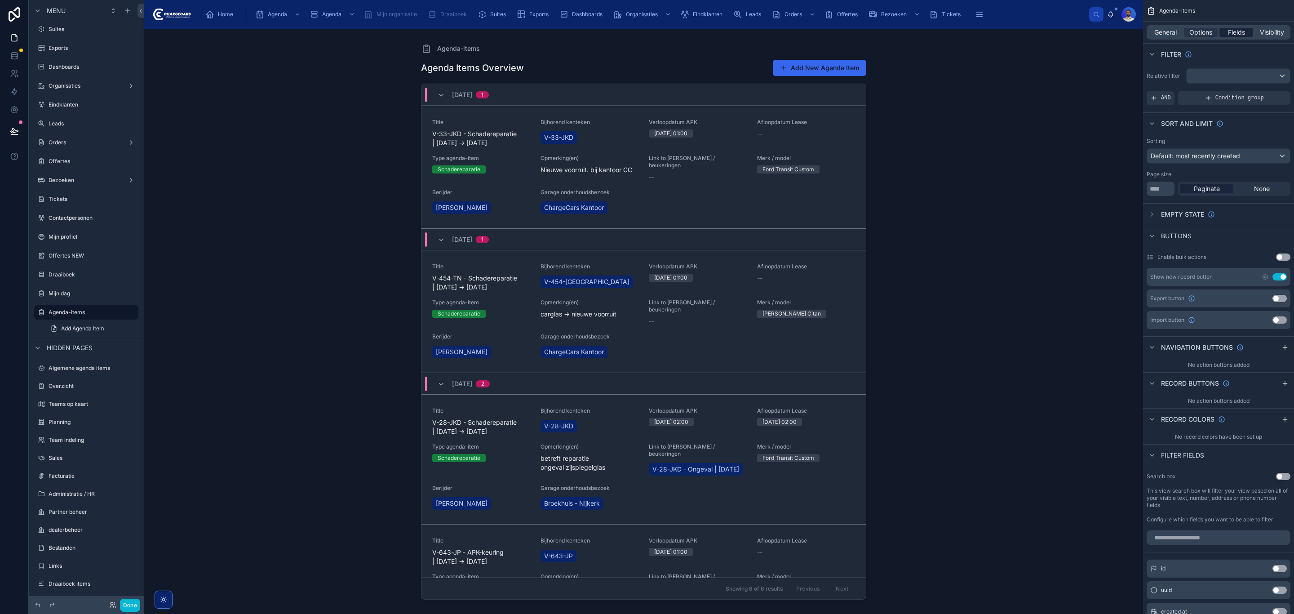
click at [1244, 30] on span "Fields" at bounding box center [1236, 32] width 17 height 9
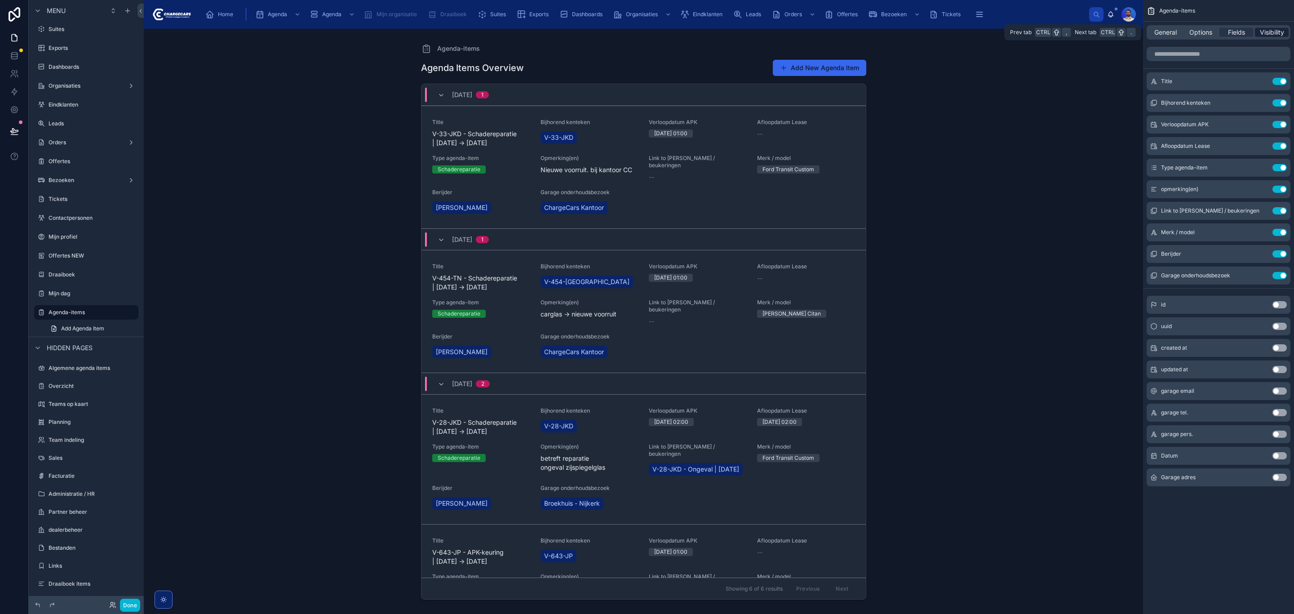
click at [1276, 32] on span "Visibility" at bounding box center [1272, 32] width 24 height 9
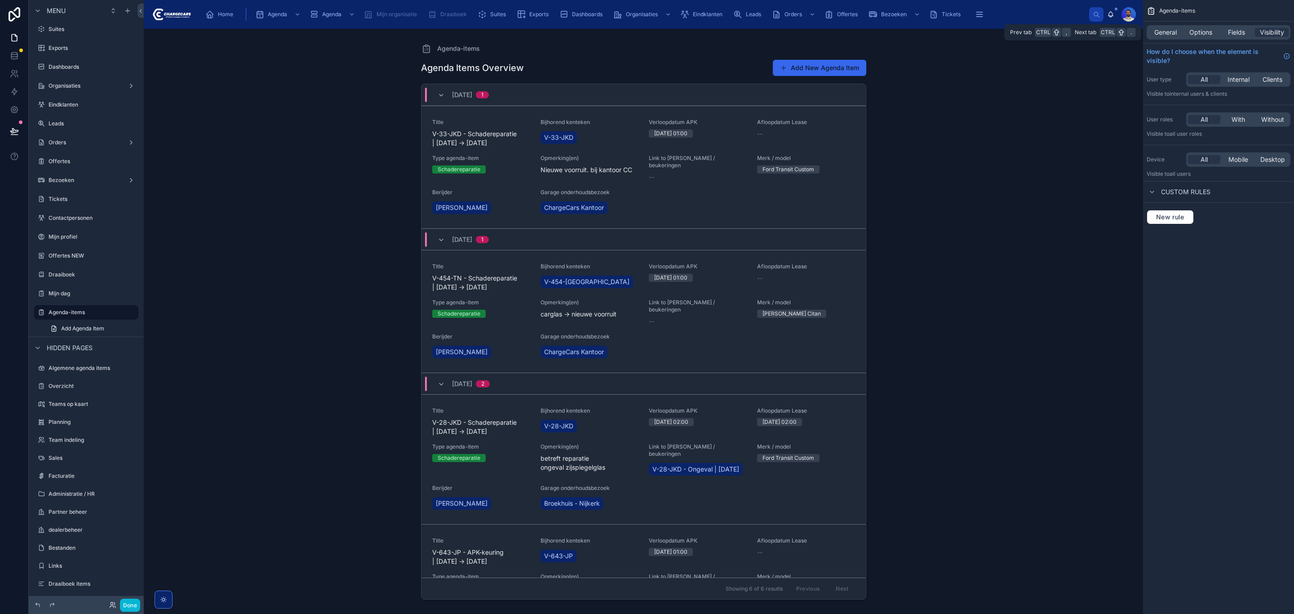
click at [1170, 24] on div "General Options Fields Visibility" at bounding box center [1218, 33] width 151 height 22
click at [1167, 33] on span "General" at bounding box center [1165, 32] width 22 height 9
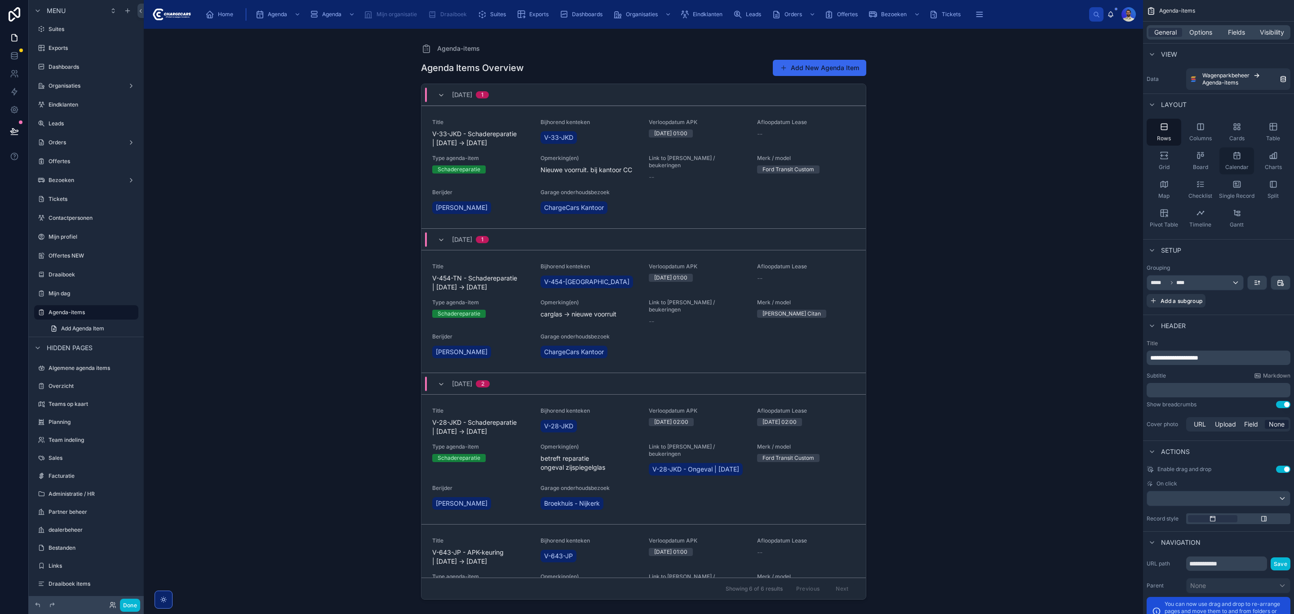
click at [1232, 156] on icon "scrollable content" at bounding box center [1236, 155] width 9 height 9
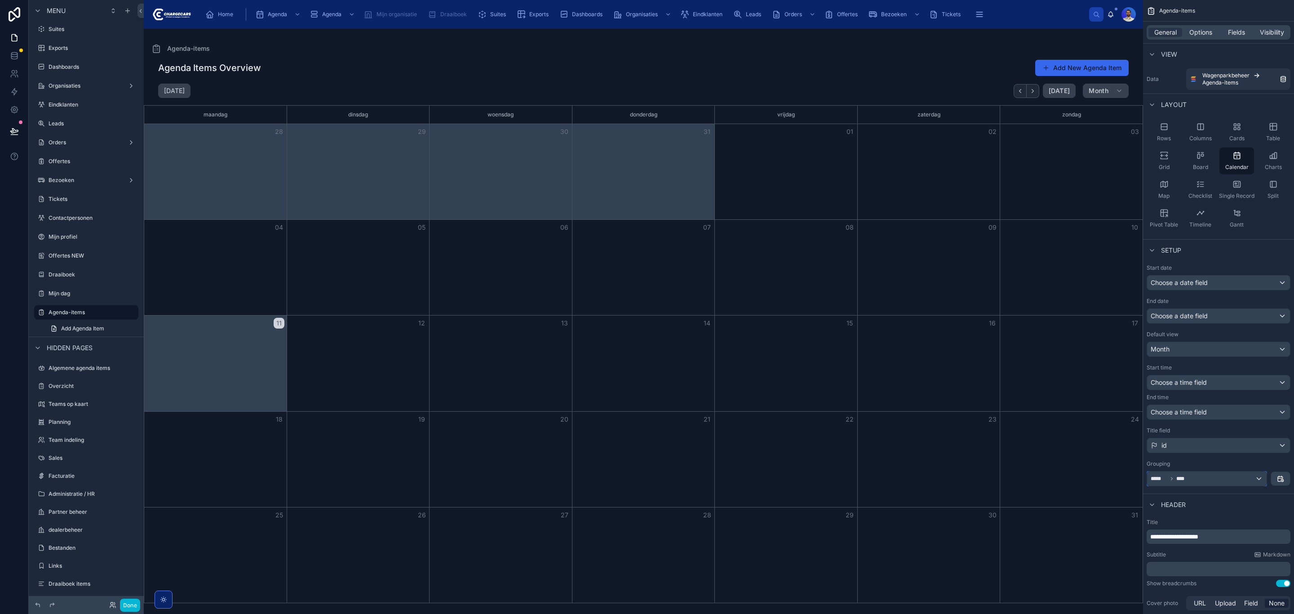
click at [1215, 480] on div "***** ****" at bounding box center [1207, 478] width 120 height 14
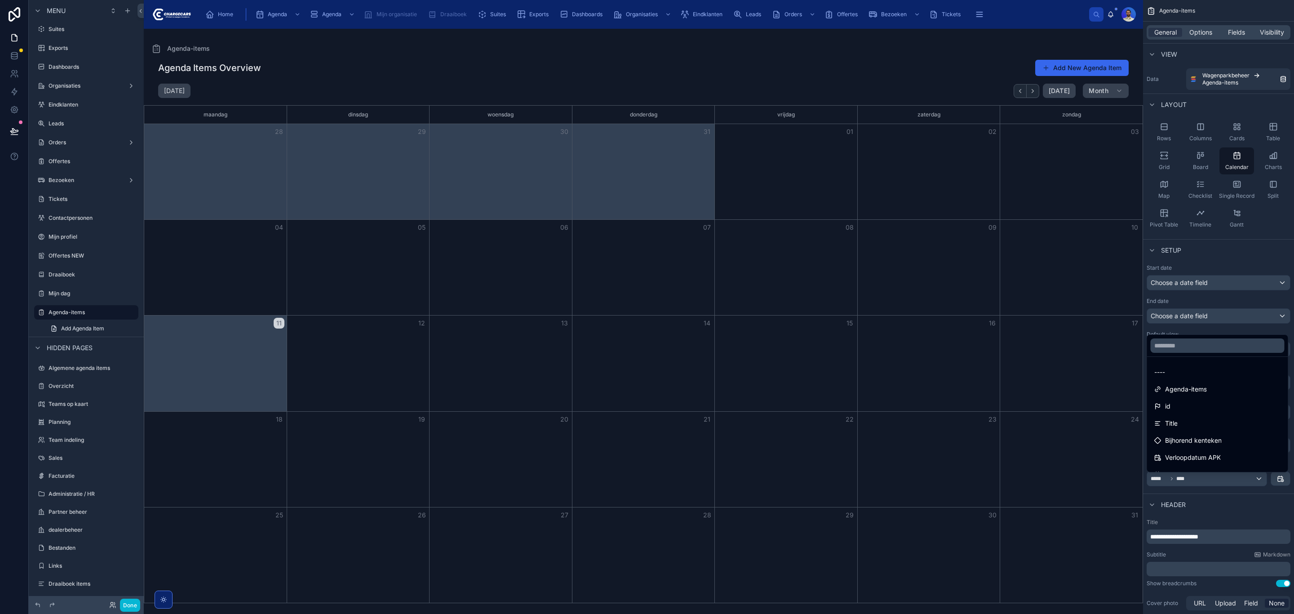
click at [1215, 480] on div "scrollable content" at bounding box center [647, 307] width 1294 height 614
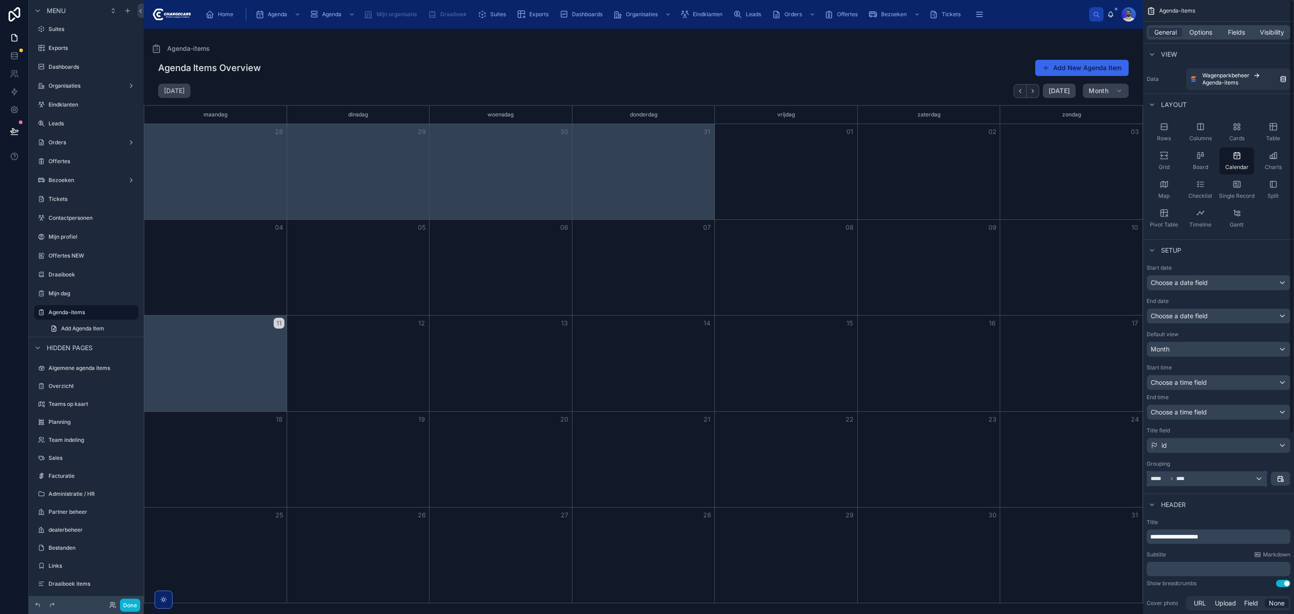
click at [1215, 480] on div "***** ****" at bounding box center [1207, 478] width 120 height 14
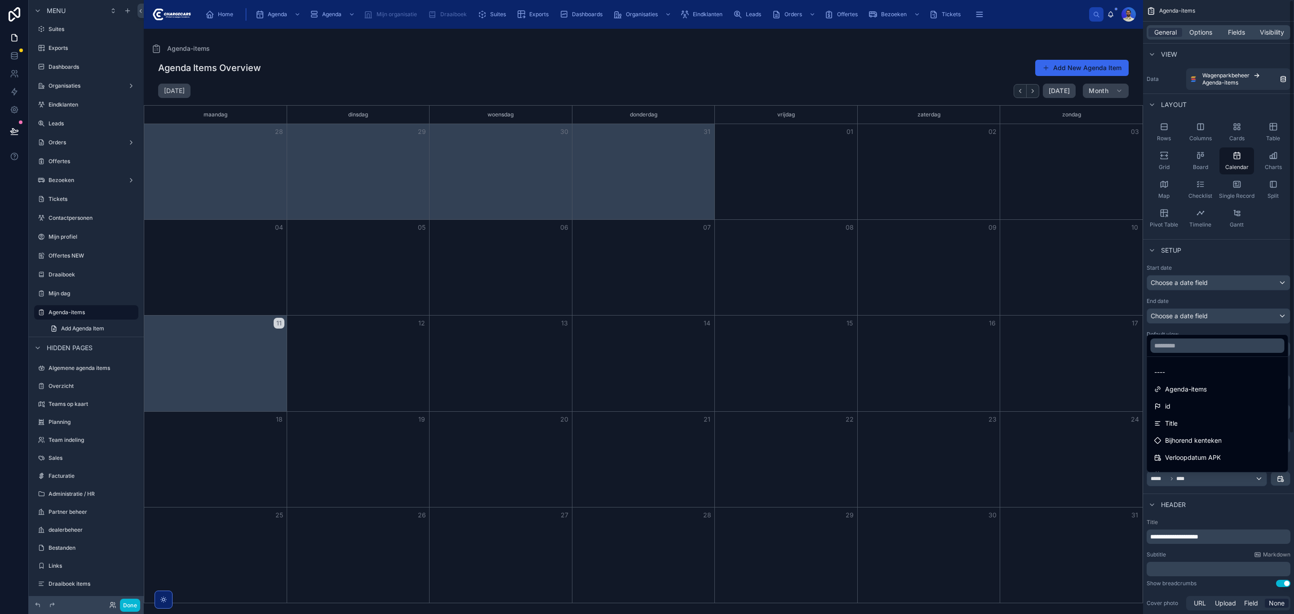
drag, startPoint x: 1233, startPoint y: 539, endPoint x: 1239, endPoint y: 472, distance: 67.2
click at [1234, 537] on div "scrollable content" at bounding box center [647, 307] width 1294 height 614
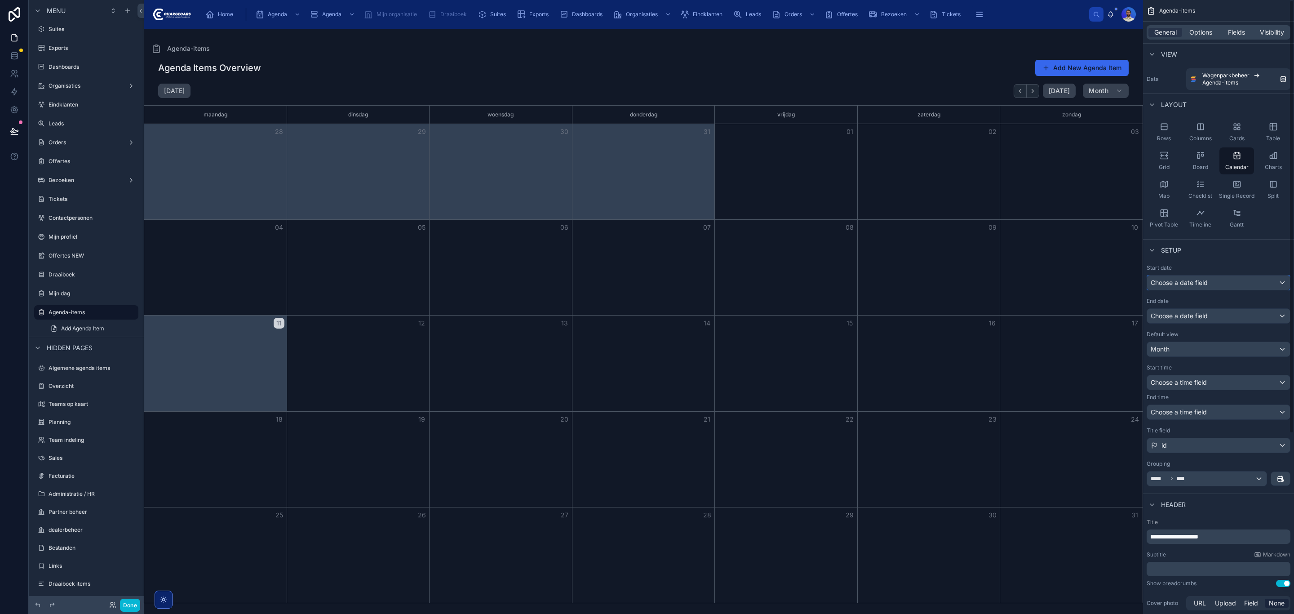
click at [1183, 283] on div "Choose a date field" at bounding box center [1218, 282] width 143 height 14
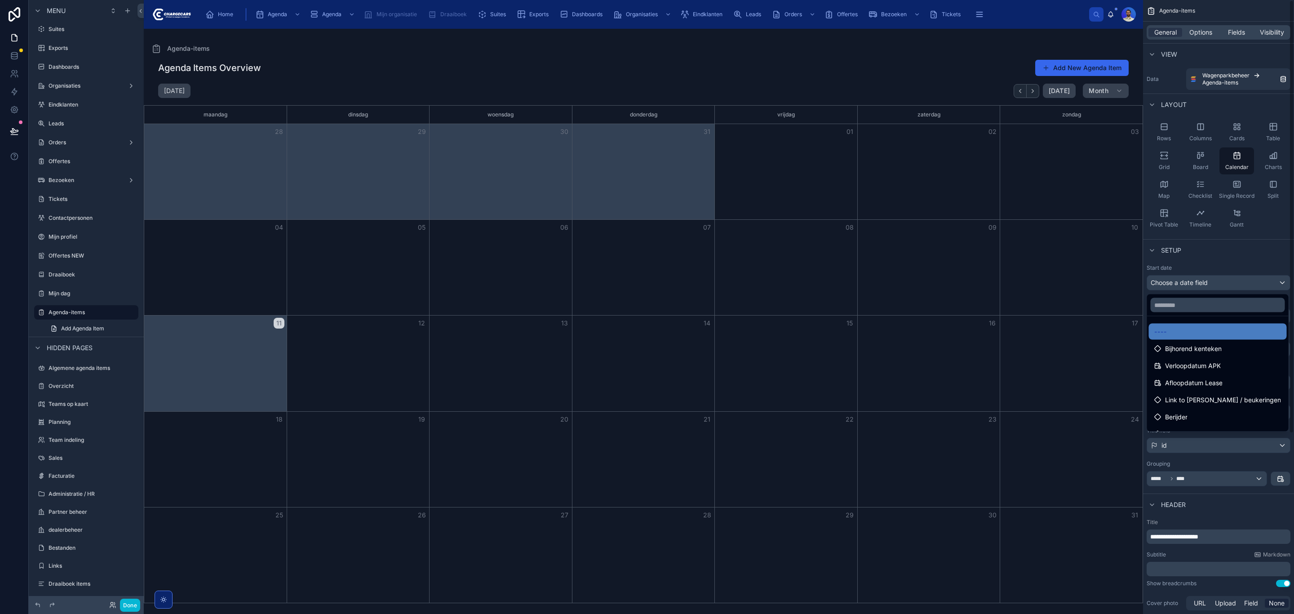
drag, startPoint x: 1277, startPoint y: 362, endPoint x: 1284, endPoint y: 367, distance: 9.1
click at [1279, 369] on div "Verloopdatum APK" at bounding box center [1218, 366] width 138 height 16
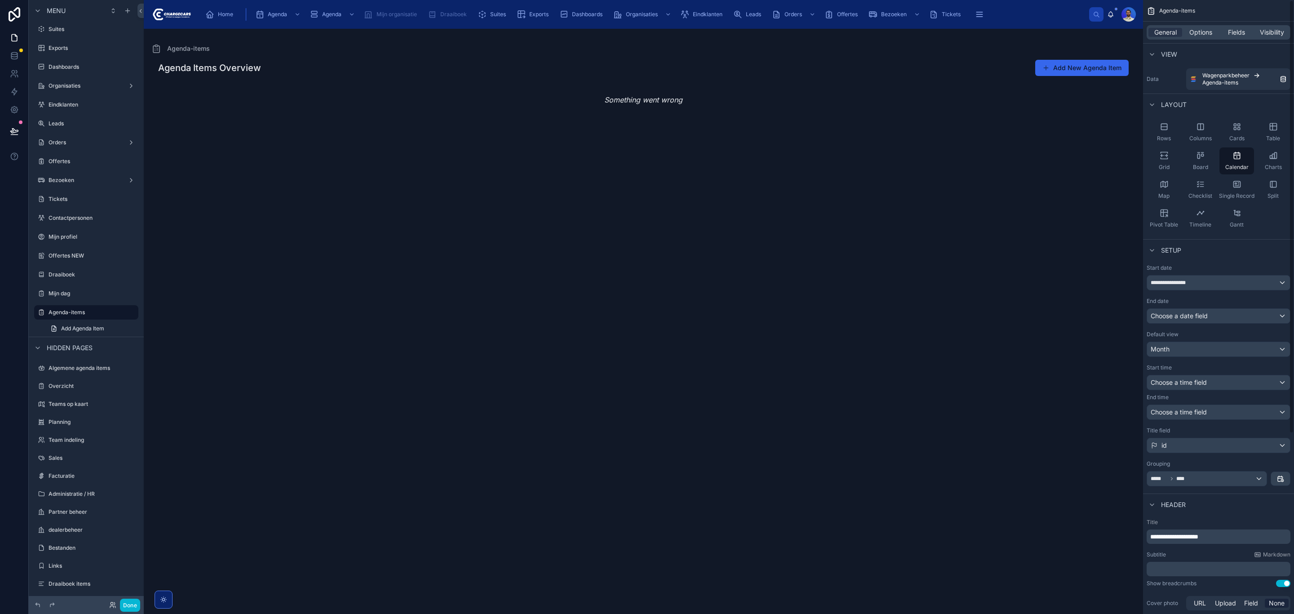
drag, startPoint x: 1284, startPoint y: 366, endPoint x: 1253, endPoint y: 345, distance: 37.0
click at [1279, 362] on div "**********" at bounding box center [1219, 375] width 144 height 222
click at [1198, 283] on span "**********" at bounding box center [1175, 282] width 48 height 7
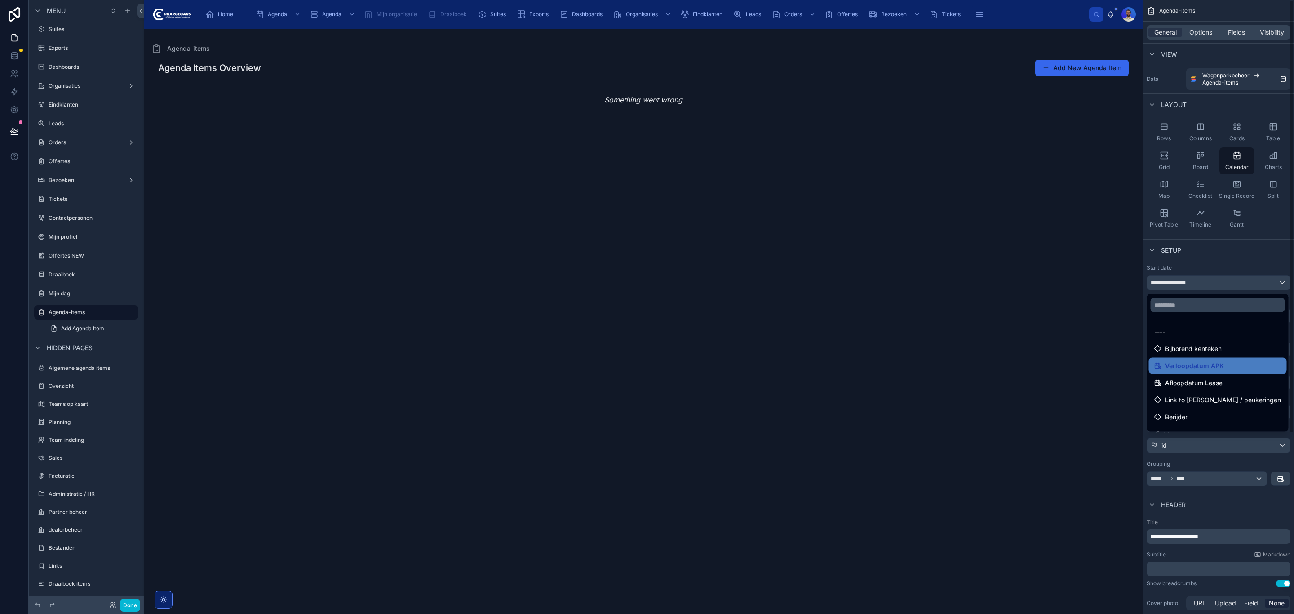
click at [127, 308] on div "scrollable content" at bounding box center [647, 307] width 1294 height 614
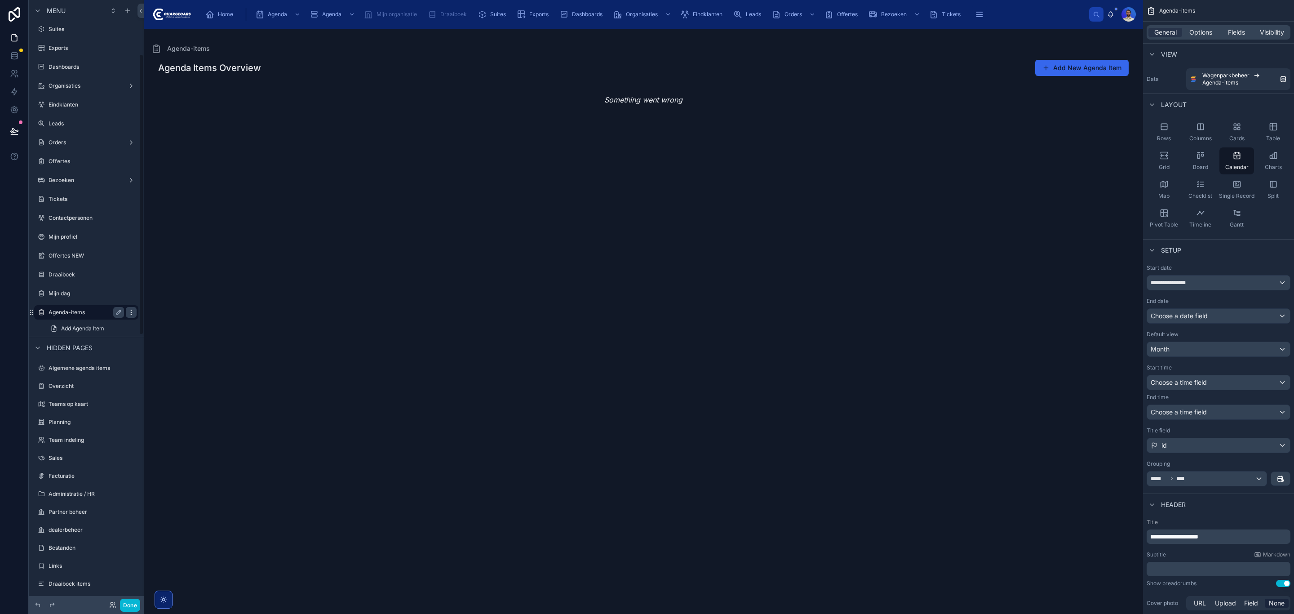
click at [131, 314] on icon "scrollable content" at bounding box center [131, 314] width 0 height 0
click at [175, 328] on span "Remove" at bounding box center [172, 324] width 24 height 9
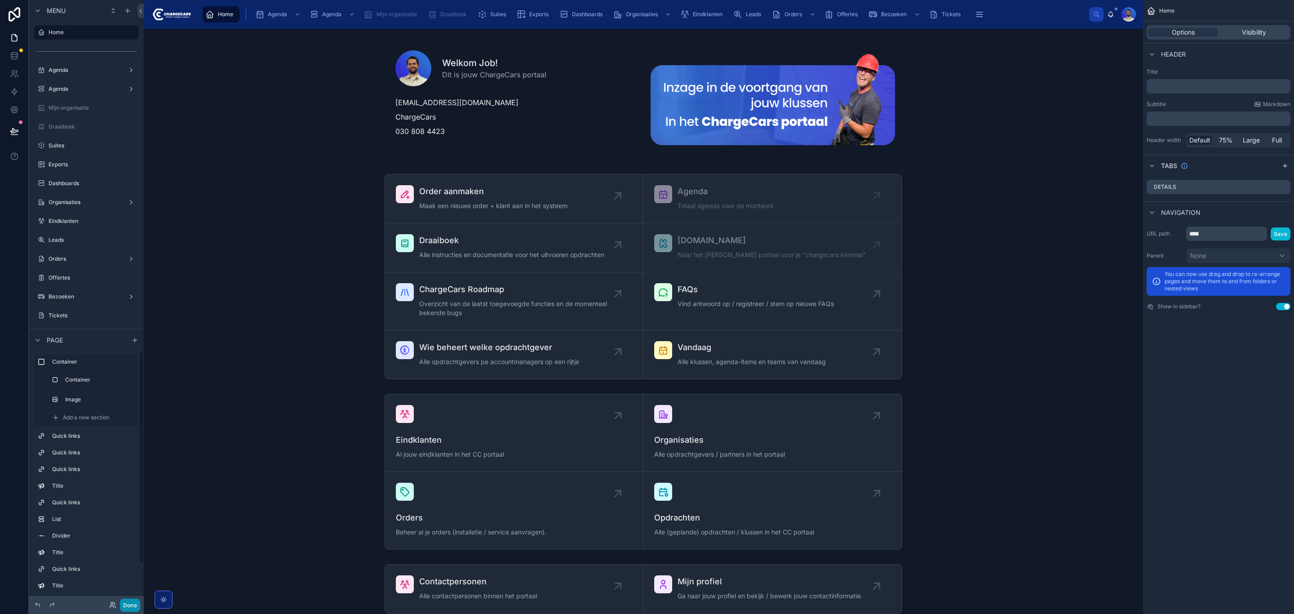
click at [126, 607] on button "Done" at bounding box center [130, 604] width 20 height 13
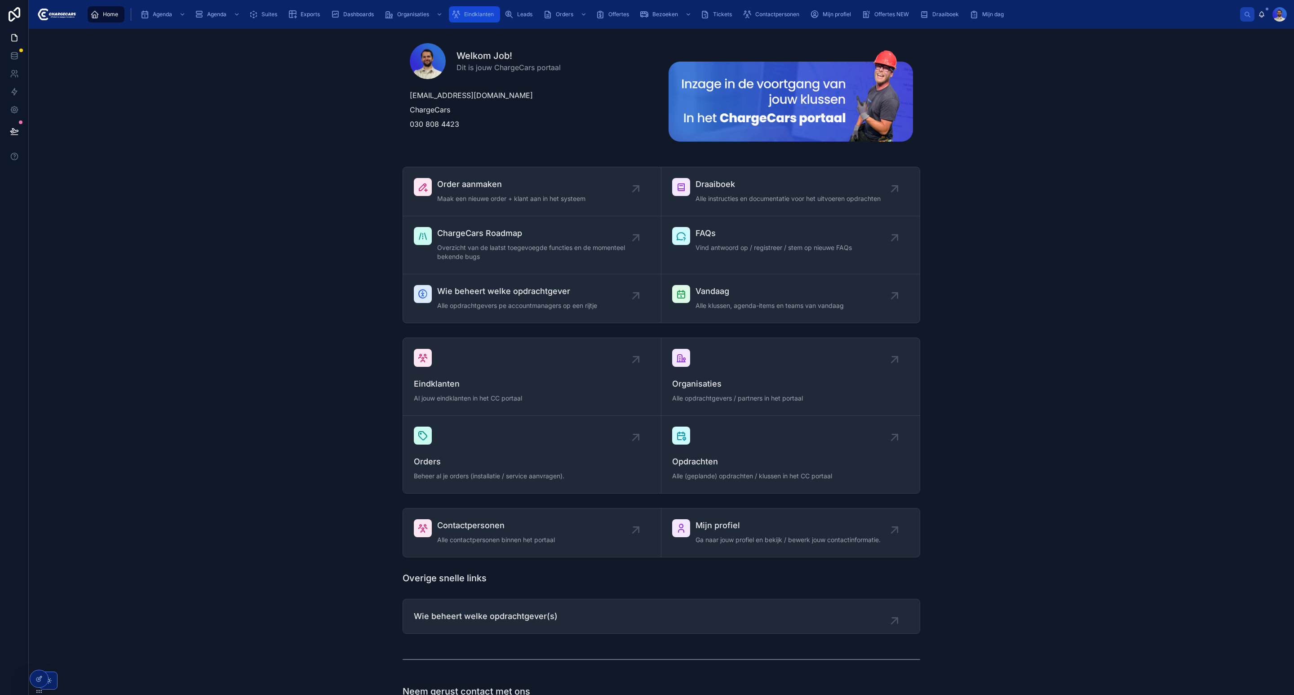
click at [478, 7] on div "Eindklanten" at bounding box center [475, 14] width 46 height 14
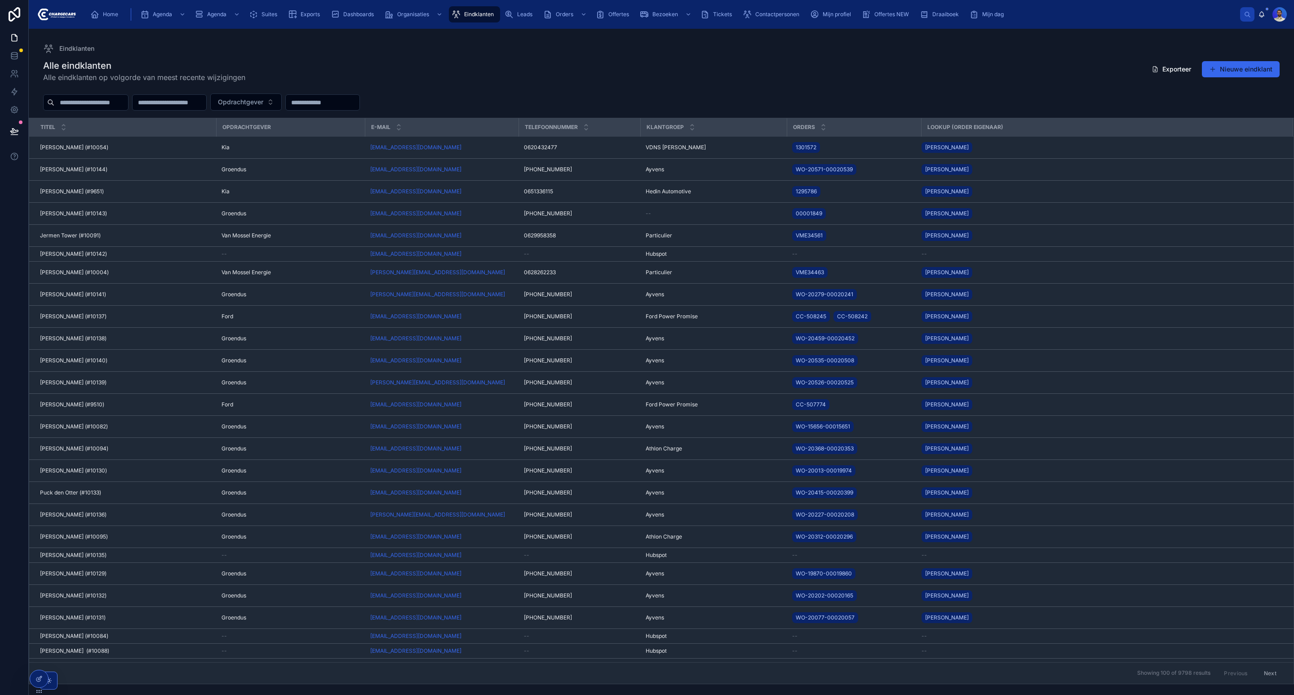
click at [104, 106] on input "text" at bounding box center [91, 102] width 74 height 13
type input "*****"
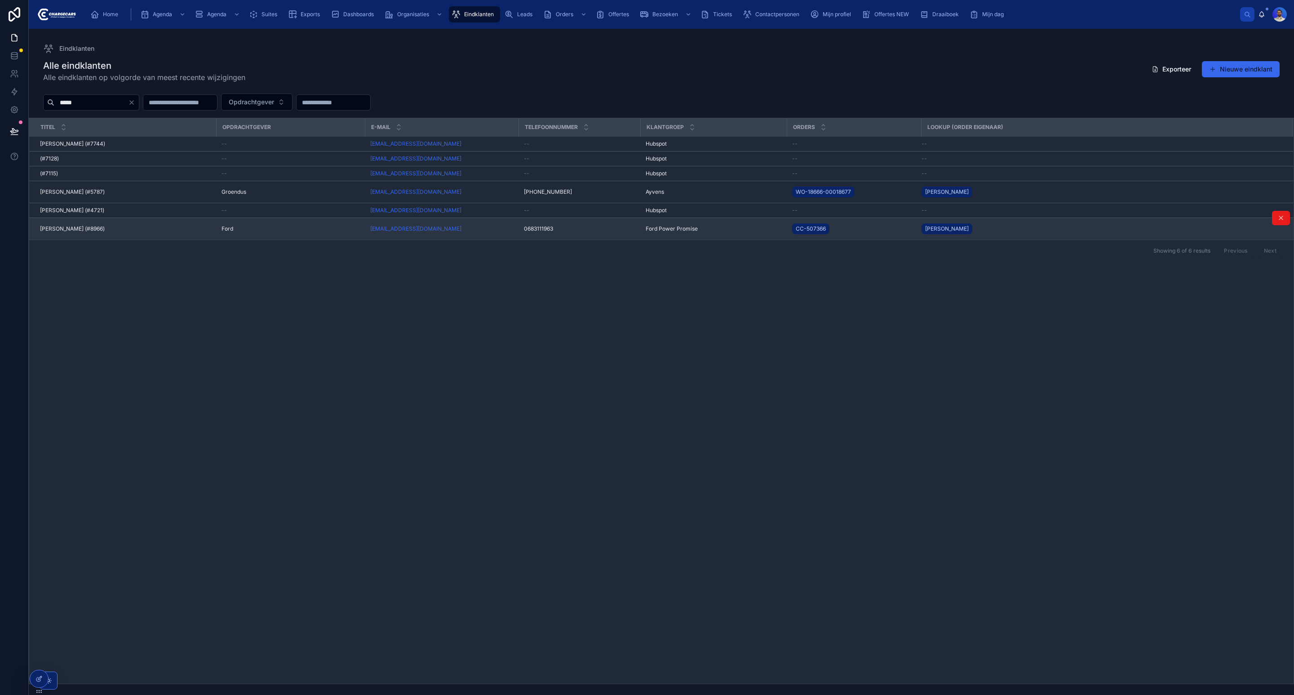
click at [129, 231] on div "klaas koene (#8966) klaas koene (#8966)" at bounding box center [125, 228] width 171 height 7
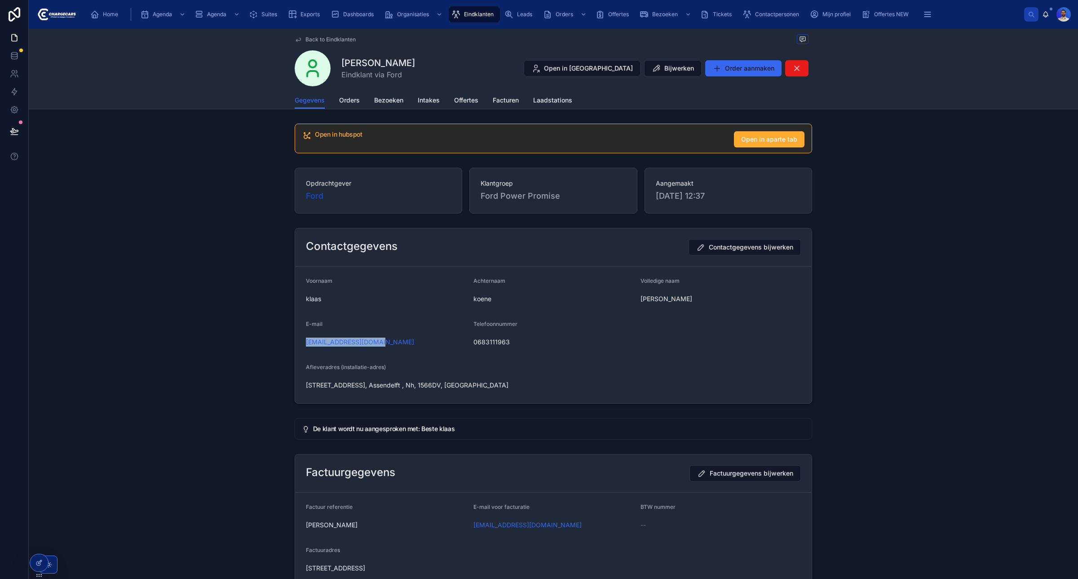
drag, startPoint x: 394, startPoint y: 349, endPoint x: 255, endPoint y: 343, distance: 139.4
click at [255, 343] on div "Contactgegevens Contactgegevens bijwerken Voornaam klaas Achternaam koene Volle…" at bounding box center [553, 315] width 1042 height 183
copy link "klaaskoene@hotmail.nl"
drag, startPoint x: 356, startPoint y: 93, endPoint x: 354, endPoint y: 101, distance: 8.8
click at [356, 93] on link "Orders" at bounding box center [349, 101] width 21 height 18
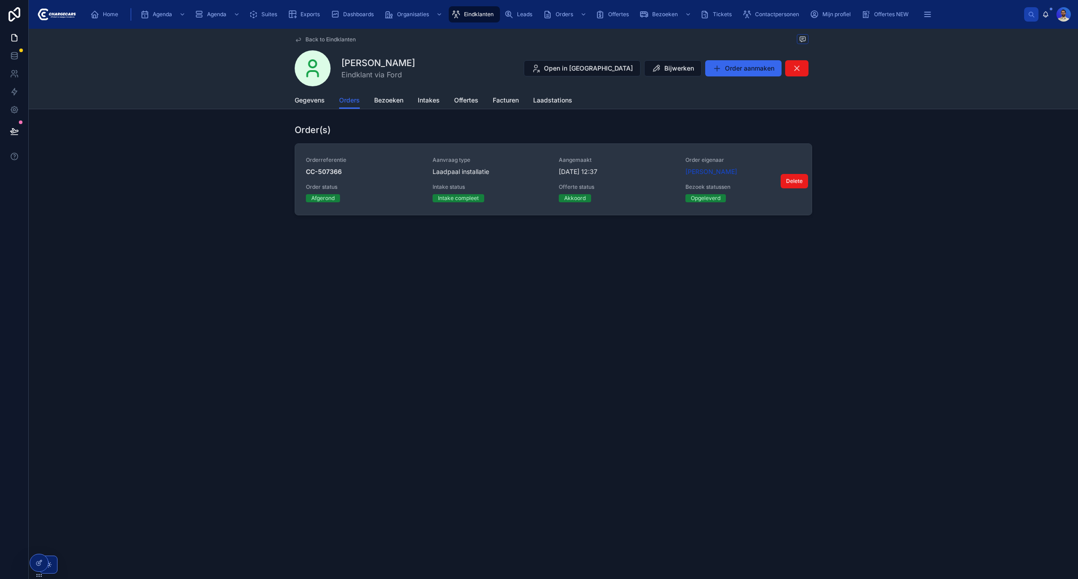
click at [529, 158] on span "Aanvraag type" at bounding box center [491, 159] width 116 height 7
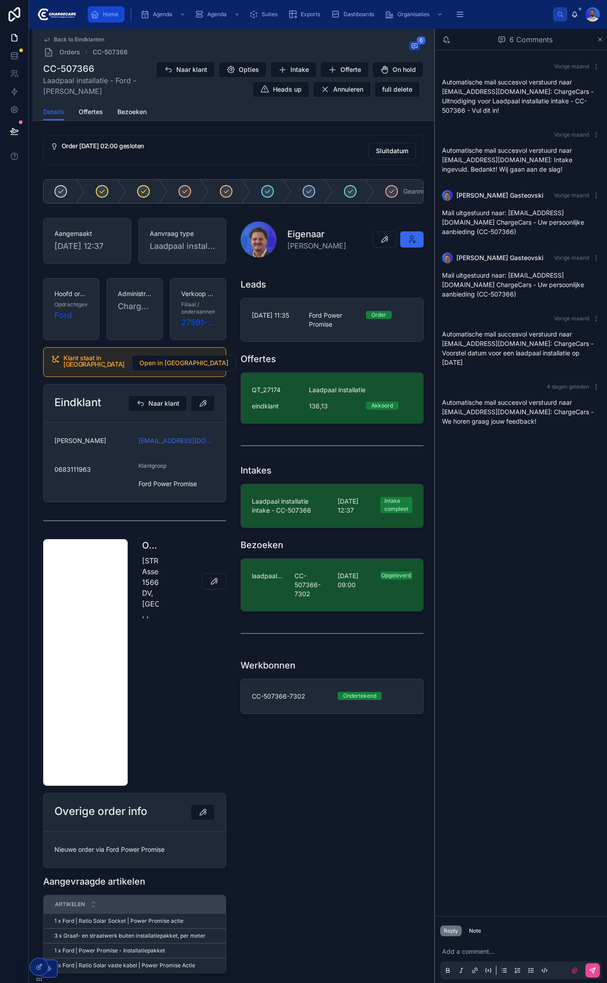
click at [92, 14] on icon "scrollable content" at bounding box center [94, 14] width 9 height 9
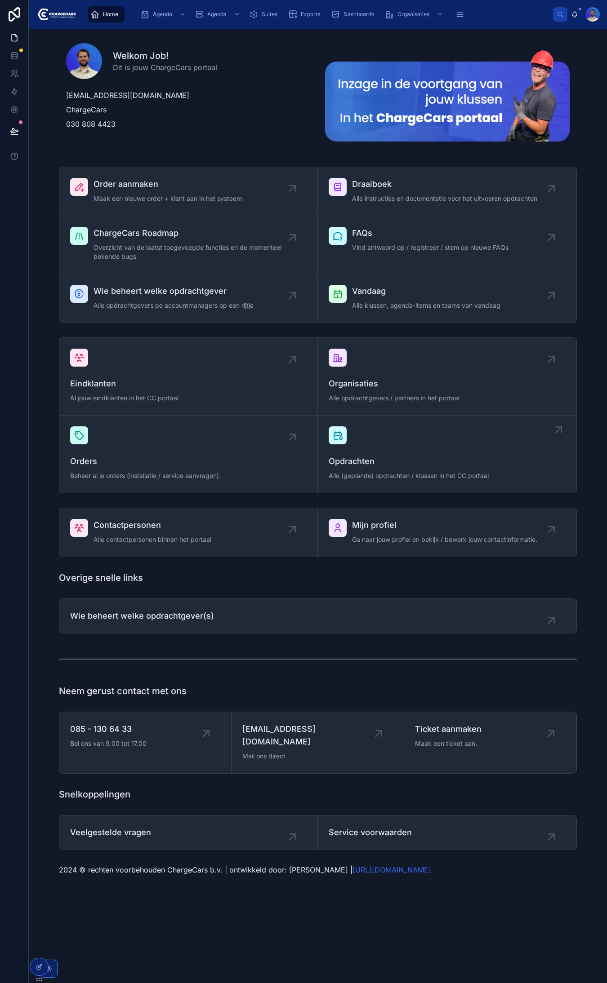
click at [402, 473] on span "Alle (geplande) opdrachten / klussen in het CC portaal" at bounding box center [446, 475] width 237 height 9
click at [391, 302] on span "Alle klussen, agenda-items en teams van vandaag" at bounding box center [426, 305] width 148 height 9
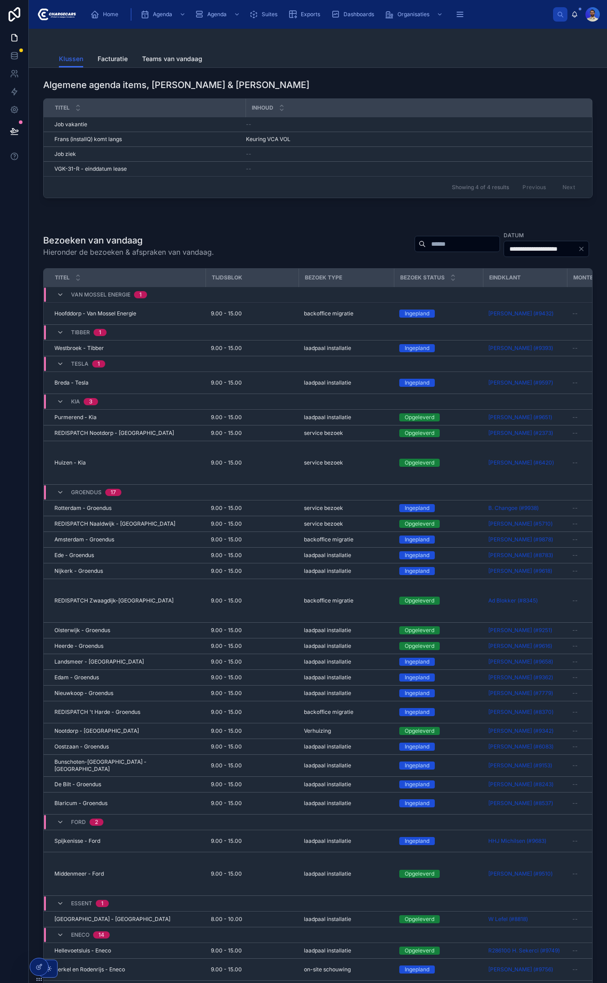
click at [425, 247] on input "text" at bounding box center [462, 244] width 74 height 13
type input "***"
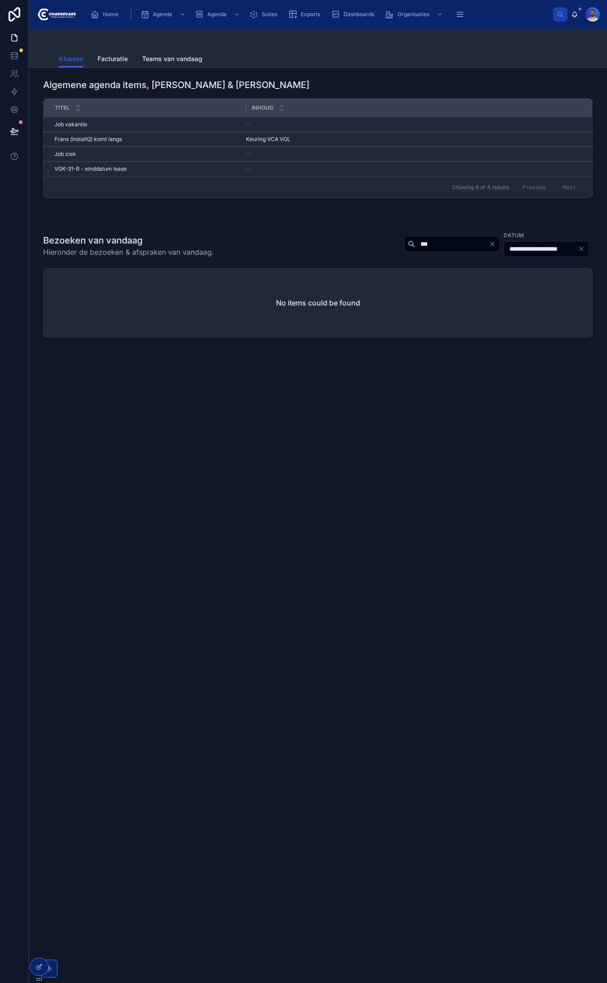
click at [443, 245] on input "***" at bounding box center [452, 244] width 74 height 13
drag, startPoint x: 443, startPoint y: 245, endPoint x: 307, endPoint y: 216, distance: 139.6
click at [443, 245] on input "***" at bounding box center [452, 244] width 74 height 13
click at [306, 216] on div at bounding box center [317, 216] width 563 height 7
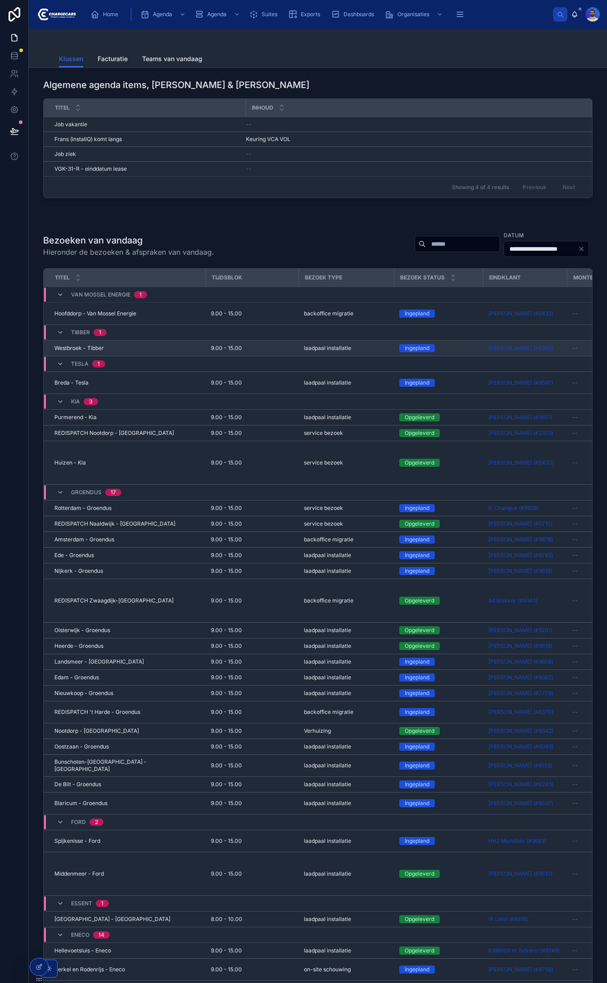
click at [67, 352] on span "Westbroek - Tibber" at bounding box center [78, 348] width 49 height 7
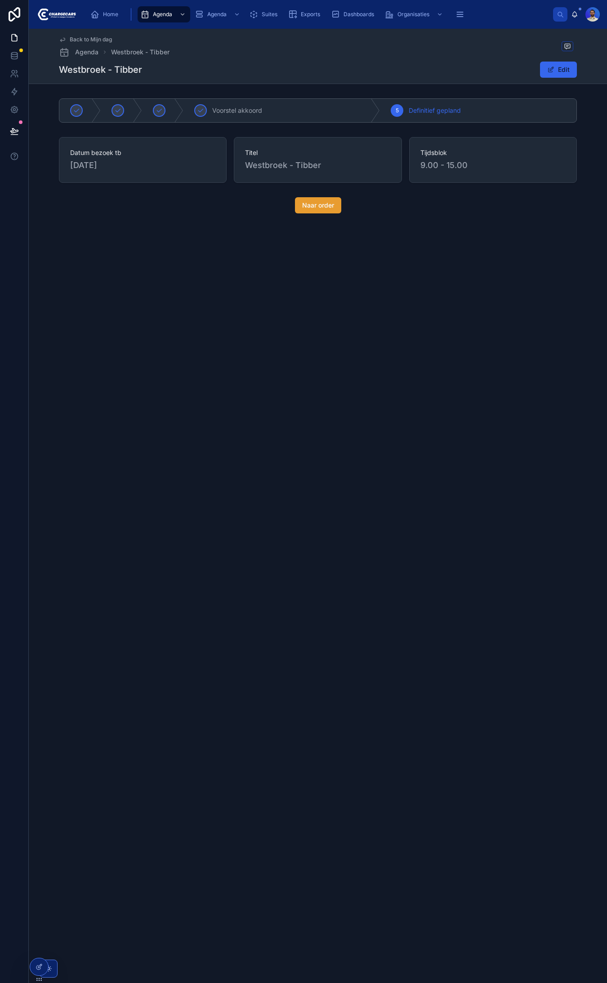
click at [309, 212] on button "Naar order" at bounding box center [318, 205] width 46 height 16
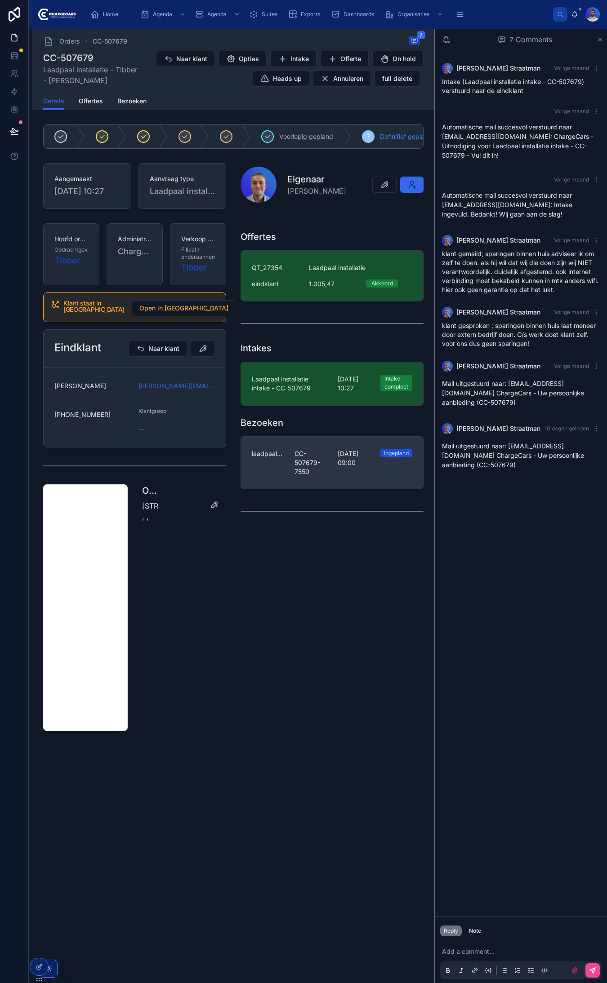
click at [291, 473] on div "laadpaal installatie CC-507679-7550 11-8-2025 09:00 Ingepland" at bounding box center [332, 462] width 160 height 27
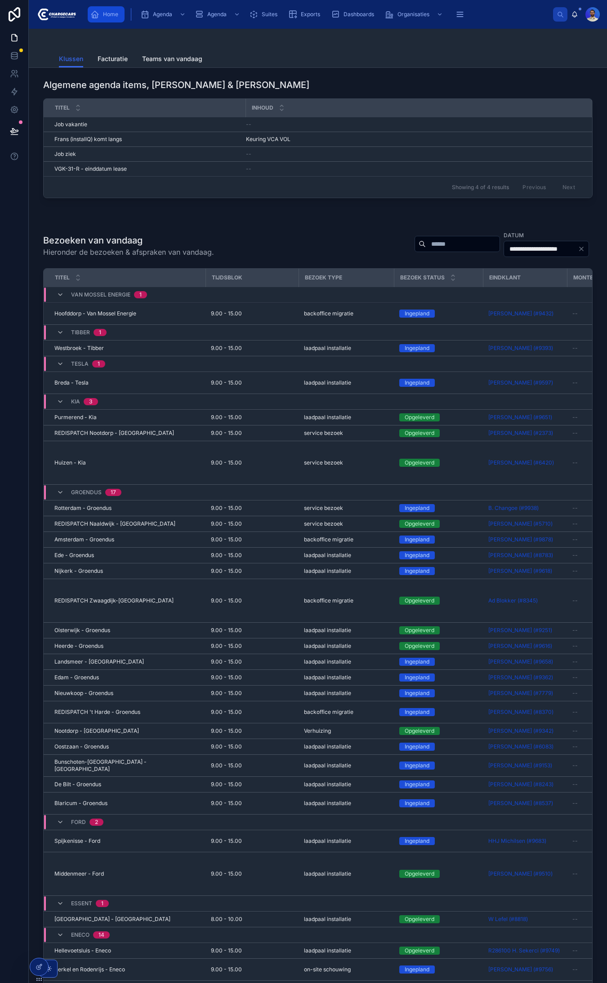
click at [109, 9] on div "Home" at bounding box center [105, 14] width 31 height 14
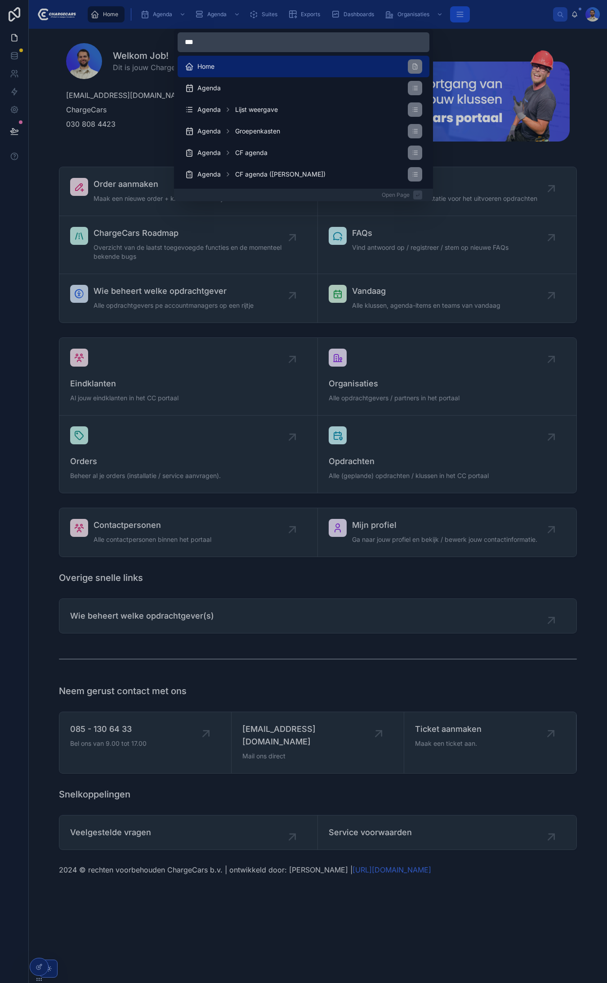
type input "****"
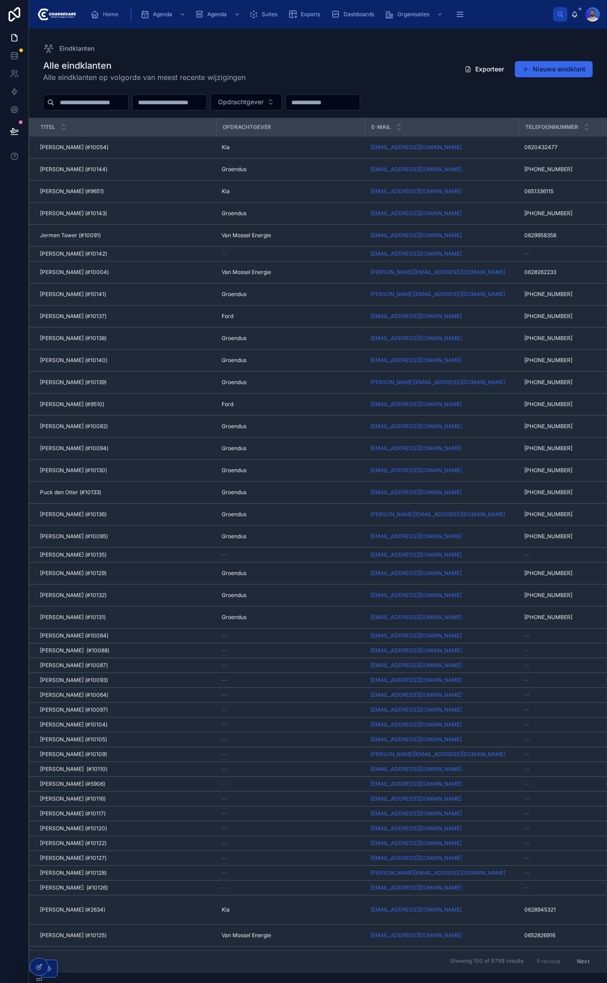
click at [70, 103] on div "Eindklanten Eindklanten Eindklant aanmaken Open Page" at bounding box center [303, 491] width 607 height 983
click at [75, 103] on div "Home Agenda Agenda Lijst weergave Agenda Groepenkasten Agenda CF agenda Agenda …" at bounding box center [303, 491] width 607 height 983
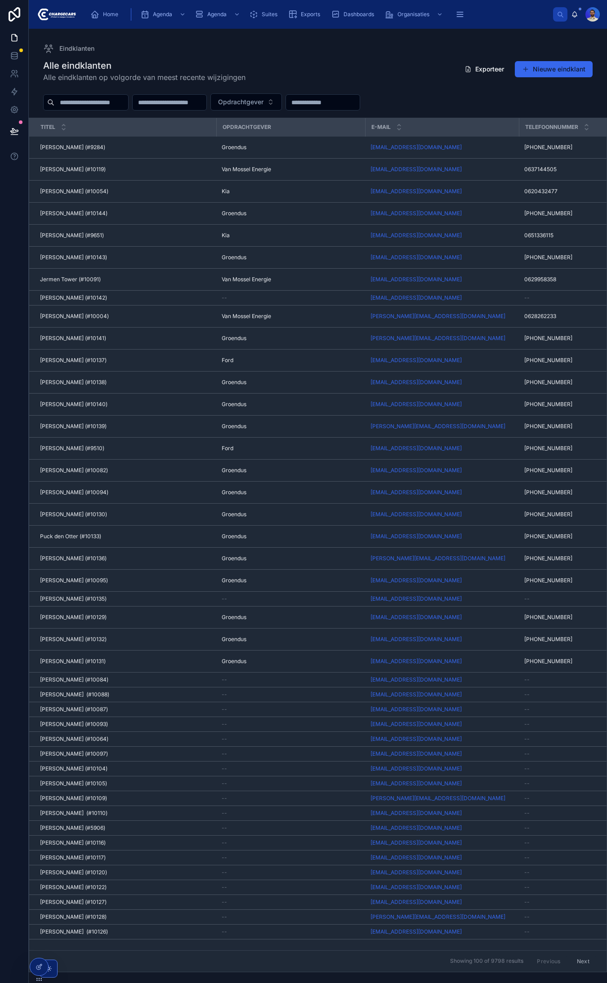
click at [75, 103] on input "text" at bounding box center [91, 102] width 74 height 13
type input "*********"
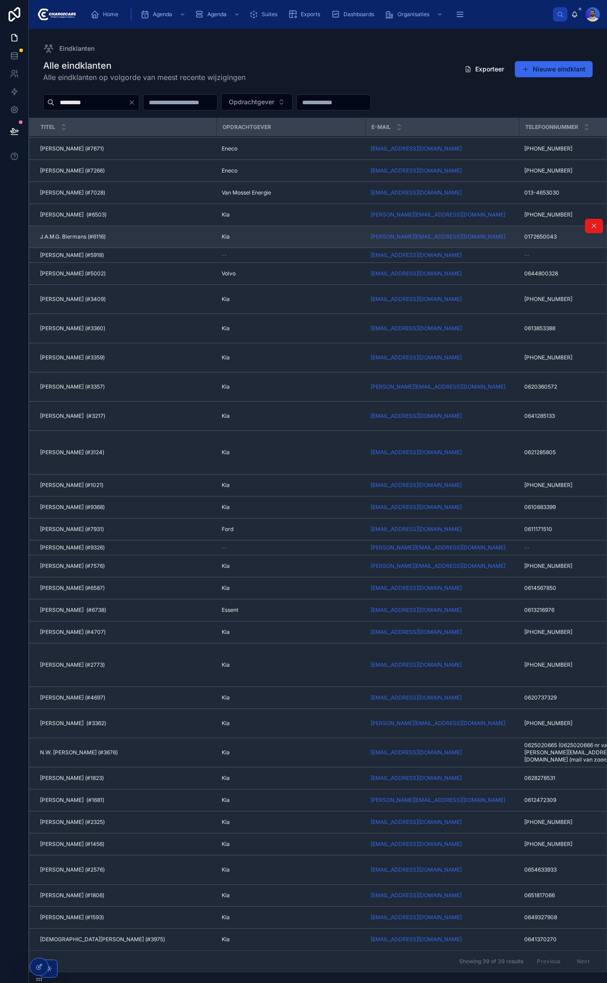
scroll to position [112, 0]
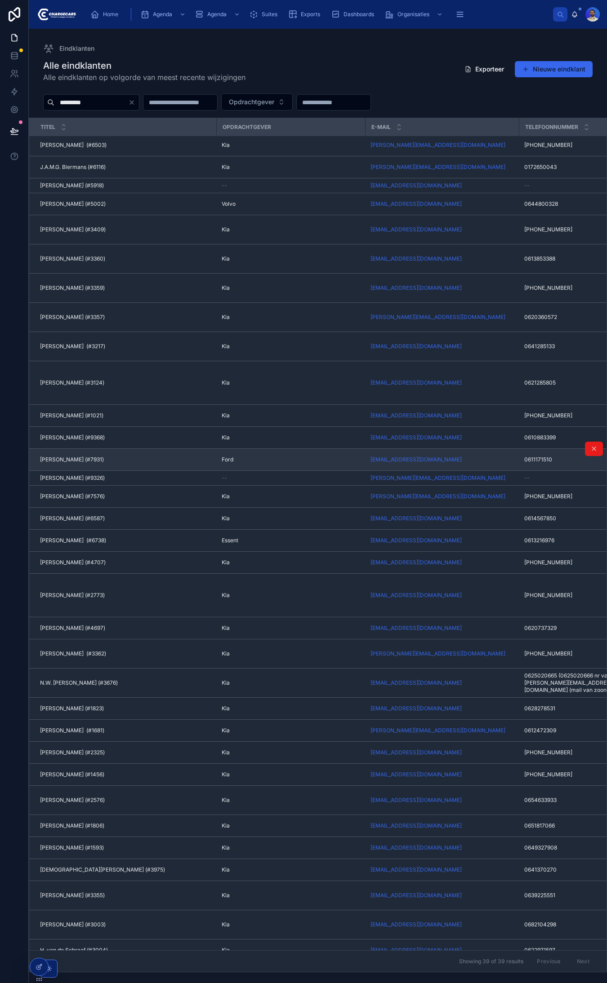
click at [136, 463] on div "John van Vliet (#7931) John van Vliet (#7931)" at bounding box center [125, 459] width 171 height 7
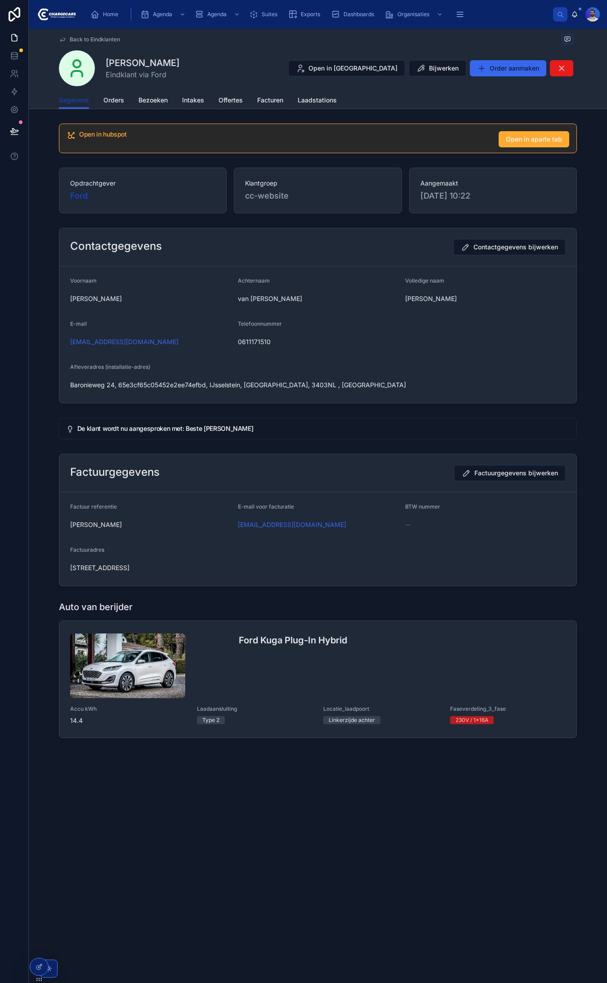
click at [88, 97] on span "Gegevens" at bounding box center [74, 100] width 30 height 9
click at [107, 97] on span "Orders" at bounding box center [113, 100] width 21 height 9
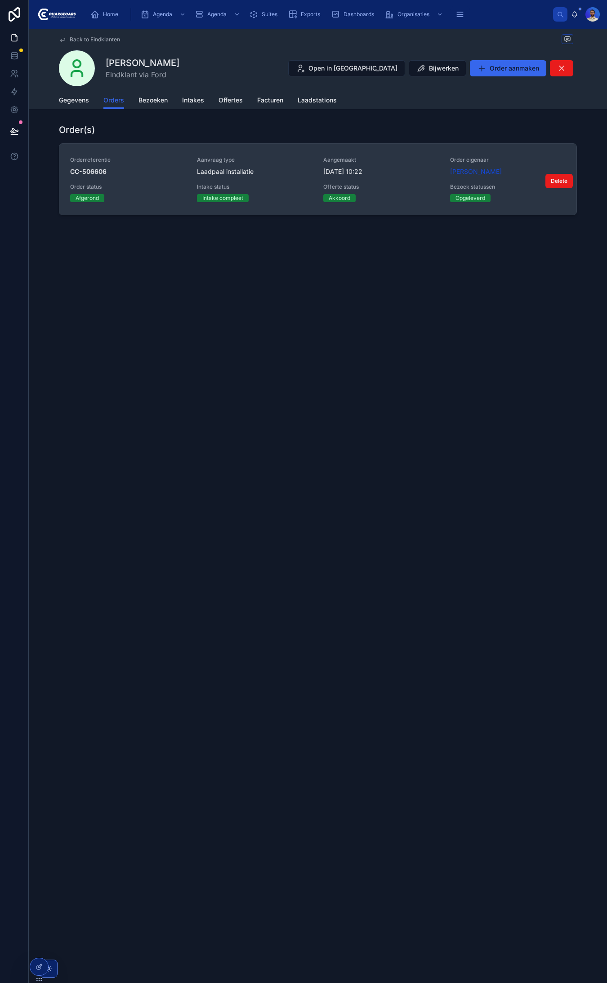
click at [295, 167] on div "Laadpaal installatie" at bounding box center [255, 171] width 116 height 9
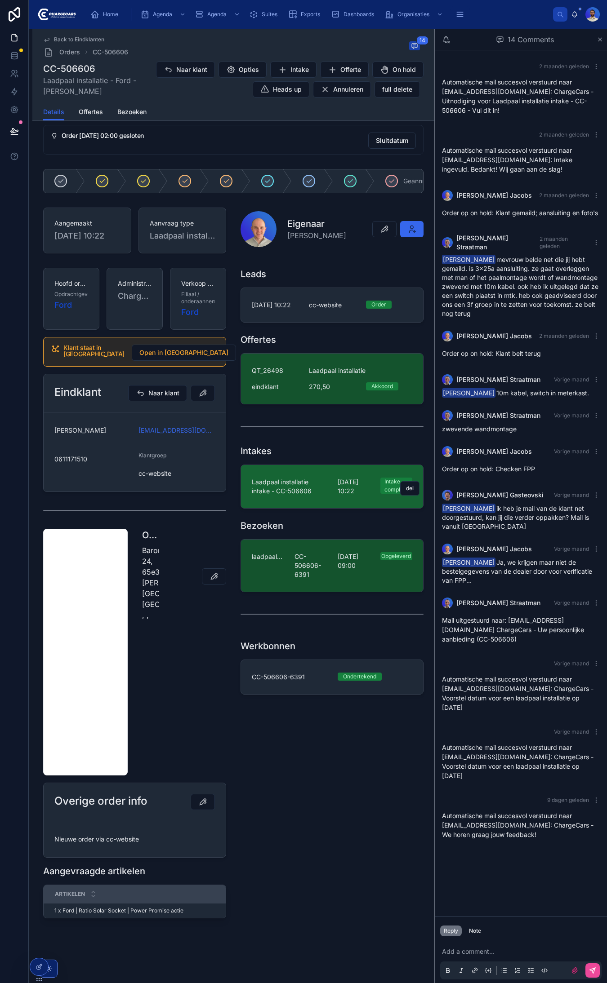
scroll to position [23, 0]
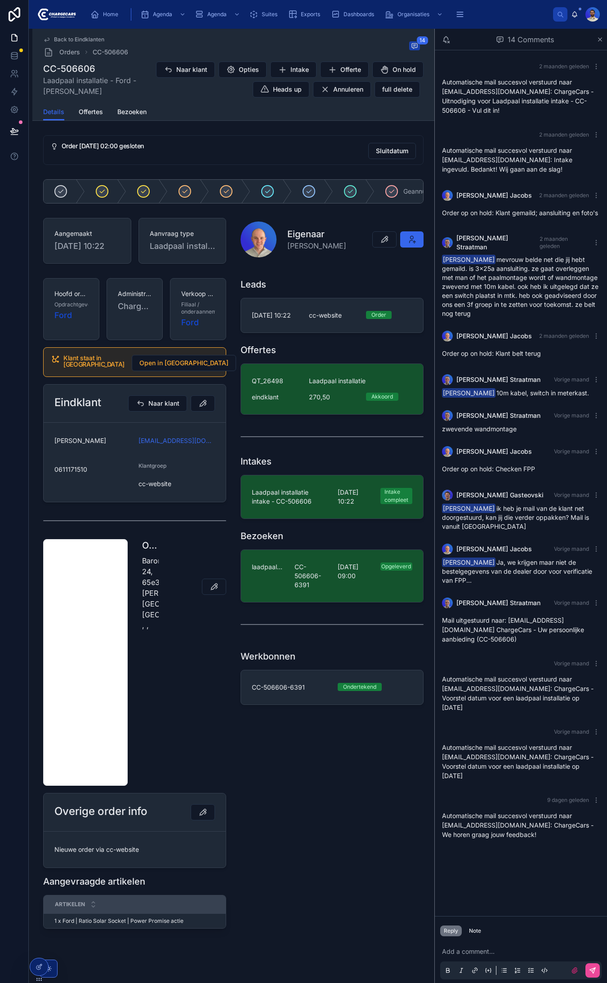
scroll to position [23, 0]
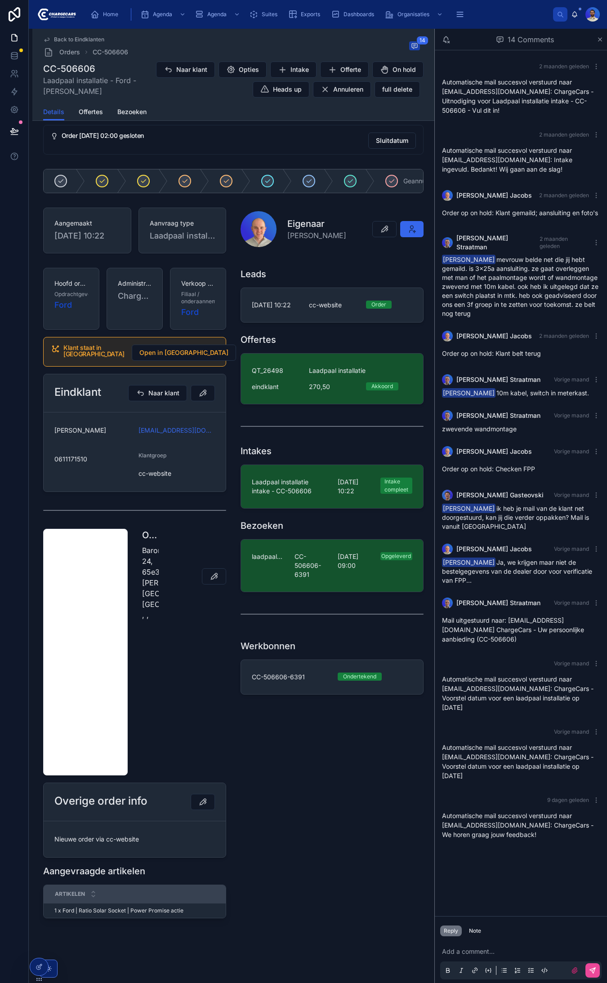
drag, startPoint x: 131, startPoint y: 426, endPoint x: 221, endPoint y: 428, distance: 89.4
click at [221, 428] on form "[PERSON_NAME] [PERSON_NAME][EMAIL_ADDRESS][DOMAIN_NAME] 0611171510 Klantgroep c…" at bounding box center [135, 451] width 182 height 79
copy form "[EMAIL_ADDRESS][DOMAIN_NAME]"
click at [265, 479] on span "Laadpaal installatie intake - CC-506606" at bounding box center [289, 487] width 75 height 18
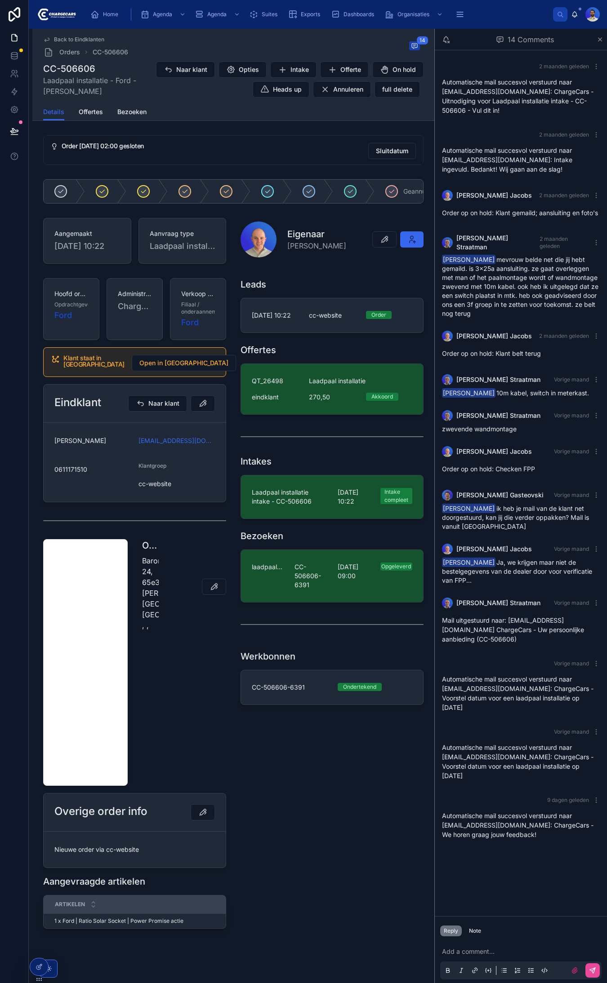
click at [283, 333] on div "[DATE] 10:22 cc-website Order" at bounding box center [331, 315] width 183 height 35
click at [317, 286] on div "Leads" at bounding box center [331, 284] width 183 height 13
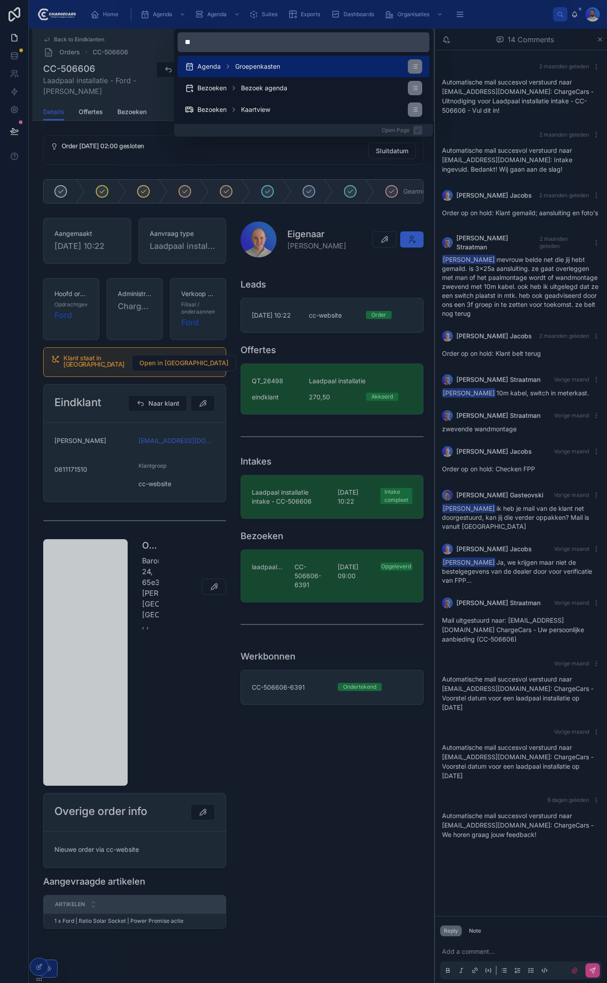
type input "*"
type input "****"
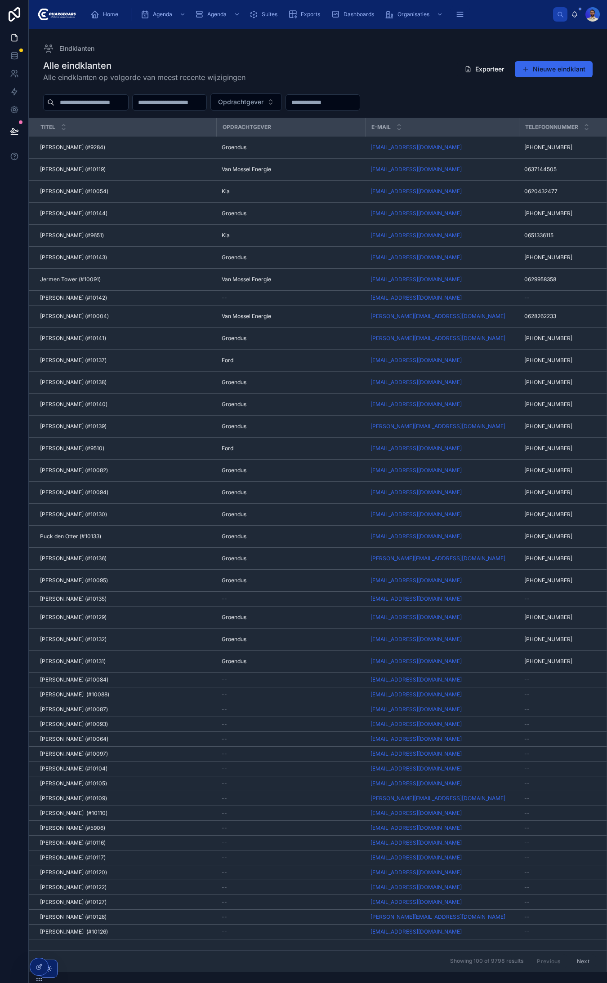
click at [68, 106] on input "text" at bounding box center [91, 102] width 74 height 13
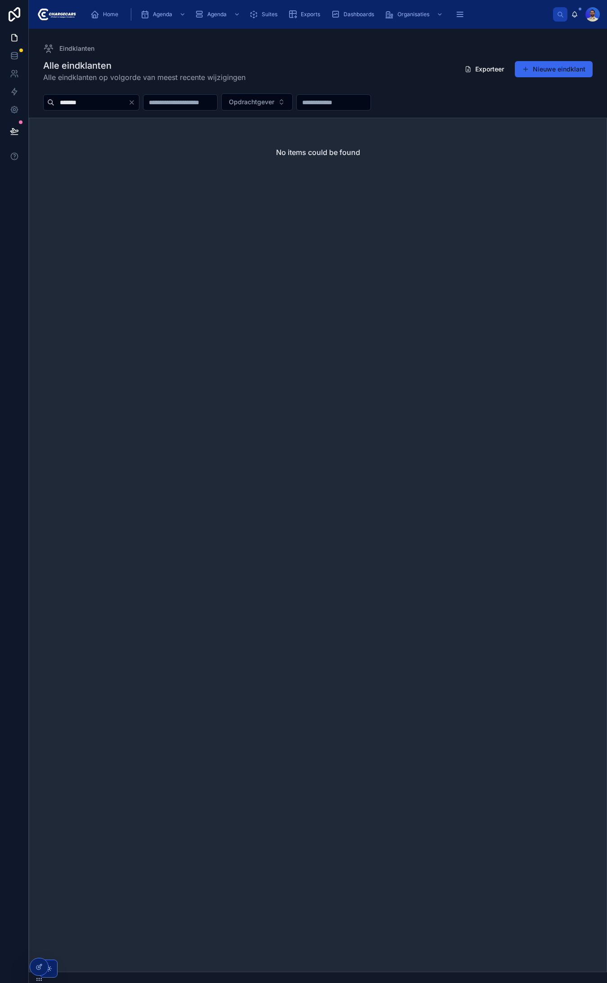
click at [124, 104] on input "*******" at bounding box center [91, 102] width 74 height 13
drag, startPoint x: 124, startPoint y: 104, endPoint x: 0, endPoint y: 90, distance: 124.3
click at [0, 90] on div "Workflows Home Agenda Agenda Suites Exports Dashboards Organisaties Eindklanten…" at bounding box center [303, 491] width 607 height 983
type input "**********"
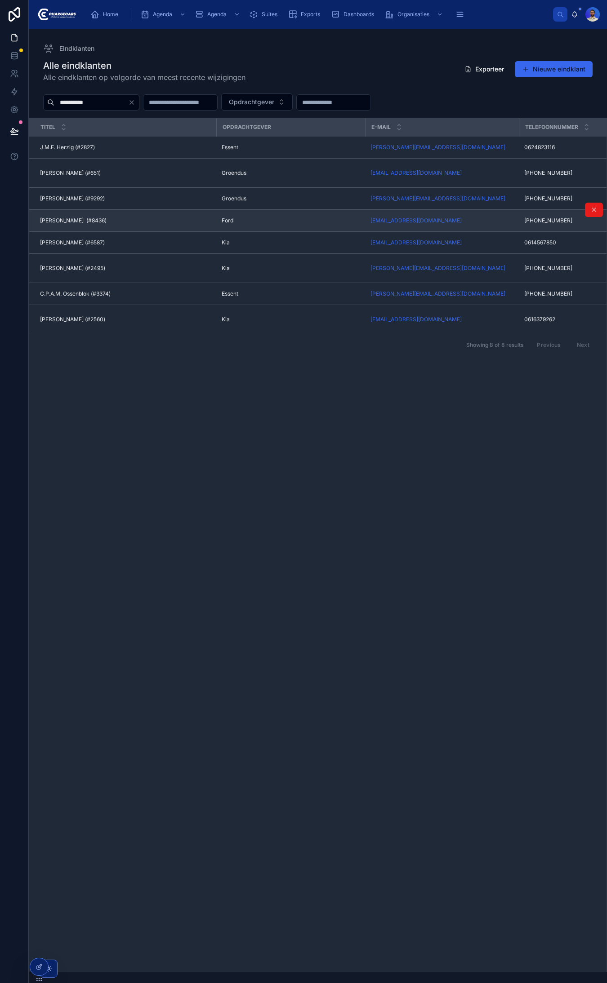
click at [75, 217] on span "[PERSON_NAME] (#8436)" at bounding box center [73, 220] width 66 height 7
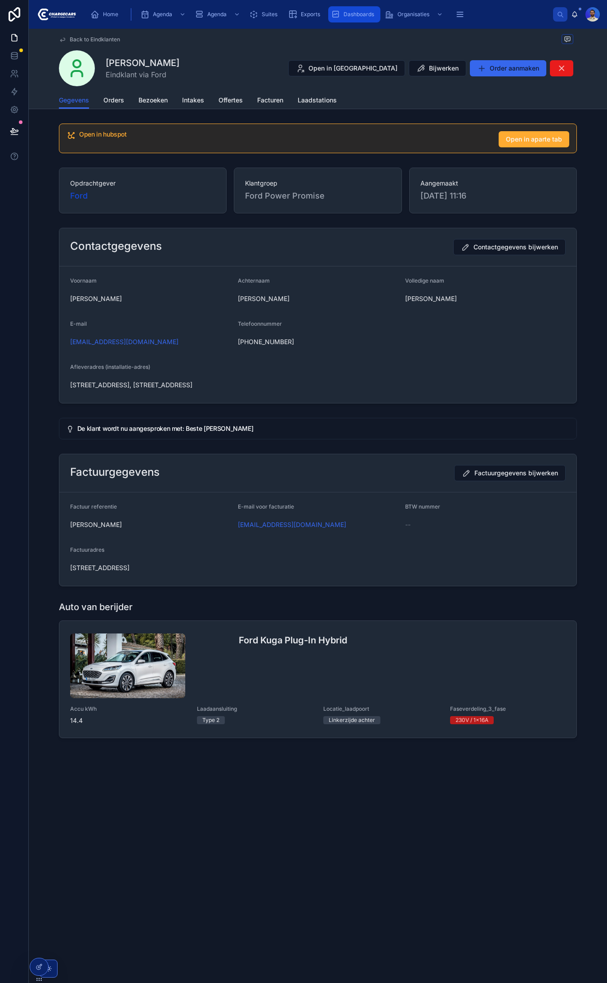
click at [363, 8] on div "Dashboards" at bounding box center [354, 14] width 47 height 14
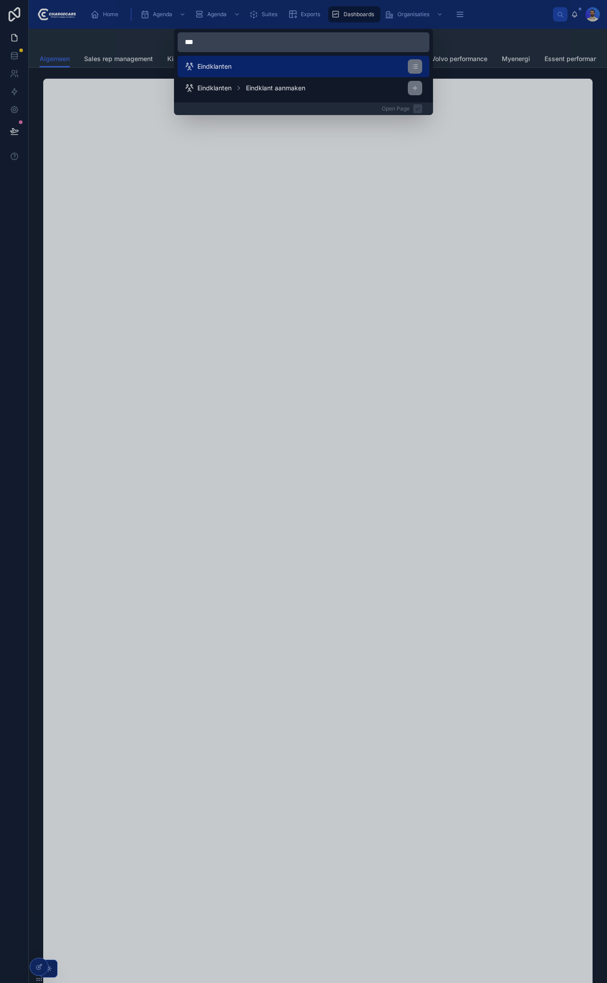
type input "****"
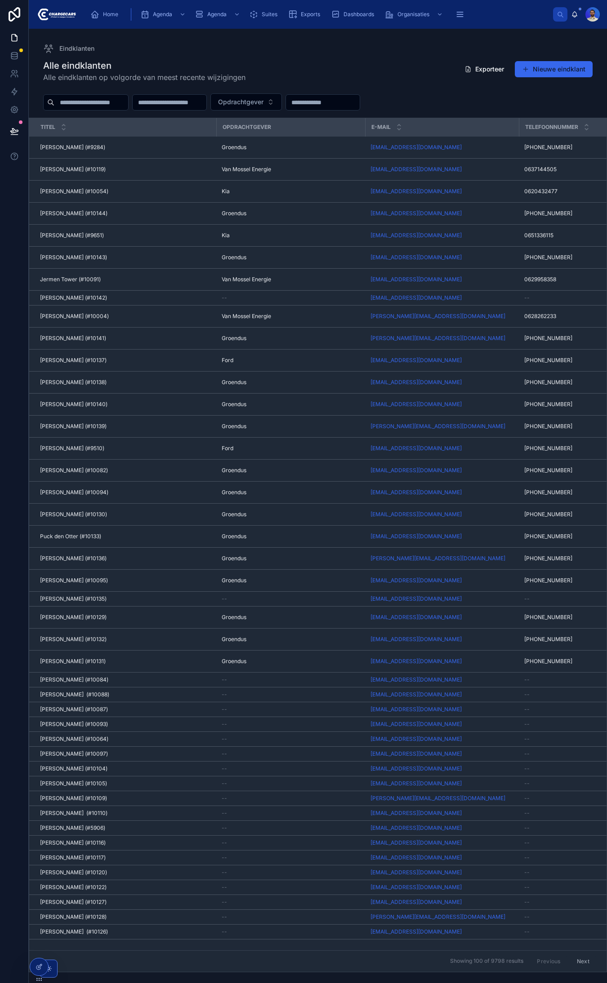
click at [97, 108] on input "text" at bounding box center [91, 102] width 74 height 13
type input "*******"
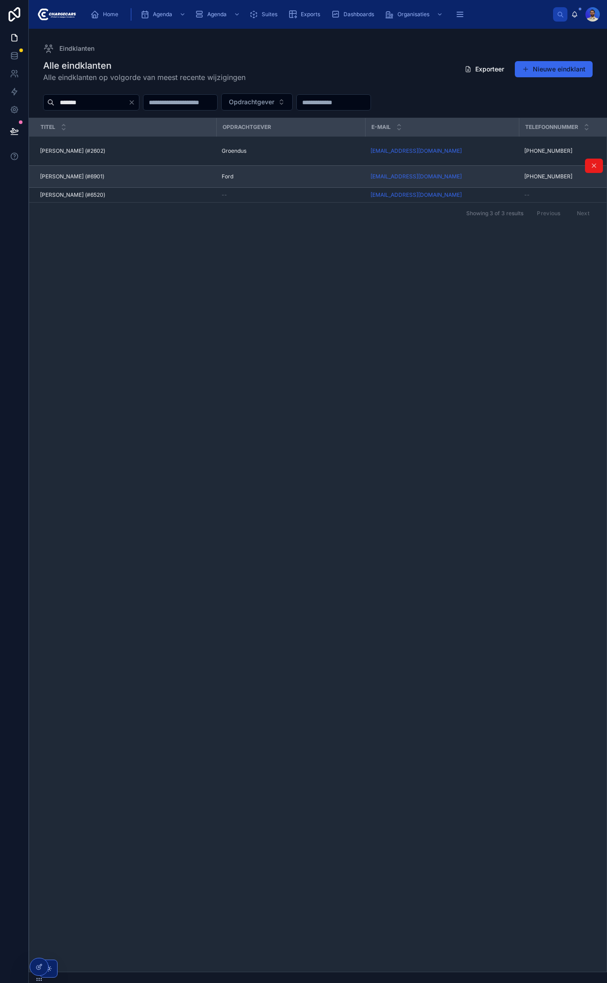
click at [75, 177] on span "[PERSON_NAME] (#6901)" at bounding box center [72, 176] width 64 height 7
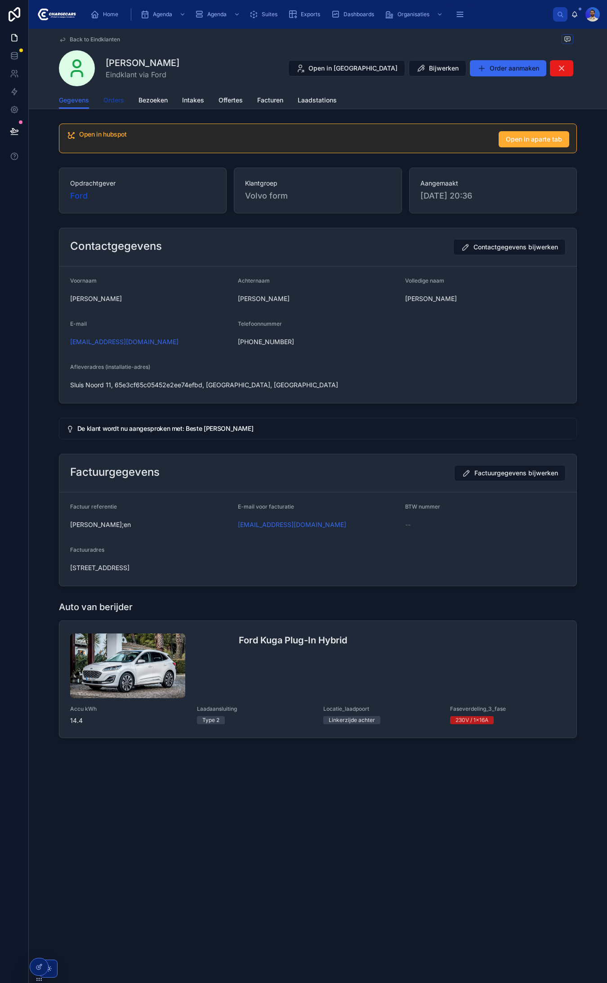
click at [117, 99] on span "Orders" at bounding box center [113, 100] width 21 height 9
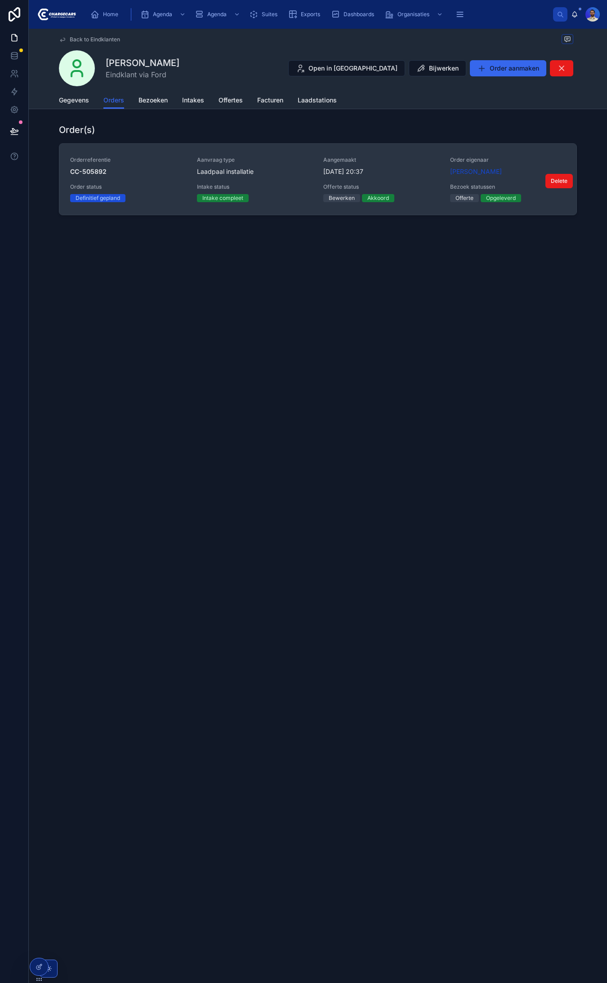
click at [155, 169] on span "CC-505892" at bounding box center [128, 171] width 116 height 9
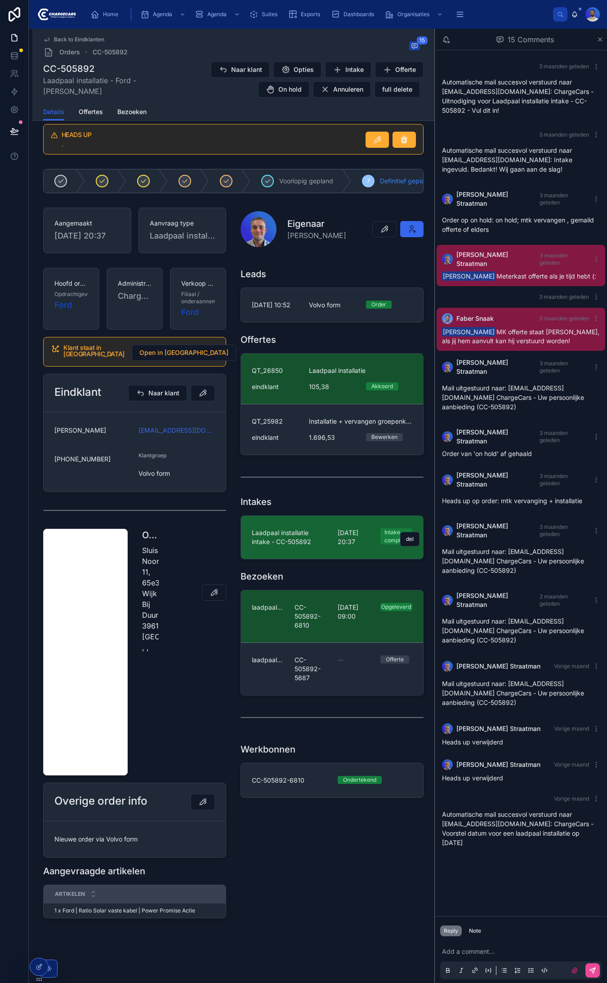
scroll to position [36, 0]
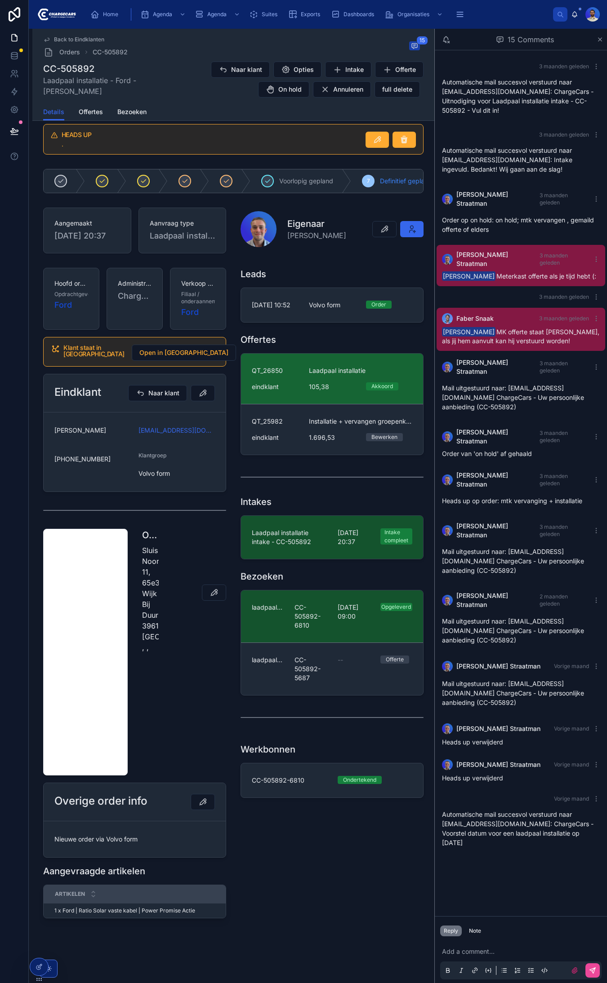
click at [298, 391] on div "QT_26850 Laadpaal installatie eindklant 105,38 Akkoord" at bounding box center [332, 378] width 160 height 25
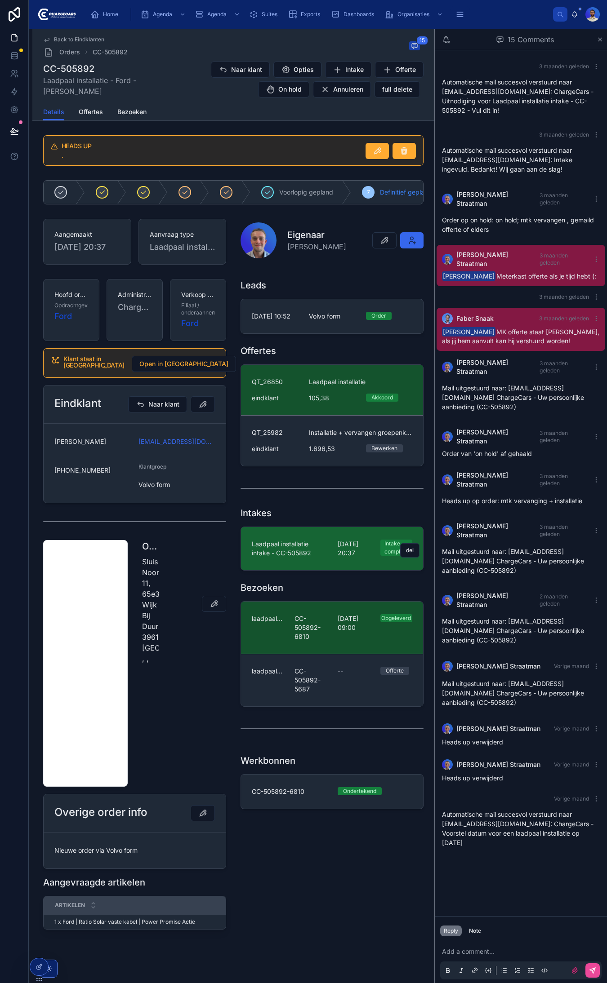
click at [279, 570] on link "Laadpaal installatie intake - CC-505892 [DATE] 20:37 Intake compleet del" at bounding box center [332, 548] width 182 height 43
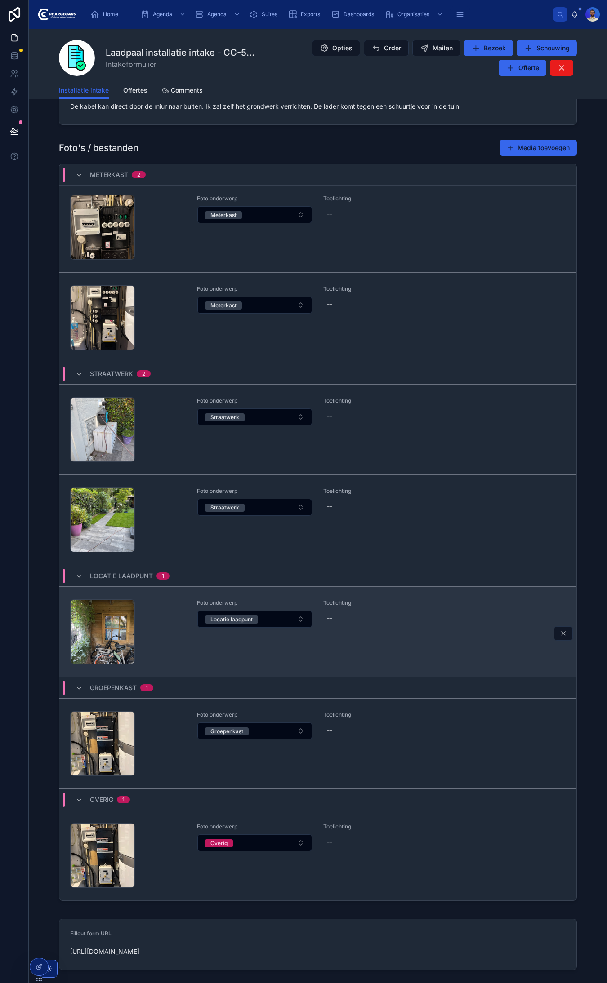
scroll to position [1144, 0]
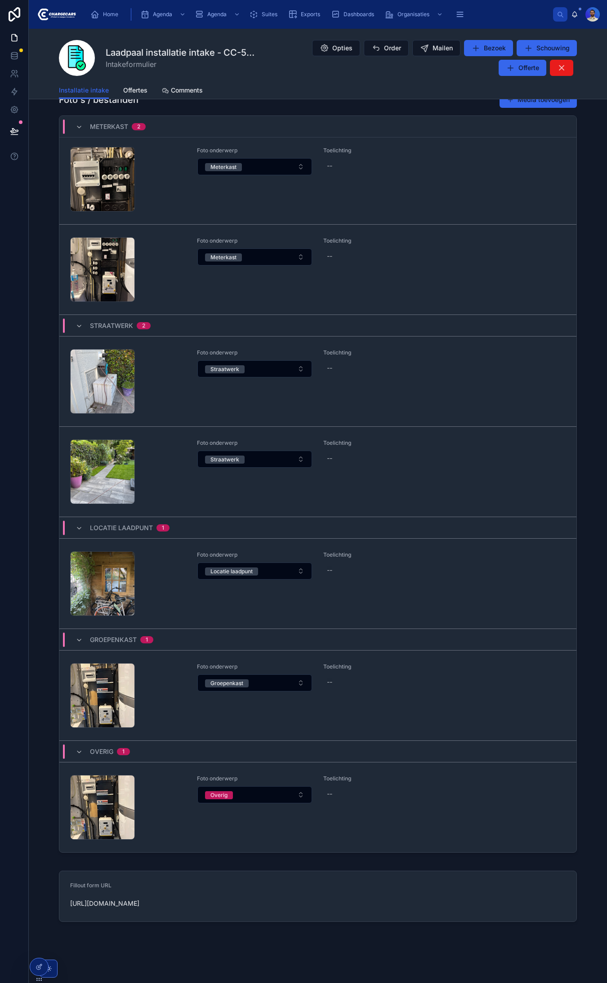
drag, startPoint x: 362, startPoint y: 544, endPoint x: 354, endPoint y: 536, distance: 11.1
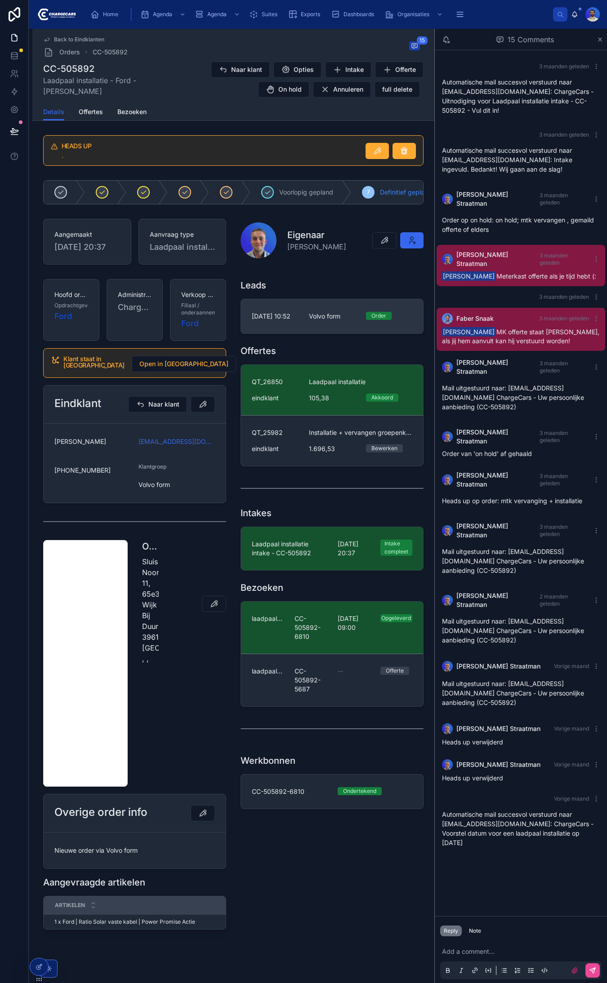
click at [286, 321] on span "[DATE] 10:52" at bounding box center [275, 316] width 46 height 9
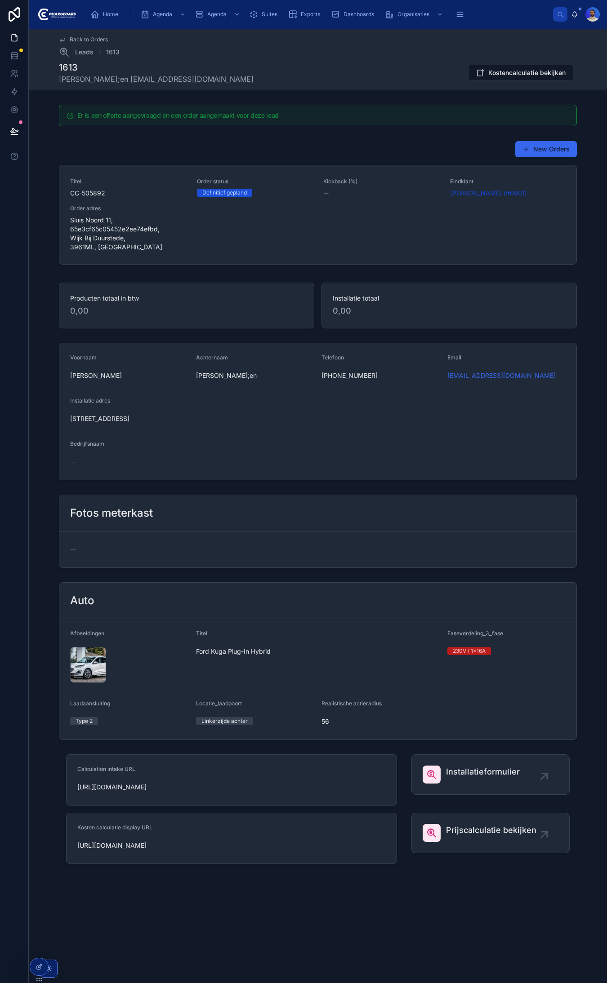
drag, startPoint x: 205, startPoint y: 481, endPoint x: 577, endPoint y: 479, distance: 372.0
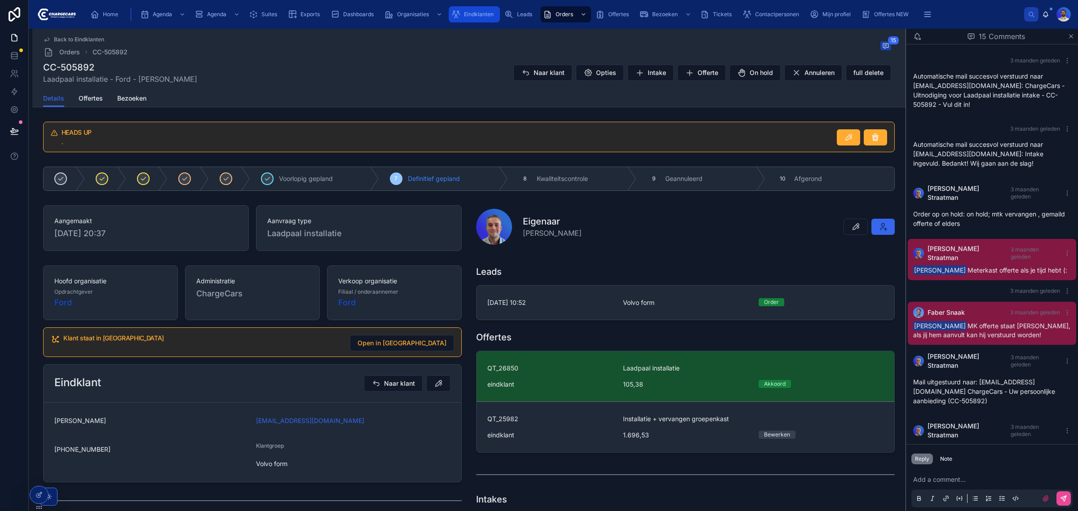
click at [462, 13] on div "Eindklanten" at bounding box center [475, 14] width 46 height 14
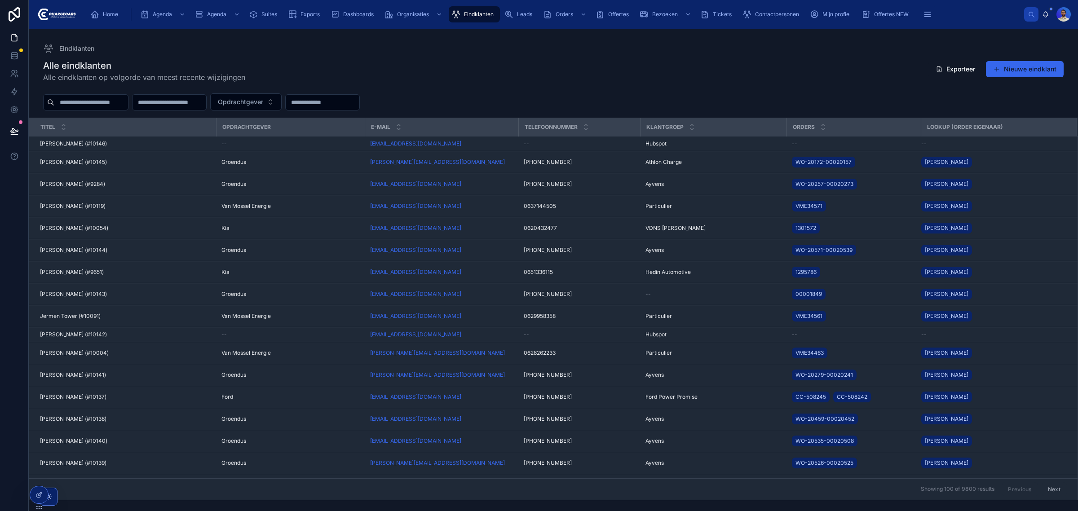
click at [128, 99] on input "text" at bounding box center [91, 102] width 74 height 13
type input "********"
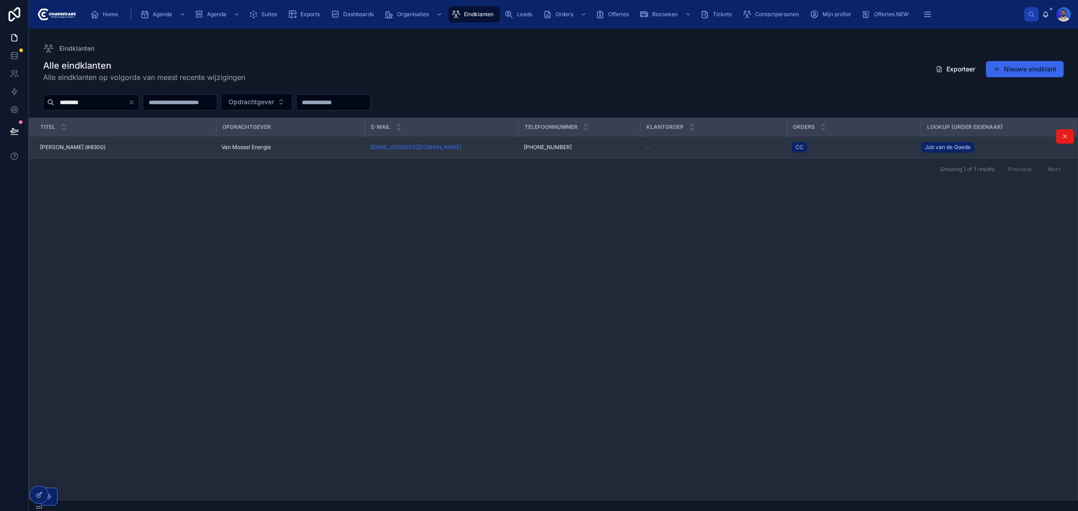
click at [106, 149] on span "Marc Jan Dercksen (#8300)" at bounding box center [73, 147] width 66 height 7
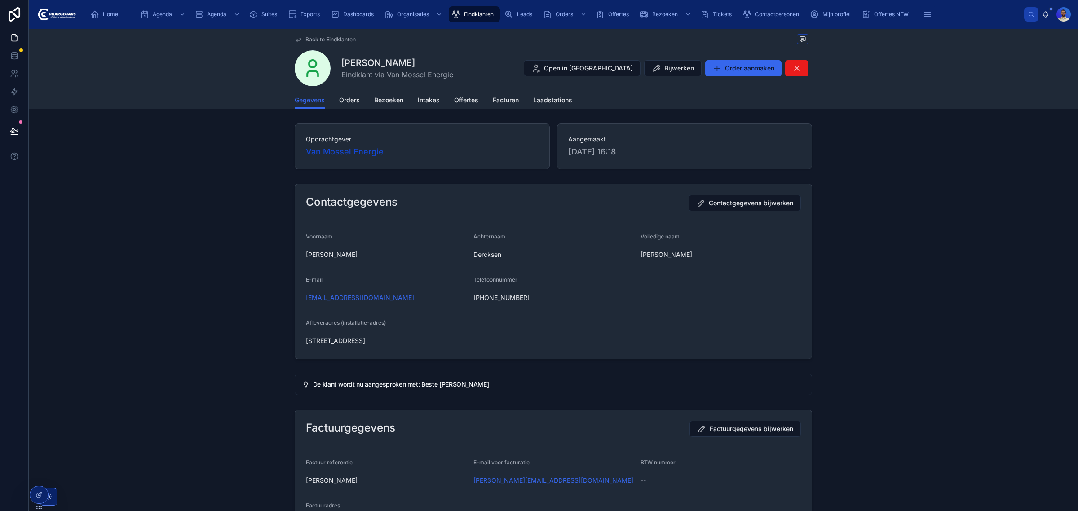
click at [467, 14] on span "Eindklanten" at bounding box center [479, 14] width 30 height 7
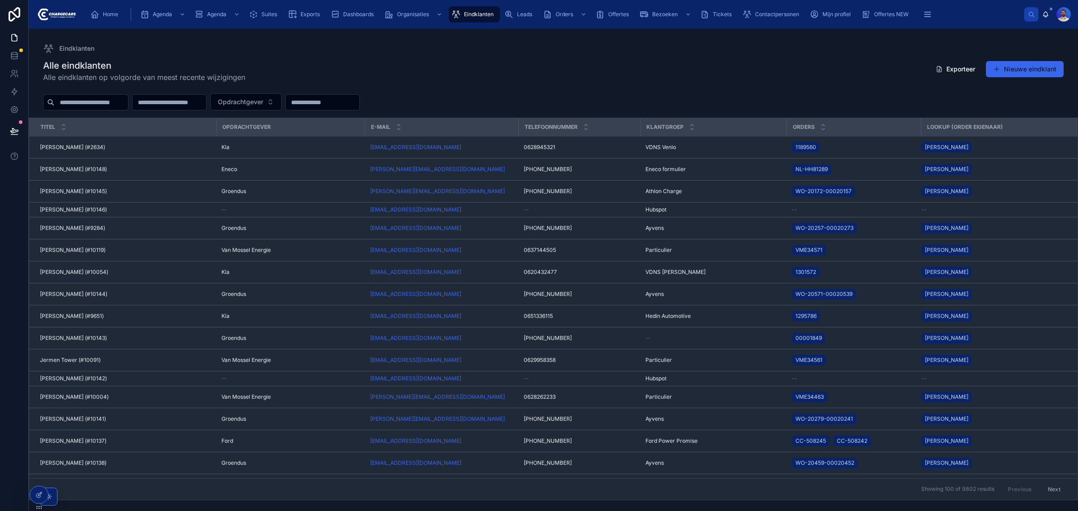
click at [128, 102] on input "text" at bounding box center [91, 102] width 74 height 13
type input "*******"
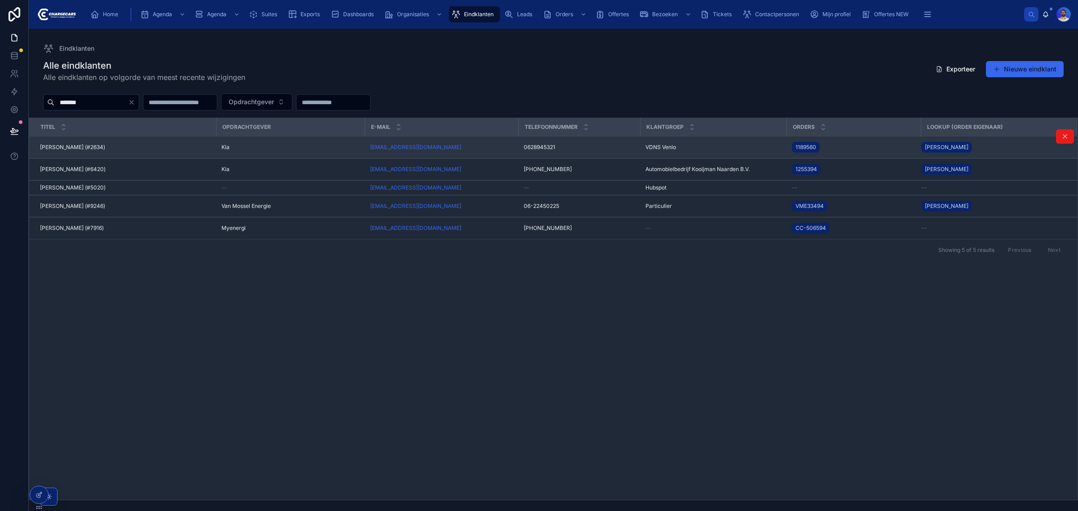
click at [99, 144] on div "Jos Bartels (#2634) Jos Bartels (#2634)" at bounding box center [125, 147] width 171 height 7
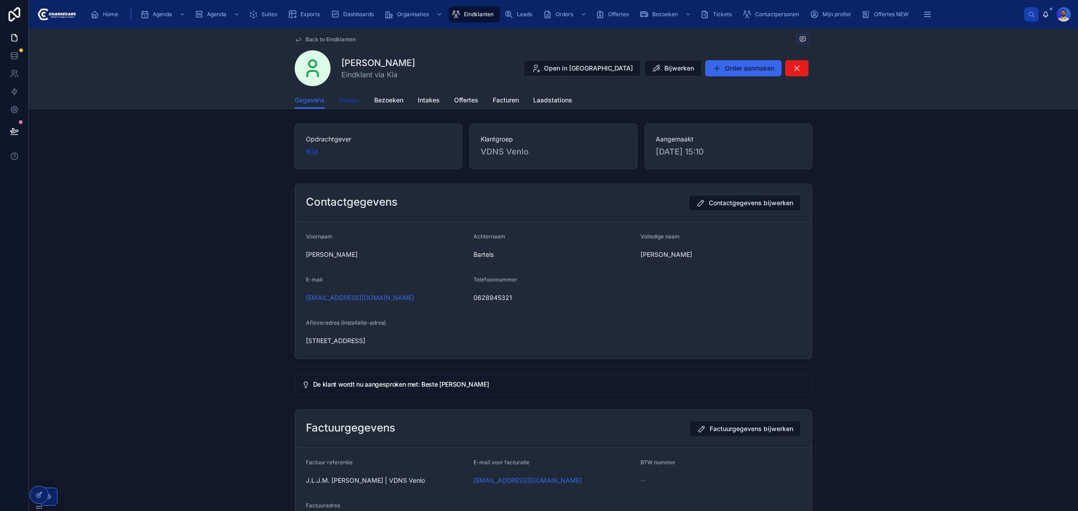
click at [339, 102] on span "Orders" at bounding box center [349, 100] width 21 height 9
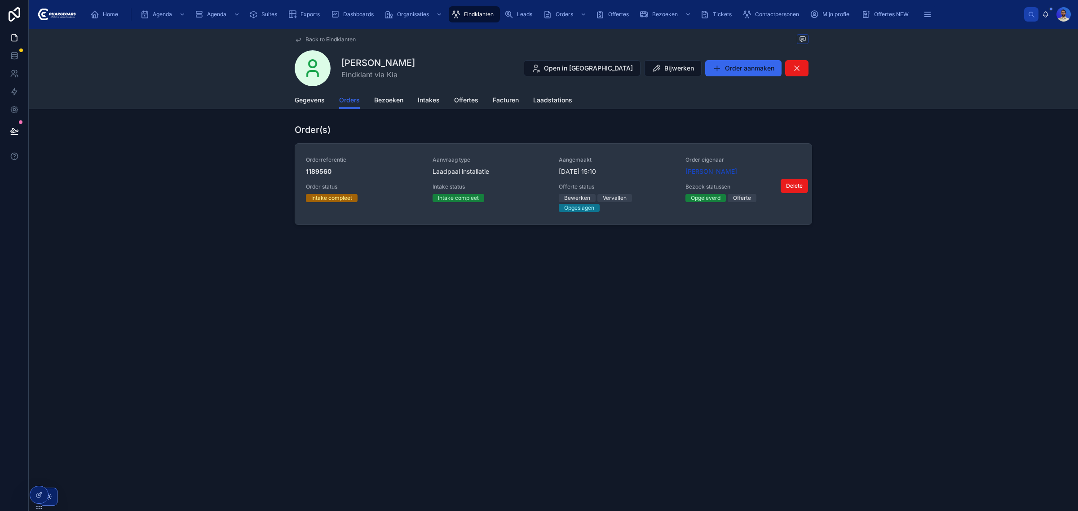
click at [535, 154] on link "Orderreferentie 1189560 Aanvraag type Laadpaal installatie Aangemaakt 4-12-2024…" at bounding box center [553, 184] width 517 height 81
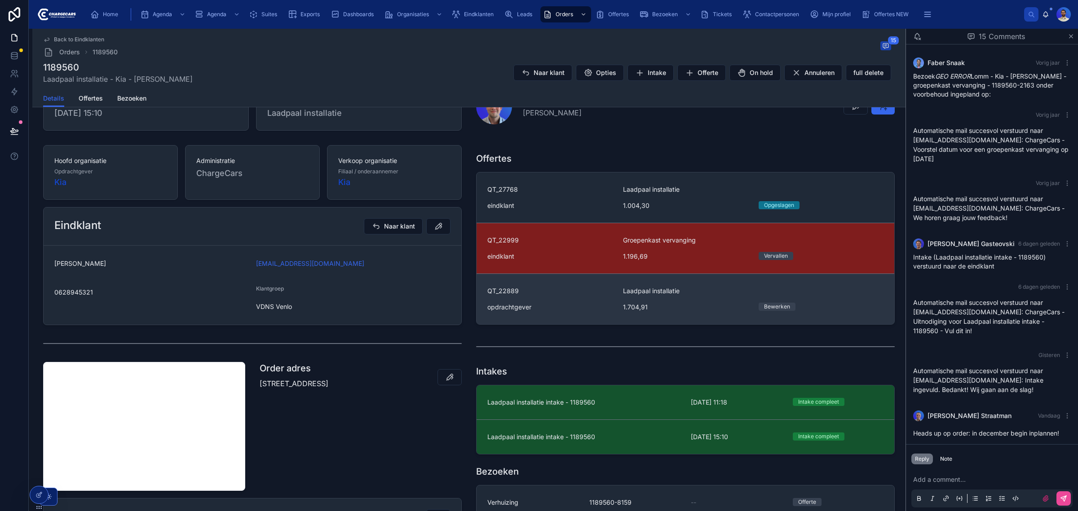
scroll to position [168, 0]
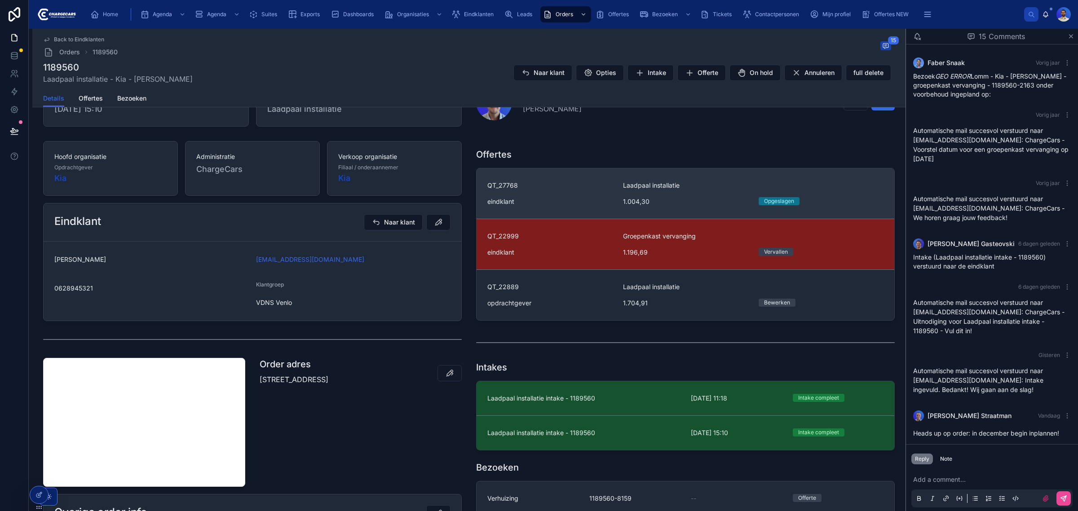
click at [523, 214] on link "QT_27768 Laadpaal installatie eindklant 1.004,30 Opgeslagen" at bounding box center [686, 193] width 418 height 50
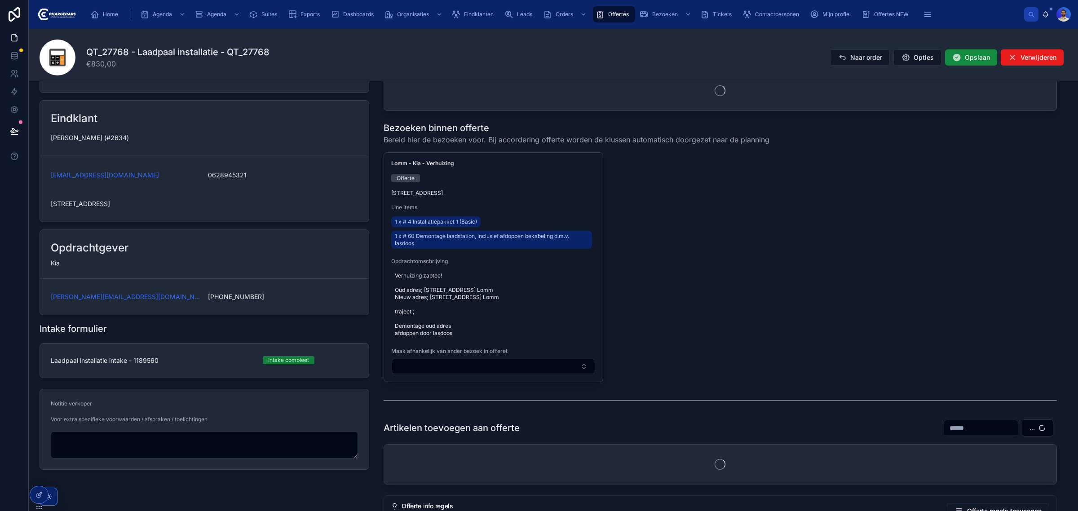
scroll to position [31, 0]
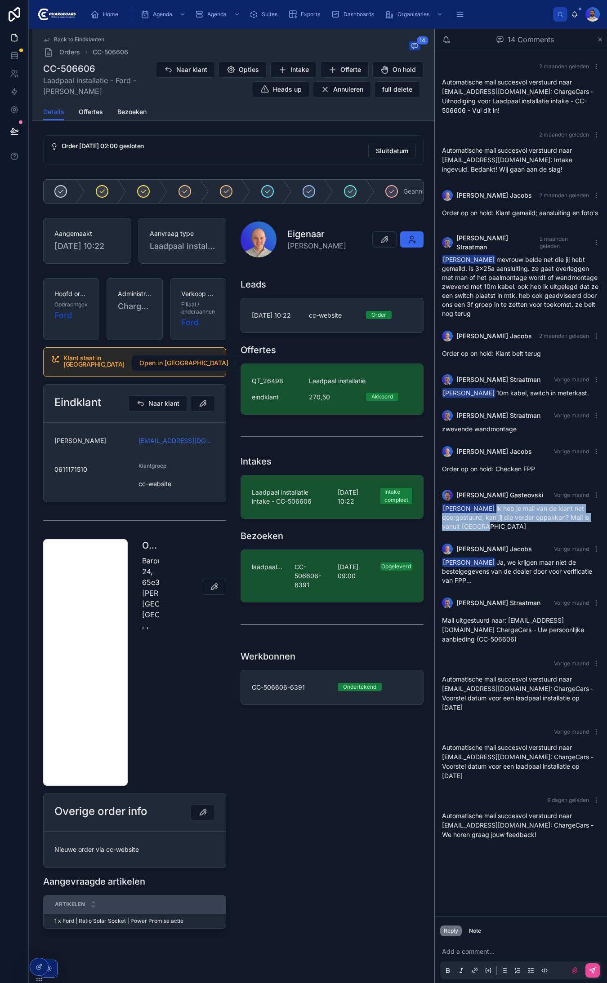
drag, startPoint x: 483, startPoint y: 500, endPoint x: 486, endPoint y: 519, distance: 20.0
click at [486, 519] on div "[PERSON_NAME] ik heb je mail van de klant net doorgestuurd, kan jij die verder …" at bounding box center [521, 517] width 158 height 27
drag, startPoint x: 514, startPoint y: 555, endPoint x: 509, endPoint y: 575, distance: 20.5
click at [509, 575] on div "[PERSON_NAME] Ja, we krijgen maar niet de bestelgegevens van de dealer door voo…" at bounding box center [521, 571] width 158 height 27
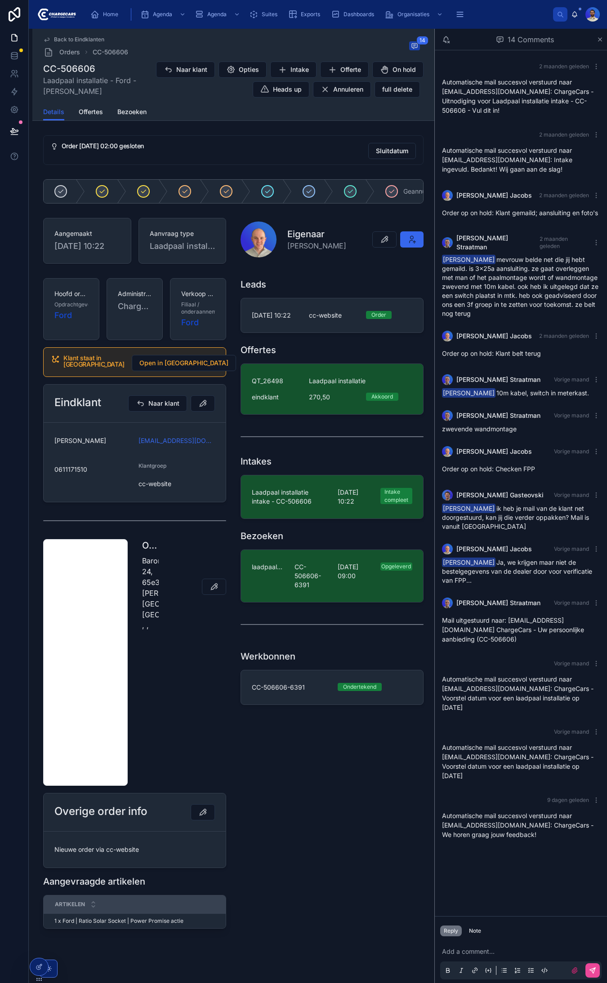
click at [510, 574] on div "[PERSON_NAME] Ja, we krijgen maar niet de bestelgegevens van de dealer door voo…" at bounding box center [521, 571] width 158 height 27
drag, startPoint x: 502, startPoint y: 576, endPoint x: 498, endPoint y: 554, distance: 22.4
click at [498, 558] on div "[PERSON_NAME] Ja, we krijgen maar niet de bestelgegevens van de dealer door voo…" at bounding box center [521, 571] width 158 height 27
